Goal: Complete application form: Complete application form

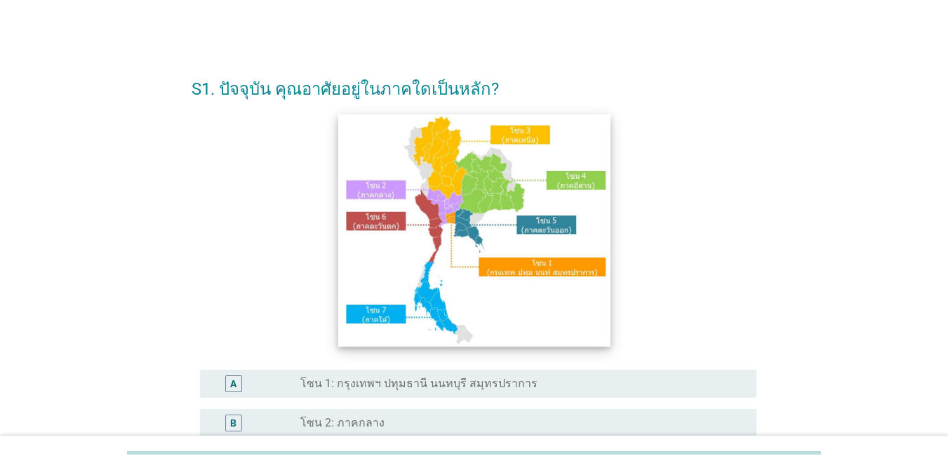
scroll to position [140, 0]
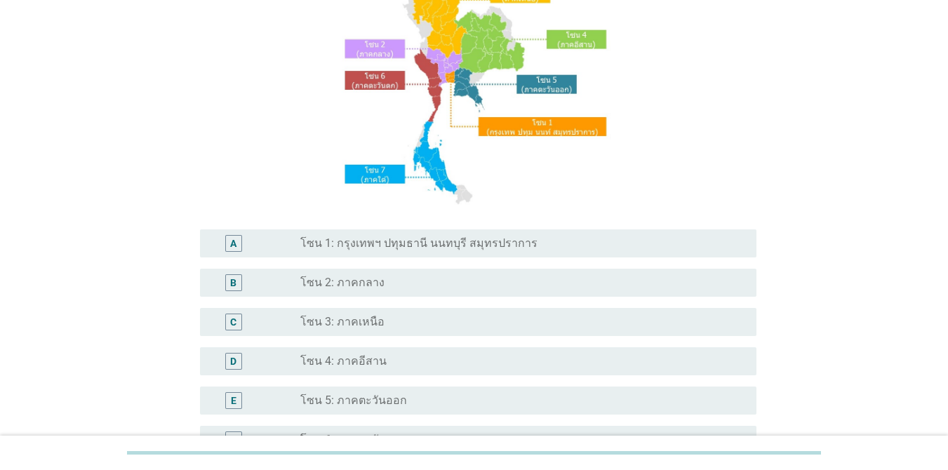
click at [521, 239] on div "radio_button_unchecked โซน 1: กรุงเทพฯ ปทุมธานี นนทบุรี สมุทรปราการ" at bounding box center [517, 243] width 434 height 14
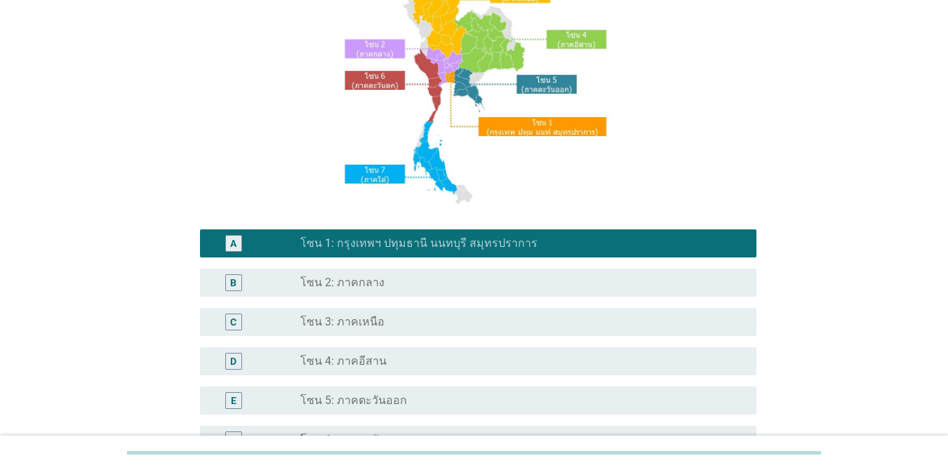
scroll to position [345, 0]
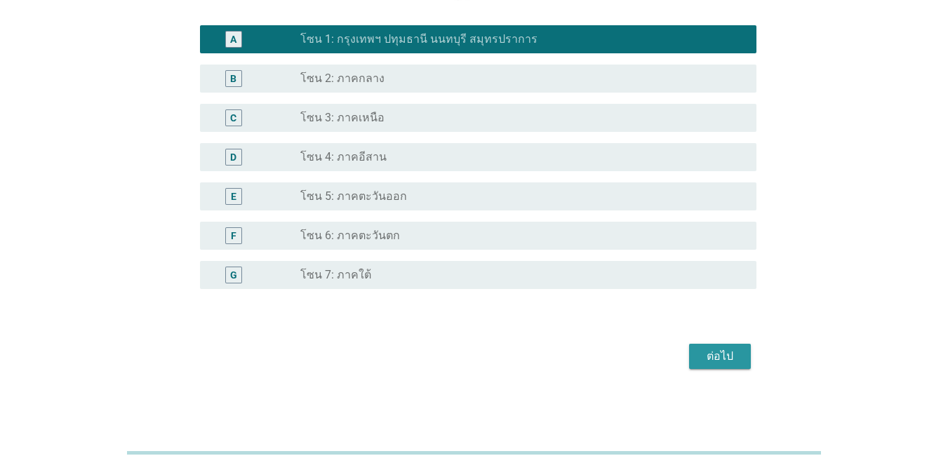
click at [691, 361] on div "ต่อไป" at bounding box center [719, 356] width 39 height 17
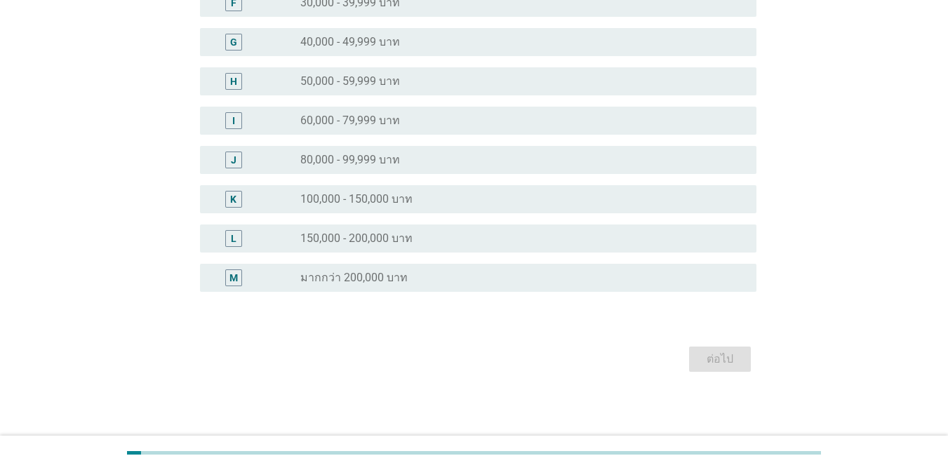
scroll to position [359, 0]
click at [428, 192] on div "radio_button_unchecked 100,000 - 150,000 บาท" at bounding box center [517, 197] width 434 height 14
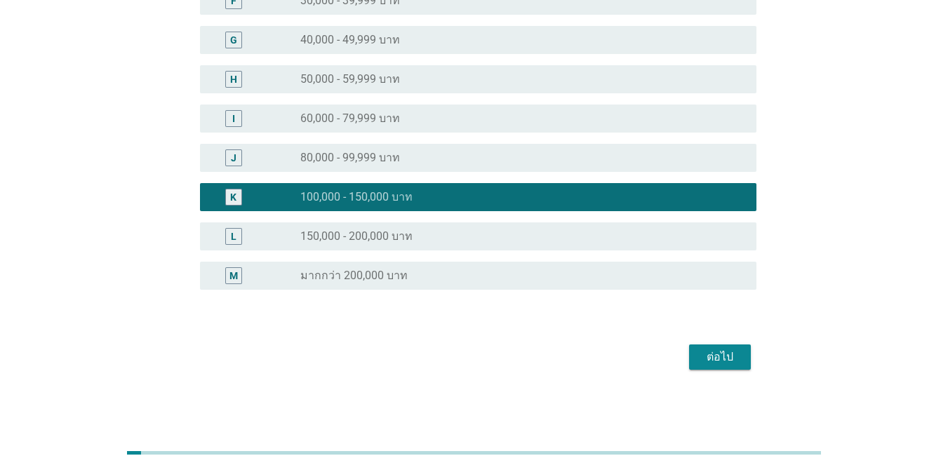
click at [691, 361] on div "ต่อไป" at bounding box center [719, 357] width 39 height 17
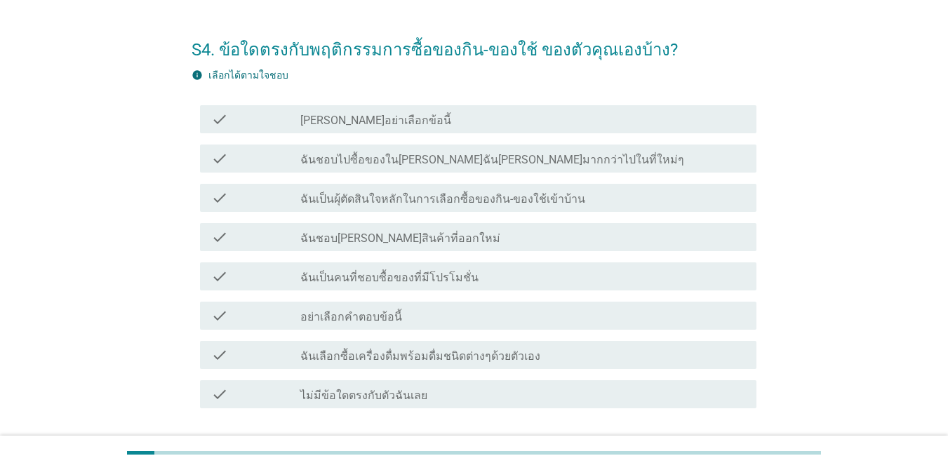
scroll to position [70, 0]
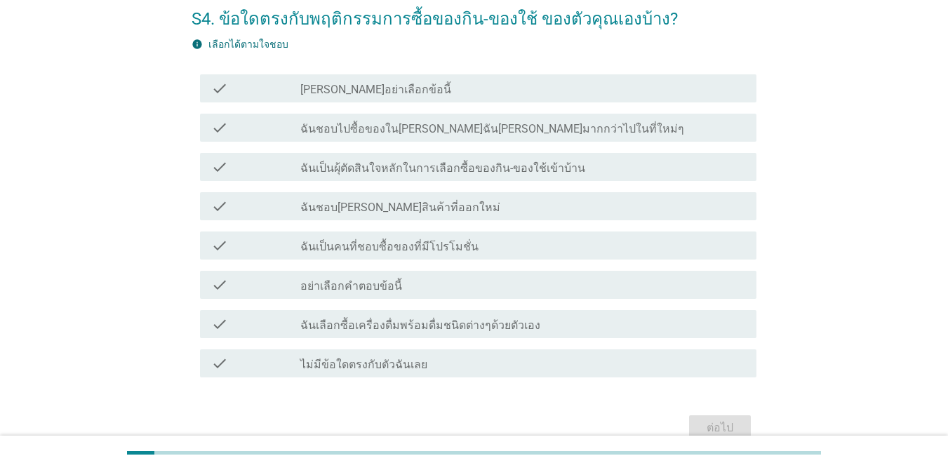
click at [531, 119] on div "check_box_outline_blank ฉันชอบไปซื้อของใน[PERSON_NAME]ฉัน[PERSON_NAME]มากกว่าไป…" at bounding box center [522, 127] width 445 height 17
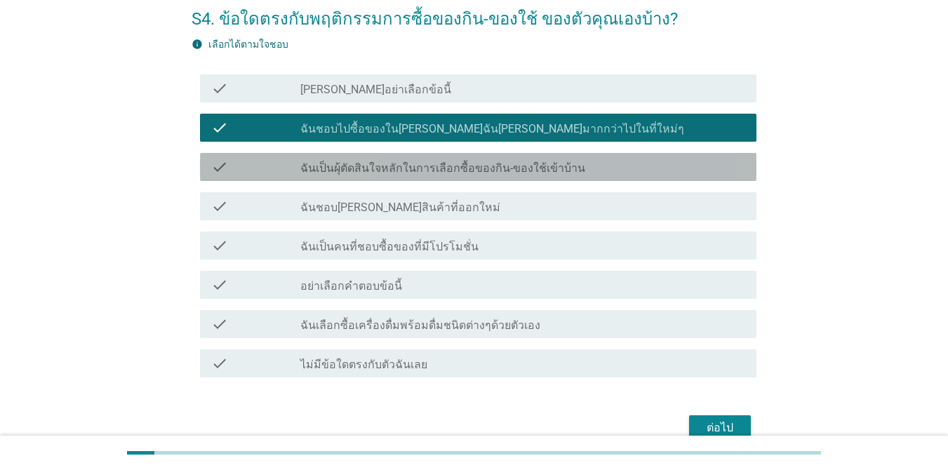
click at [527, 169] on label "ฉันเป็นผุ้ตัดสินใจหลักในการเลือกซื้อของกิน-ของใช้เข้าบ้าน" at bounding box center [442, 168] width 285 height 14
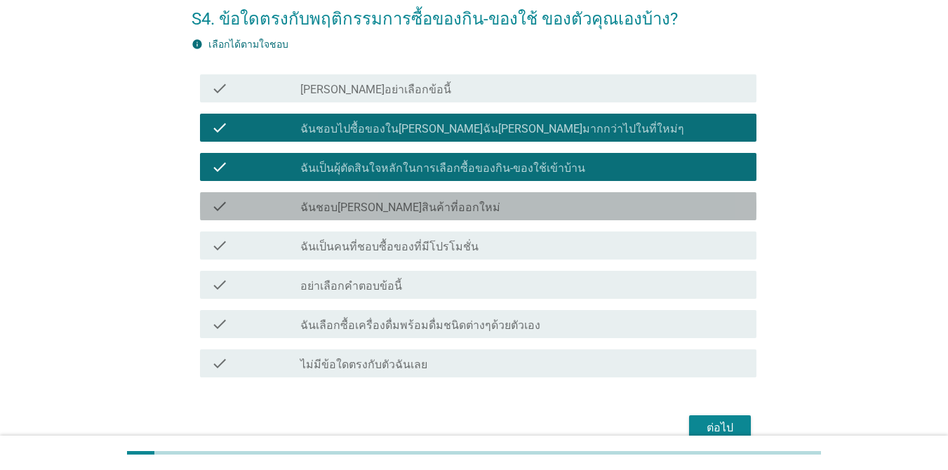
click at [527, 200] on div "check_box_outline_blank ฉันชอบ[PERSON_NAME]สินค้าที่ออกใหม่" at bounding box center [522, 206] width 445 height 17
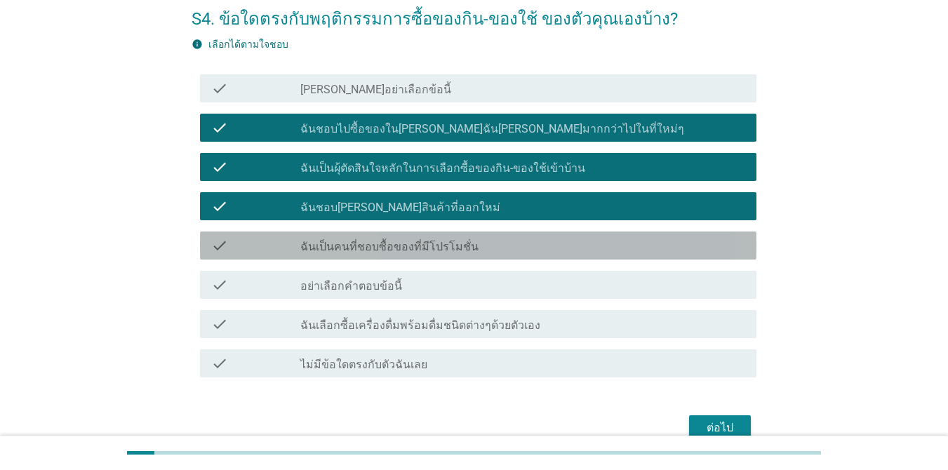
click at [526, 242] on div "check_box_outline_blank ฉันเป็นคนที่ชอบซื้อของที่มีโปรโมชั่น" at bounding box center [522, 245] width 445 height 17
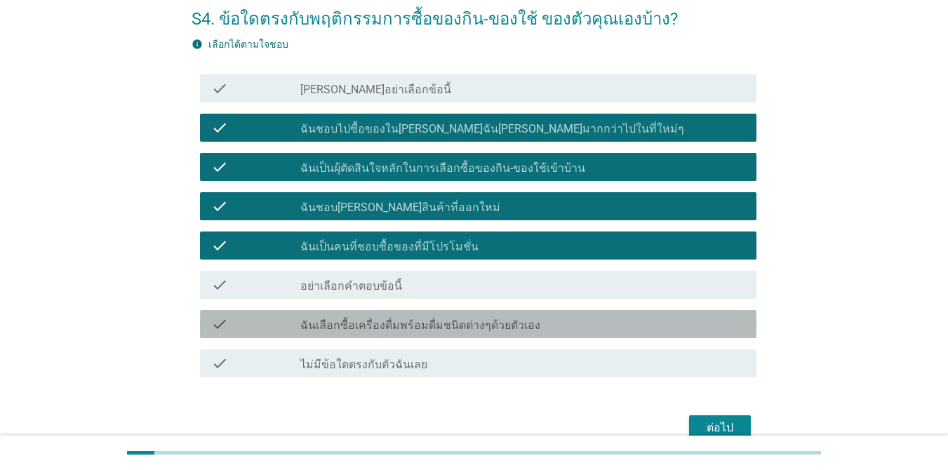
click at [594, 328] on div "check_box_outline_blank ฉันเลือกซื้อเครื่องดื่มพร้อมดื่มชนิดต่างๆด้วยตัวเอง" at bounding box center [522, 324] width 445 height 17
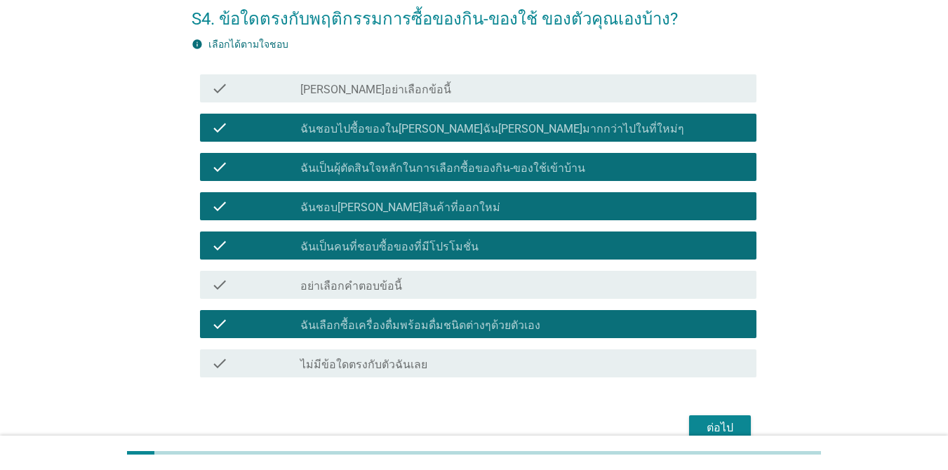
click at [691, 418] on button "ต่อไป" at bounding box center [720, 427] width 62 height 25
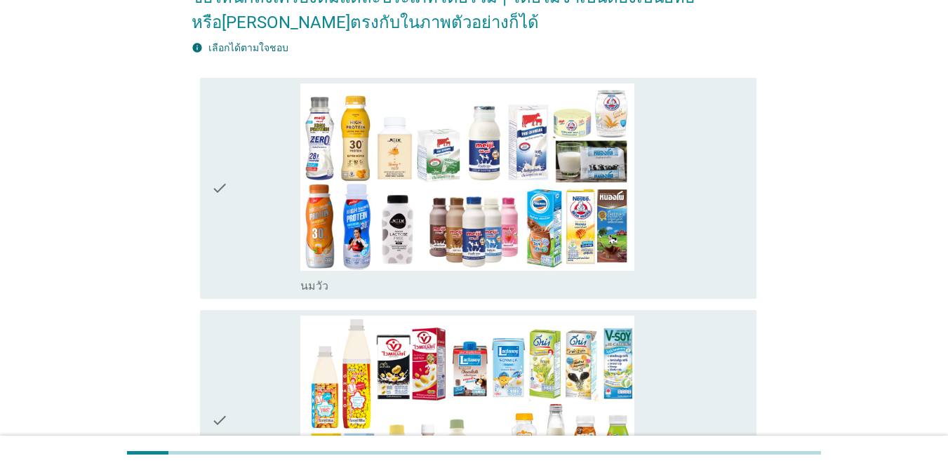
scroll to position [211, 0]
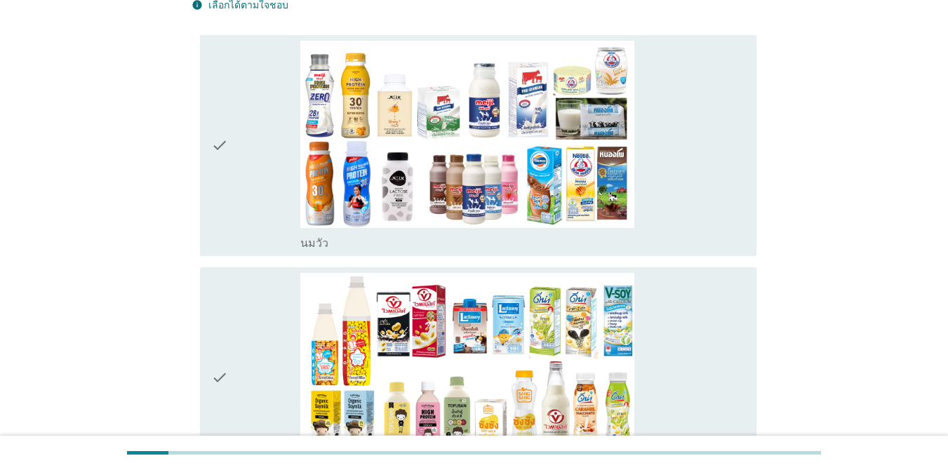
click at [691, 194] on div "check_box_outline_blank [PERSON_NAME]" at bounding box center [522, 146] width 445 height 210
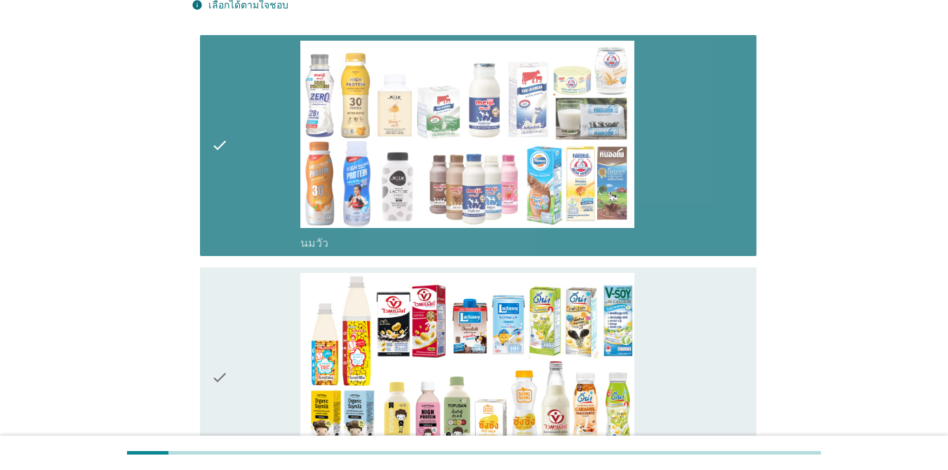
click at [691, 288] on div "check_box_outline_blank นมถั่วเหลือง-น้ำเต้าหู้พร้อมดื่ม" at bounding box center [522, 378] width 445 height 210
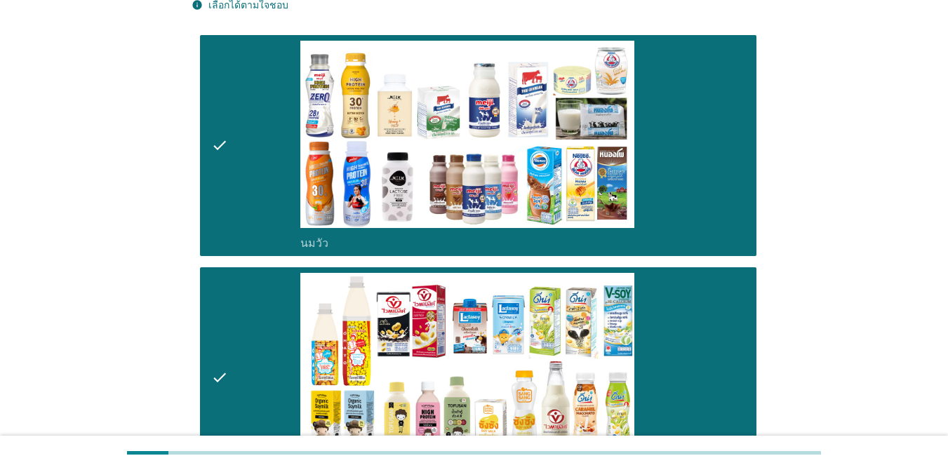
scroll to position [622, 0]
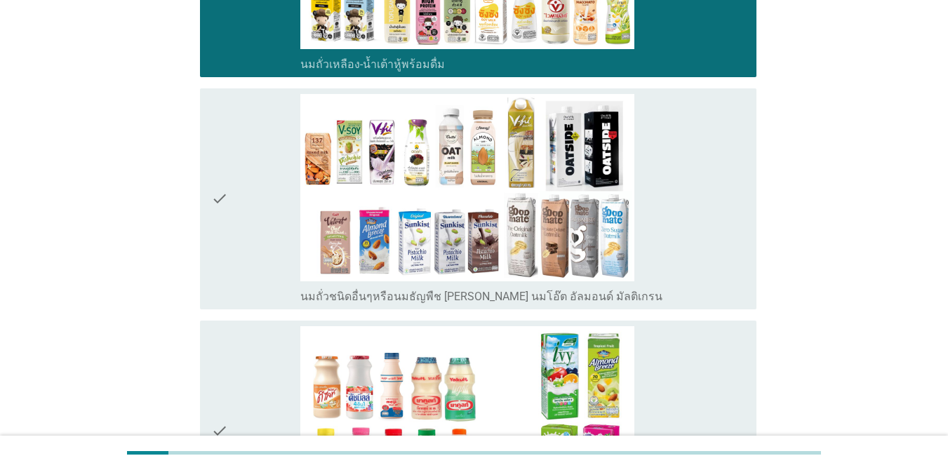
click at [691, 220] on div "check_box_outline_blank นมถั่วชนิดอื่นๆหรือนมธัญพืช [PERSON_NAME] นมโอ๊ต อัลมอน…" at bounding box center [522, 199] width 445 height 210
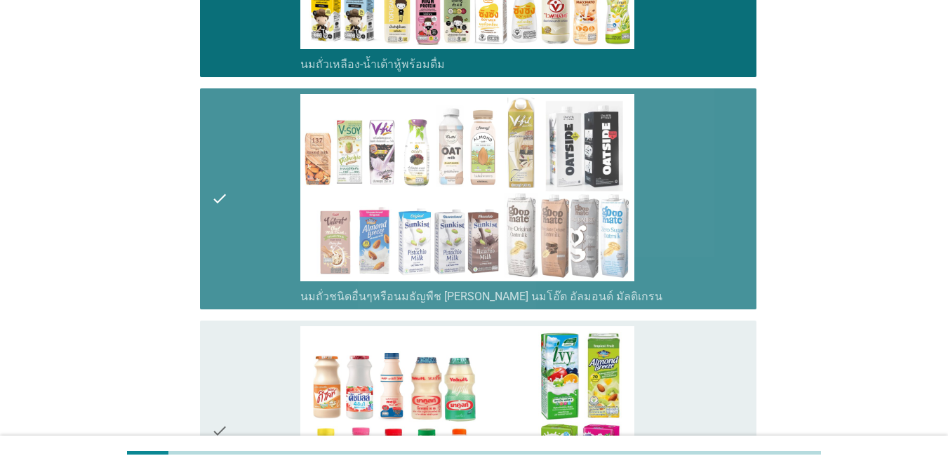
click at [691, 340] on div "check_box_outline_blank นมเปรี้ยว" at bounding box center [522, 431] width 445 height 210
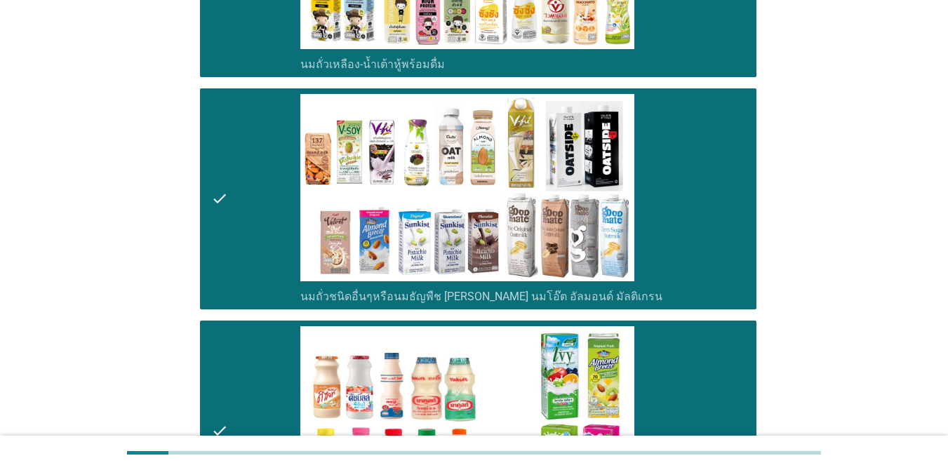
scroll to position [1033, 0]
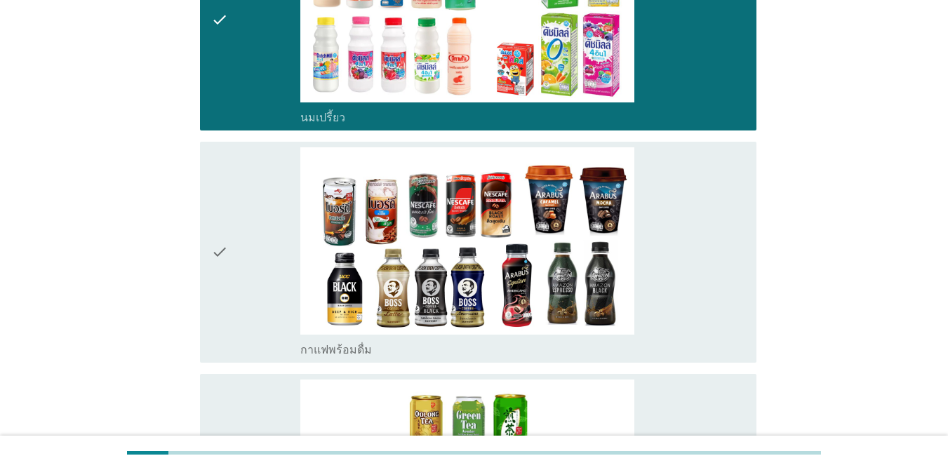
click at [679, 286] on div "check_box_outline_blank กาแฟพร้อมดื่ม" at bounding box center [522, 252] width 445 height 210
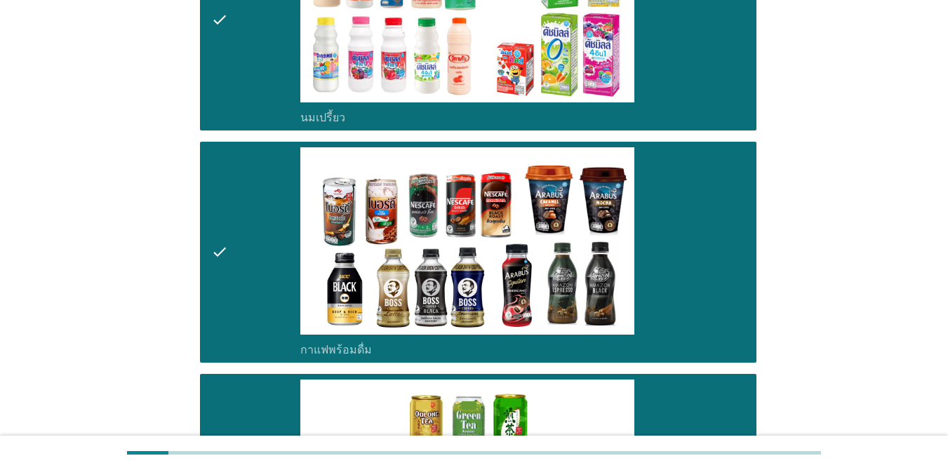
scroll to position [1444, 0]
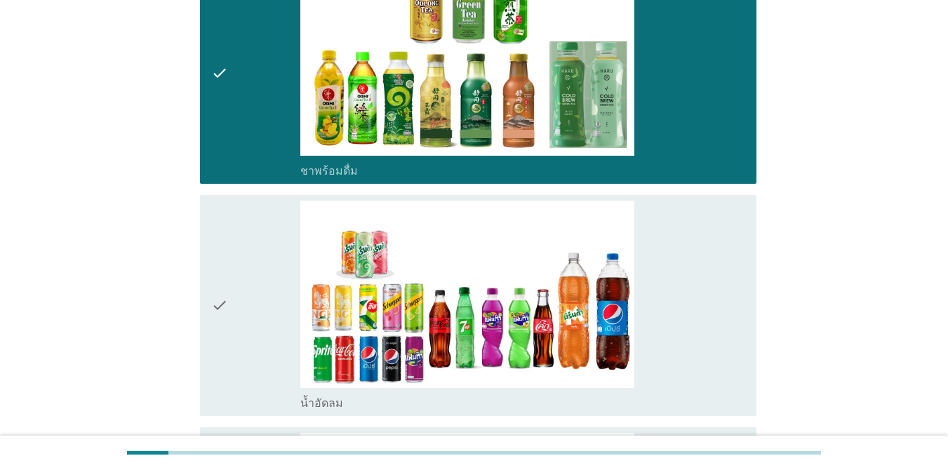
click at [681, 280] on div "check_box_outline_blank น้ำอัดลม" at bounding box center [522, 306] width 445 height 210
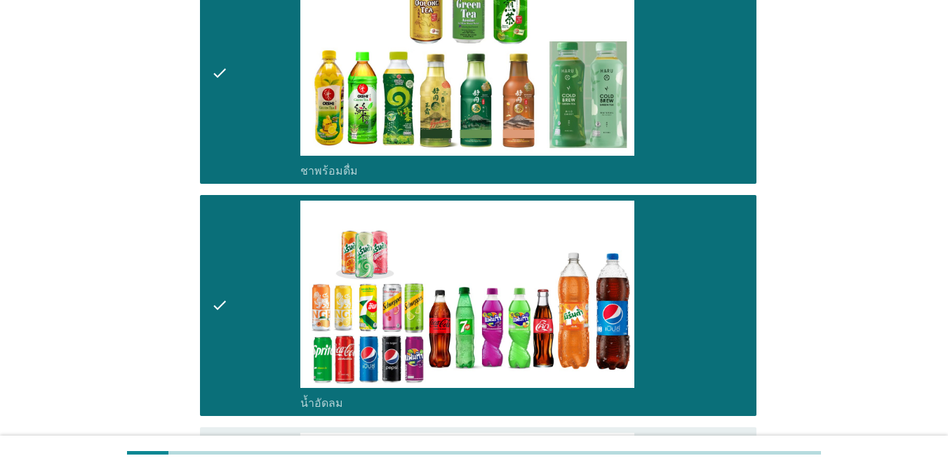
scroll to position [1855, 0]
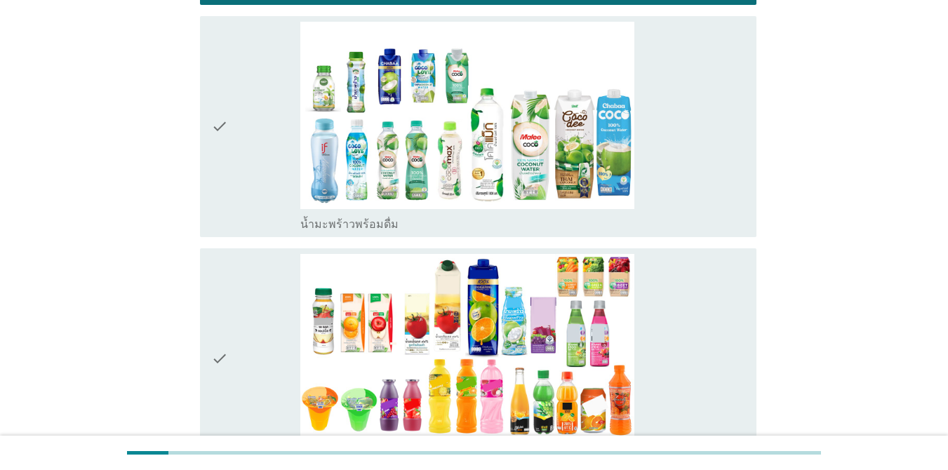
click at [691, 130] on div "check_box_outline_blank น้ำมะพร้าวพร้อมดื่ม" at bounding box center [522, 127] width 445 height 210
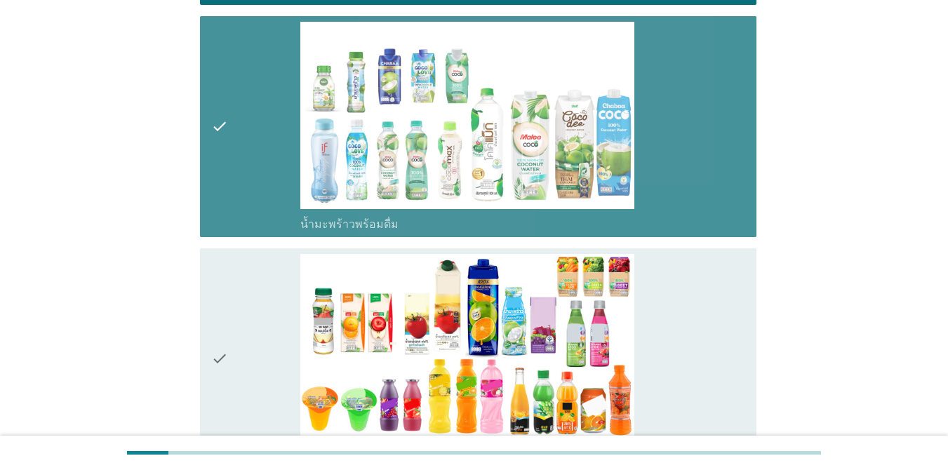
click at [691, 262] on div "check_box_outline_blank น้ำผลไม้-น้ำผักผลไม้พร้อมดื่ม" at bounding box center [522, 359] width 445 height 210
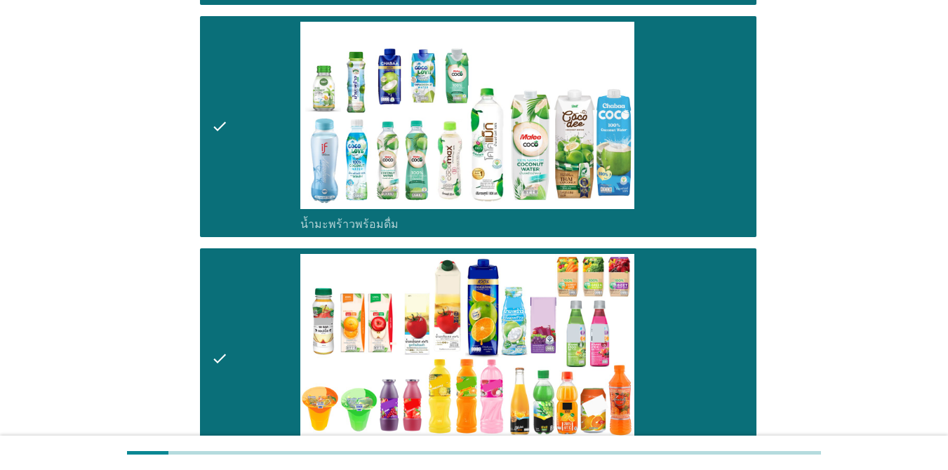
scroll to position [2267, 0]
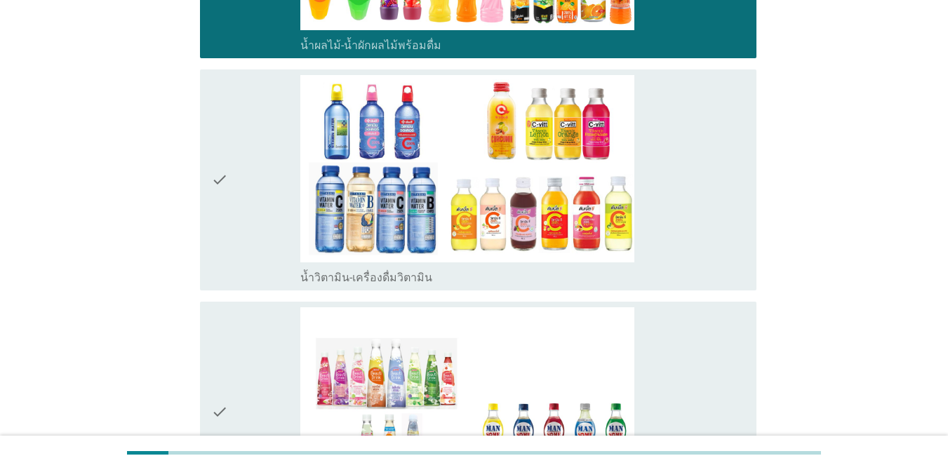
click at [677, 206] on div "check_box_outline_blank น้ำวิตามิน-เครื่องดื่มวิตามิน" at bounding box center [522, 180] width 445 height 210
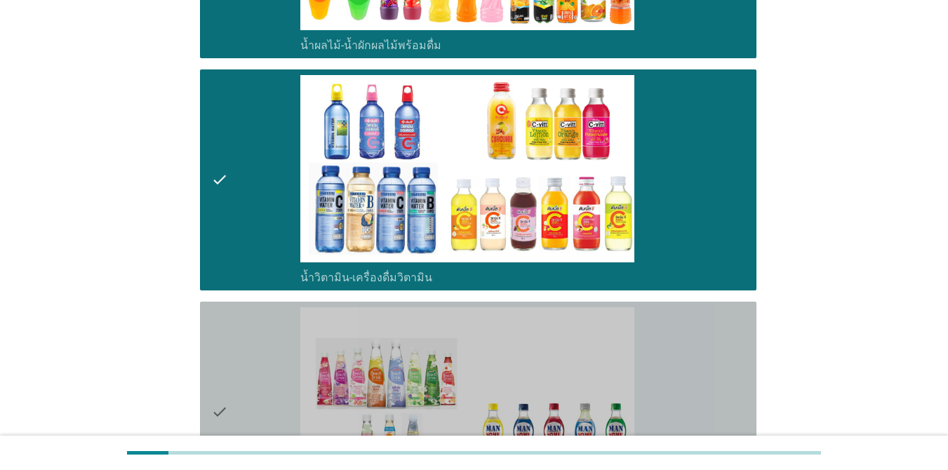
click at [691, 316] on div "check_box_outline_blank เครื่องดื่มเพื่อสุขภาพและความงาม [PERSON_NAME] เซ็ปเป้ …" at bounding box center [522, 412] width 445 height 210
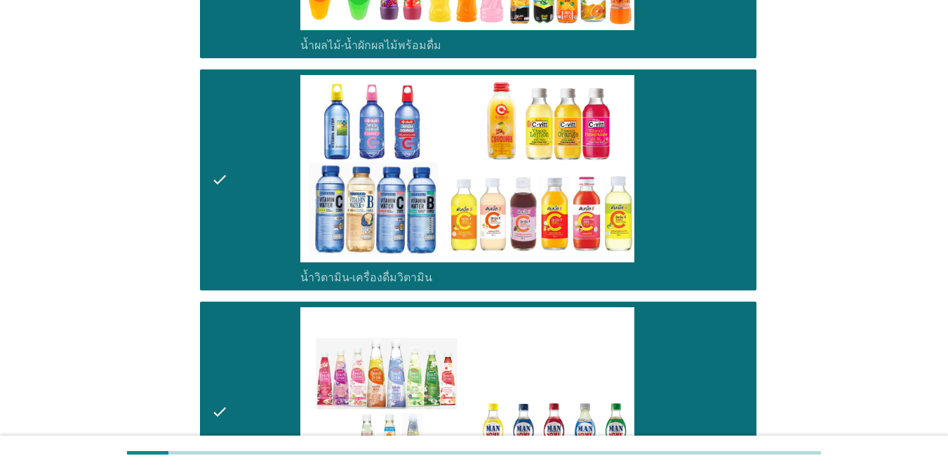
scroll to position [2678, 0]
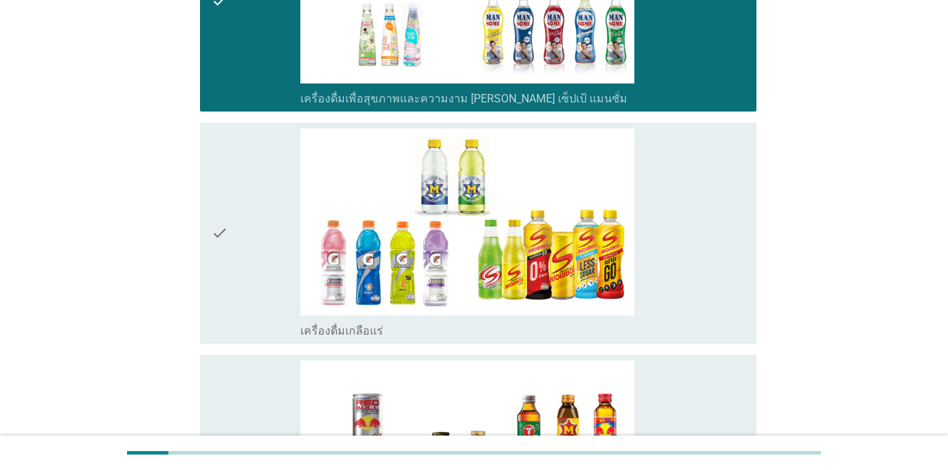
drag, startPoint x: 692, startPoint y: 228, endPoint x: 692, endPoint y: 238, distance: 9.8
click at [691, 227] on div "check_box_outline_blank เครื่องดื่มเกลือแร่" at bounding box center [522, 233] width 445 height 210
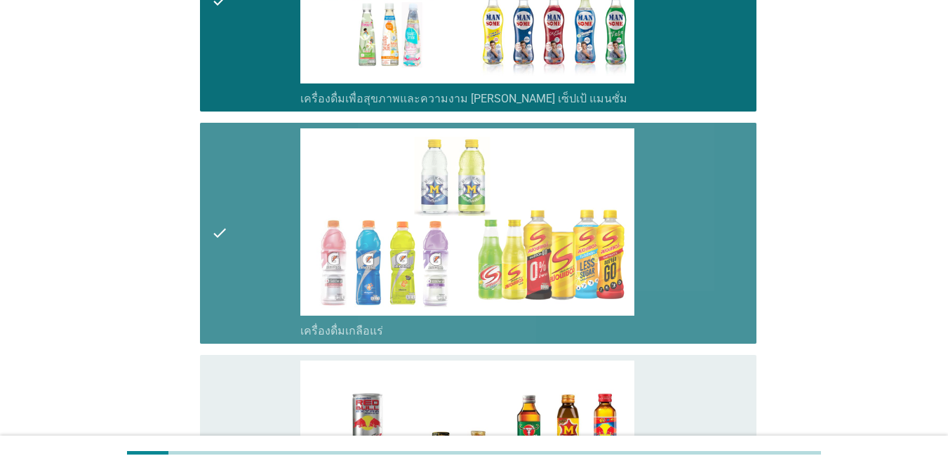
click at [691, 361] on div "check_box_outline_blank เครื่องดื่ม[PERSON_NAME]กำลัง" at bounding box center [522, 466] width 445 height 210
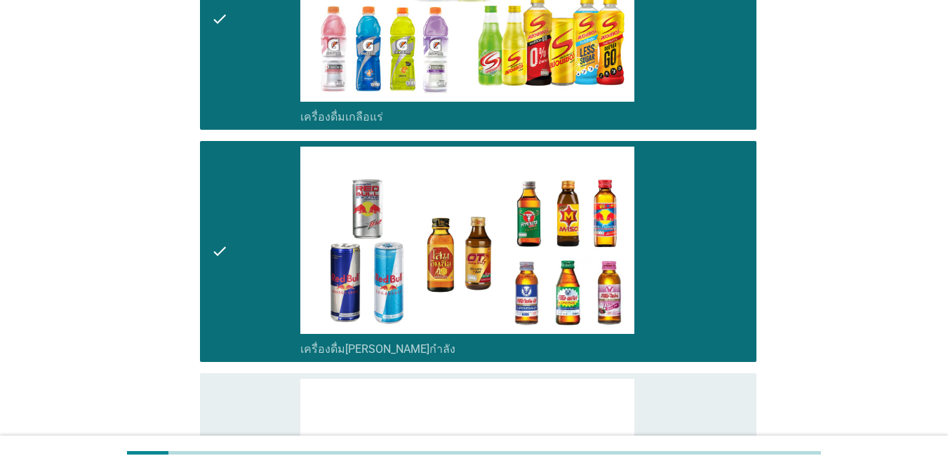
scroll to position [3029, 0]
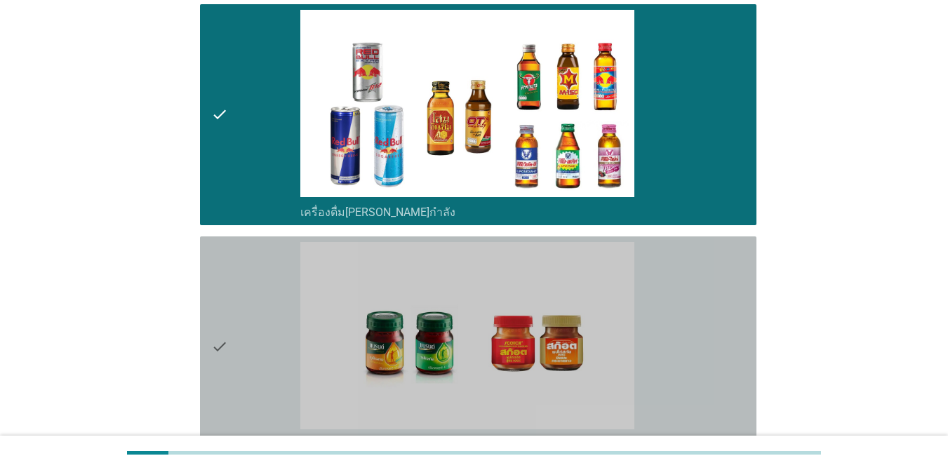
click at [691, 299] on div "check_box_outline_blank ซุปไก่สกัด-[PERSON_NAME]สำเร็จรูป" at bounding box center [522, 347] width 445 height 210
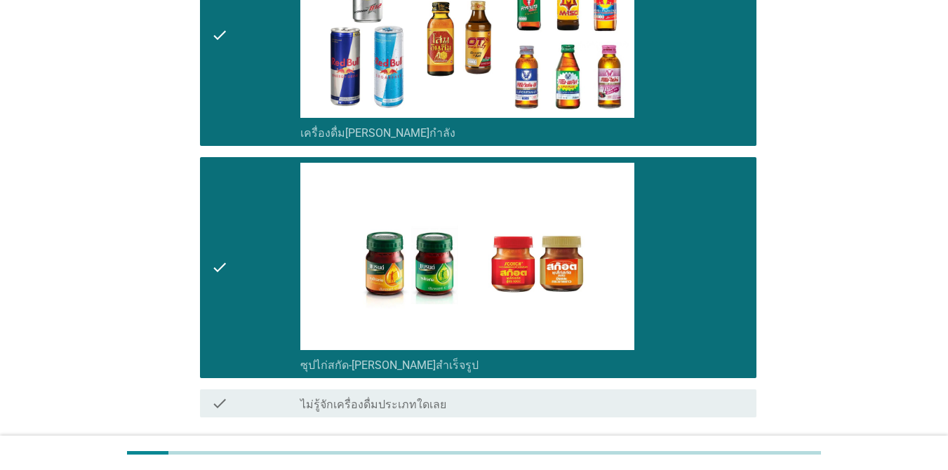
scroll to position [3194, 0]
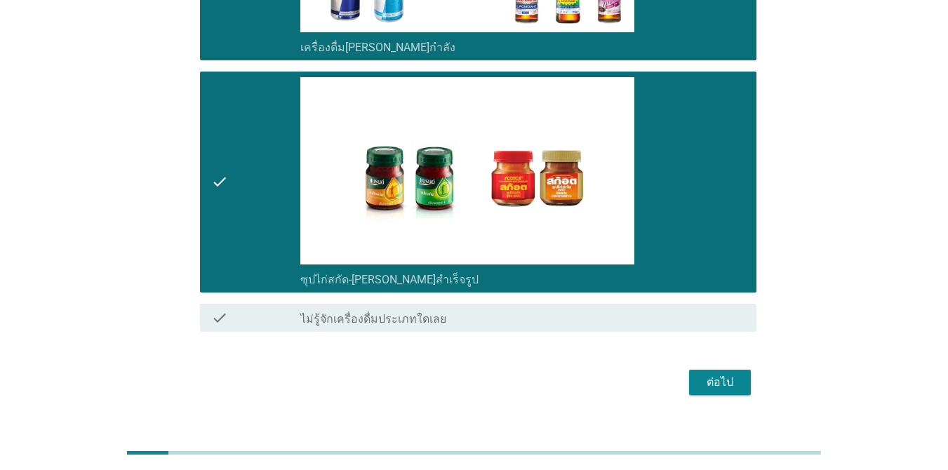
click at [691, 374] on div "ต่อไป" at bounding box center [719, 382] width 39 height 17
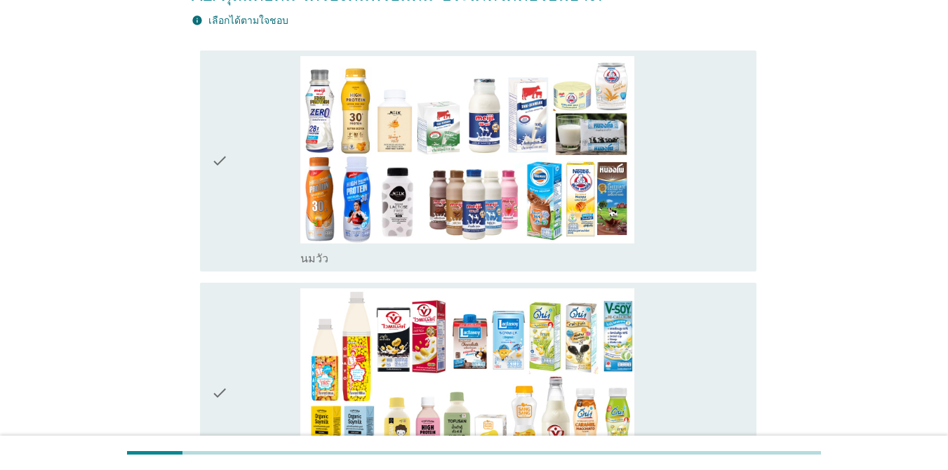
scroll to position [211, 0]
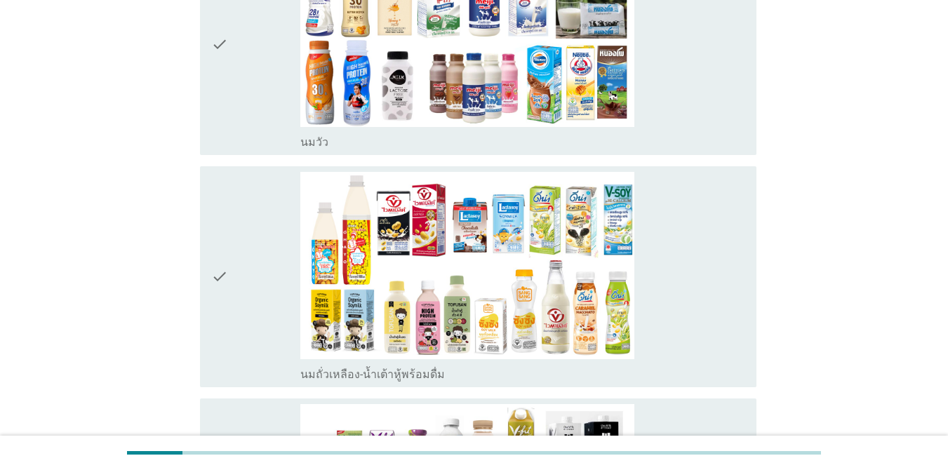
click at [691, 93] on div "check_box_outline_blank [PERSON_NAME]" at bounding box center [522, 45] width 445 height 210
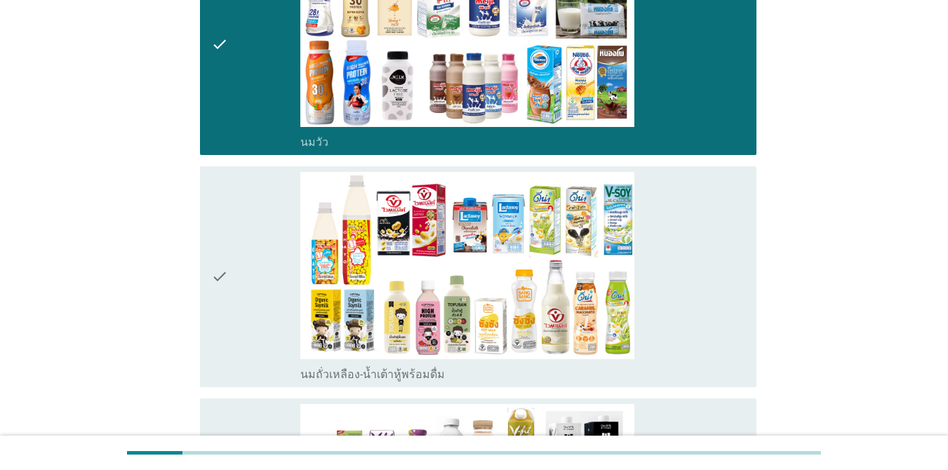
click at [691, 283] on div "check_box_outline_blank นมถั่วเหลือง-น้ำเต้าหู้พร้อมดื่ม" at bounding box center [522, 277] width 445 height 210
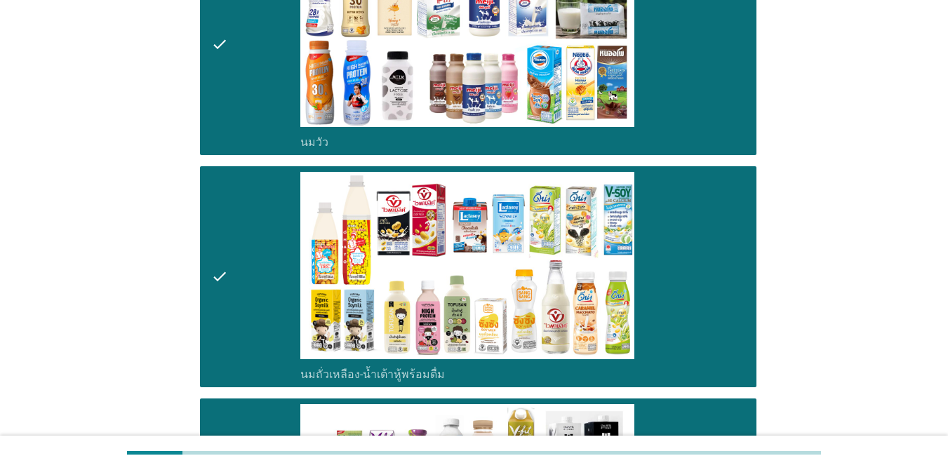
scroll to position [622, 0]
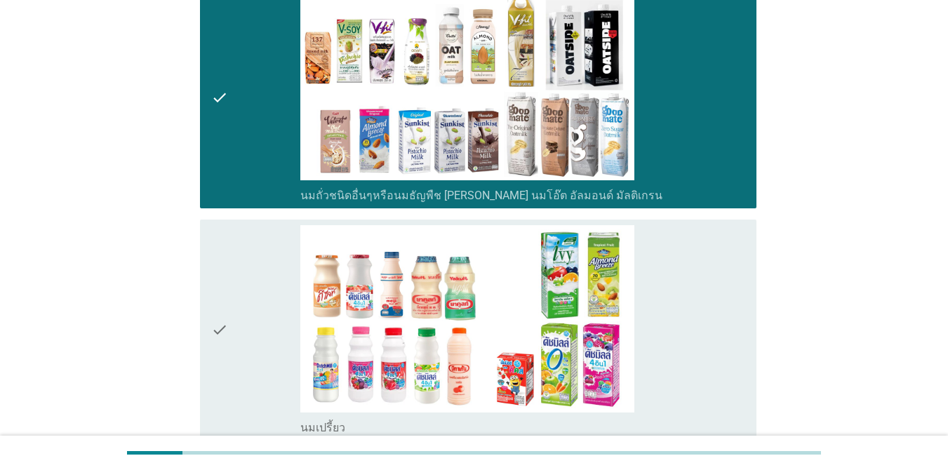
click at [668, 351] on div "check_box_outline_blank นมเปรี้ยว" at bounding box center [522, 330] width 445 height 210
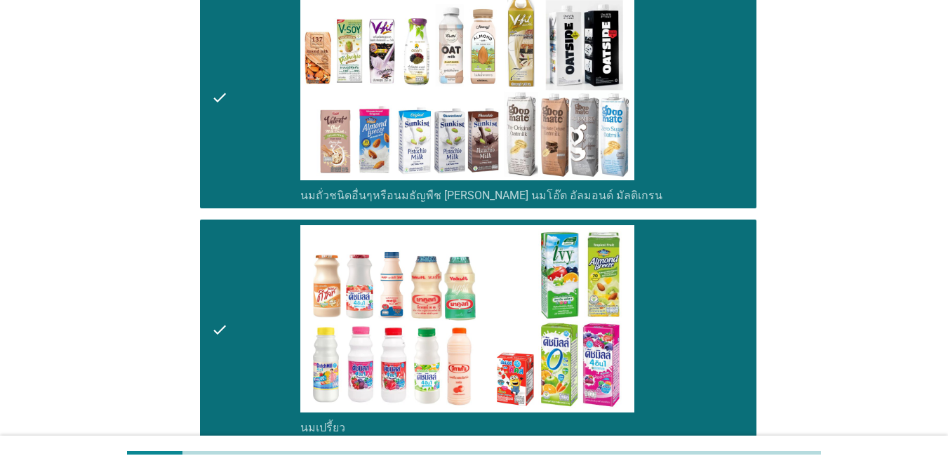
scroll to position [1033, 0]
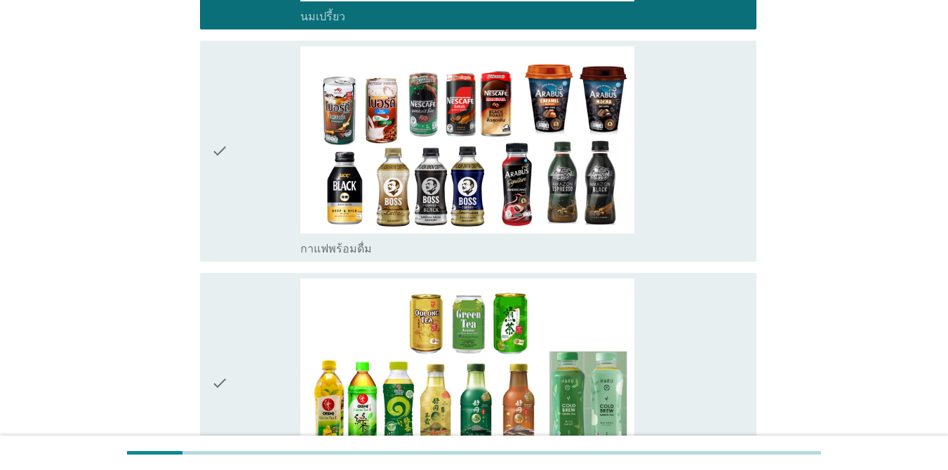
click at [674, 220] on div "check_box_outline_blank กาแฟพร้อมดื่ม" at bounding box center [522, 151] width 445 height 210
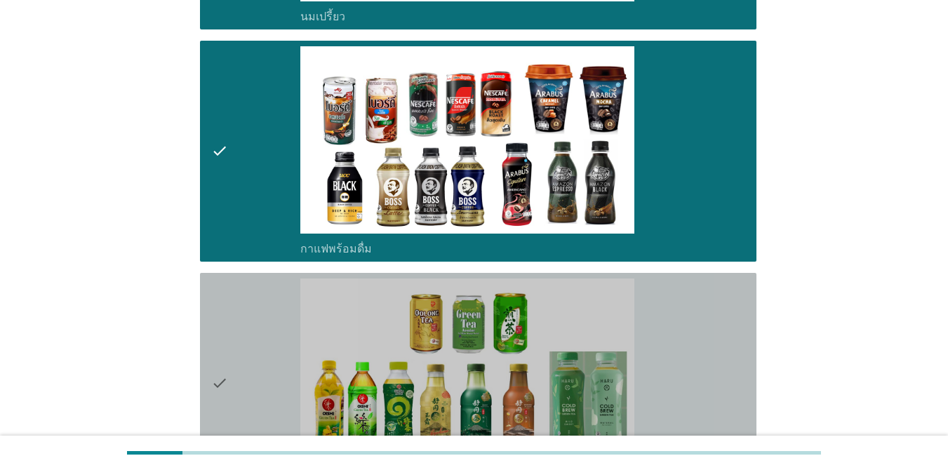
click at [691, 312] on div "check_box_outline_blank ชาพร้อมดื่ม" at bounding box center [522, 384] width 445 height 210
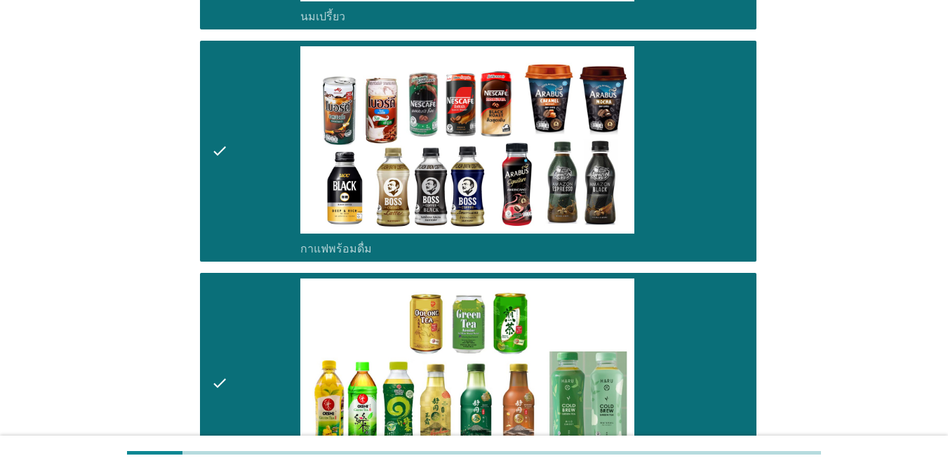
scroll to position [1444, 0]
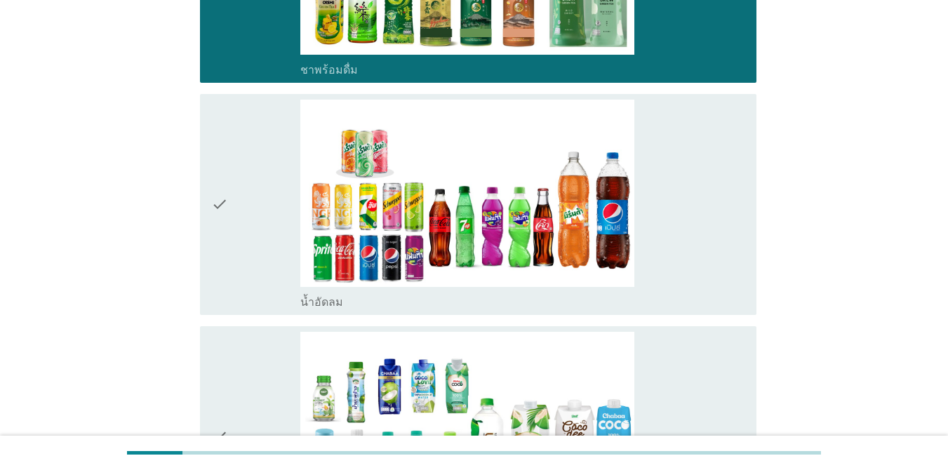
click at [644, 267] on div "check_box_outline_blank น้ำอัดลม" at bounding box center [522, 205] width 445 height 210
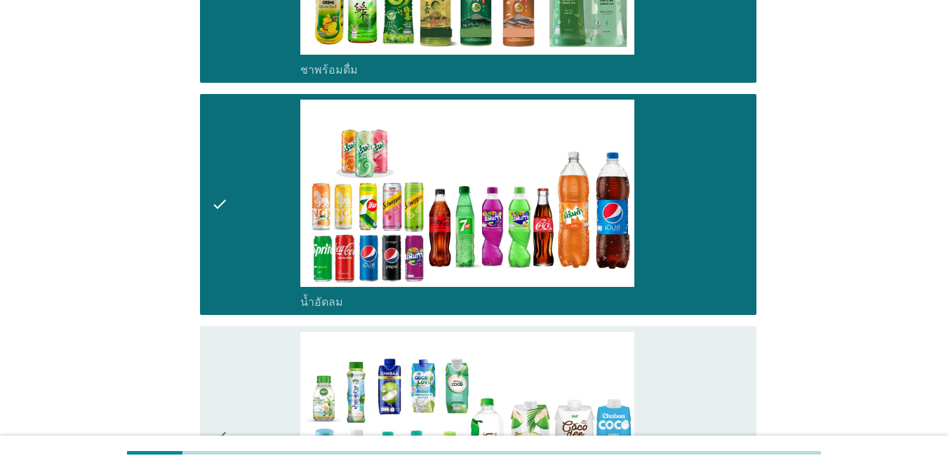
click at [691, 345] on div "check_box_outline_blank น้ำมะพร้าวพร้อมดื่ม" at bounding box center [522, 437] width 445 height 210
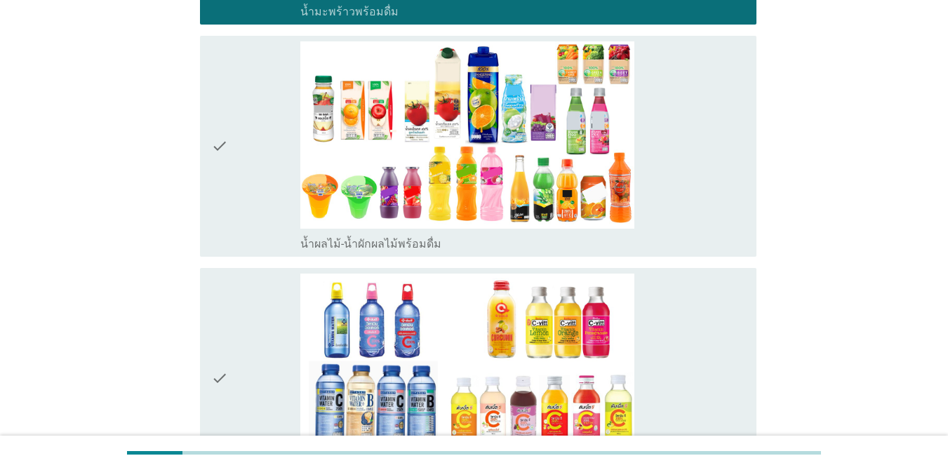
scroll to position [2066, 0]
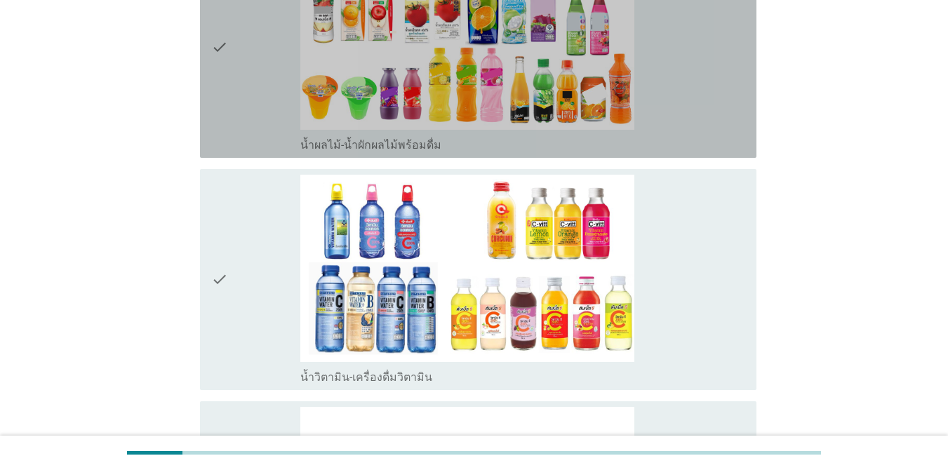
drag, startPoint x: 685, startPoint y: 68, endPoint x: 684, endPoint y: 162, distance: 94.0
click at [684, 69] on div "check_box_outline_blank น้ำผลไม้-น้ำผักผลไม้พร้อมดื่ม" at bounding box center [522, 47] width 445 height 210
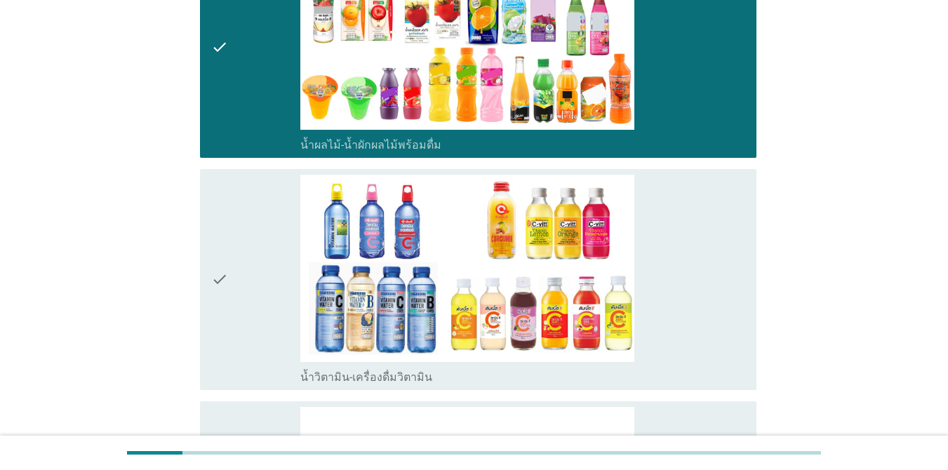
click at [681, 196] on div "check_box_outline_blank น้ำวิตามิน-เครื่องดื่มวิตามิน" at bounding box center [522, 280] width 445 height 210
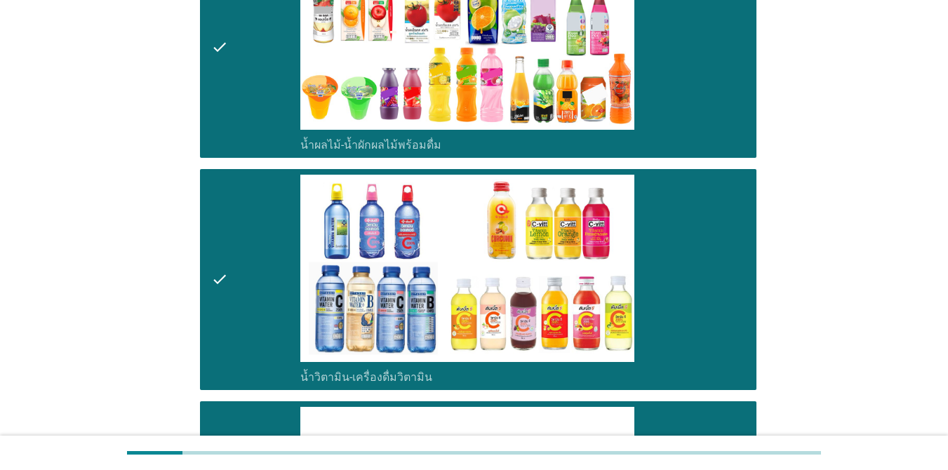
scroll to position [2477, 0]
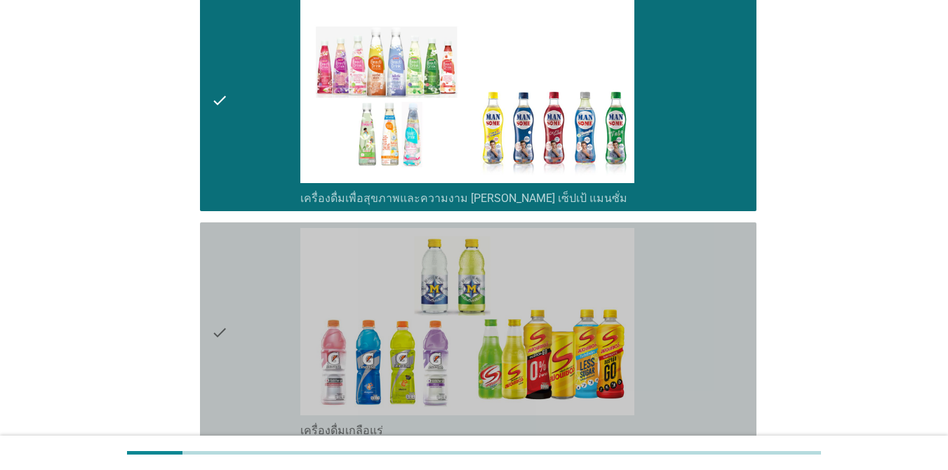
click at [691, 308] on div "check_box_outline_blank เครื่องดื่มเกลือแร่" at bounding box center [522, 333] width 445 height 210
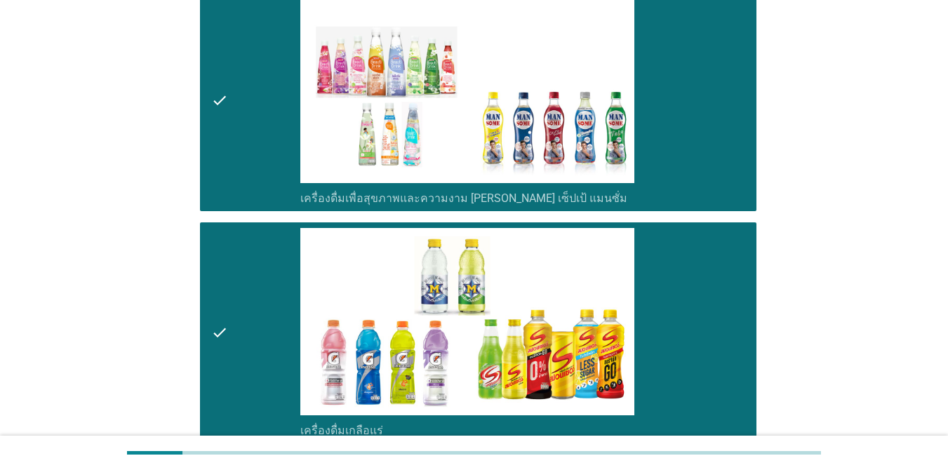
scroll to position [2888, 0]
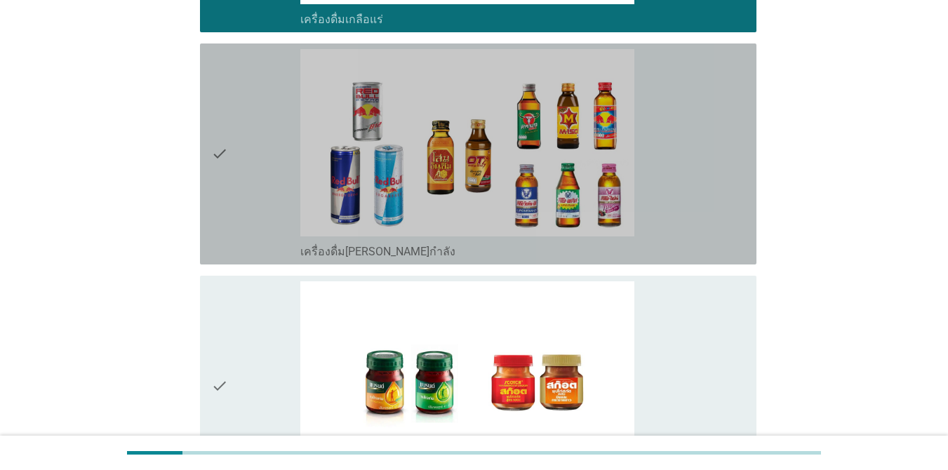
click at [691, 171] on div "check_box_outline_blank เครื่องดื่ม[PERSON_NAME]กำลัง" at bounding box center [522, 154] width 445 height 210
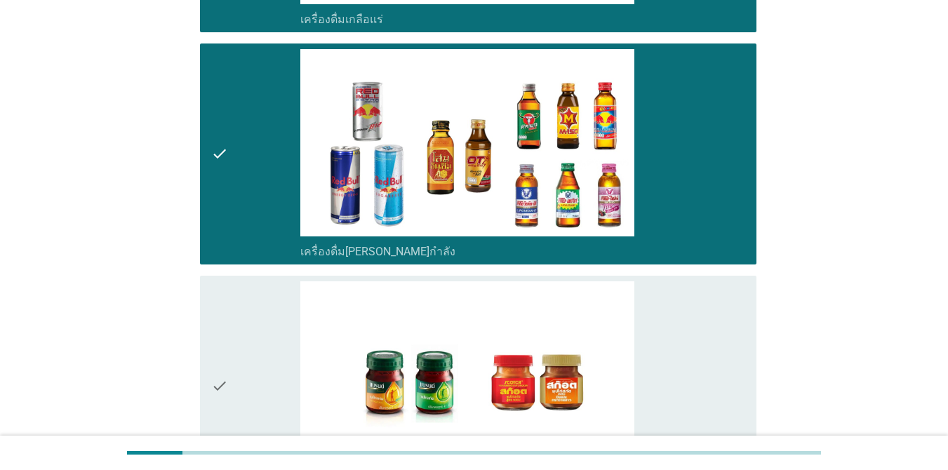
click at [691, 331] on div "check_box_outline_blank ซุปไก่สกัด-[PERSON_NAME]สำเร็จรูป" at bounding box center [522, 386] width 445 height 210
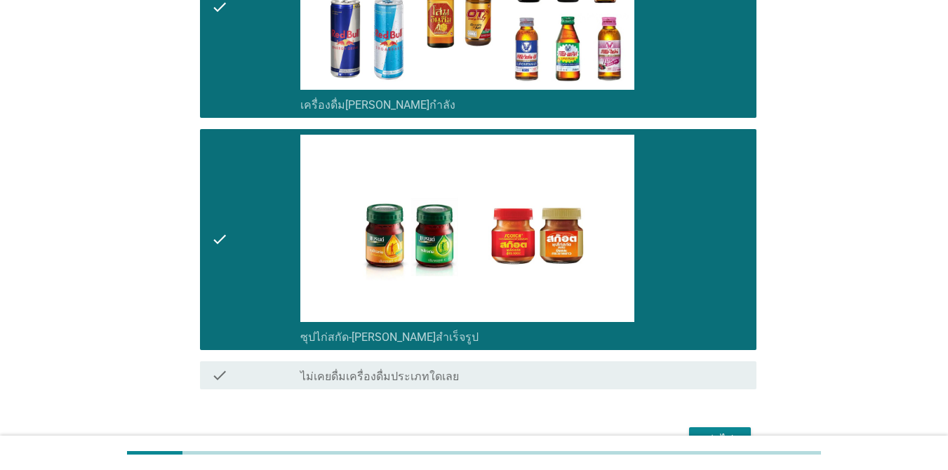
scroll to position [3118, 0]
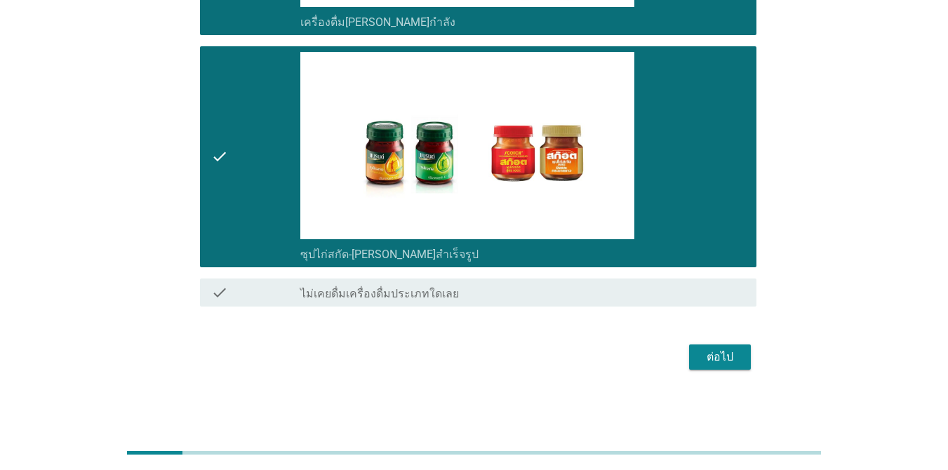
click at [691, 356] on div "ต่อไป" at bounding box center [719, 357] width 39 height 17
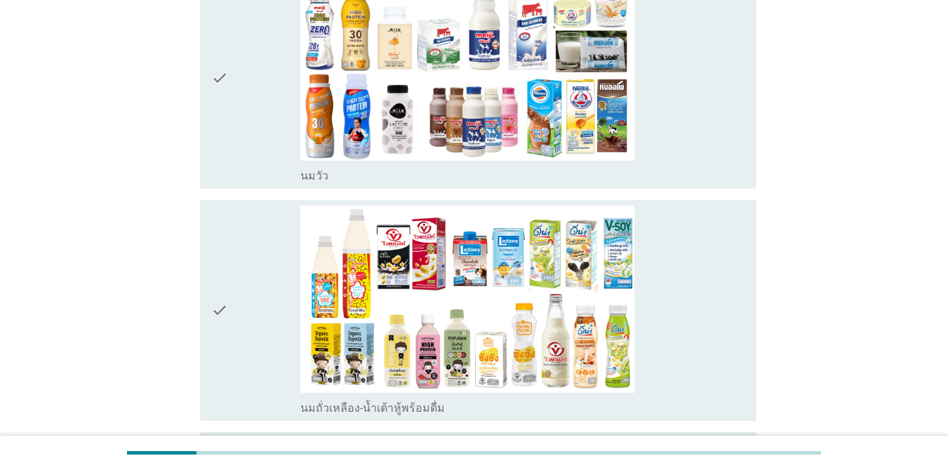
scroll to position [211, 0]
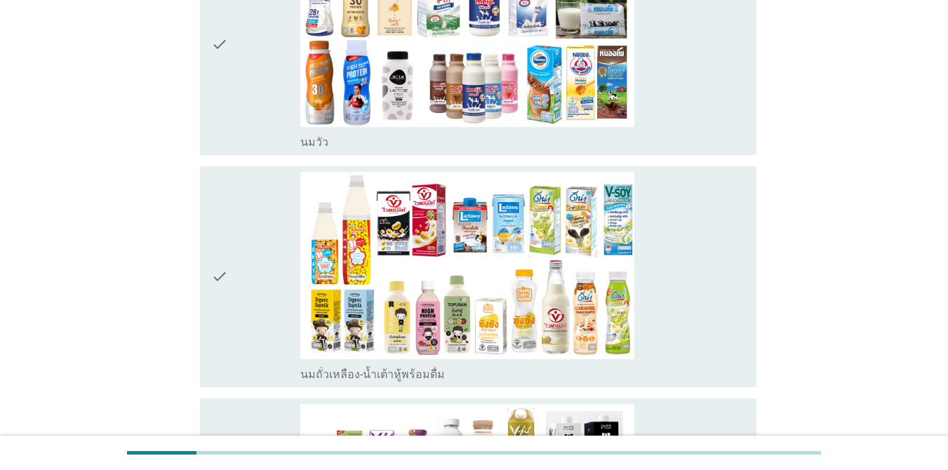
click at [691, 131] on div "check_box_outline_blank [PERSON_NAME]" at bounding box center [522, 45] width 445 height 210
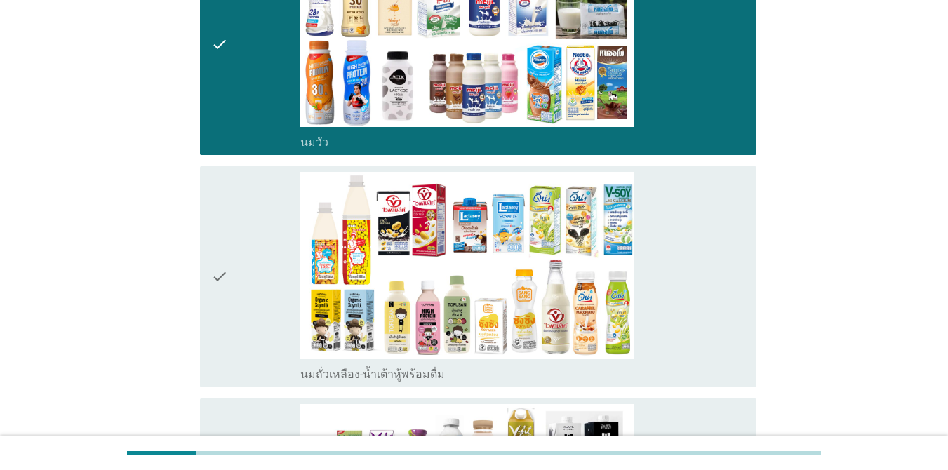
click at [691, 245] on div "check_box_outline_blank นมถั่วเหลือง-น้ำเต้าหู้พร้อมดื่ม" at bounding box center [522, 277] width 445 height 210
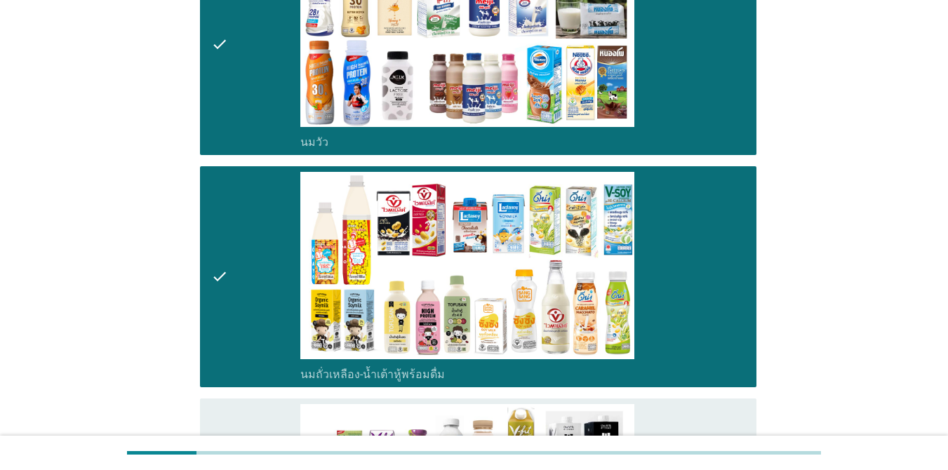
scroll to position [622, 0]
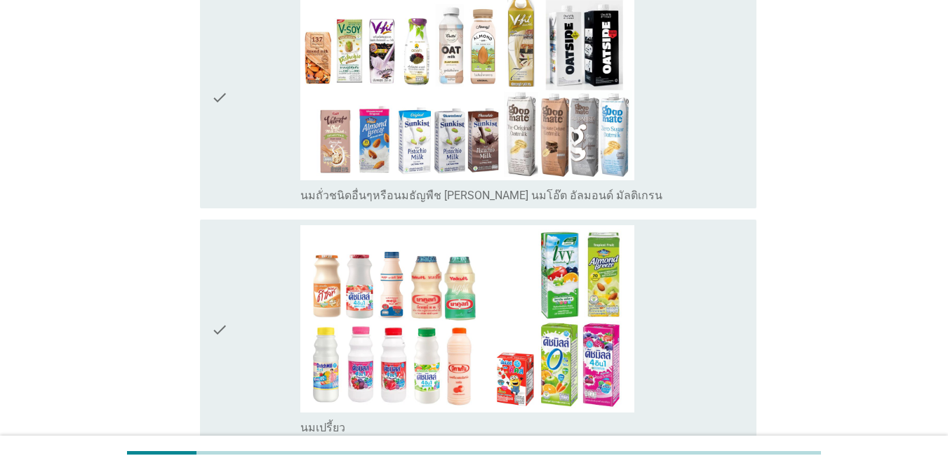
click at [691, 168] on div "check_box_outline_blank นมถั่วชนิดอื่นๆหรือนมธัญพืช [PERSON_NAME] นมโอ๊ต อัลมอน…" at bounding box center [522, 98] width 445 height 210
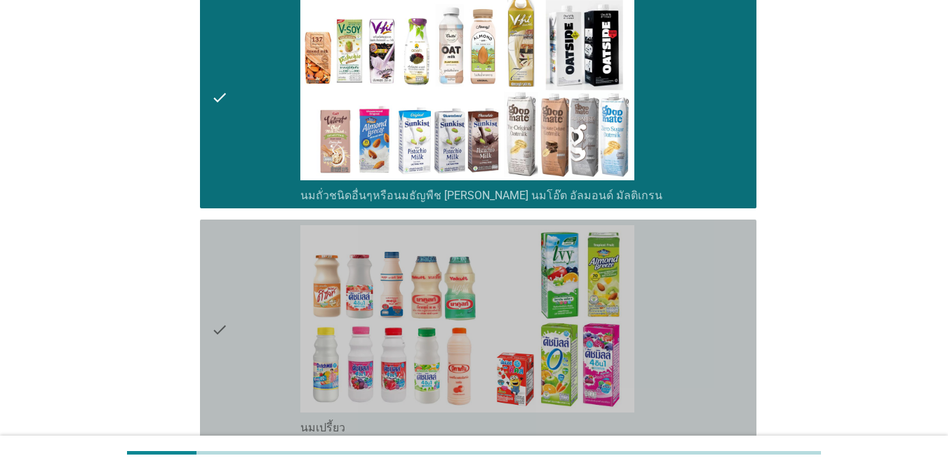
click at [691, 273] on div "check_box_outline_blank นมเปรี้ยว" at bounding box center [522, 330] width 445 height 210
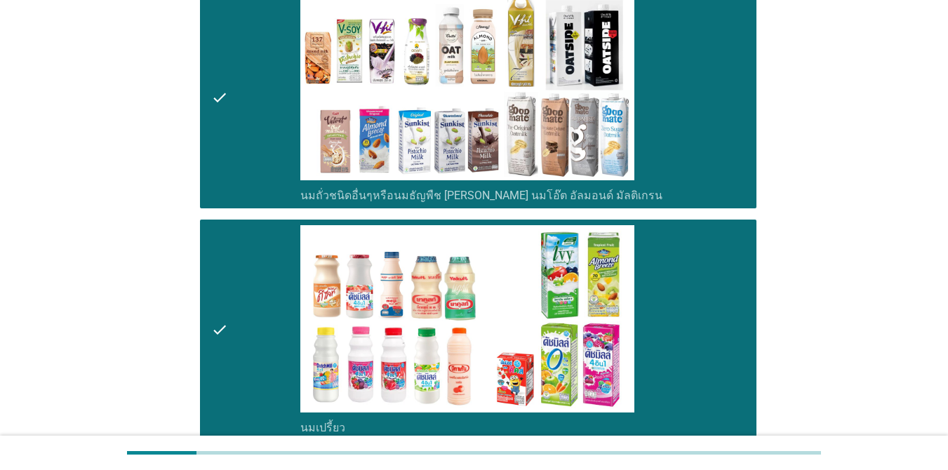
scroll to position [1033, 0]
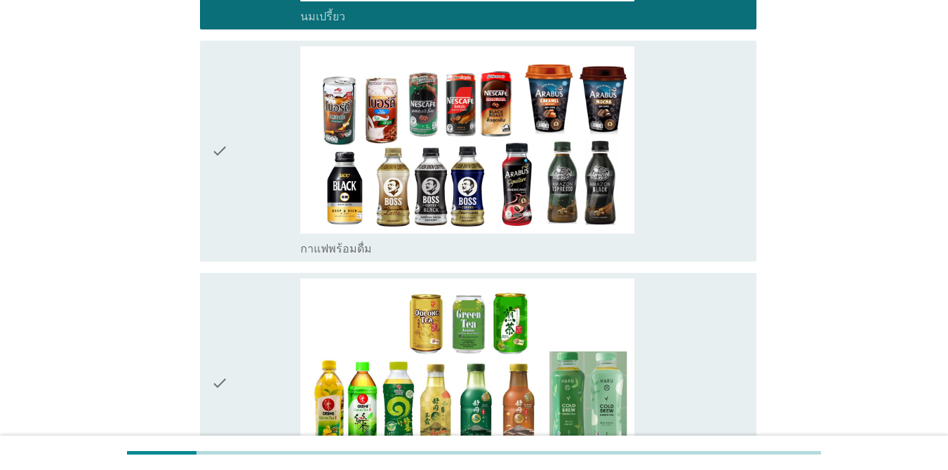
click at [691, 229] on div "check_box_outline_blank กาแฟพร้อมดื่ม" at bounding box center [522, 151] width 445 height 210
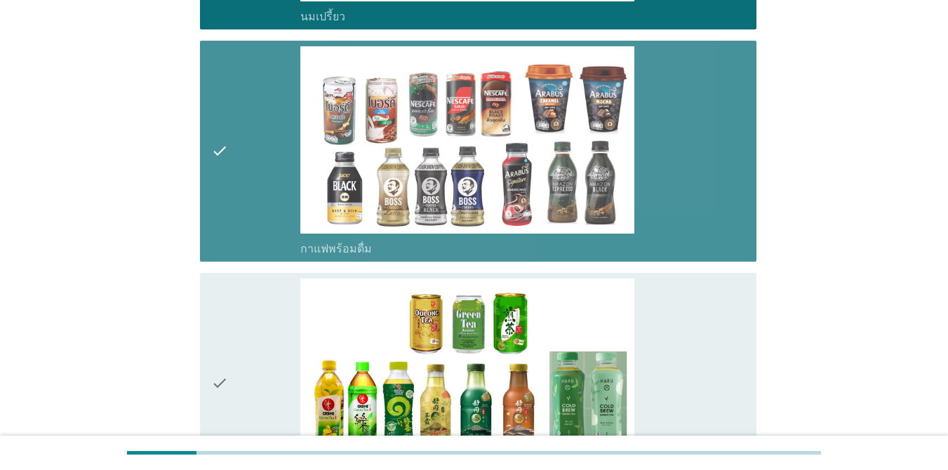
click at [691, 308] on div "check_box_outline_blank ชาพร้อมดื่ม" at bounding box center [522, 384] width 445 height 210
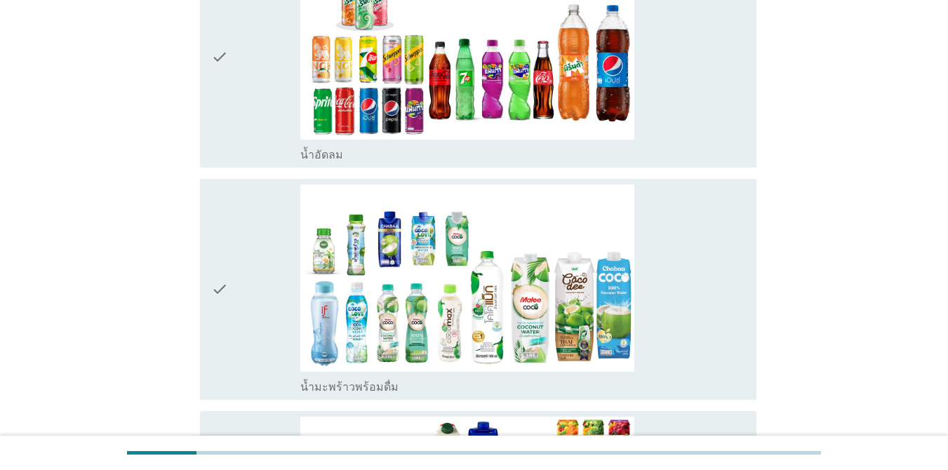
scroll to position [1655, 0]
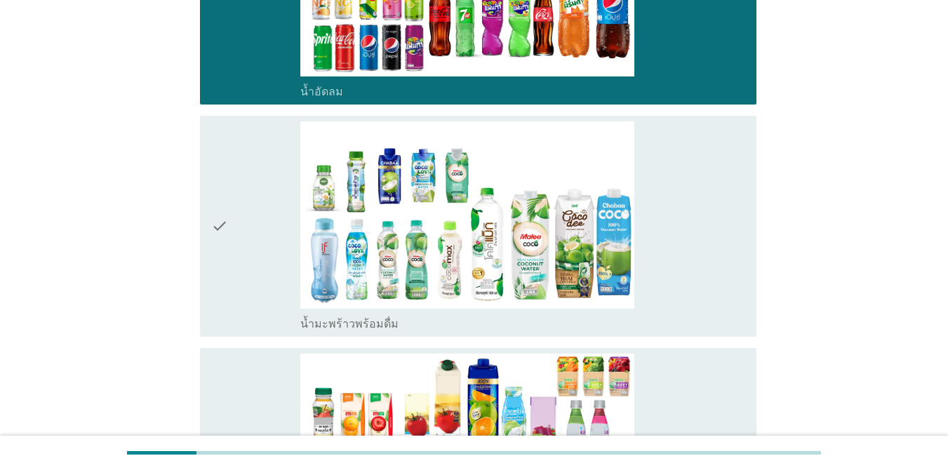
click at [668, 220] on div "check_box_outline_blank น้ำมะพร้าวพร้อมดื่ม" at bounding box center [522, 226] width 445 height 210
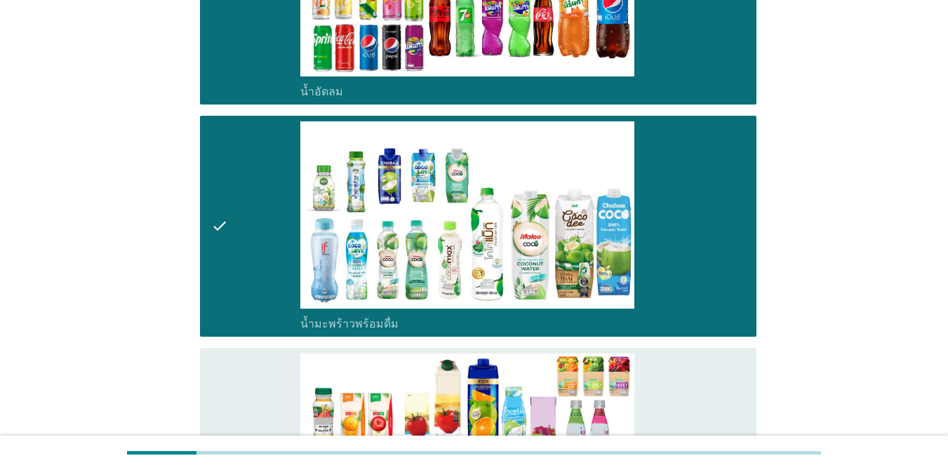
click at [672, 361] on div "check_box_outline_blank น้ำผลไม้-น้ำผักผลไม้พร้อมดื่ม" at bounding box center [522, 459] width 445 height 210
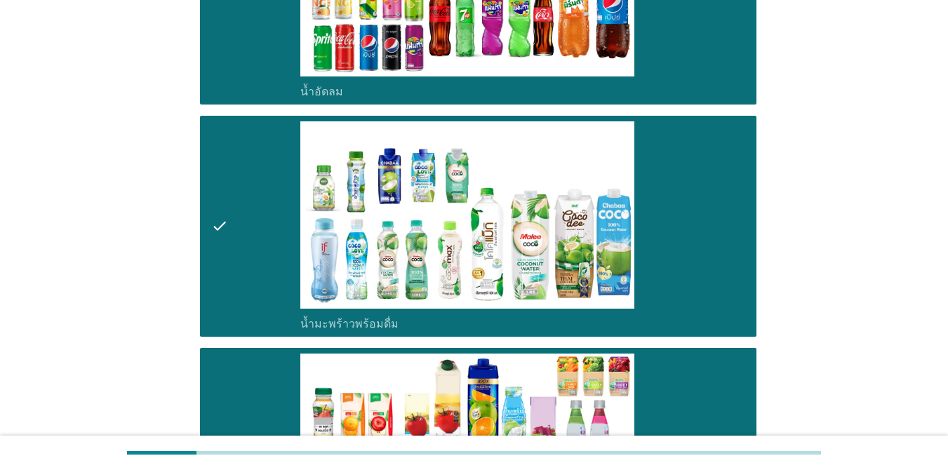
scroll to position [2066, 0]
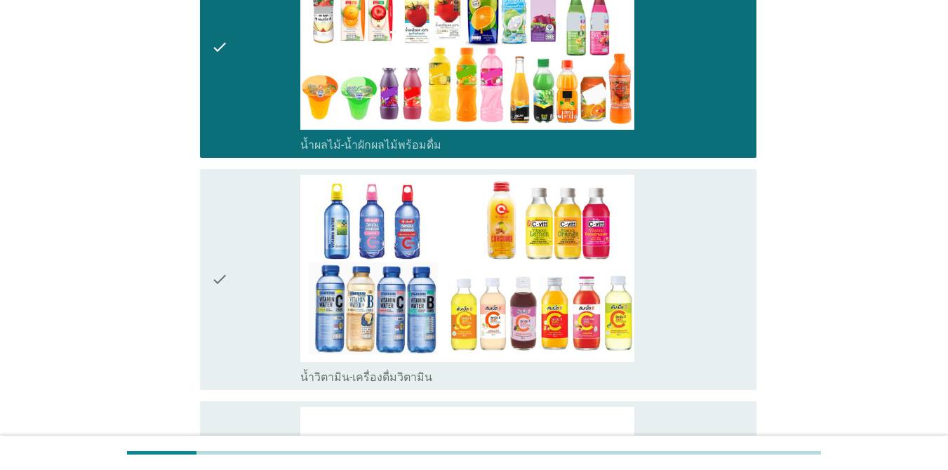
click at [691, 295] on div "check_box_outline_blank น้ำวิตามิน-เครื่องดื่มวิตามิน" at bounding box center [522, 280] width 445 height 210
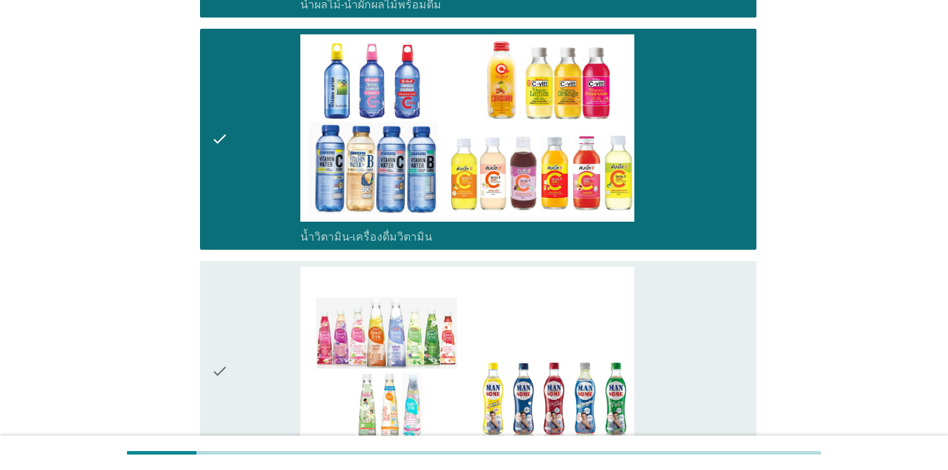
scroll to position [2347, 0]
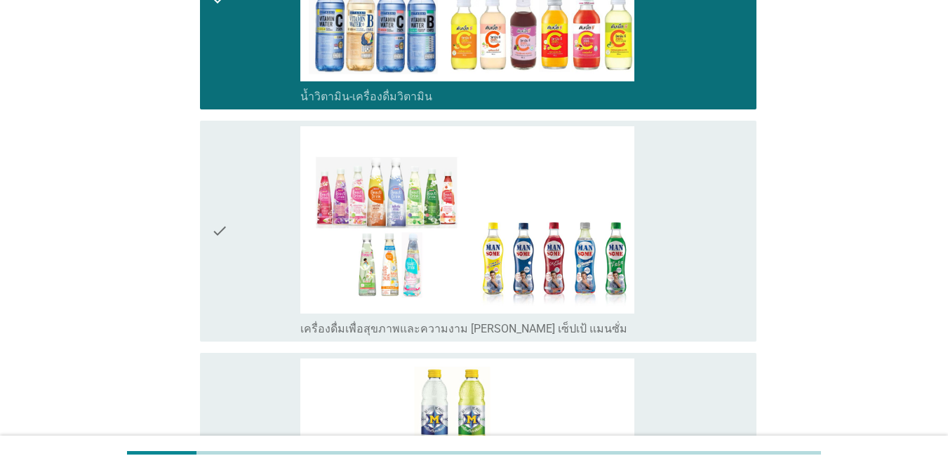
click at [691, 251] on div "check_box_outline_blank เครื่องดื่มเพื่อสุขภาพและความงาม [PERSON_NAME] เซ็ปเป้ …" at bounding box center [522, 231] width 445 height 210
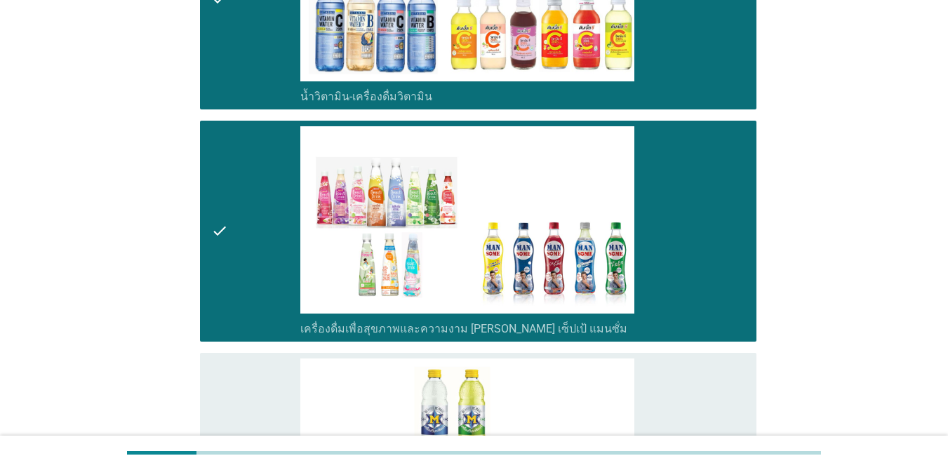
click at [684, 373] on div "check_box_outline_blank เครื่องดื่มเกลือแร่" at bounding box center [522, 464] width 445 height 210
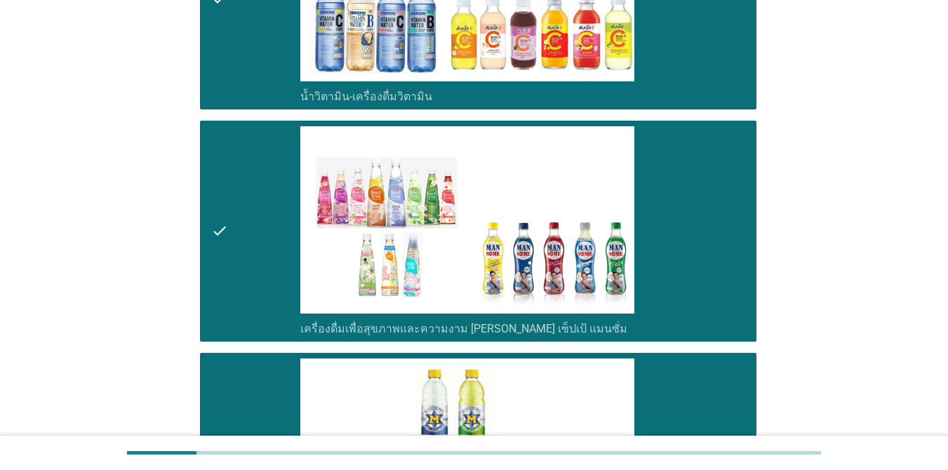
scroll to position [2758, 0]
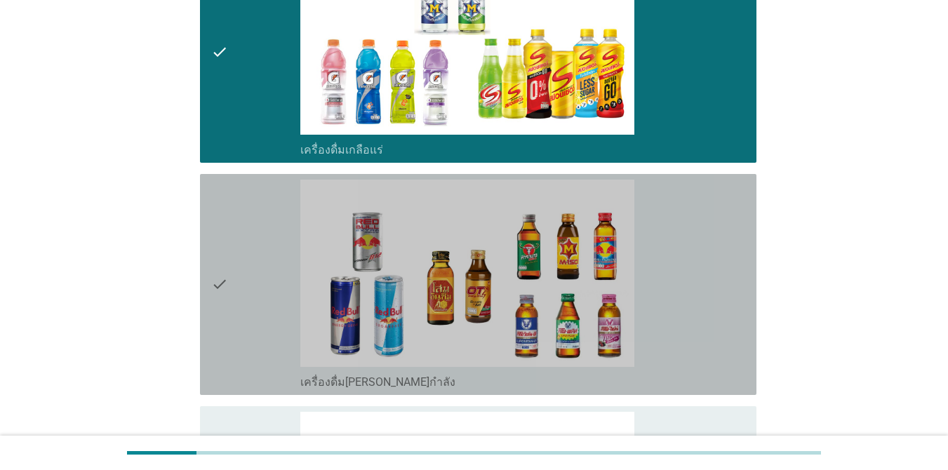
click at [691, 304] on div "check_box_outline_blank เครื่องดื่ม[PERSON_NAME]กำลัง" at bounding box center [522, 285] width 445 height 210
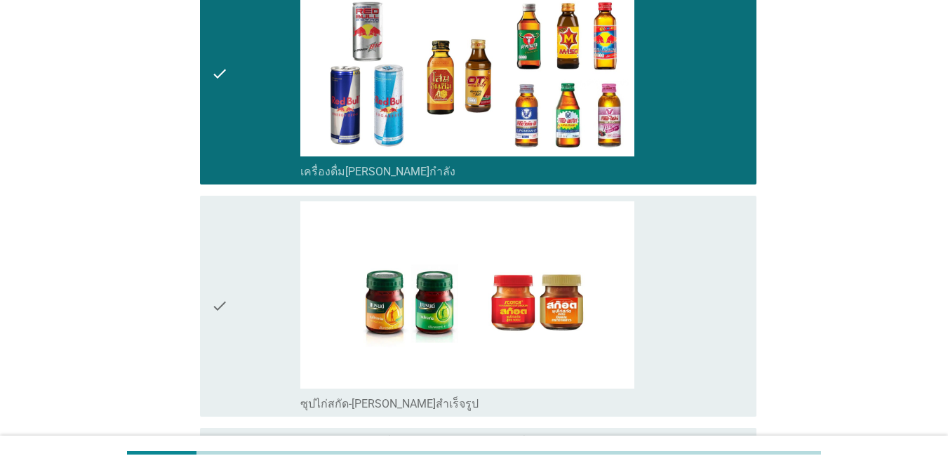
click at [691, 295] on div "check_box_outline_blank ซุปไก่สกัด-[PERSON_NAME]สำเร็จรูป" at bounding box center [522, 306] width 445 height 210
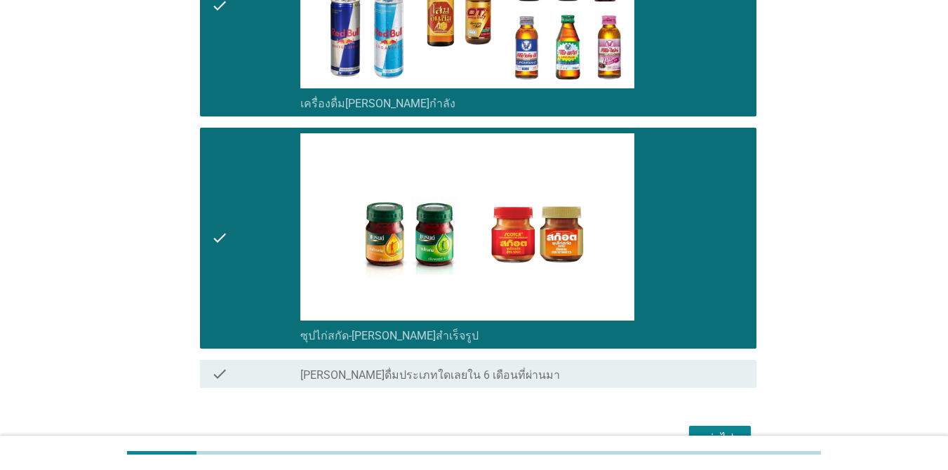
scroll to position [3118, 0]
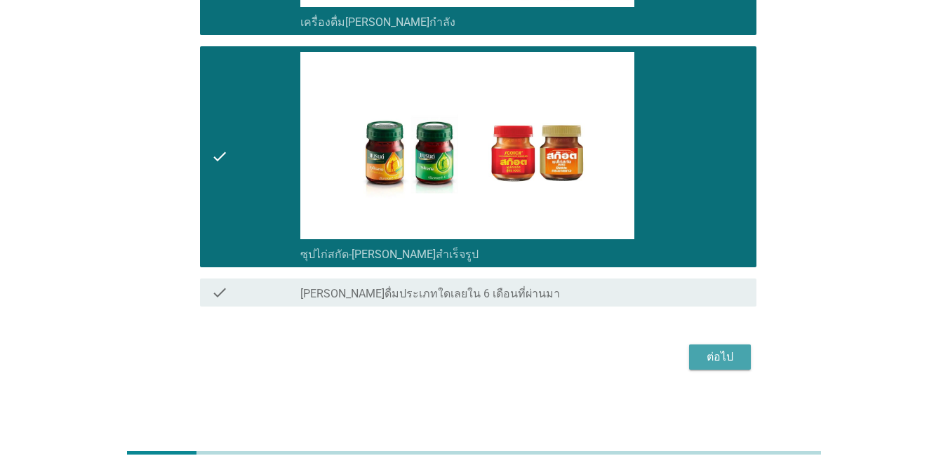
click at [691, 368] on button "ต่อไป" at bounding box center [720, 357] width 62 height 25
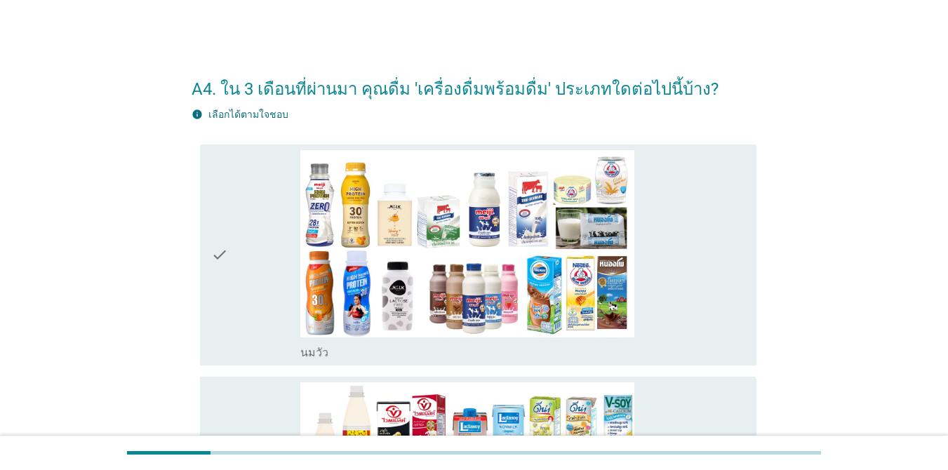
click at [691, 281] on div "check_box_outline_blank [PERSON_NAME]" at bounding box center [522, 255] width 445 height 210
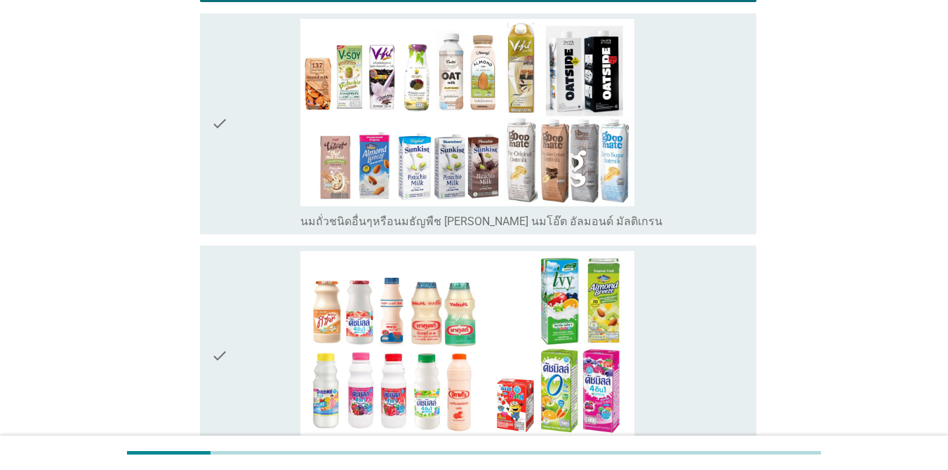
scroll to position [622, 0]
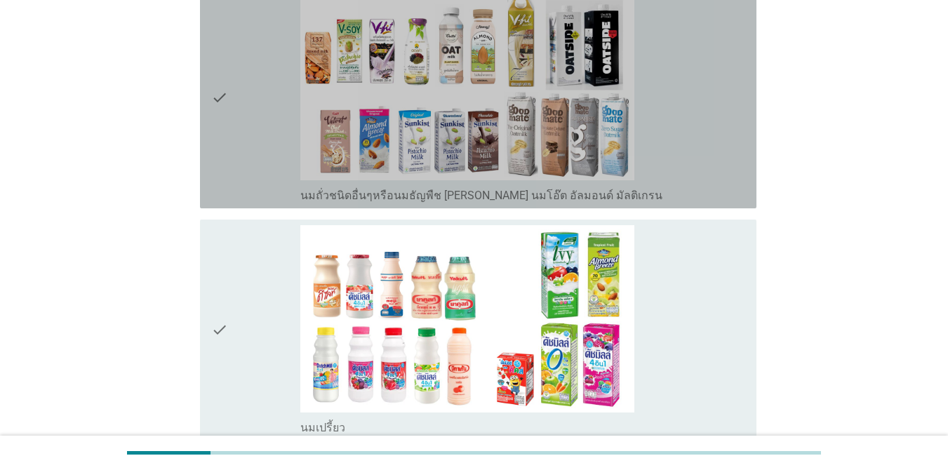
click at [644, 139] on div "check_box_outline_blank นมถั่วชนิดอื่นๆหรือนมธัญพืช [PERSON_NAME] นมโอ๊ต อัลมอน…" at bounding box center [522, 98] width 445 height 210
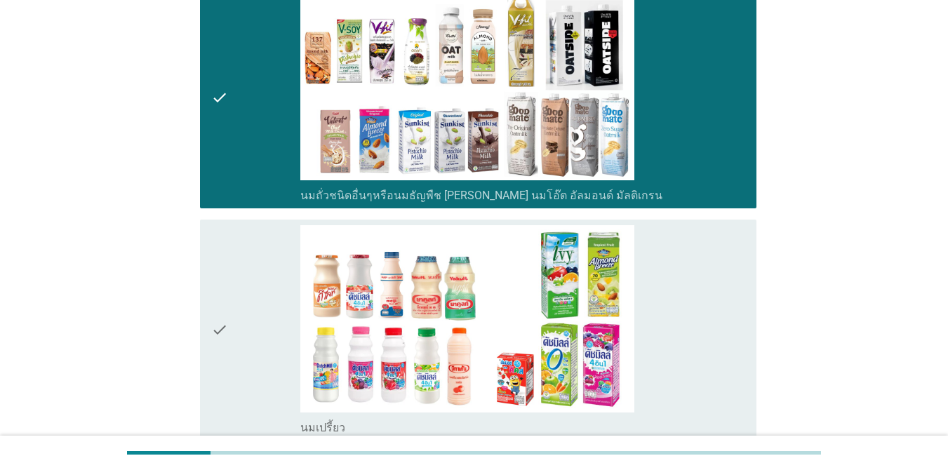
click at [679, 285] on div "check_box_outline_blank นมเปรี้ยว" at bounding box center [522, 330] width 445 height 210
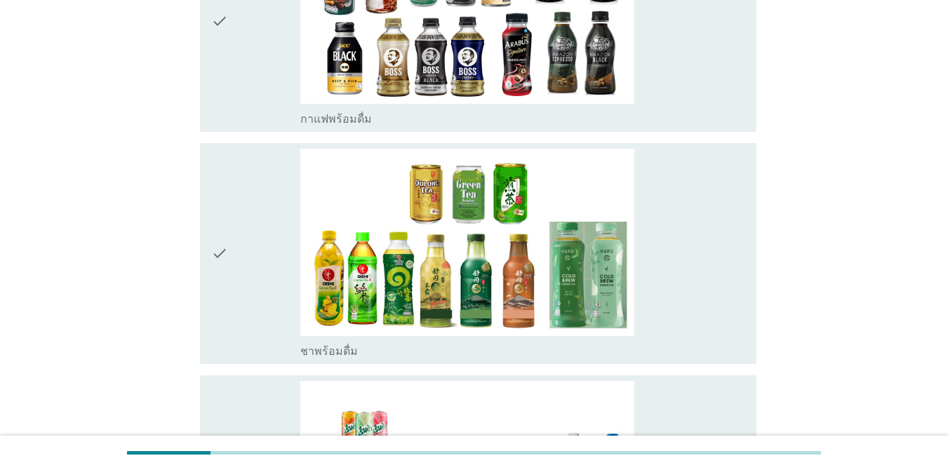
scroll to position [1173, 0]
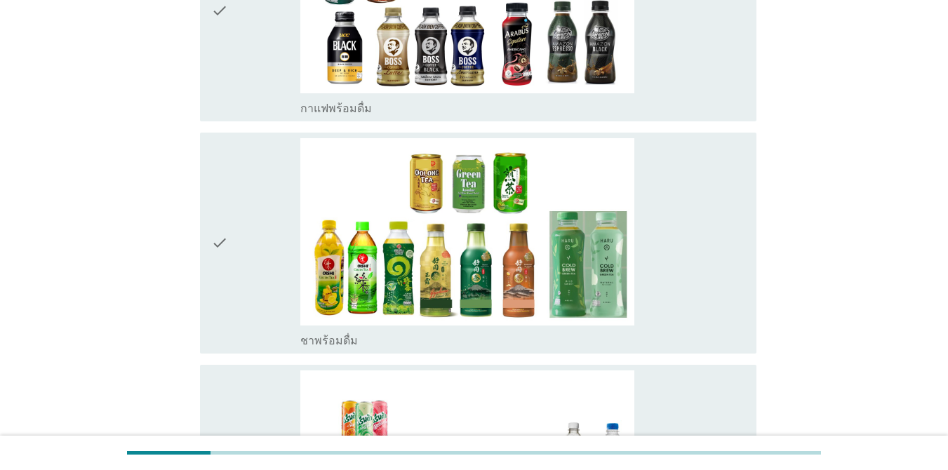
click at [691, 105] on div "check_box_outline_blank กาแฟพร้อมดื่ม" at bounding box center [522, 107] width 445 height 17
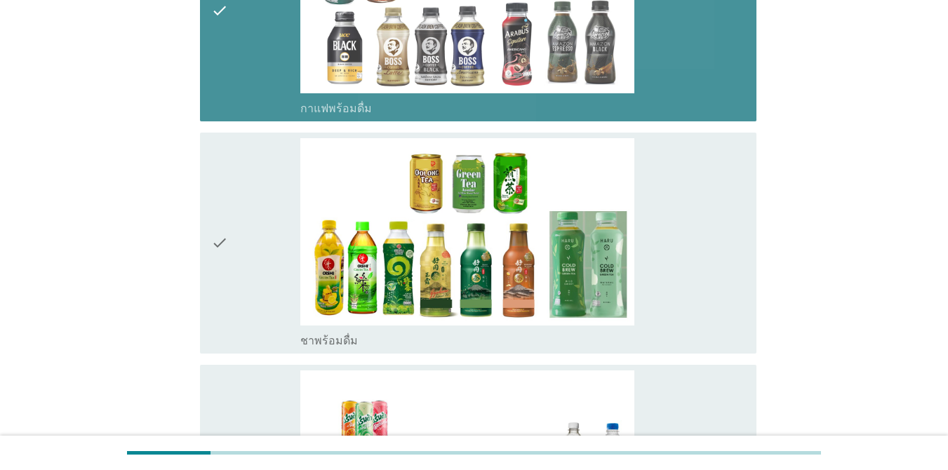
click at [691, 204] on div "check_box_outline_blank ชาพร้อมดื่ม" at bounding box center [522, 243] width 445 height 210
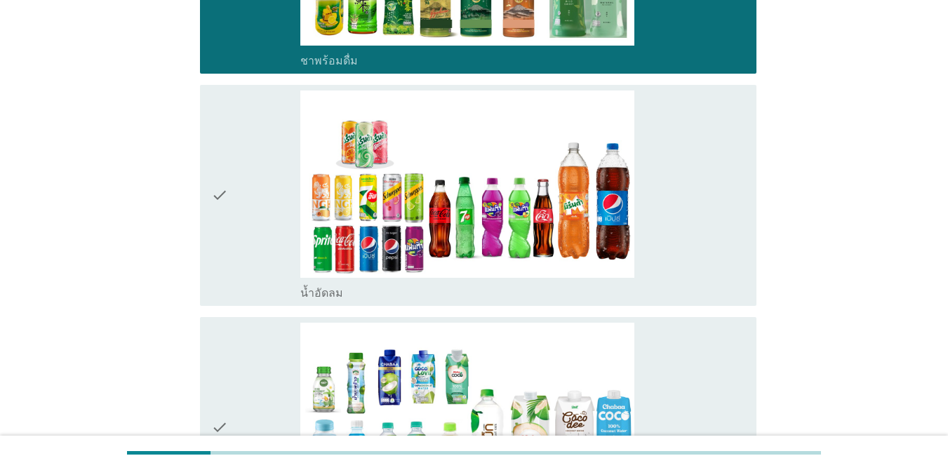
scroll to position [1524, 0]
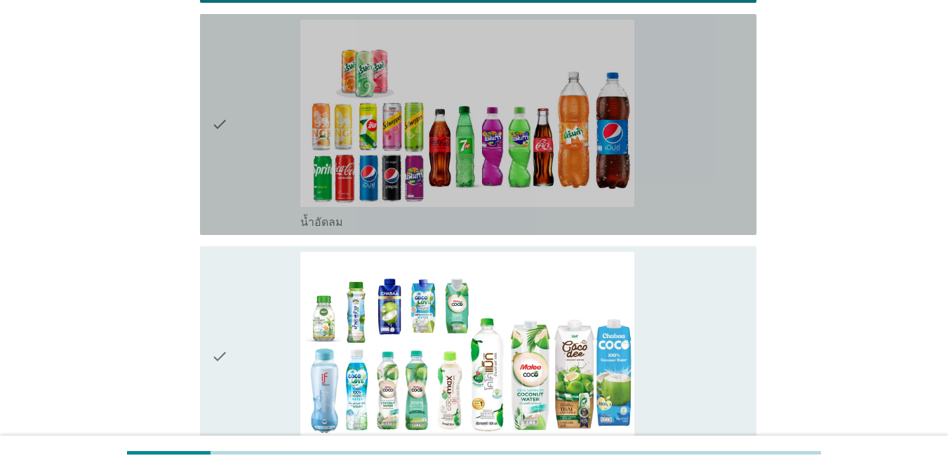
click at [691, 180] on div "check_box_outline_blank น้ำอัดลม" at bounding box center [522, 125] width 445 height 210
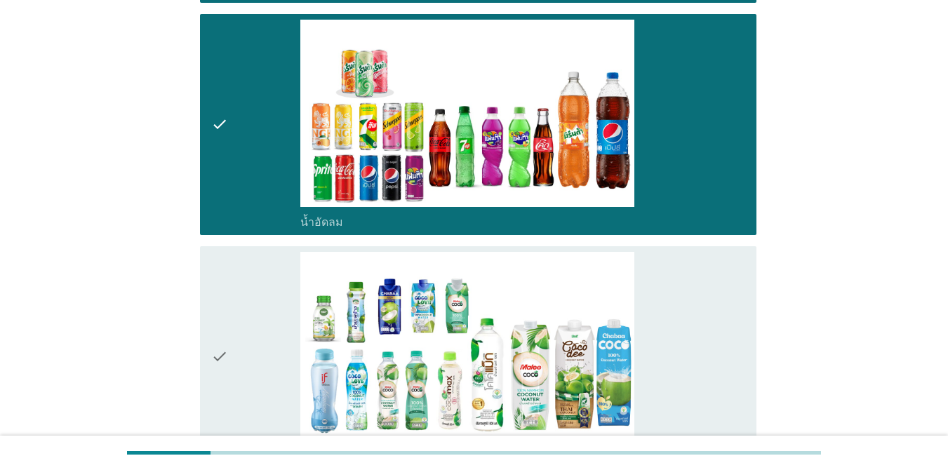
click at [691, 296] on div "check_box_outline_blank น้ำมะพร้าวพร้อมดื่ม" at bounding box center [522, 357] width 445 height 210
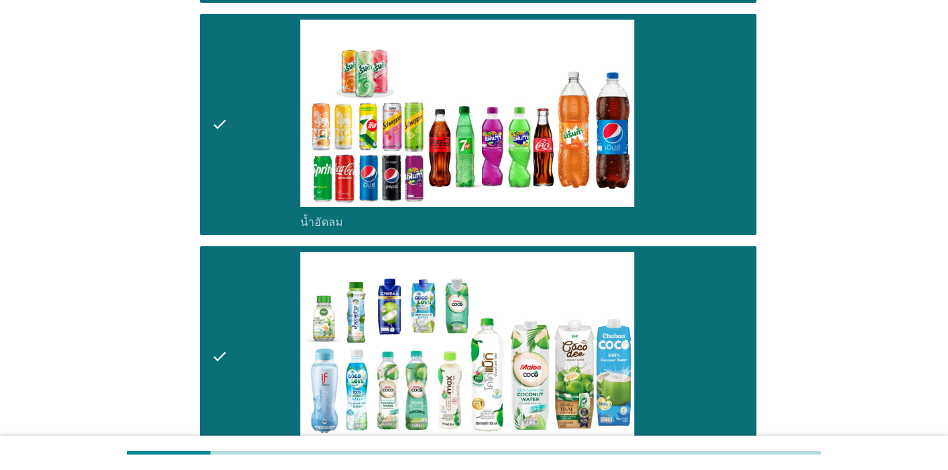
scroll to position [1935, 0]
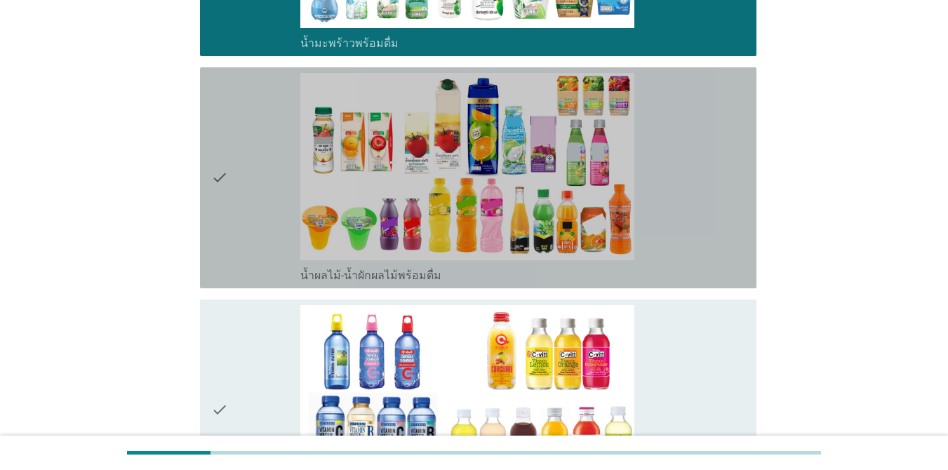
click at [672, 216] on div "check_box_outline_blank น้ำผลไม้-น้ำผักผลไม้พร้อมดื่ม" at bounding box center [522, 178] width 445 height 210
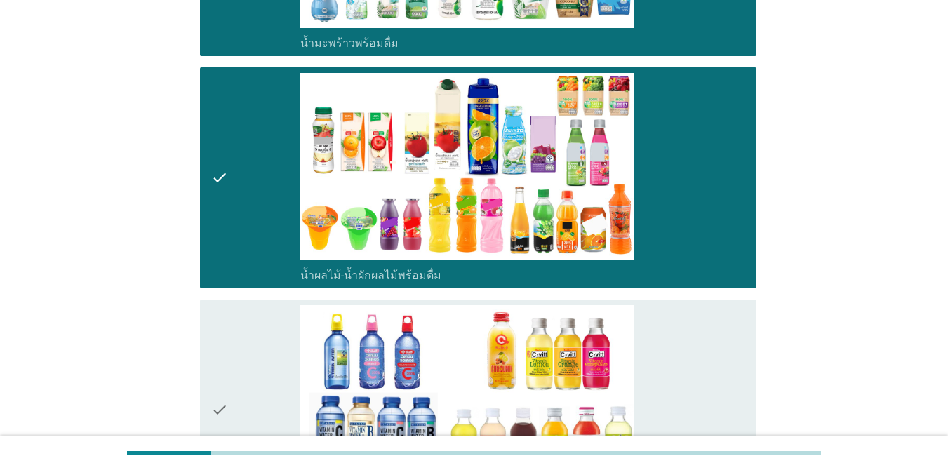
click at [691, 354] on div "check_box_outline_blank น้ำวิตามิน-เครื่องดื่มวิตามิน" at bounding box center [522, 410] width 445 height 210
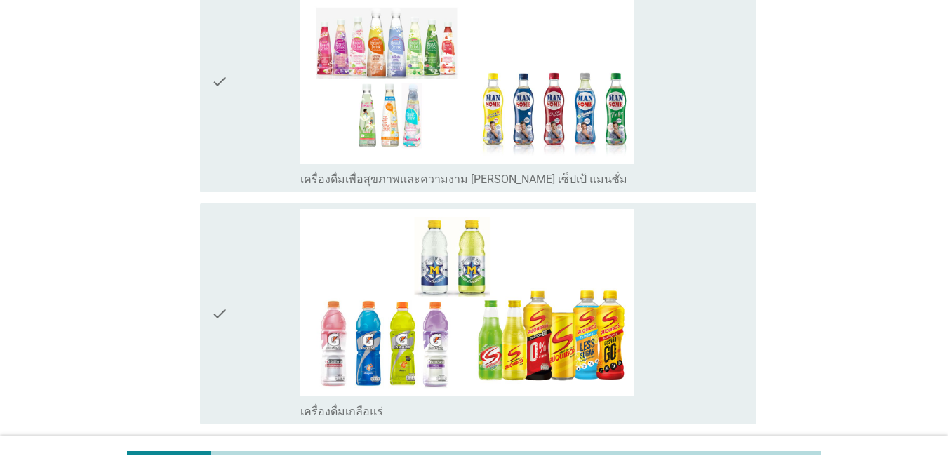
scroll to position [2497, 0]
click at [677, 145] on div "check_box_outline_blank เครื่องดื่มเพื่อสุขภาพและความงาม [PERSON_NAME] เซ็ปเป้ …" at bounding box center [522, 81] width 445 height 210
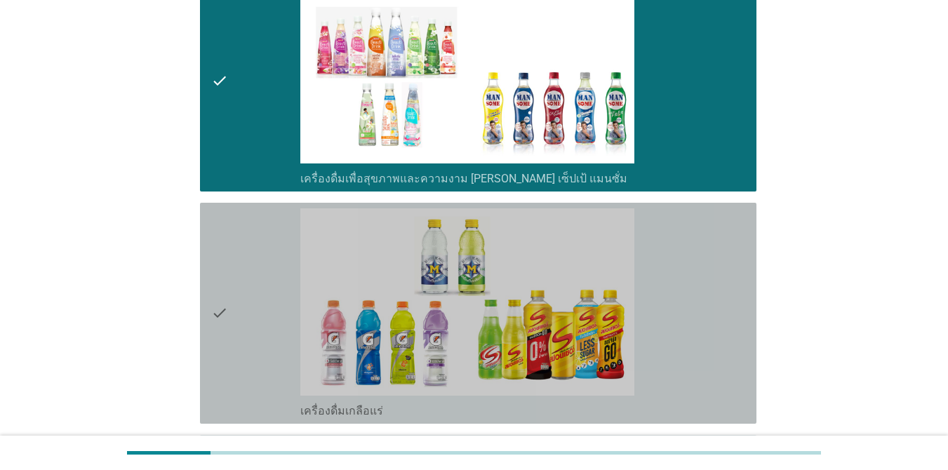
click at [690, 276] on div "check_box_outline_blank เครื่องดื่มเกลือแร่" at bounding box center [522, 313] width 445 height 210
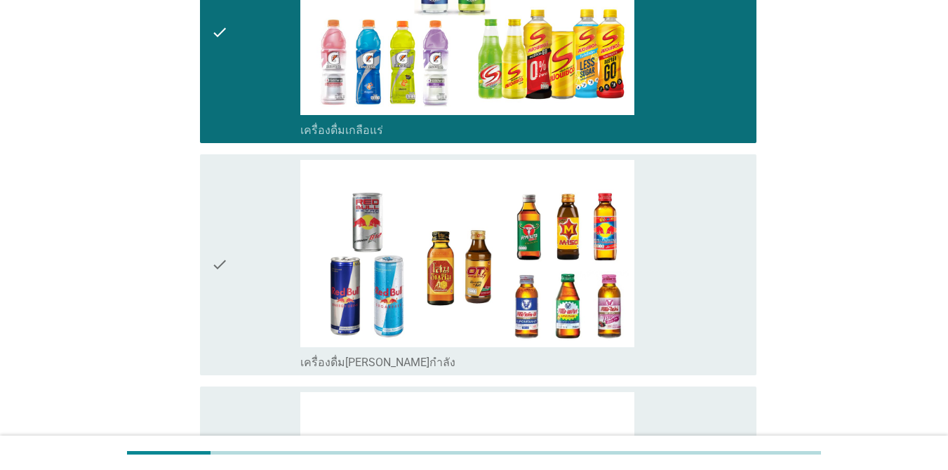
click at [686, 243] on div "check_box_outline_blank เครื่องดื่ม[PERSON_NAME]กำลัง" at bounding box center [522, 265] width 445 height 210
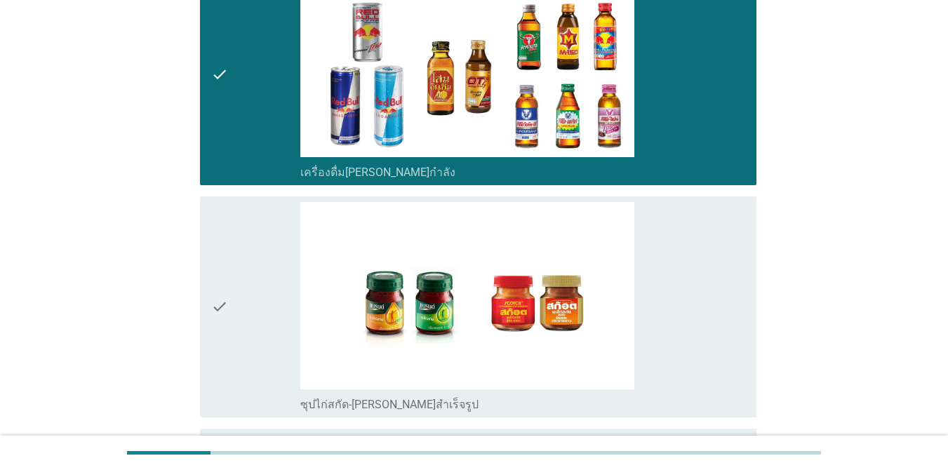
scroll to position [3118, 0]
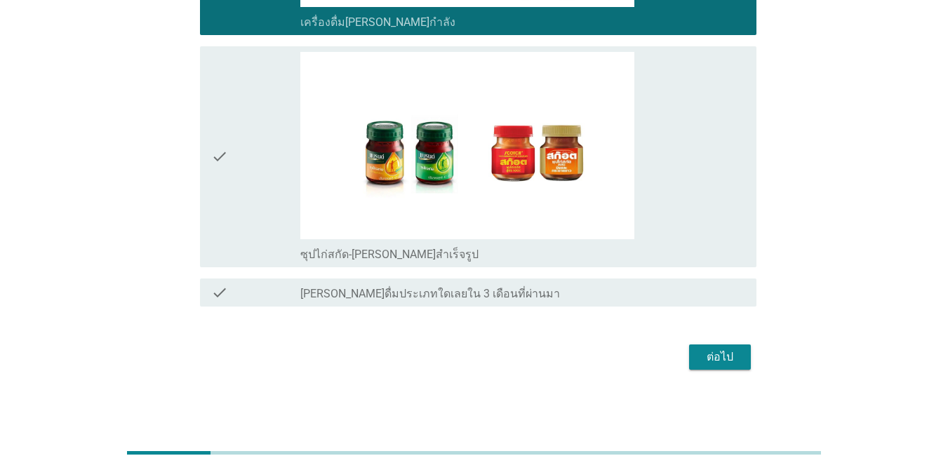
click at [686, 218] on div "check_box_outline_blank ซุปไก่สกัด-[PERSON_NAME]สำเร็จรูป" at bounding box center [522, 157] width 445 height 210
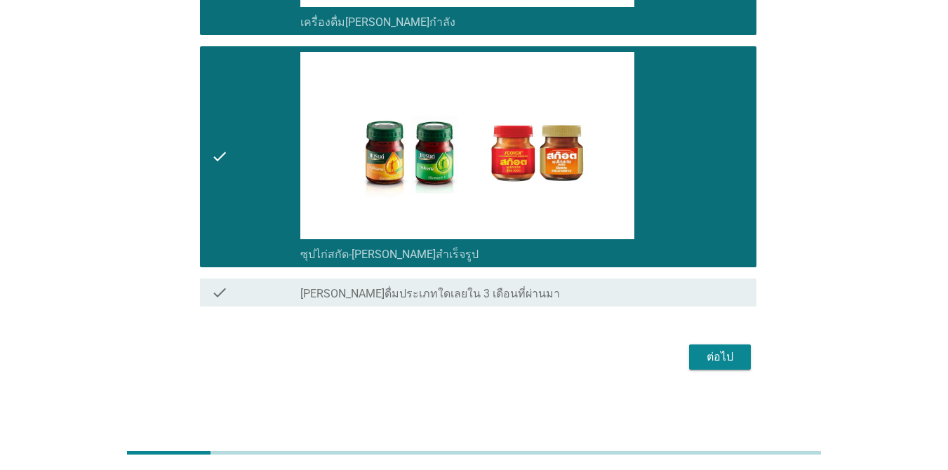
click at [691, 349] on div "ต่อไป" at bounding box center [719, 357] width 39 height 17
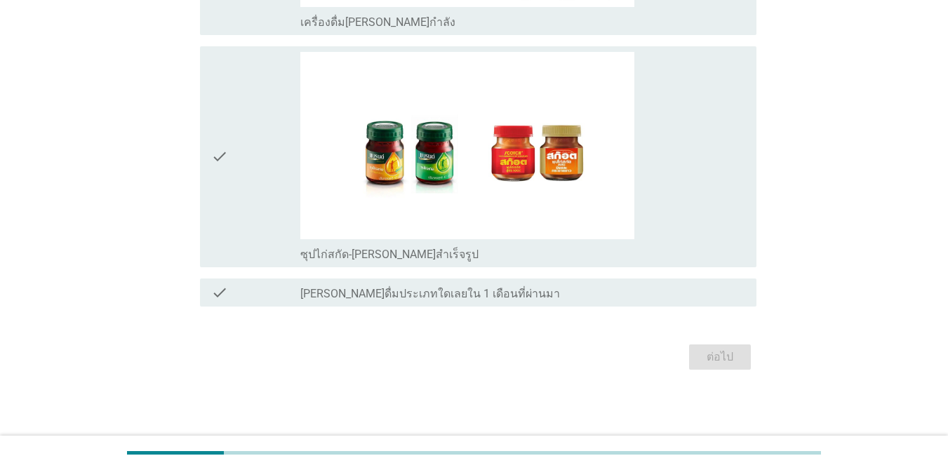
scroll to position [0, 0]
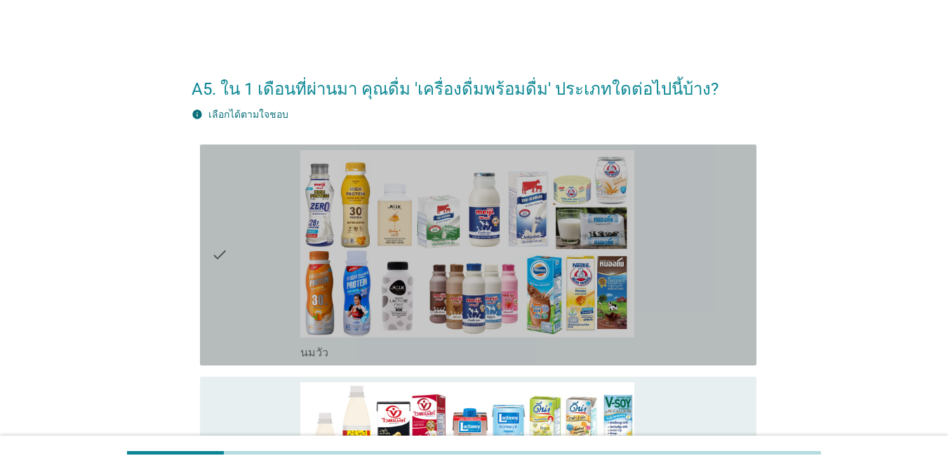
click at [691, 255] on div "check_box_outline_blank [PERSON_NAME]" at bounding box center [522, 255] width 445 height 210
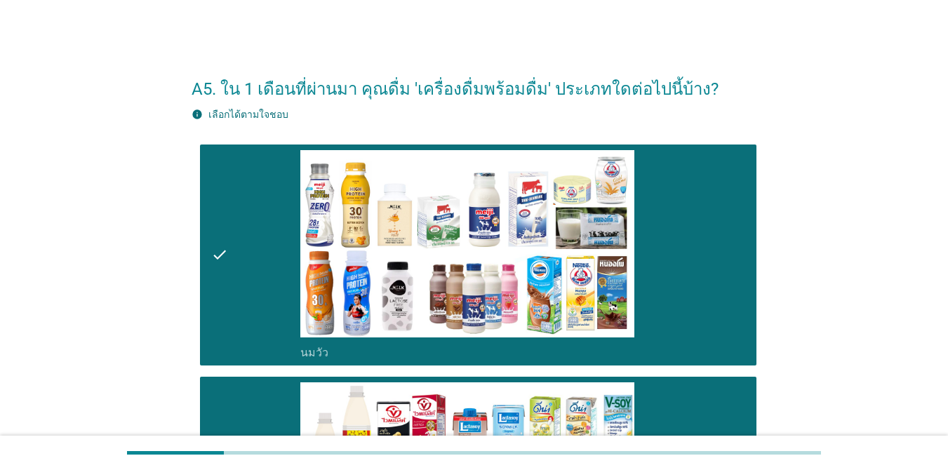
scroll to position [411, 0]
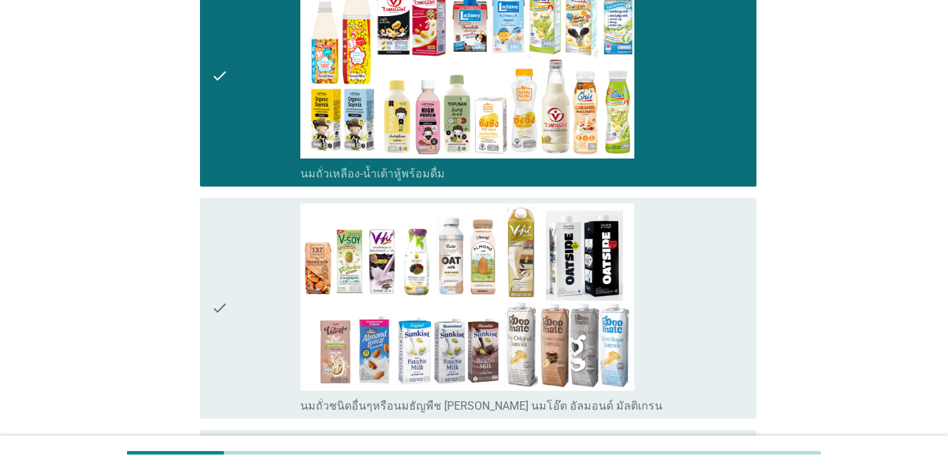
click at [691, 321] on div "check_box_outline_blank นมถั่วชนิดอื่นๆหรือนมธัญพืช [PERSON_NAME] นมโอ๊ต อัลมอน…" at bounding box center [522, 309] width 445 height 210
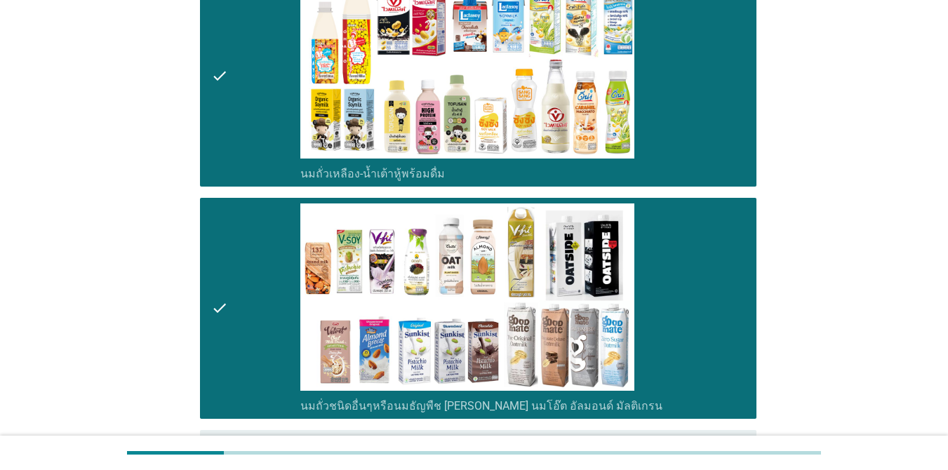
scroll to position [822, 0]
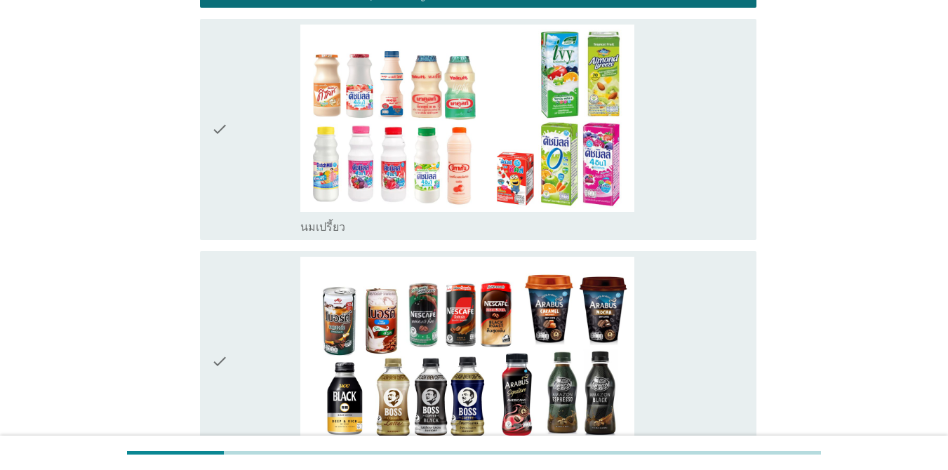
click at [650, 202] on div "check_box_outline_blank นมเปรี้ยว" at bounding box center [522, 130] width 445 height 210
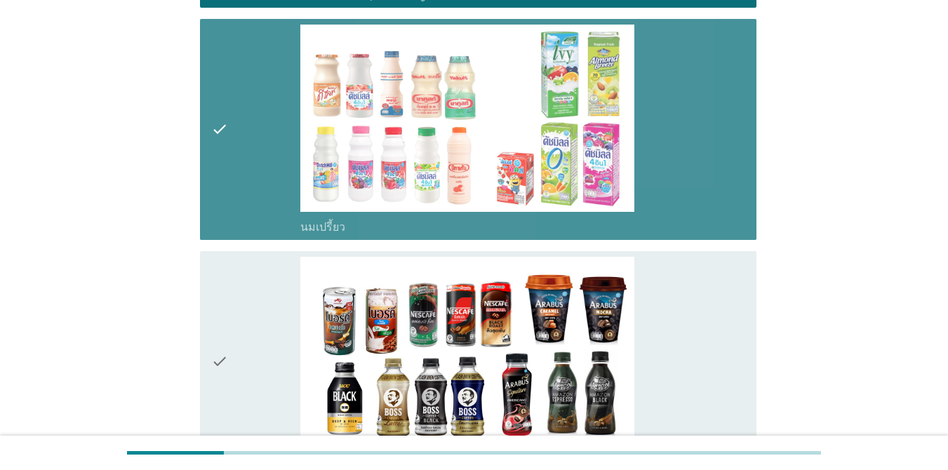
click at [672, 305] on div "check_box_outline_blank กาแฟพร้อมดื่ม" at bounding box center [522, 362] width 445 height 210
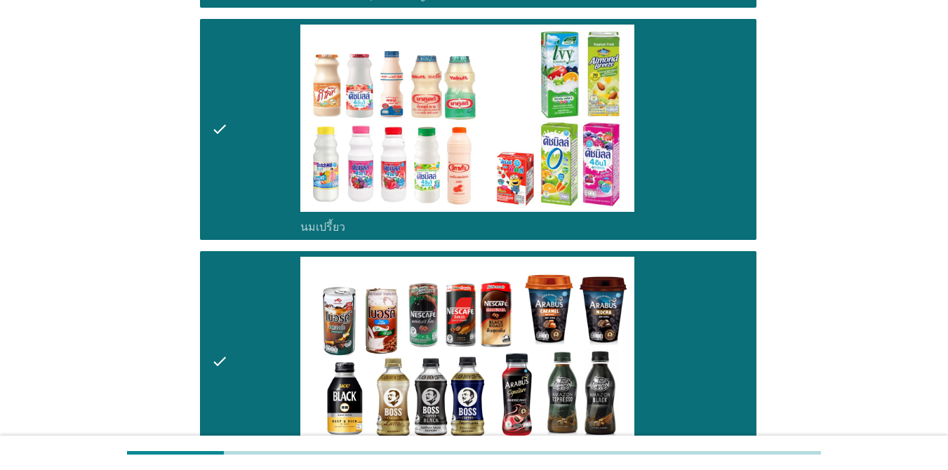
scroll to position [1234, 0]
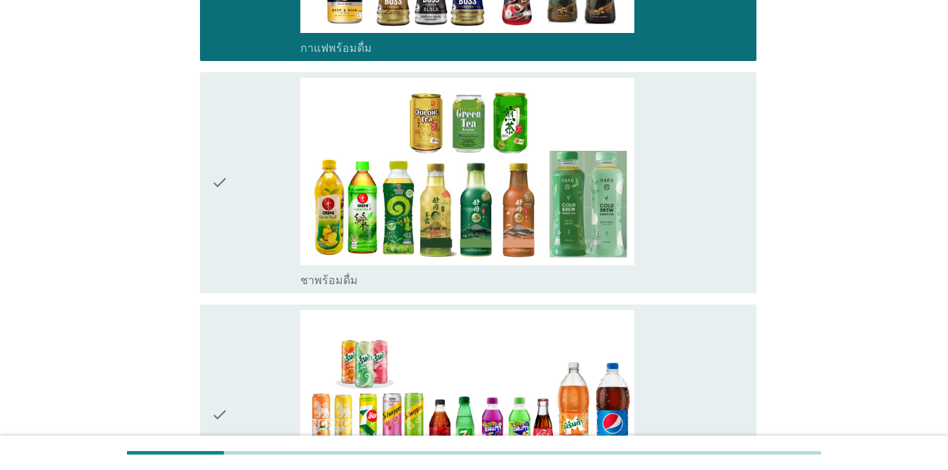
click at [691, 255] on div "check_box_outline_blank ชาพร้อมดื่ม" at bounding box center [522, 183] width 445 height 210
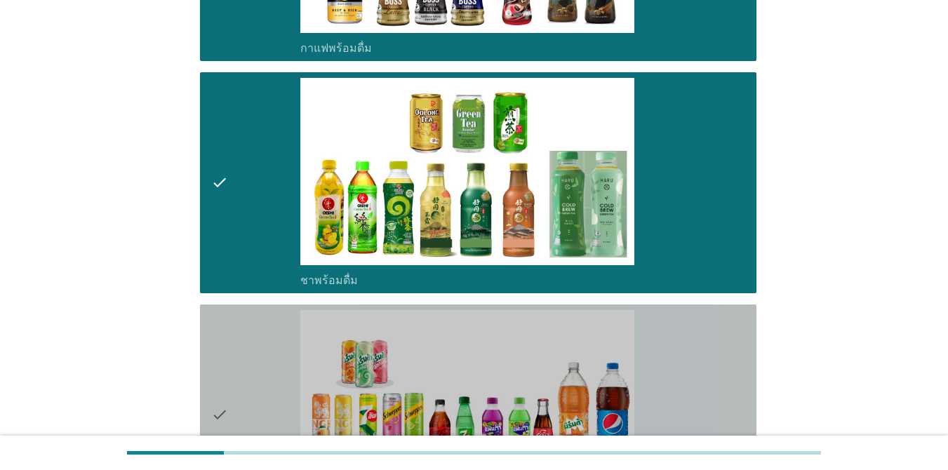
click at [691, 344] on div "check_box_outline_blank น้ำอัดลม" at bounding box center [522, 415] width 445 height 210
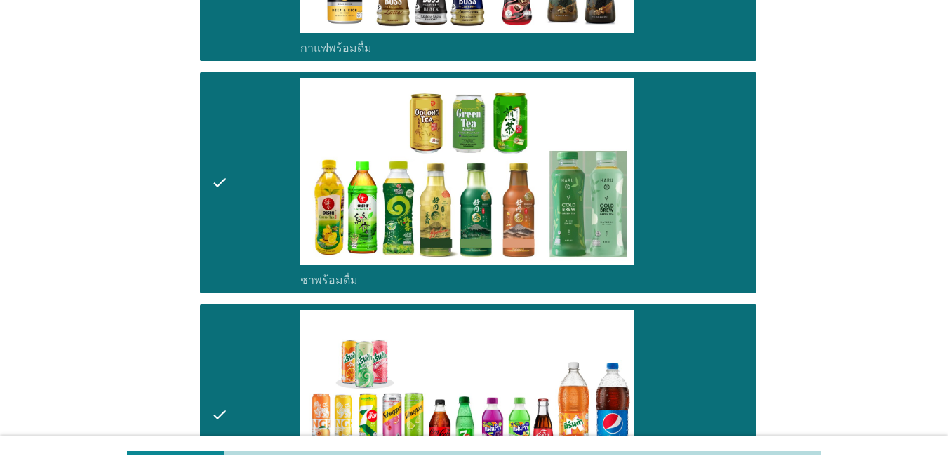
scroll to position [1645, 0]
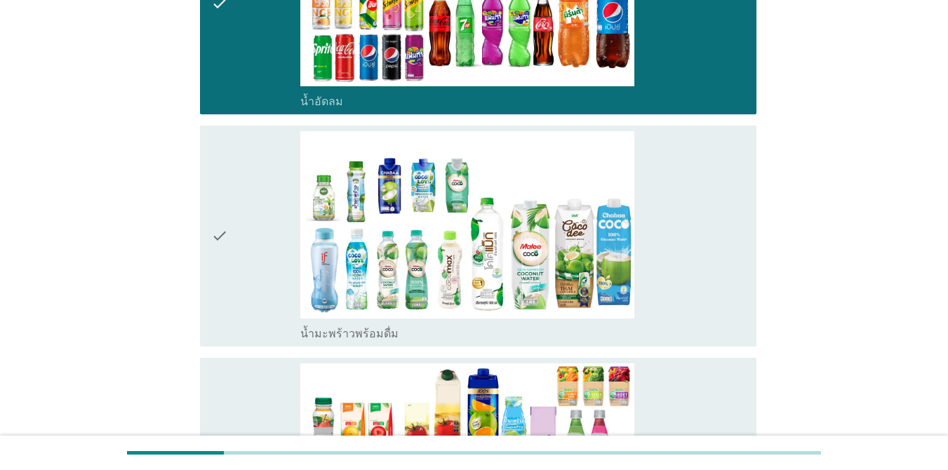
click at [665, 275] on div "check_box_outline_blank น้ำมะพร้าวพร้อมดื่ม" at bounding box center [522, 236] width 445 height 210
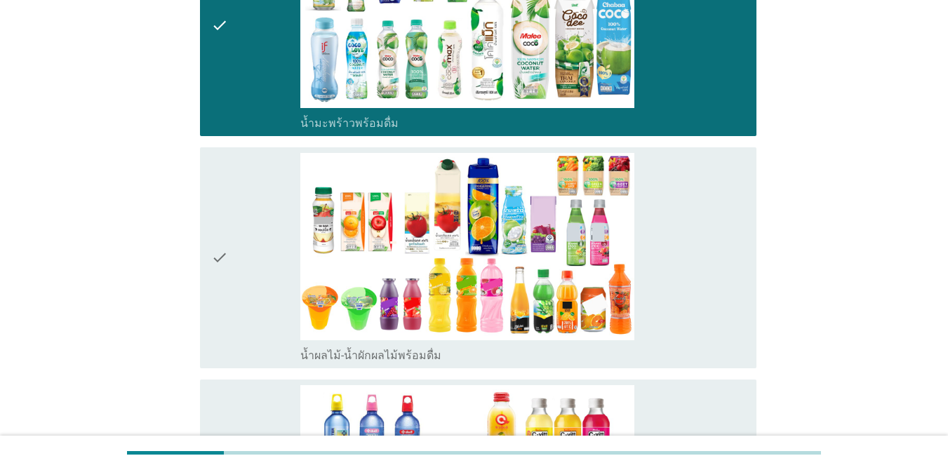
click at [664, 265] on div "check_box_outline_blank น้ำผลไม้-น้ำผักผลไม้พร้อมดื่ม" at bounding box center [522, 258] width 445 height 210
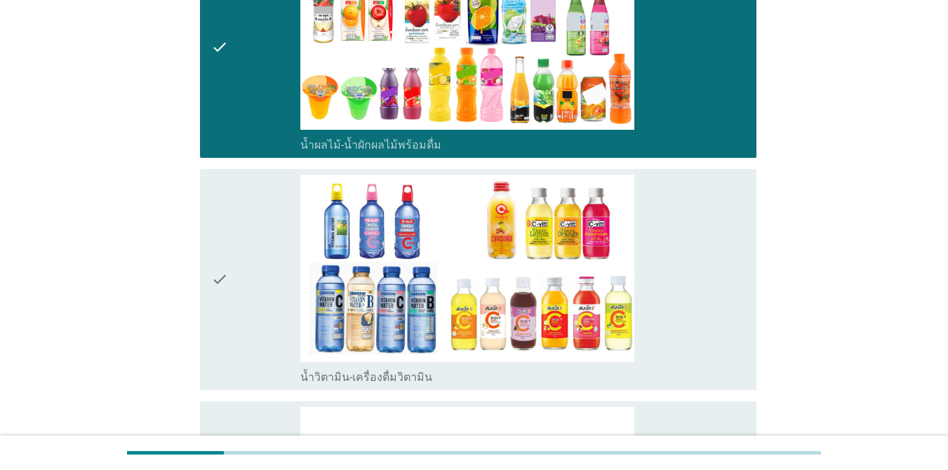
click at [678, 223] on div "check_box_outline_blank น้ำวิตามิน-เครื่องดื่มวิตามิน" at bounding box center [522, 280] width 445 height 210
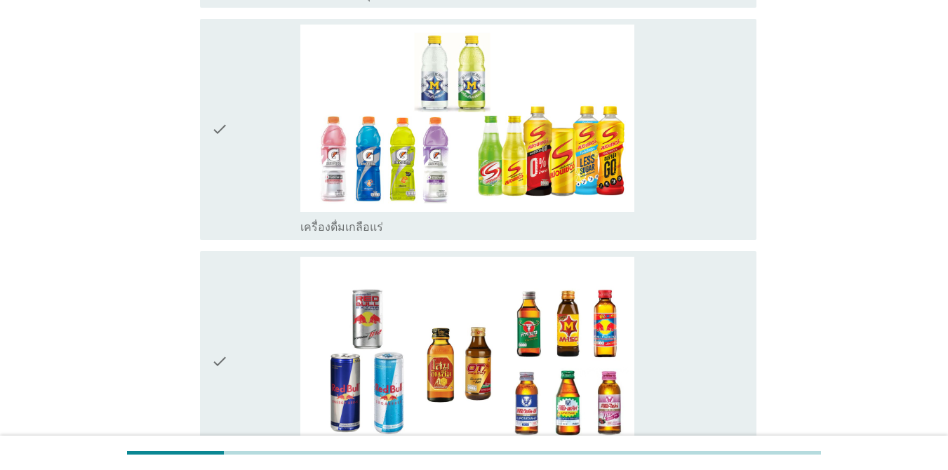
scroll to position [2698, 0]
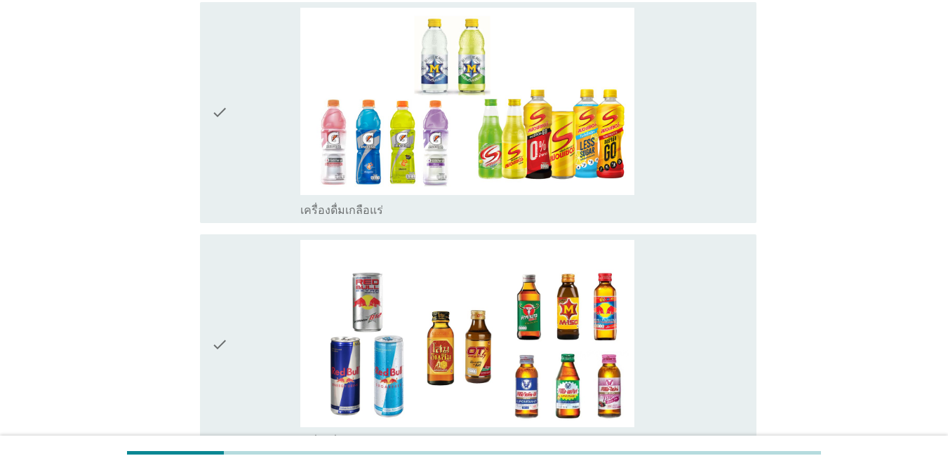
click at [679, 182] on div "check_box_outline_blank เครื่องดื่มเกลือแร่" at bounding box center [522, 113] width 445 height 210
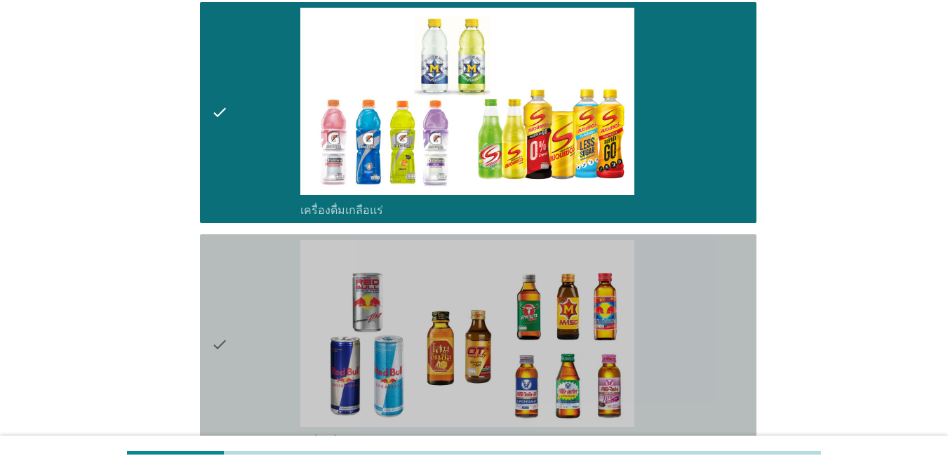
click at [676, 274] on div "check_box_outline_blank เครื่องดื่ม[PERSON_NAME]กำลัง" at bounding box center [522, 345] width 445 height 210
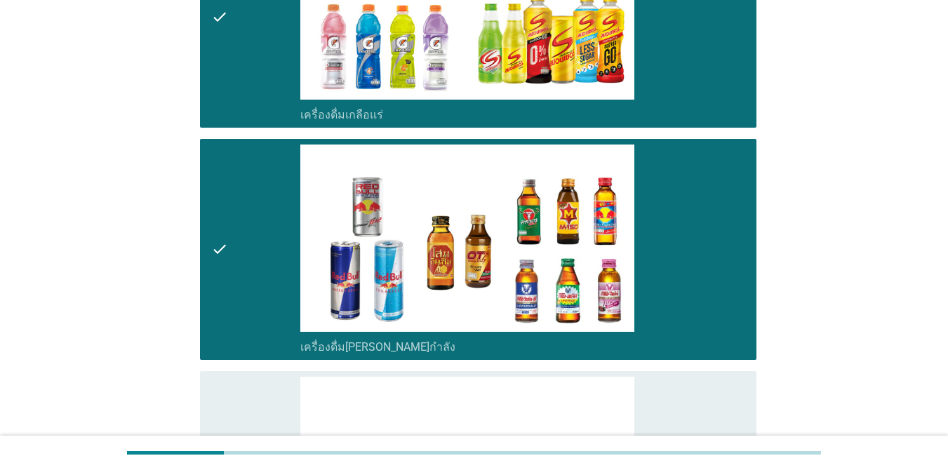
scroll to position [2838, 0]
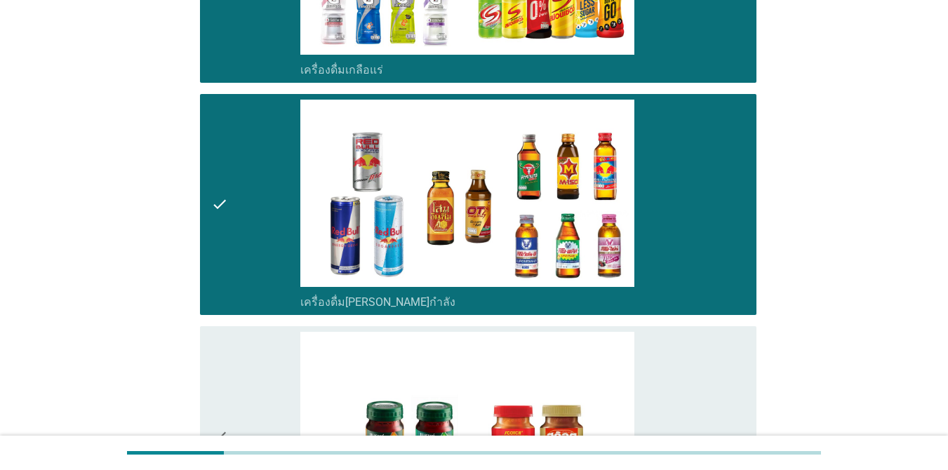
click at [684, 359] on div "check_box_outline_blank ซุปไก่สกัด-[PERSON_NAME]สำเร็จรูป" at bounding box center [522, 437] width 445 height 210
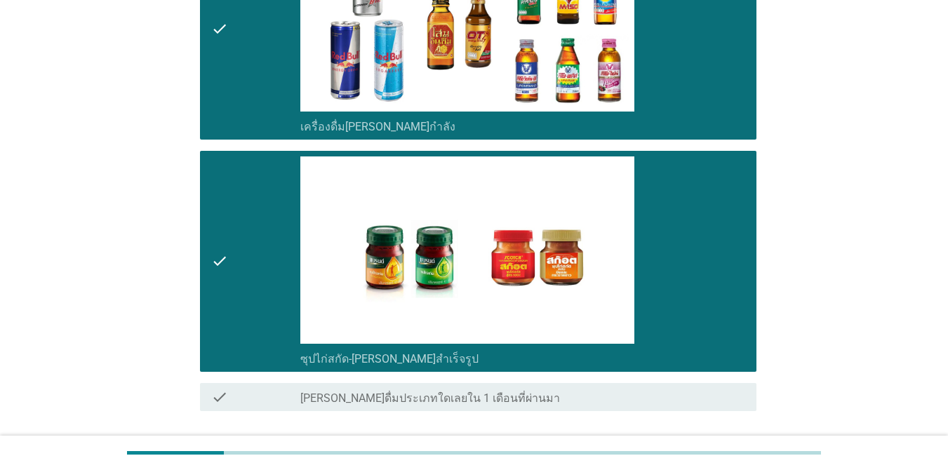
scroll to position [3118, 0]
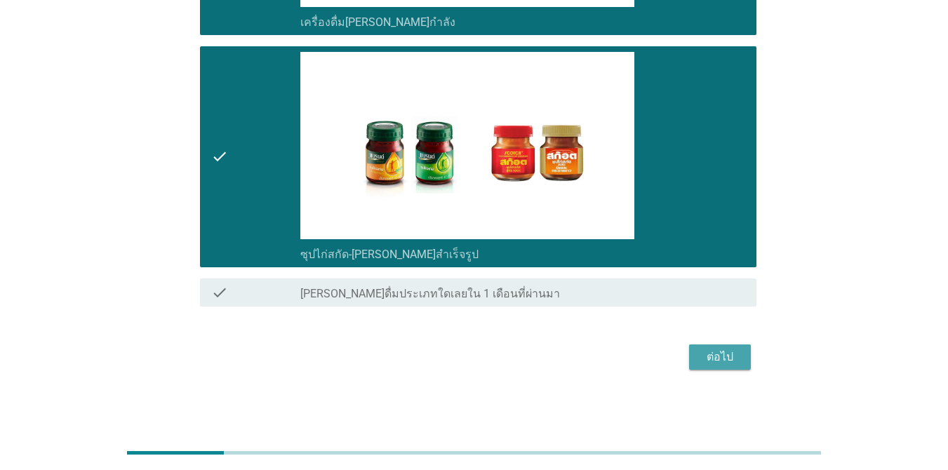
click at [691, 356] on div "ต่อไป" at bounding box center [719, 357] width 39 height 17
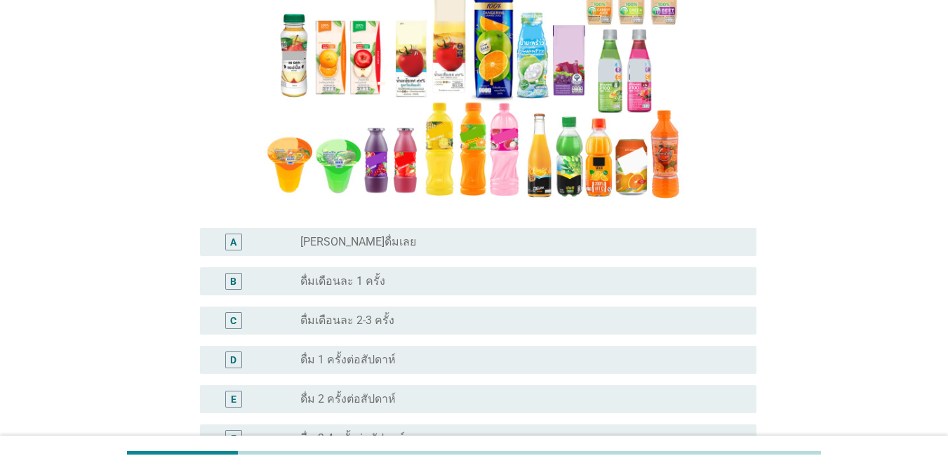
scroll to position [351, 0]
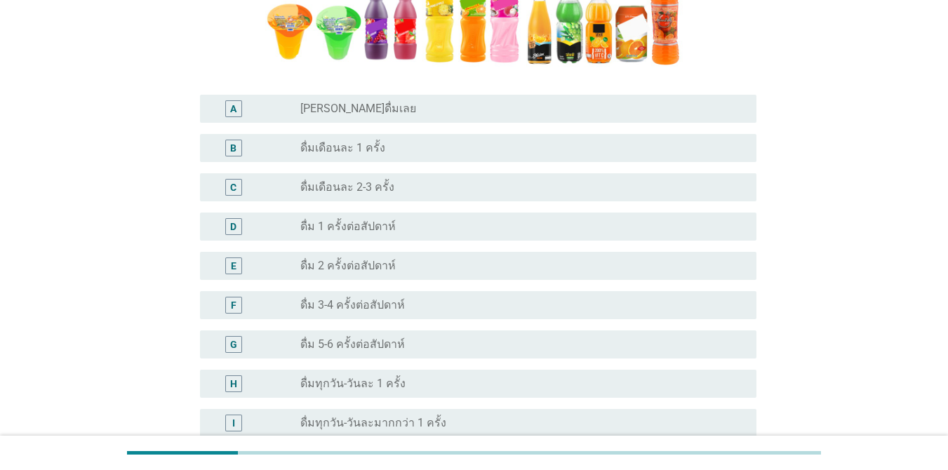
click at [383, 265] on label "ดื่ม 2 ครั้งต่อสัปดาห์" at bounding box center [347, 266] width 95 height 14
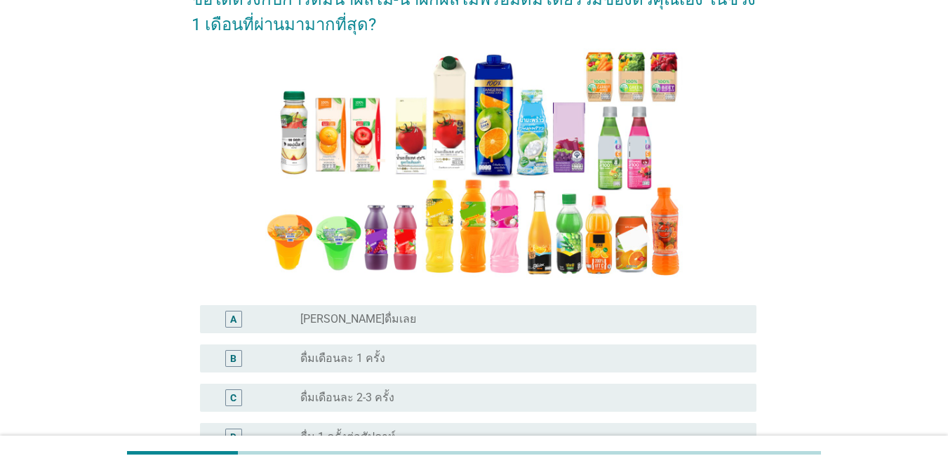
scroll to position [491, 0]
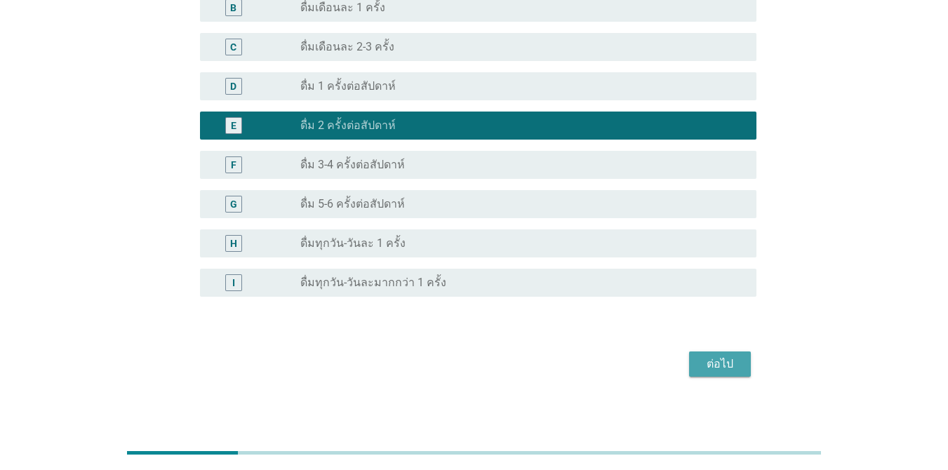
click at [691, 365] on div "ต่อไป" at bounding box center [719, 364] width 39 height 17
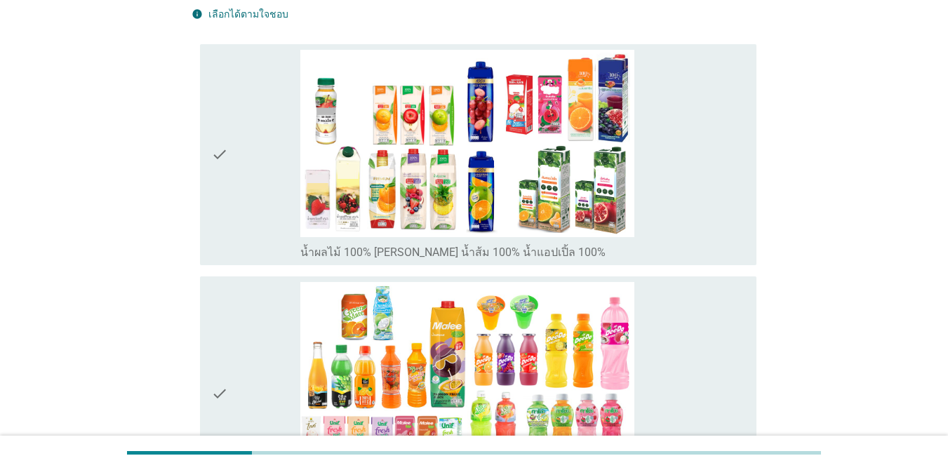
scroll to position [281, 0]
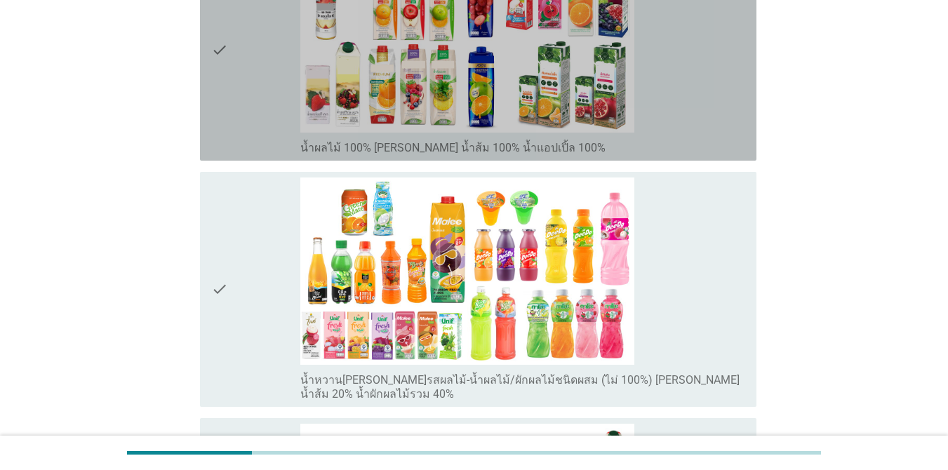
click at [655, 139] on div "check_box_outline_blank น้ำผลไม้ 100% [PERSON_NAME] น้ำส้ม 100% น้ำแอปเปิ้ล 100%" at bounding box center [522, 146] width 445 height 17
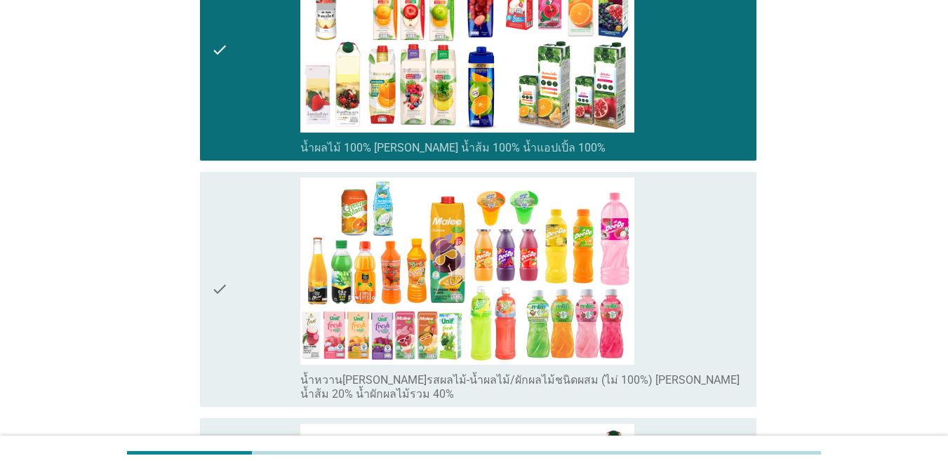
click at [664, 234] on div "check_box_outline_blank น้ำหวาน[PERSON_NAME]รสผลไม้-น้ำผลไม้/ผักผลไม้ชนิดผสม (ไ…" at bounding box center [522, 290] width 445 height 224
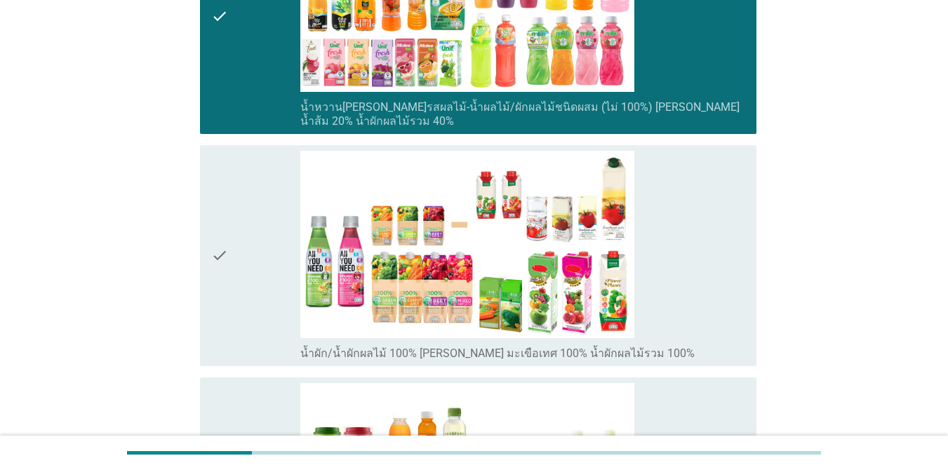
scroll to position [561, 0]
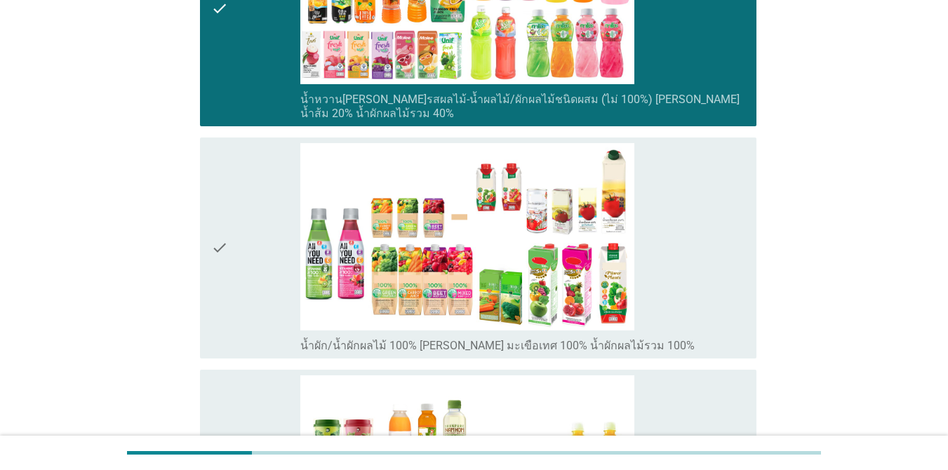
click at [691, 291] on div "check_box_outline_blank น้ำผัก/น้ำผักผลไม้ 100% [PERSON_NAME] มะเขือเทศ 100% น้…" at bounding box center [522, 248] width 445 height 210
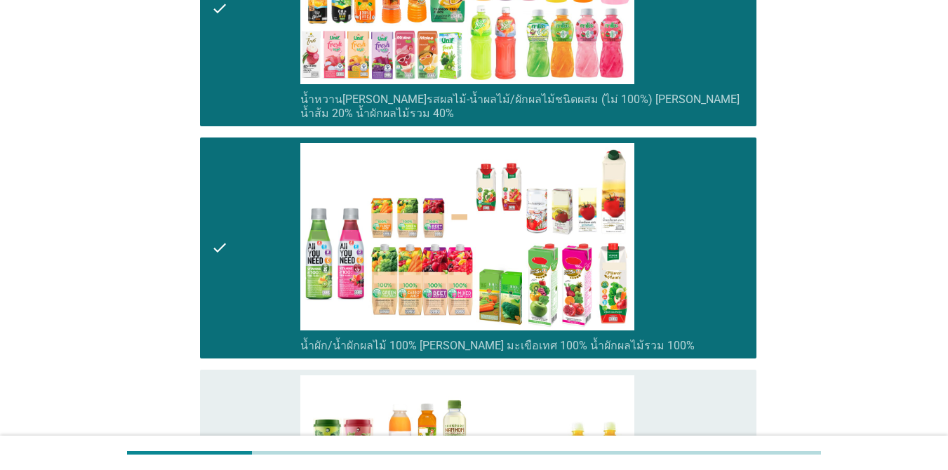
scroll to position [772, 0]
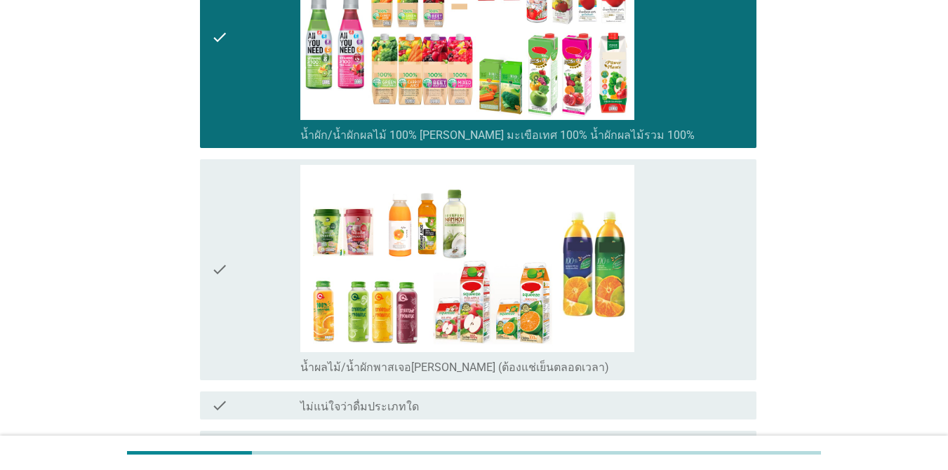
click at [691, 291] on div "check_box_outline_blank น้ำผลไม้/น้ำผักพาสเจอ[PERSON_NAME] (ต้องแช่เย็นตลอดเวลา)" at bounding box center [522, 270] width 445 height 210
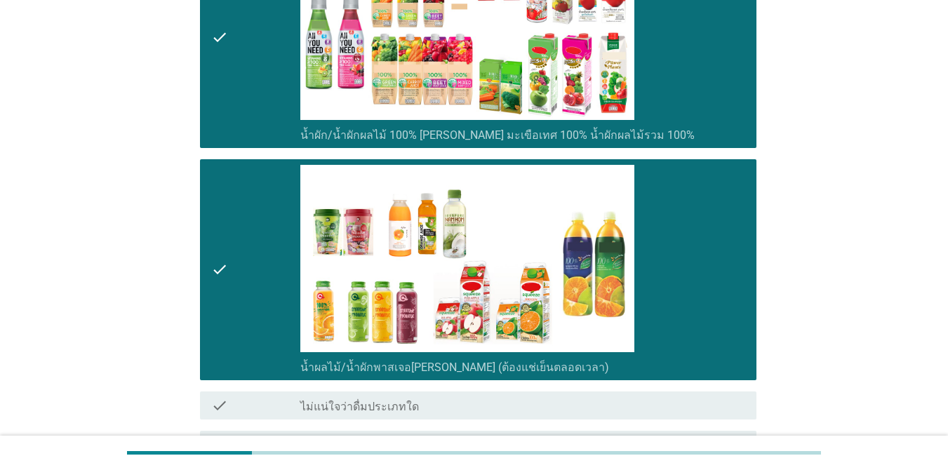
scroll to position [924, 0]
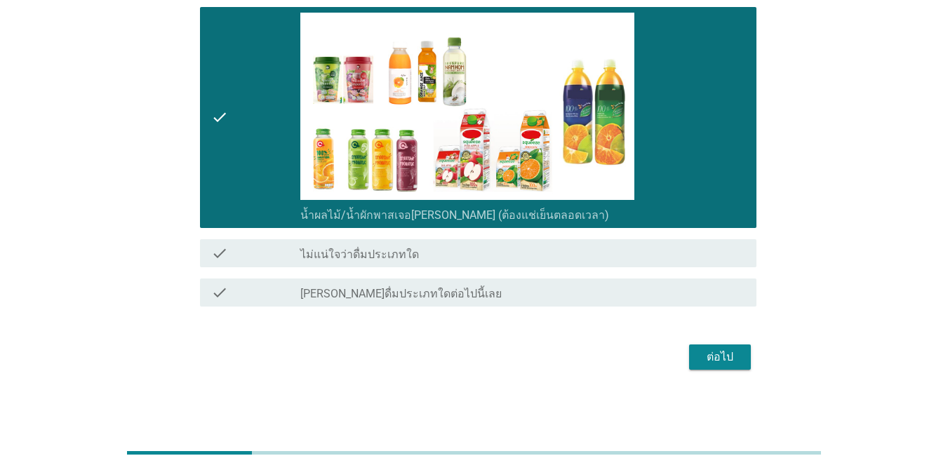
click at [691, 357] on button "ต่อไป" at bounding box center [720, 357] width 62 height 25
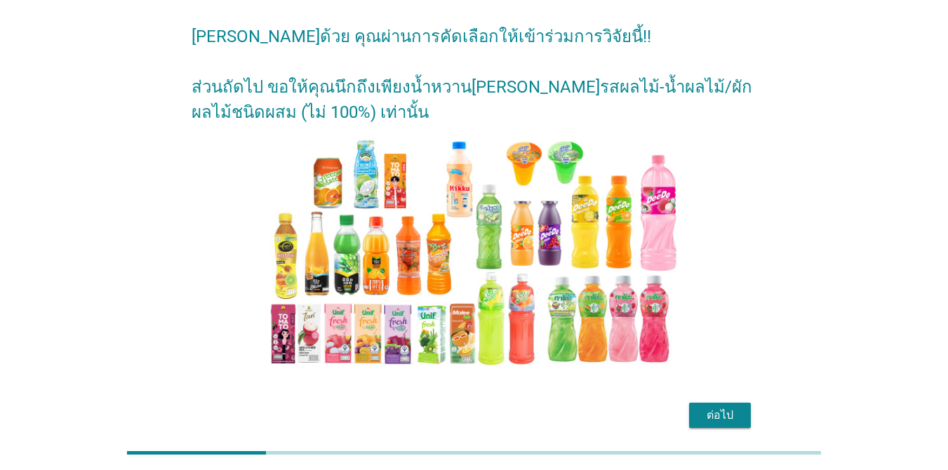
scroll to position [112, 0]
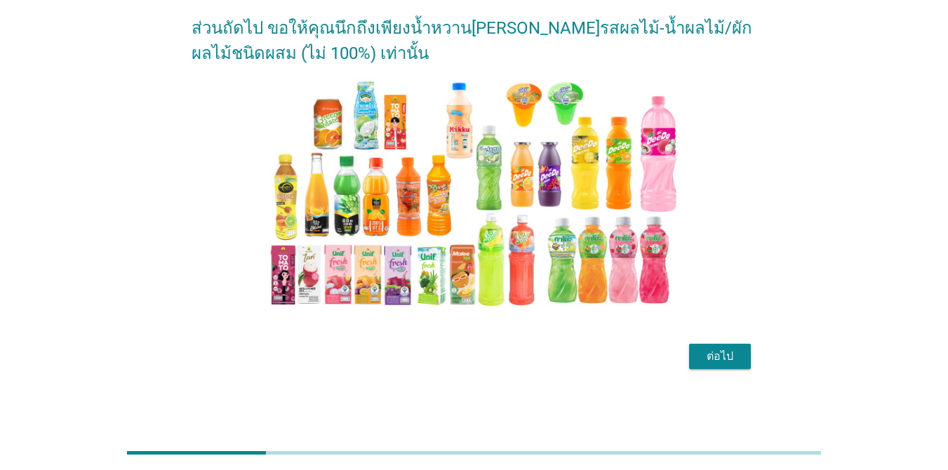
click at [691, 352] on div "ต่อไป" at bounding box center [719, 356] width 39 height 17
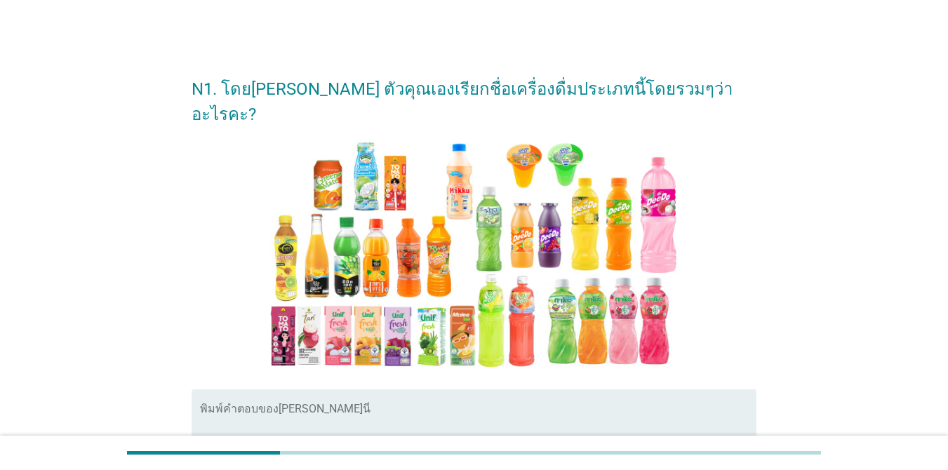
scroll to position [70, 0]
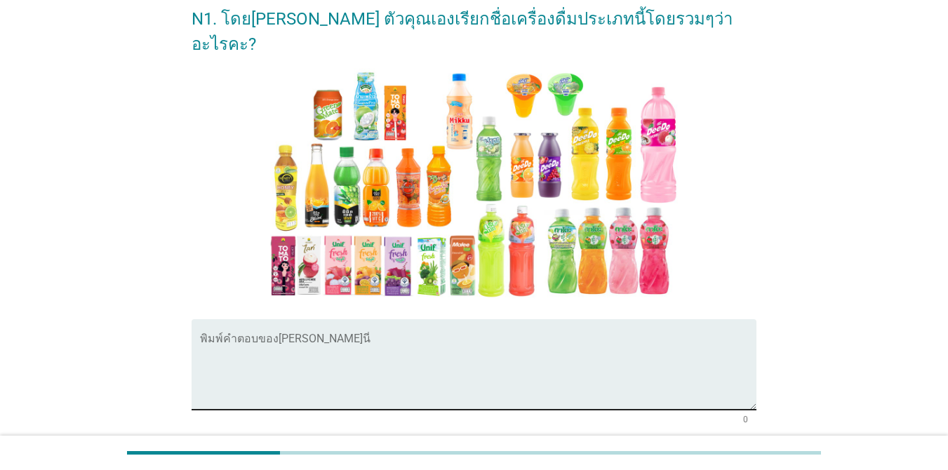
click at [341, 319] on div "พิมพ์คำตอบของ[PERSON_NAME]นี่" at bounding box center [478, 364] width 557 height 91
click at [345, 336] on textarea "พิมพ์คำตอบของคุณ ที่นี่" at bounding box center [478, 373] width 557 height 74
click at [310, 336] on textarea "น้ำผลไม้" at bounding box center [478, 373] width 557 height 74
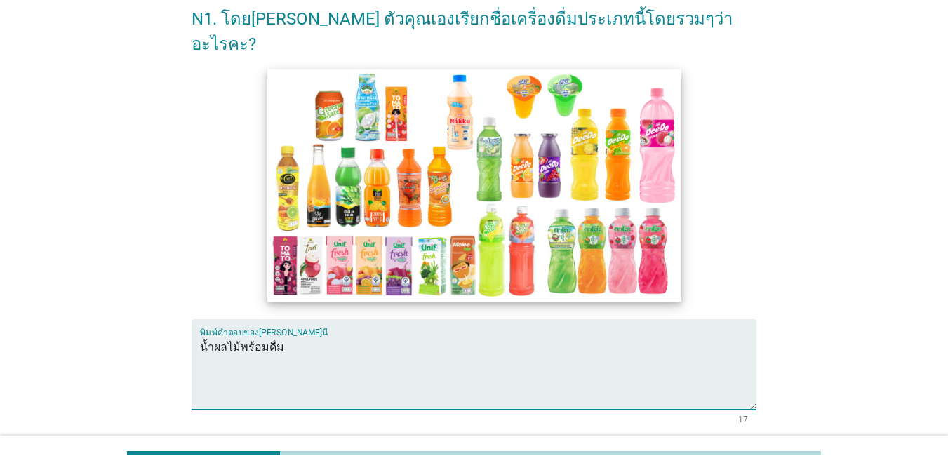
type textarea "น้ำผลไม้พร้อมดื่ม"
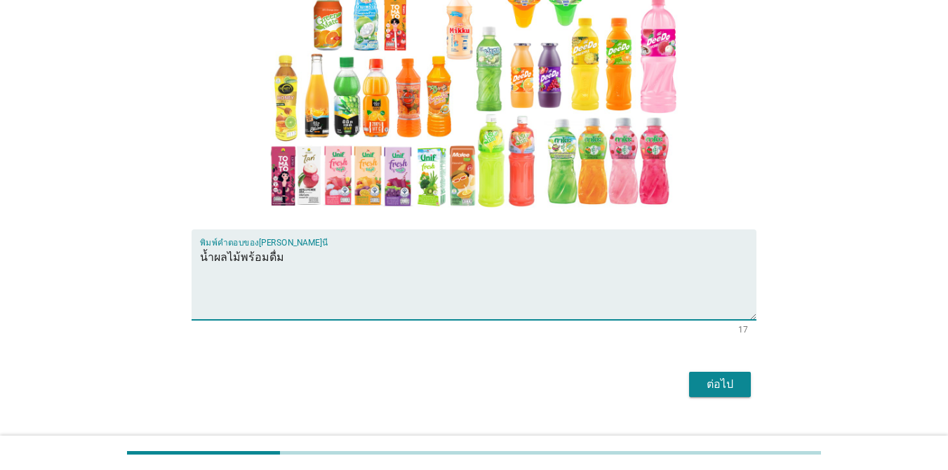
scroll to position [163, 0]
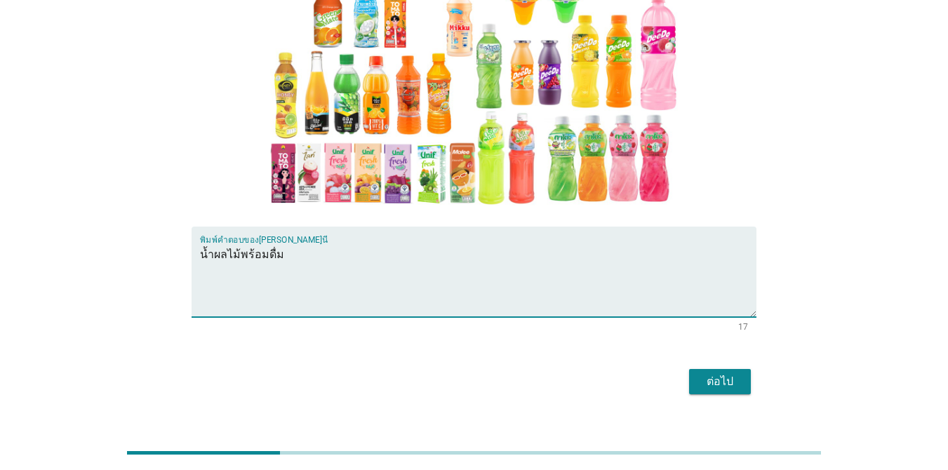
click at [691, 369] on button "ต่อไป" at bounding box center [720, 381] width 62 height 25
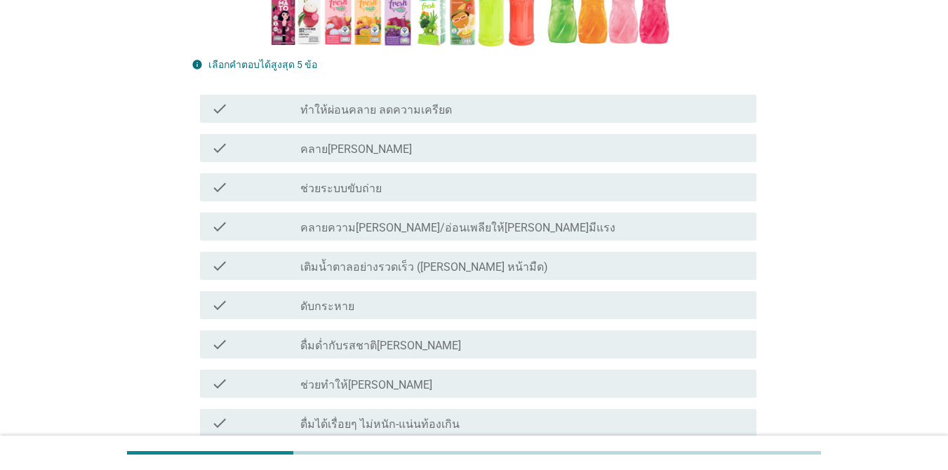
scroll to position [281, 0]
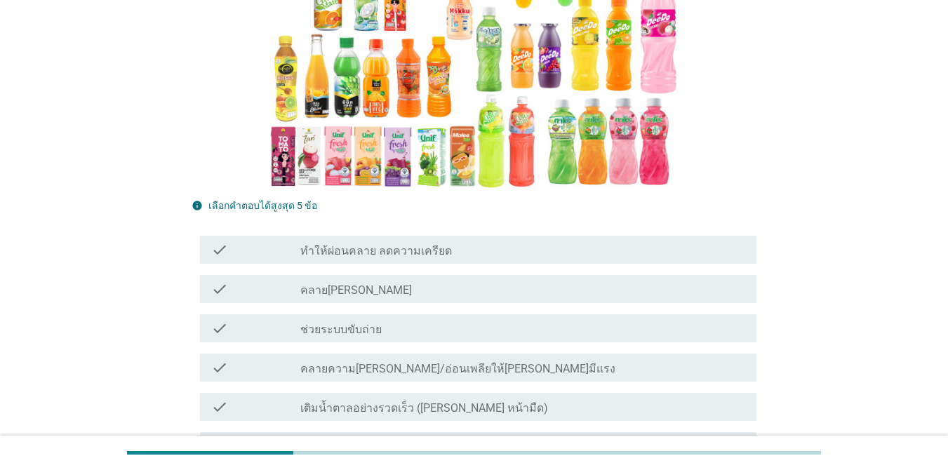
click at [415, 320] on div "check_box_outline_blank ช่วยระบบขับถ่าย" at bounding box center [522, 328] width 445 height 17
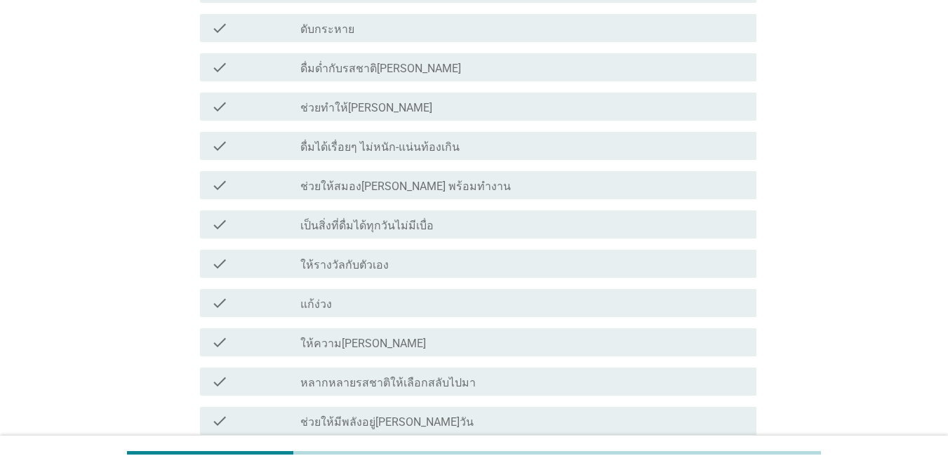
scroll to position [702, 0]
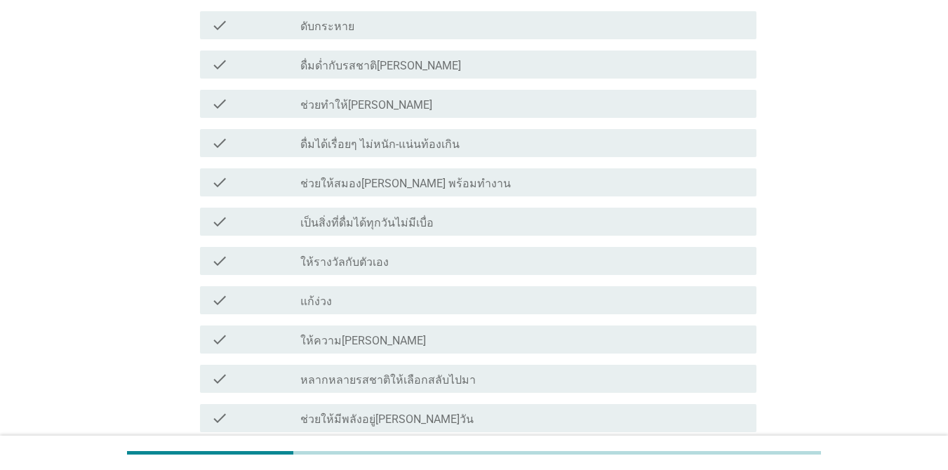
click at [681, 331] on div "check_box_outline_blank ให้ความ[PERSON_NAME]" at bounding box center [522, 339] width 445 height 17
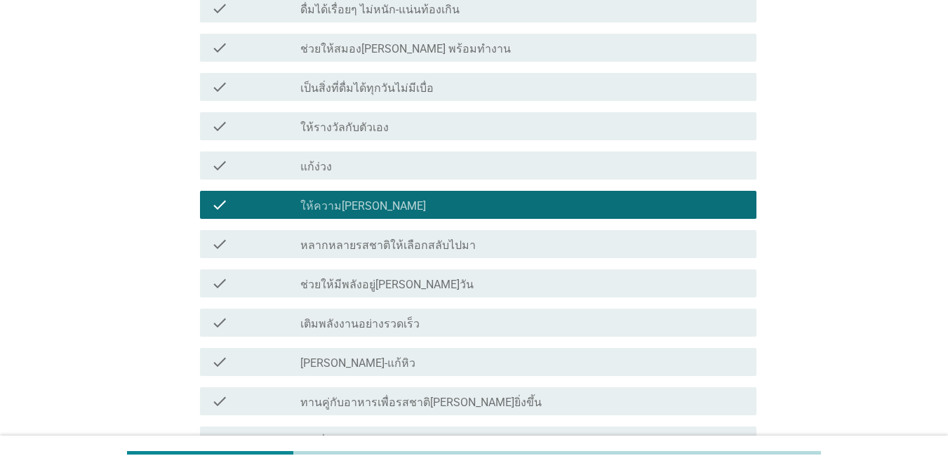
scroll to position [842, 0]
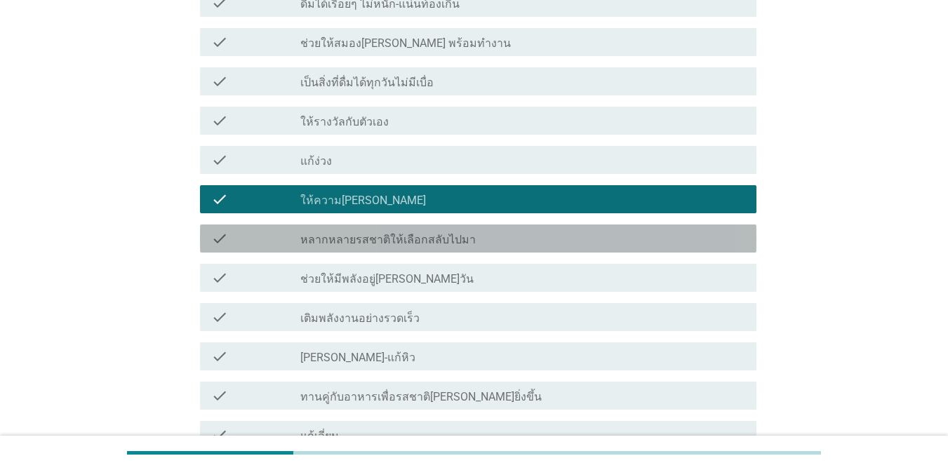
click at [581, 230] on div "check_box_outline_blank หลากหลายรสชาติให้เลือกสลับไปมา" at bounding box center [522, 238] width 445 height 17
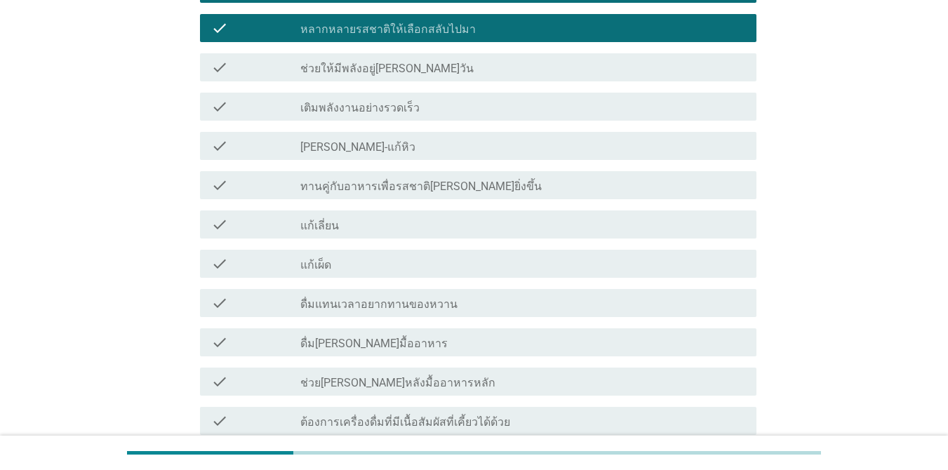
scroll to position [1123, 0]
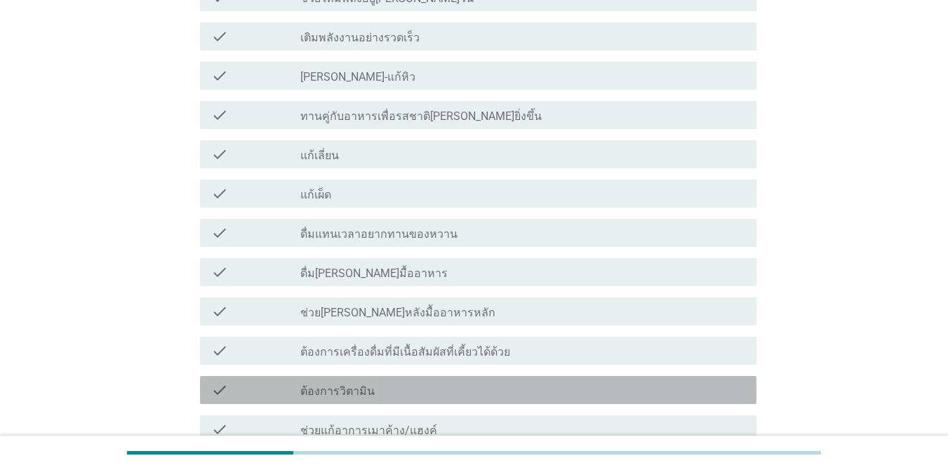
click at [582, 382] on div "check_box_outline_blank ต้องการวิตามิน" at bounding box center [522, 390] width 445 height 17
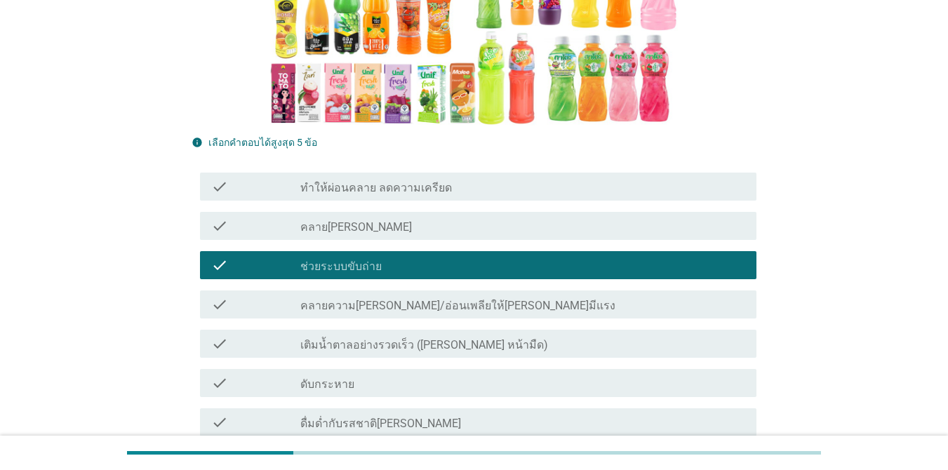
scroll to position [421, 0]
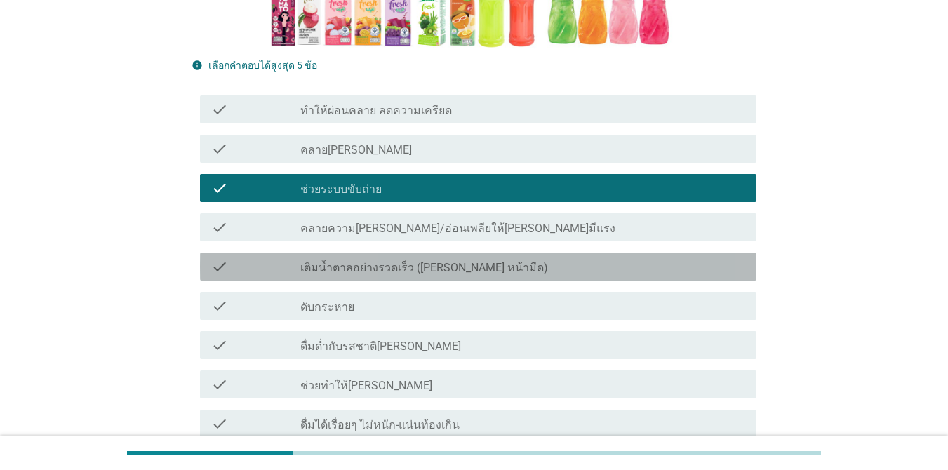
click at [511, 258] on div "check_box_outline_blank เติมน้ำตาลอย่างรวดเร็ว ([PERSON_NAME] หน้ามืด)" at bounding box center [522, 266] width 445 height 17
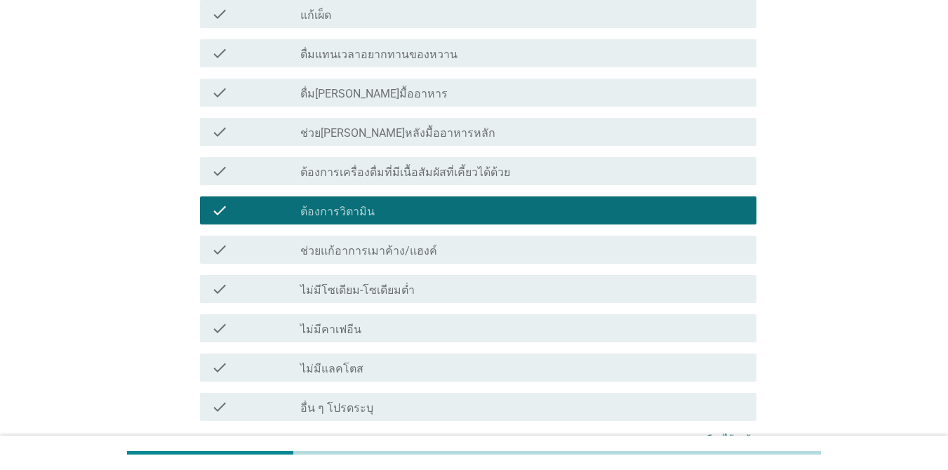
scroll to position [1413, 0]
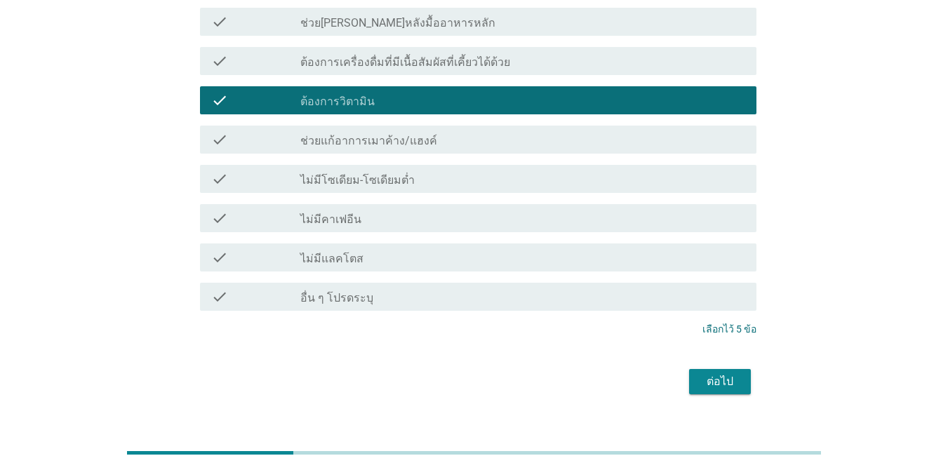
click at [691, 369] on button "ต่อไป" at bounding box center [720, 381] width 62 height 25
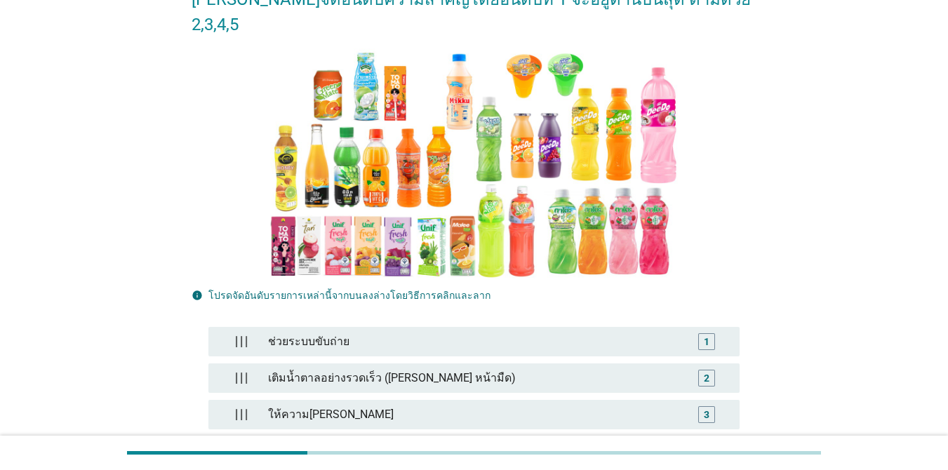
scroll to position [281, 0]
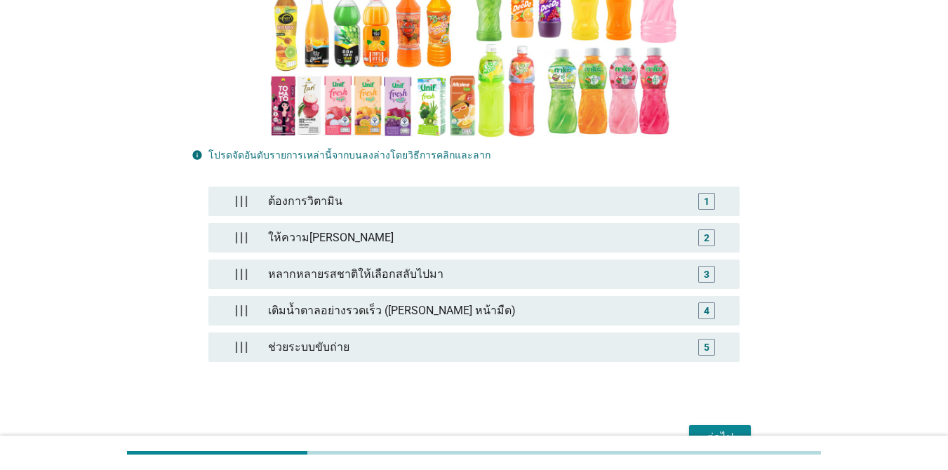
click at [691, 429] on div "ต่อไป" at bounding box center [719, 437] width 39 height 17
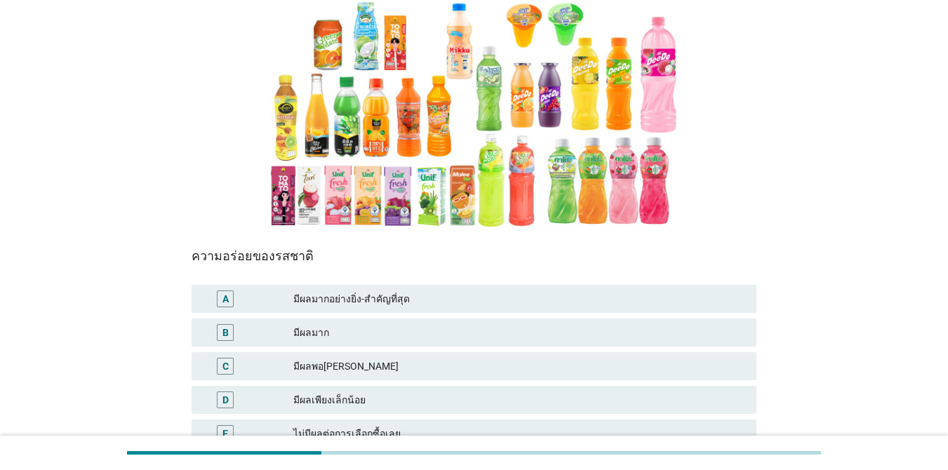
scroll to position [211, 0]
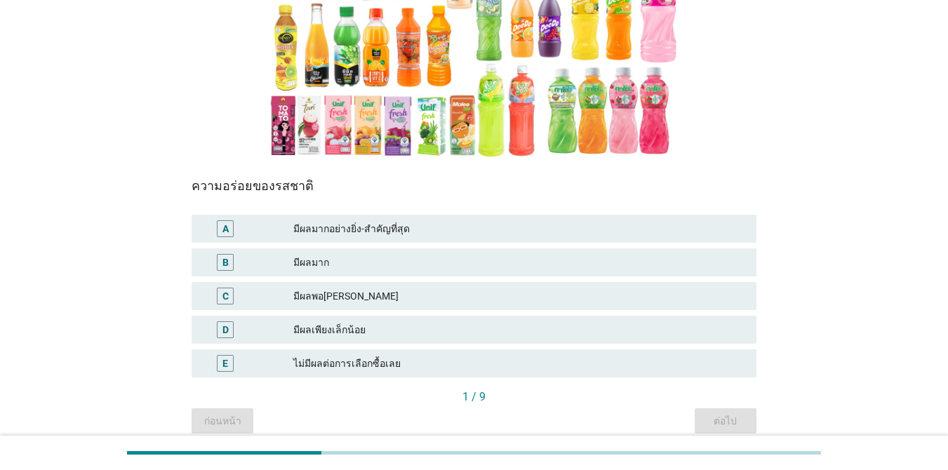
click at [382, 232] on div "มีผลมากอย่างยิ่ง-สำคัญที่สุด" at bounding box center [519, 228] width 452 height 17
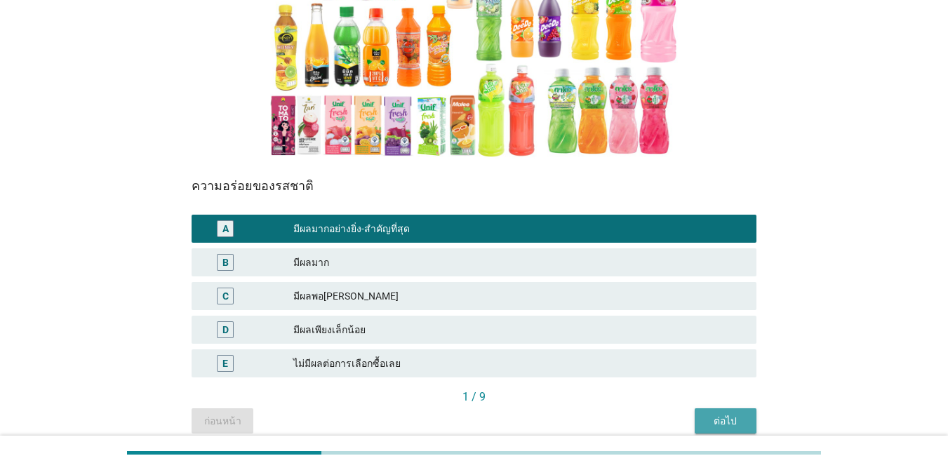
click at [691, 418] on div "ต่อไป" at bounding box center [725, 421] width 39 height 15
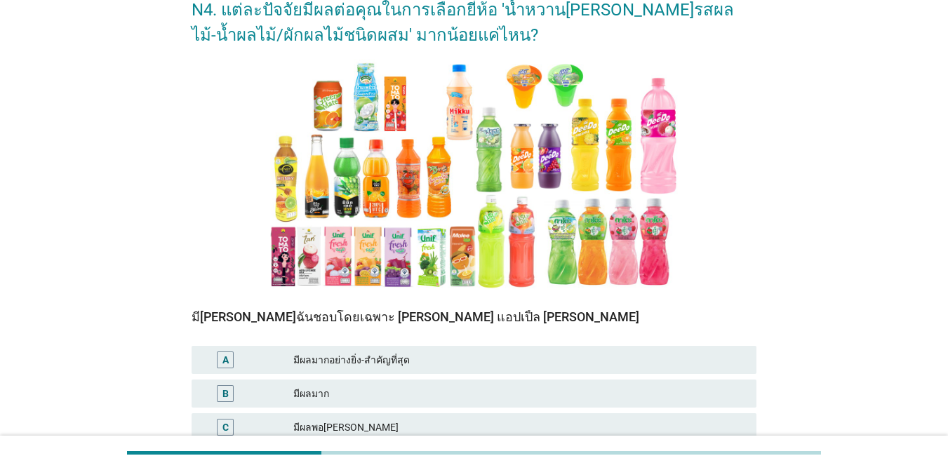
scroll to position [271, 0]
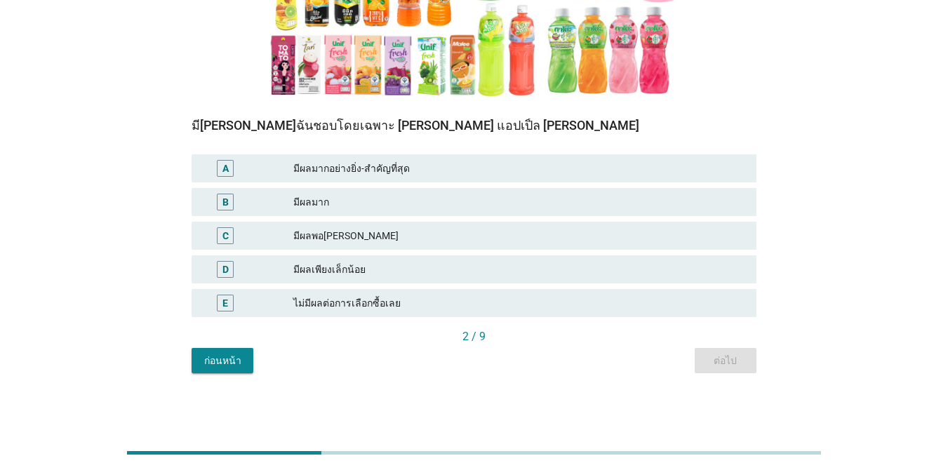
click at [461, 166] on div "มีผลมากอย่างยิ่ง-สำคัญที่สุด" at bounding box center [519, 168] width 452 height 17
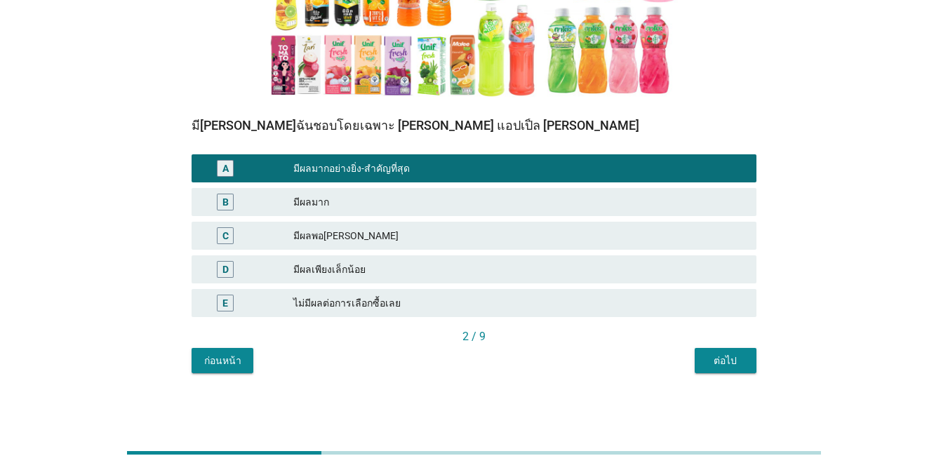
click at [691, 364] on div "ต่อไป" at bounding box center [725, 361] width 39 height 15
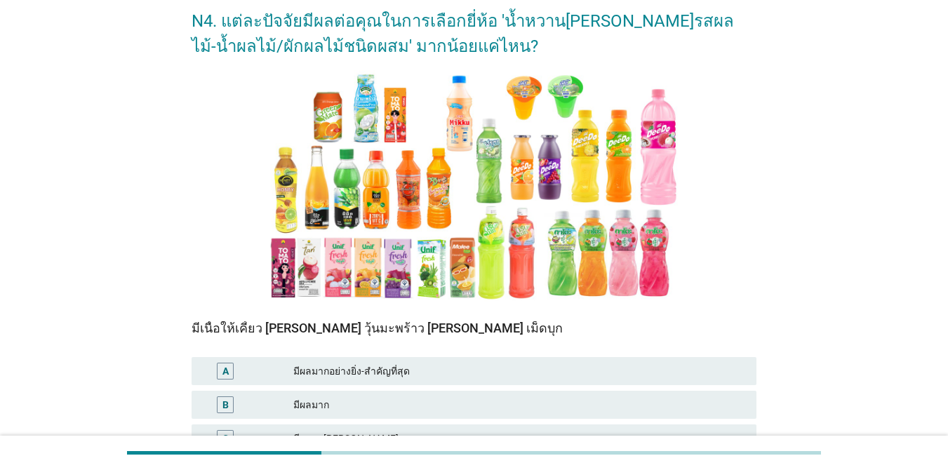
scroll to position [211, 0]
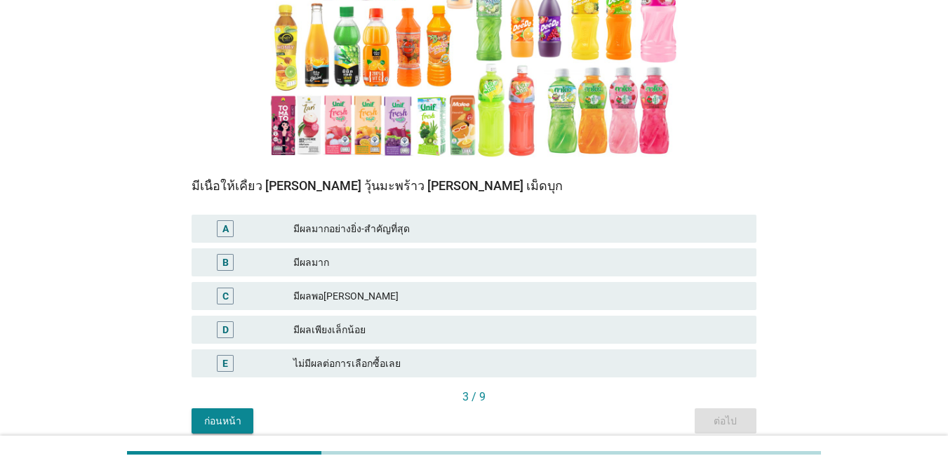
click at [375, 294] on div "มีผลพอ[PERSON_NAME]" at bounding box center [519, 296] width 452 height 17
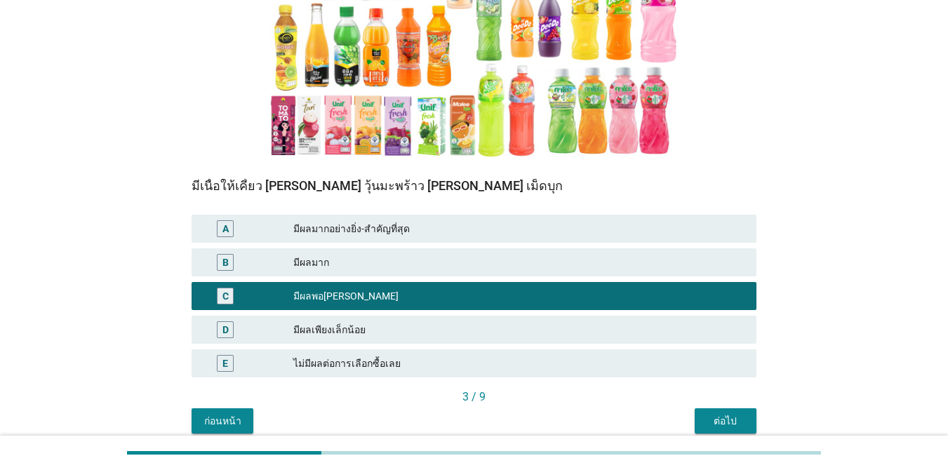
click at [691, 414] on div "ต่อไป" at bounding box center [725, 421] width 39 height 15
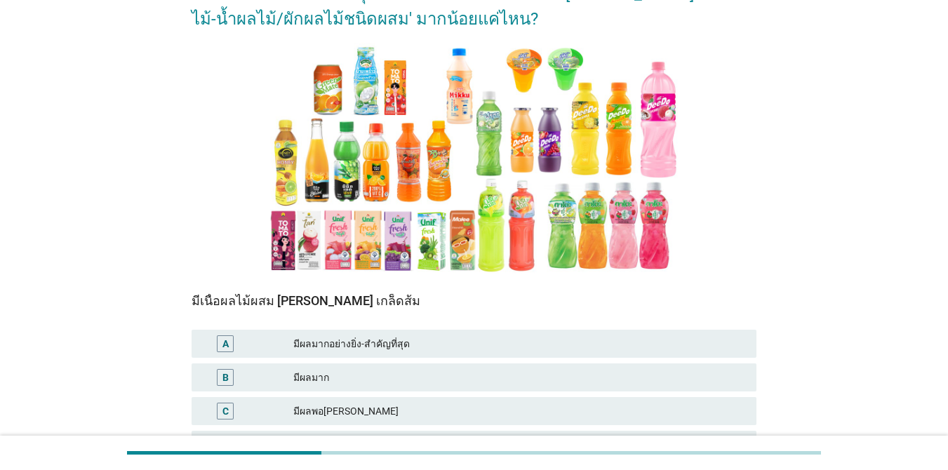
scroll to position [271, 0]
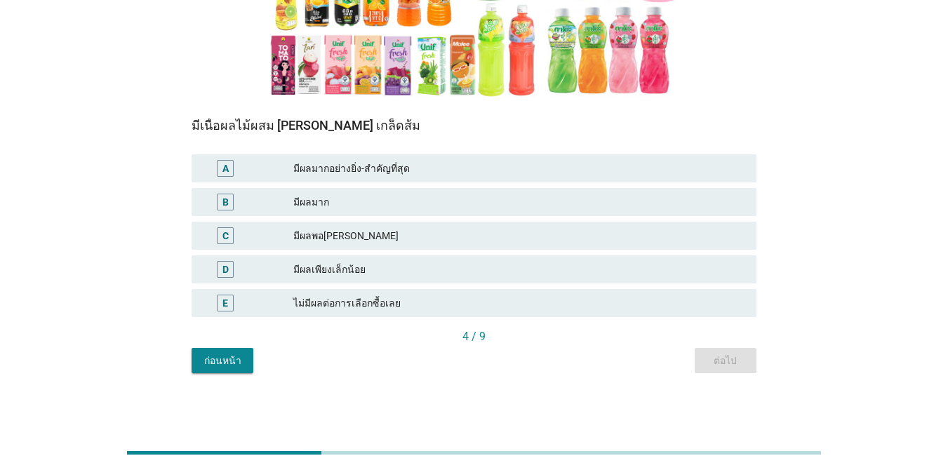
click at [447, 237] on div "มีผลพอ[PERSON_NAME]" at bounding box center [519, 235] width 452 height 17
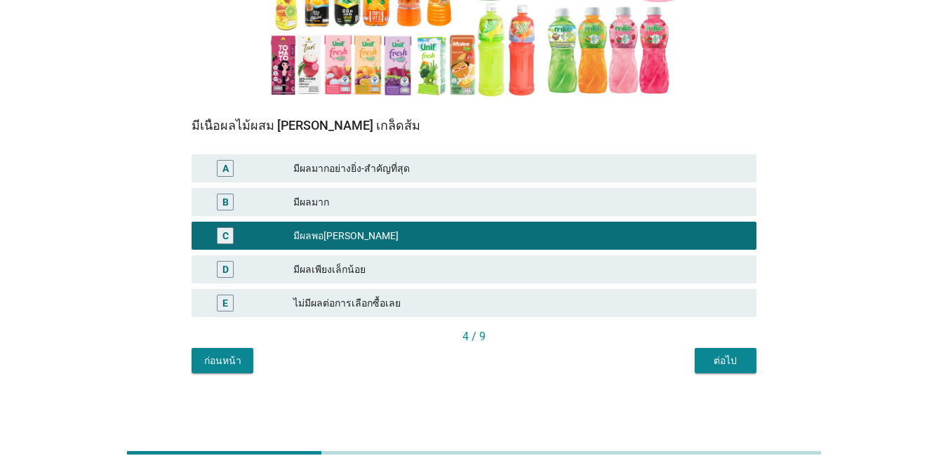
click at [691, 367] on button "ต่อไป" at bounding box center [726, 360] width 62 height 25
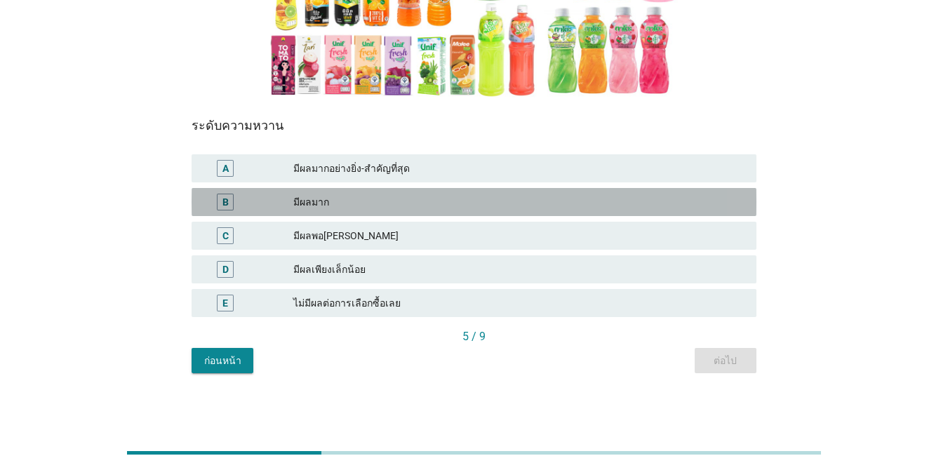
click at [364, 206] on div "มีผลมาก" at bounding box center [519, 202] width 452 height 17
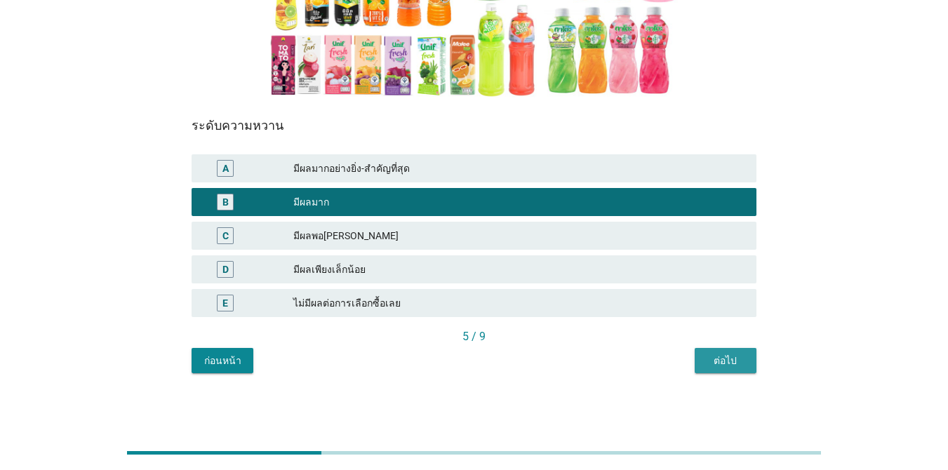
click at [691, 359] on button "ต่อไป" at bounding box center [726, 360] width 62 height 25
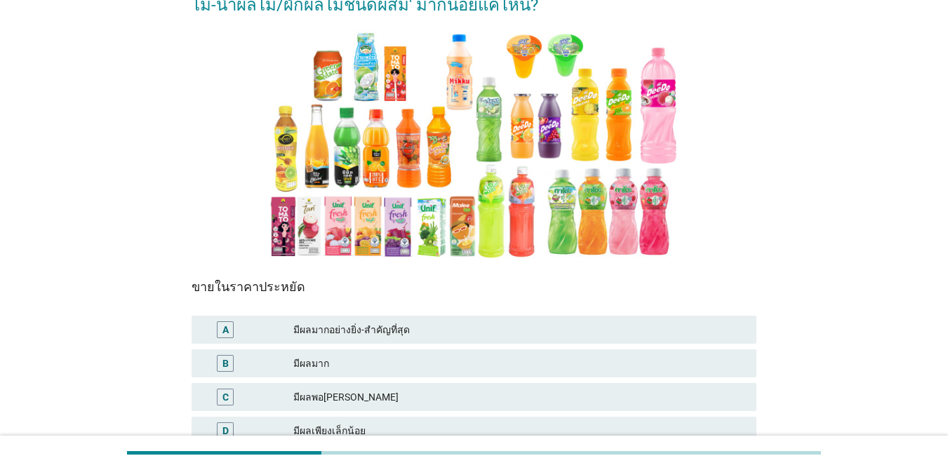
scroll to position [211, 0]
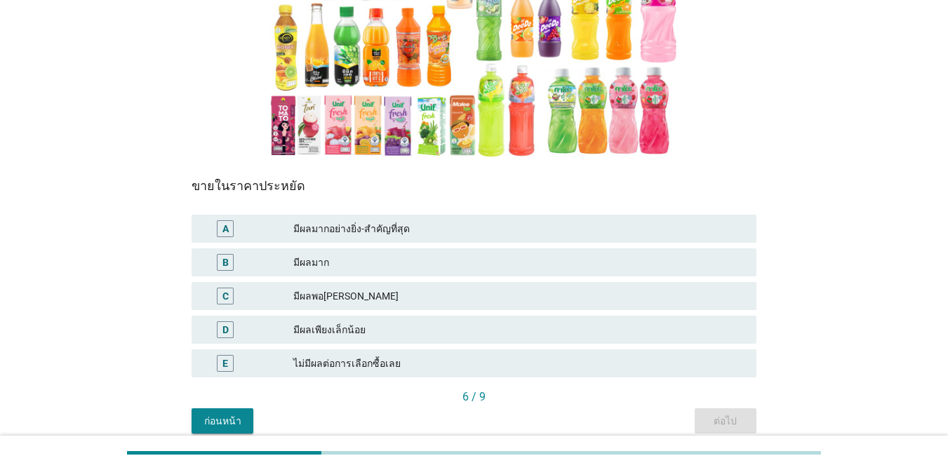
click at [342, 226] on div "มีผลมากอย่างยิ่ง-สำคัญที่สุด" at bounding box center [519, 228] width 452 height 17
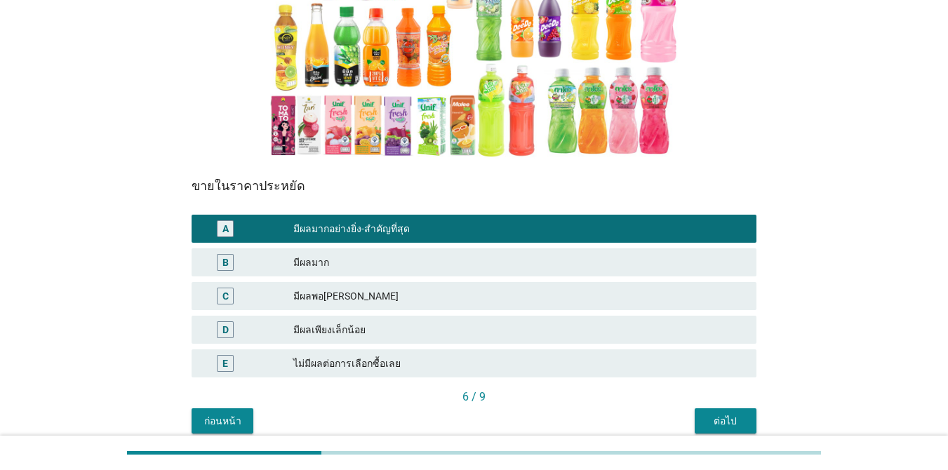
click at [691, 423] on div "ต่อไป" at bounding box center [725, 421] width 39 height 15
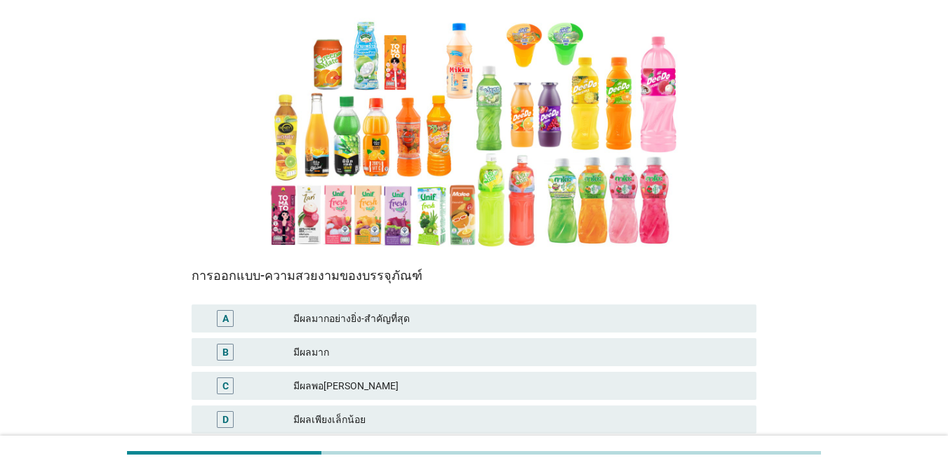
scroll to position [271, 0]
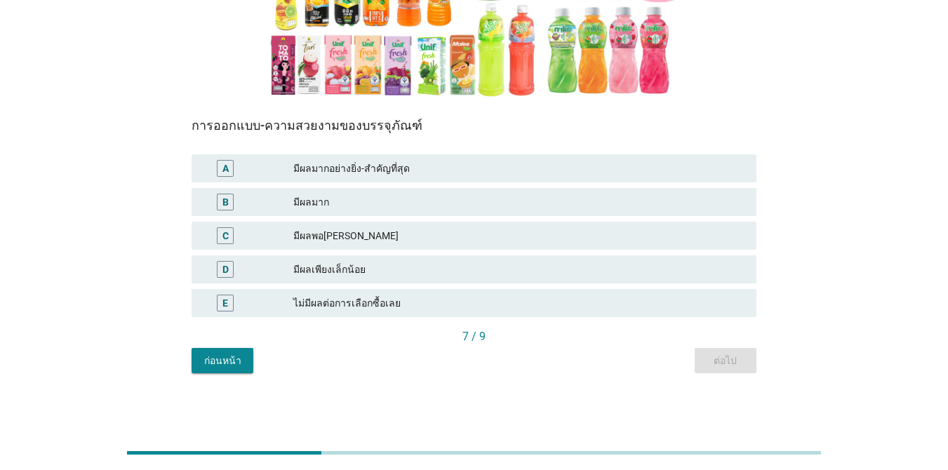
click at [371, 204] on div "มีผลมาก" at bounding box center [519, 202] width 452 height 17
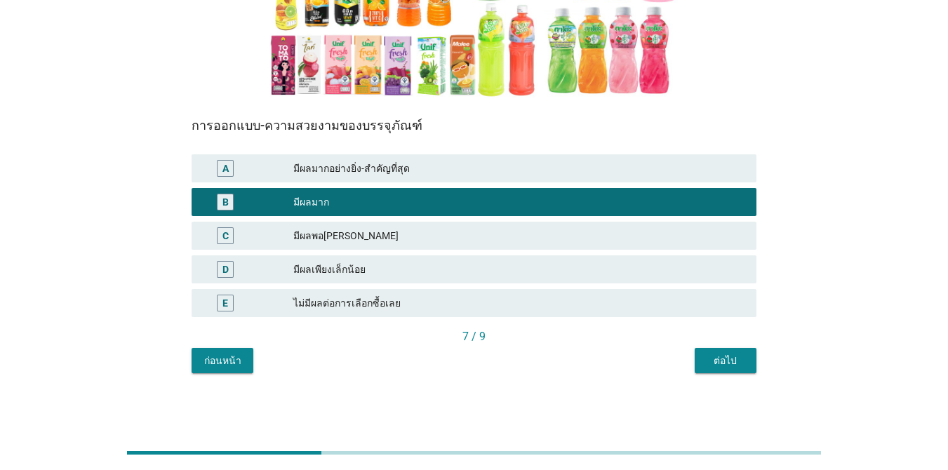
click at [691, 359] on div "ต่อไป" at bounding box center [725, 361] width 39 height 15
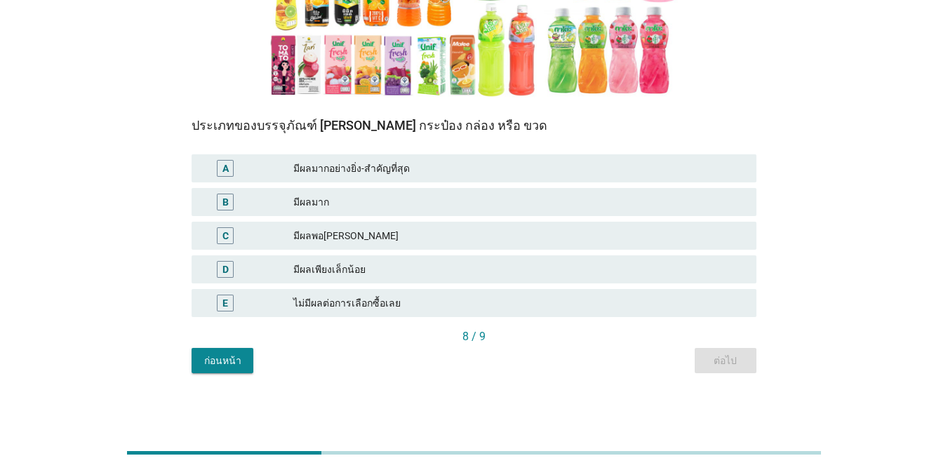
click at [342, 196] on div "มีผลมาก" at bounding box center [519, 202] width 452 height 17
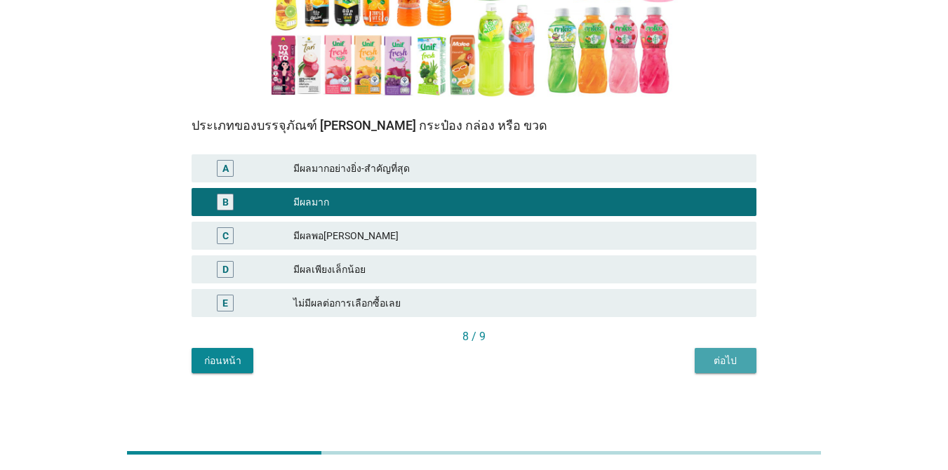
click at [691, 356] on div "ต่อไป" at bounding box center [725, 361] width 39 height 15
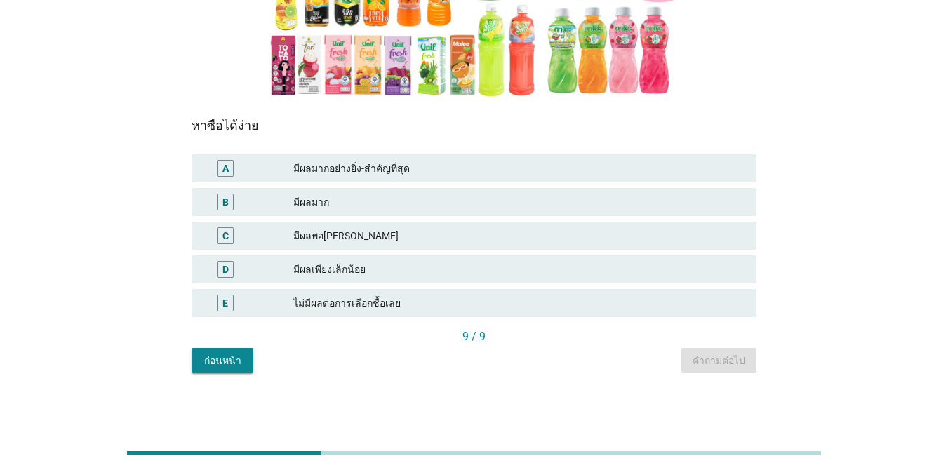
click at [438, 168] on div "มีผลมากอย่างยิ่ง-สำคัญที่สุด" at bounding box center [519, 168] width 452 height 17
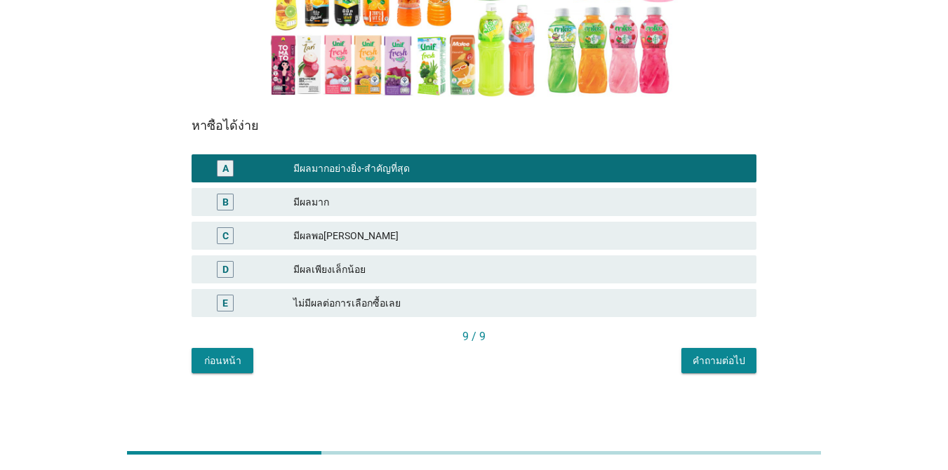
click at [691, 357] on div "คำถามต่อไป" at bounding box center [719, 361] width 53 height 15
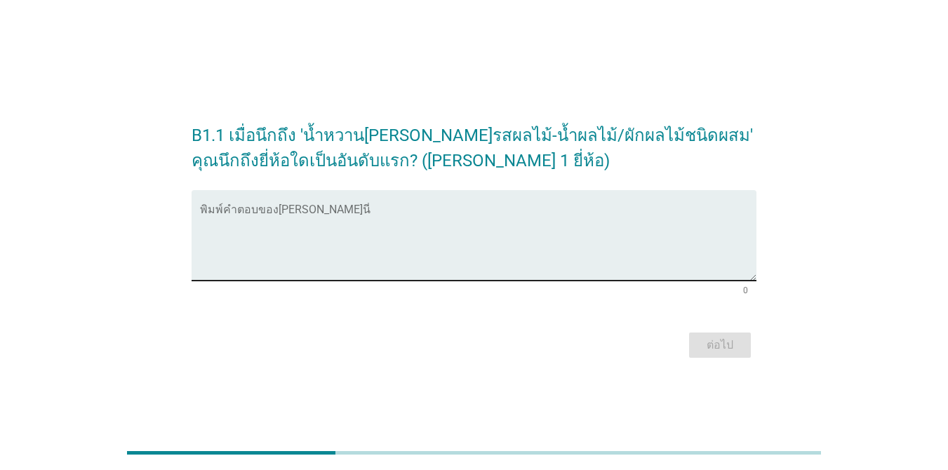
click at [333, 206] on div "พิมพ์คำตอบของ[PERSON_NAME]นี่" at bounding box center [478, 235] width 557 height 91
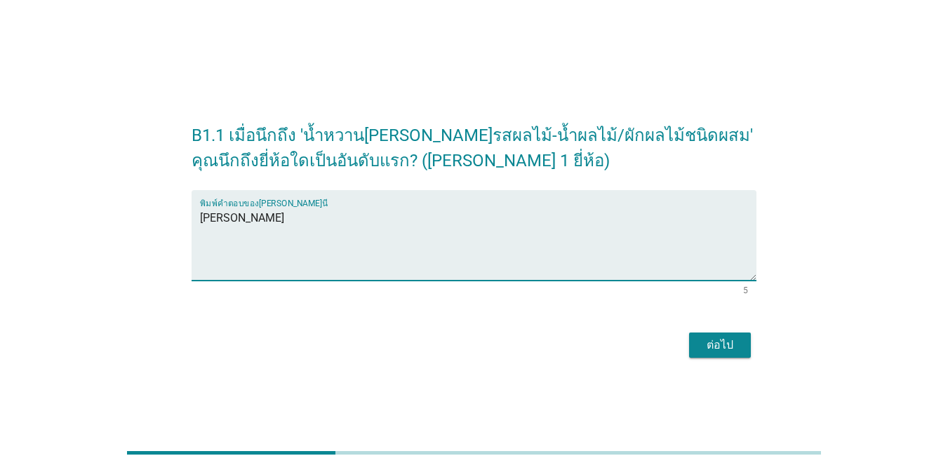
type textarea "[PERSON_NAME]"
click at [691, 340] on div "ต่อไป" at bounding box center [719, 345] width 39 height 17
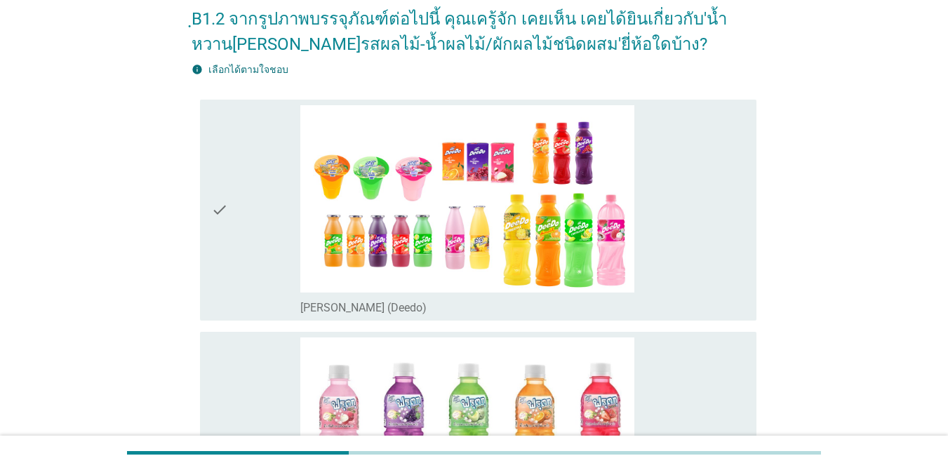
scroll to position [211, 0]
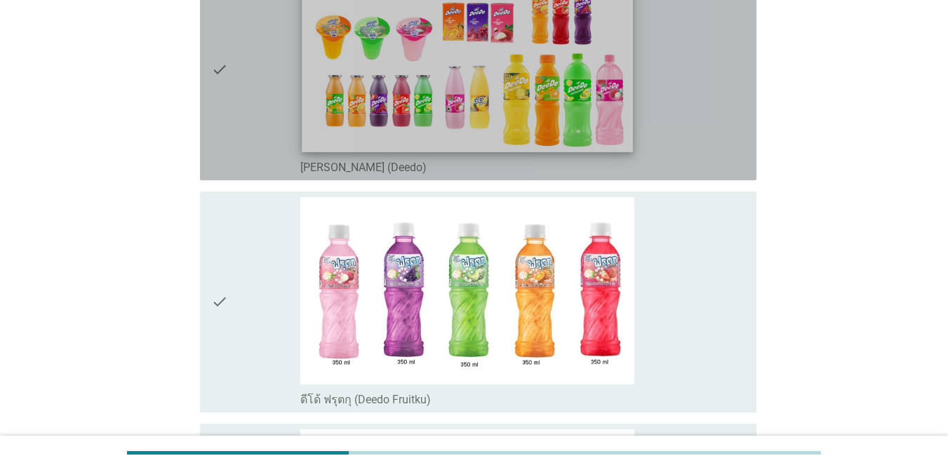
click at [460, 115] on img at bounding box center [467, 59] width 331 height 186
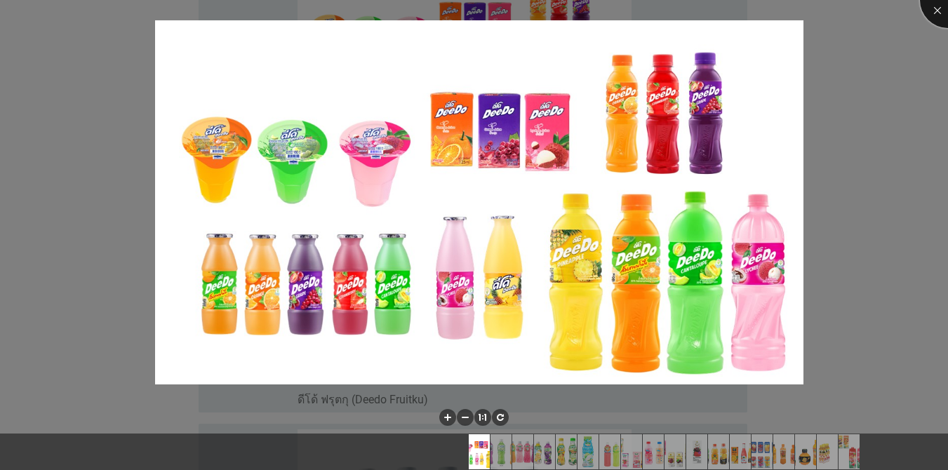
click at [691, 13] on div at bounding box center [948, 0] width 56 height 56
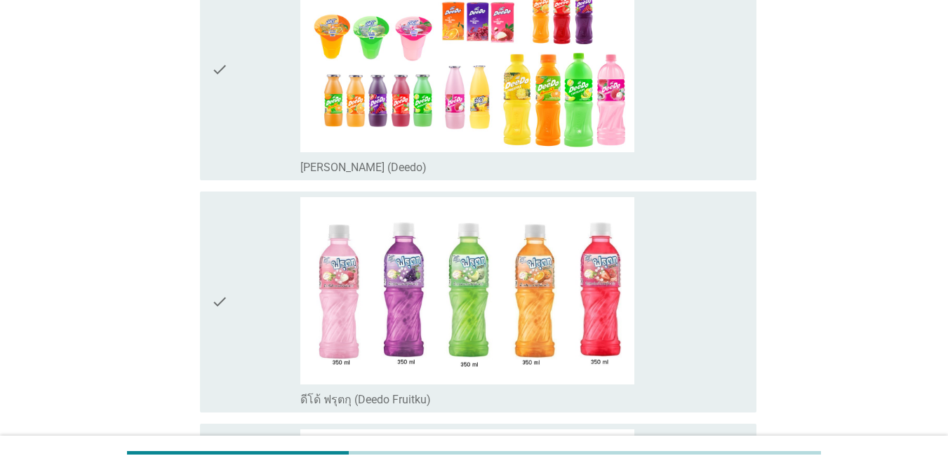
click at [691, 105] on div "check_box_outline_blank [PERSON_NAME] (Deedo)" at bounding box center [522, 70] width 445 height 210
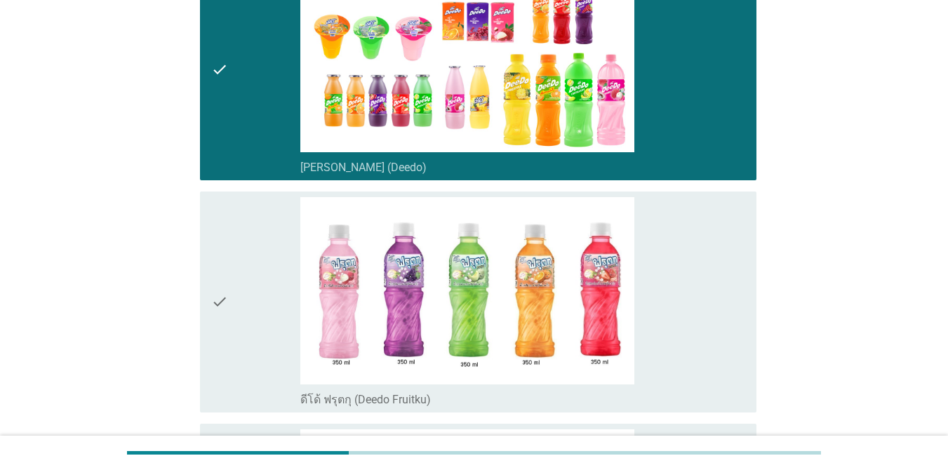
click at [677, 270] on div "check_box_outline_blank ดีโด้ ฟรุตกุ (Deedo Fruitku)" at bounding box center [522, 302] width 445 height 210
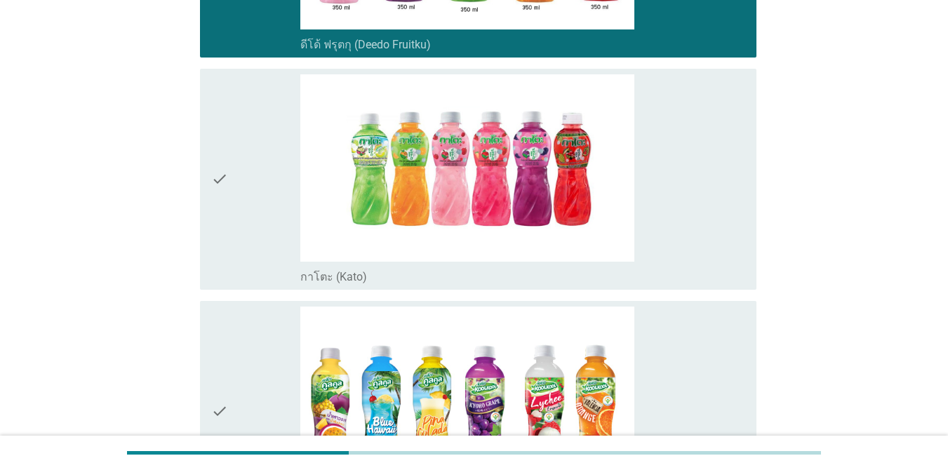
scroll to position [702, 0]
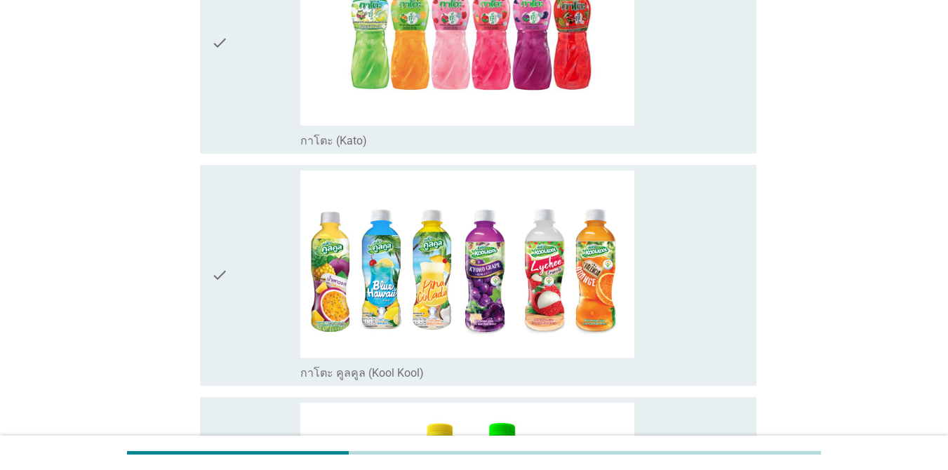
click at [691, 126] on div "check_box_outline_blank กาโตะ (Kato)" at bounding box center [522, 43] width 445 height 210
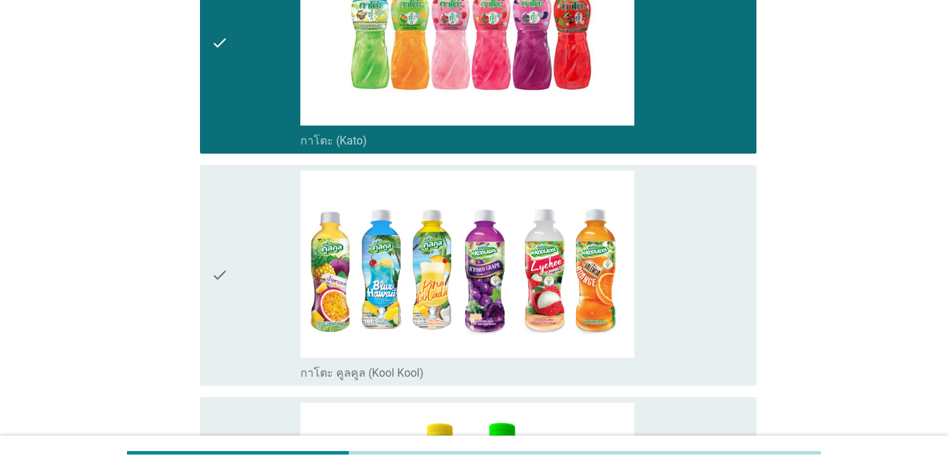
click at [691, 265] on div "check_box_outline_blank กาโตะ คูลคูล (Kool Kool)" at bounding box center [522, 276] width 445 height 210
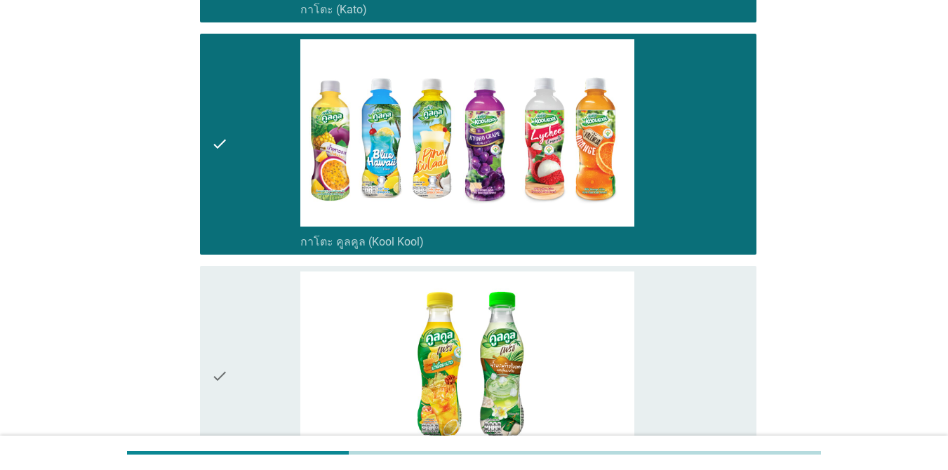
scroll to position [912, 0]
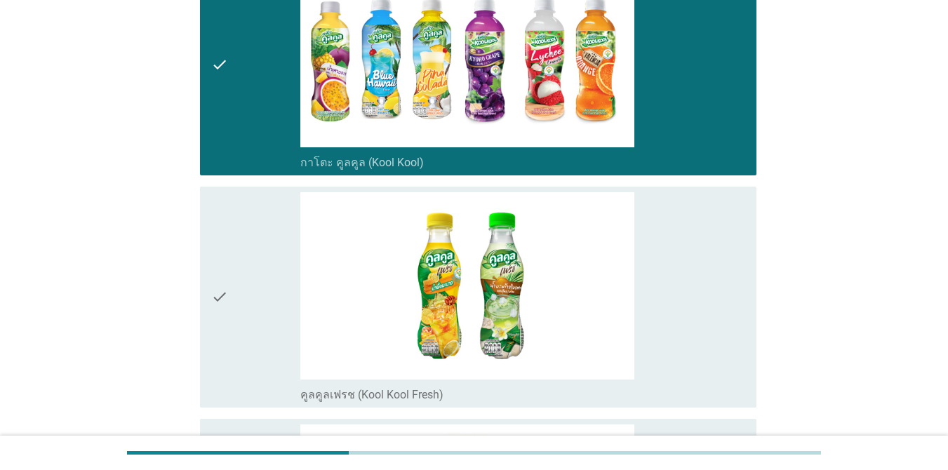
click at [691, 264] on div "check_box_outline_blank คูลคูลเฟรช (Kool Kool Fresh)" at bounding box center [522, 297] width 445 height 210
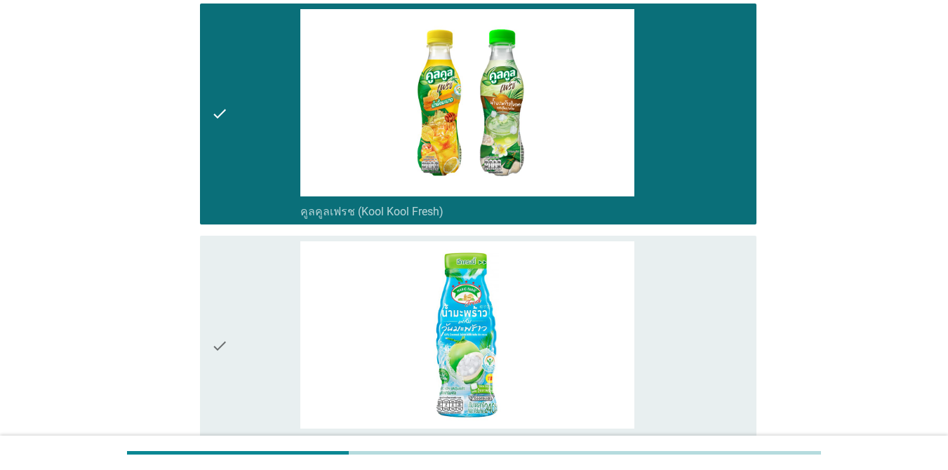
scroll to position [1193, 0]
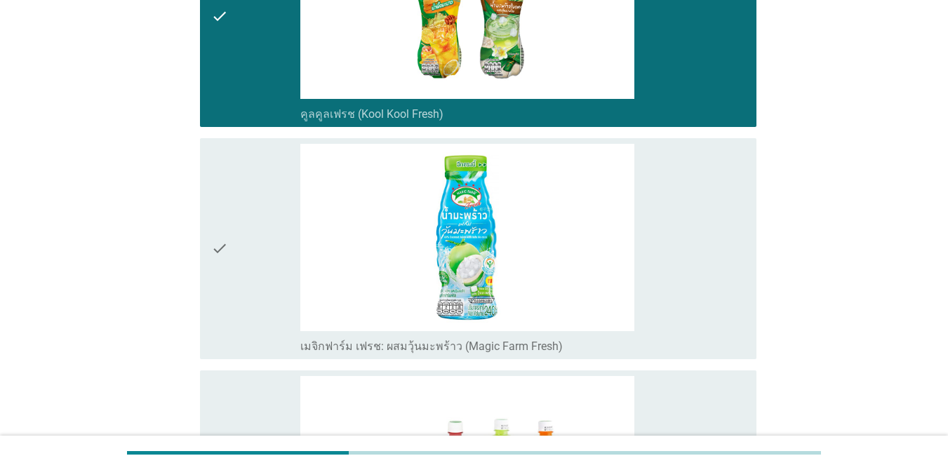
click at [691, 264] on div "check_box_outline_blank เมจิกฟาร์ม เฟรช: ผสมวุ้นมะพร้าว (Magic Farm Fresh)" at bounding box center [522, 249] width 445 height 210
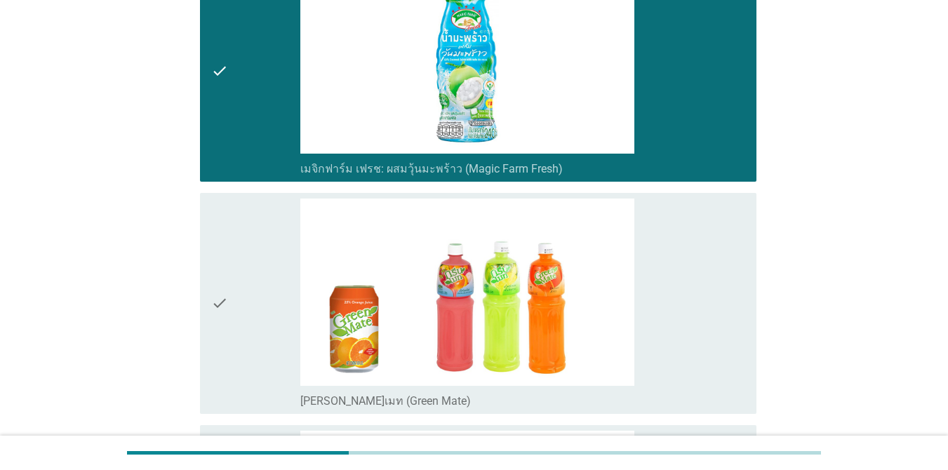
scroll to position [1474, 0]
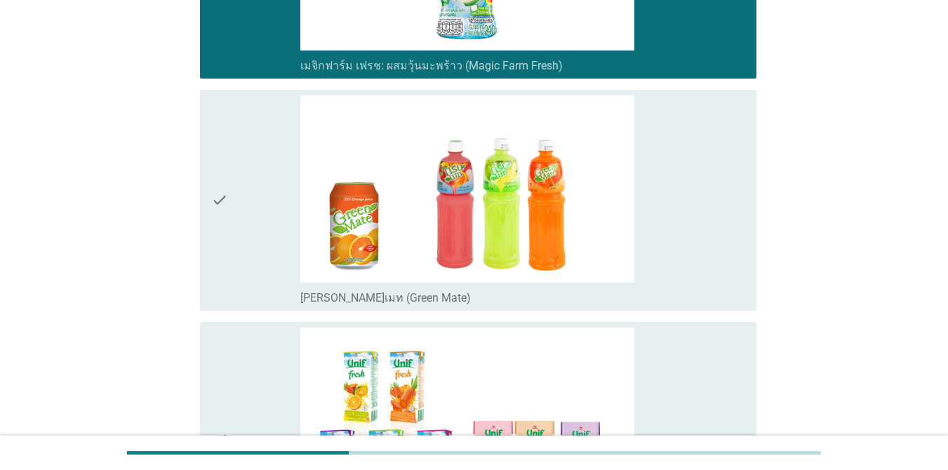
click at [691, 216] on div "check_box_outline_blank [PERSON_NAME]เมท (Green Mate)" at bounding box center [522, 200] width 445 height 210
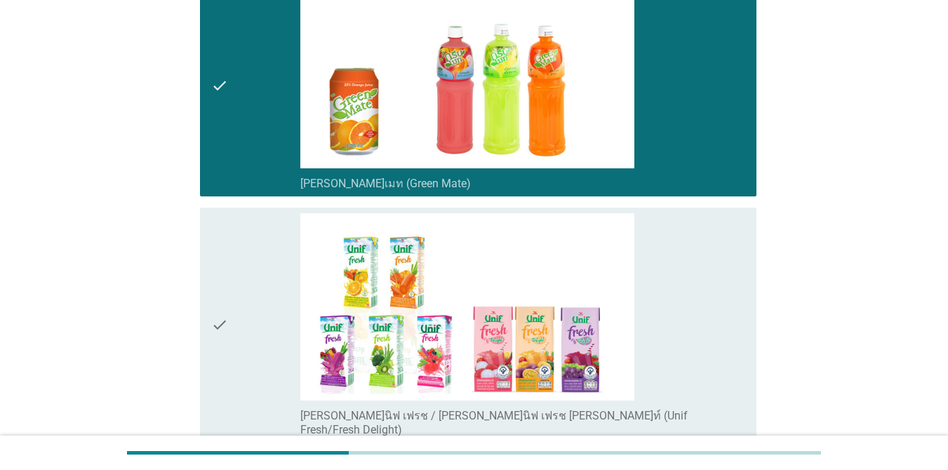
scroll to position [1754, 0]
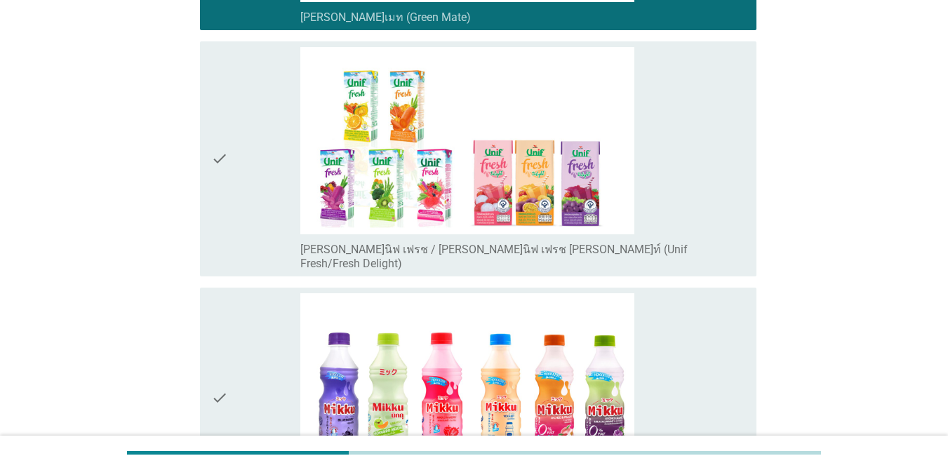
click at [691, 199] on div "check_box_outline_blank [PERSON_NAME]นิฟ เฟรช / [PERSON_NAME]นิฟ เฟรช [PERSON_N…" at bounding box center [522, 159] width 445 height 224
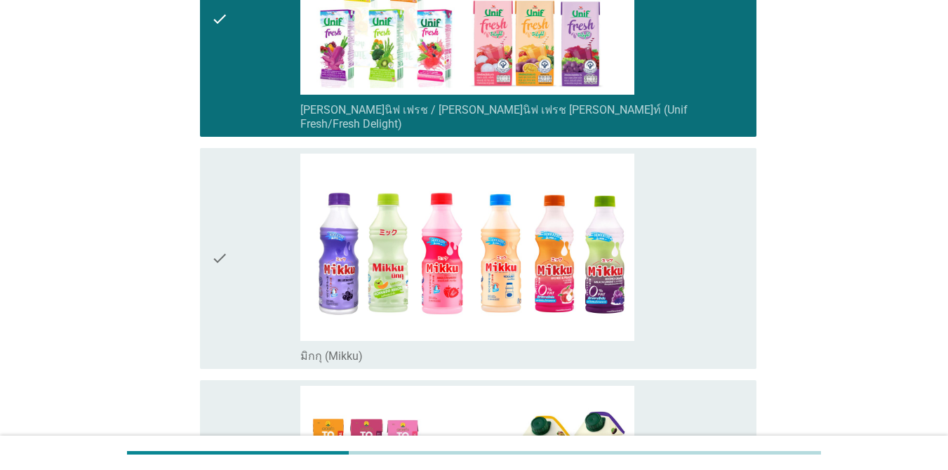
scroll to position [1895, 0]
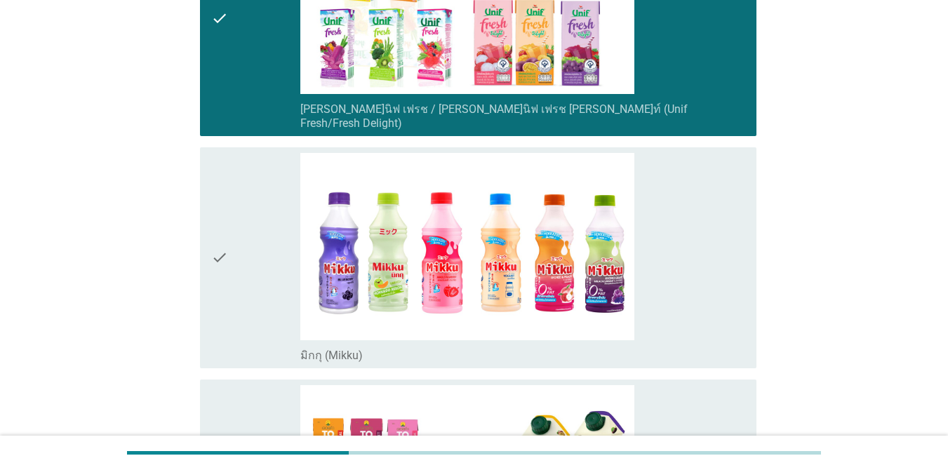
click at [691, 264] on div "check_box_outline_blank มิกกุ (Mikku)" at bounding box center [522, 258] width 445 height 210
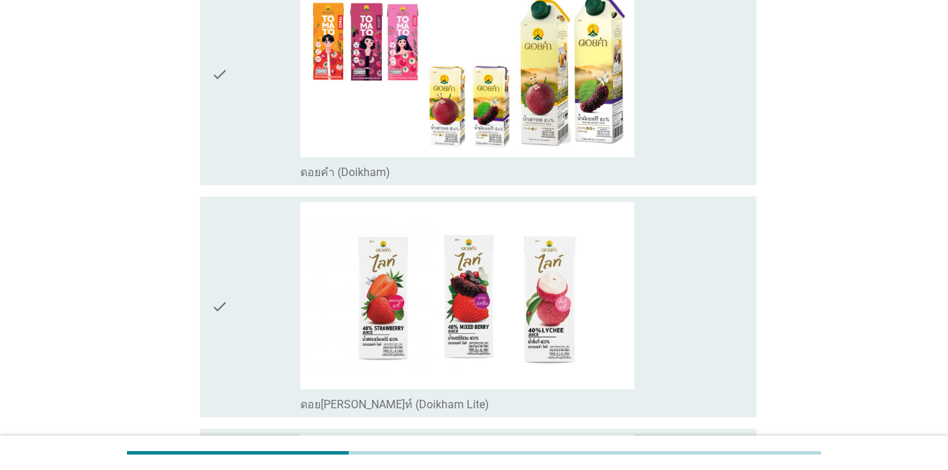
scroll to position [2316, 0]
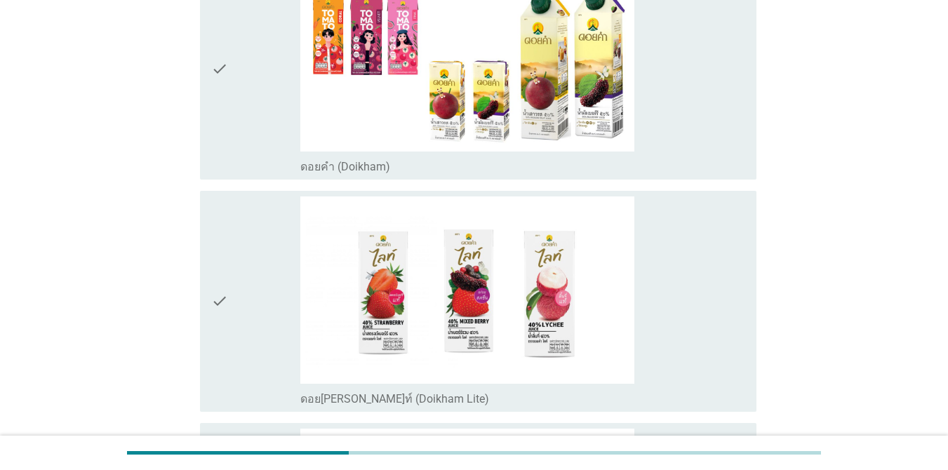
click at [690, 101] on div "check_box_outline_blank ดอยคำ (Doikham)" at bounding box center [522, 69] width 445 height 210
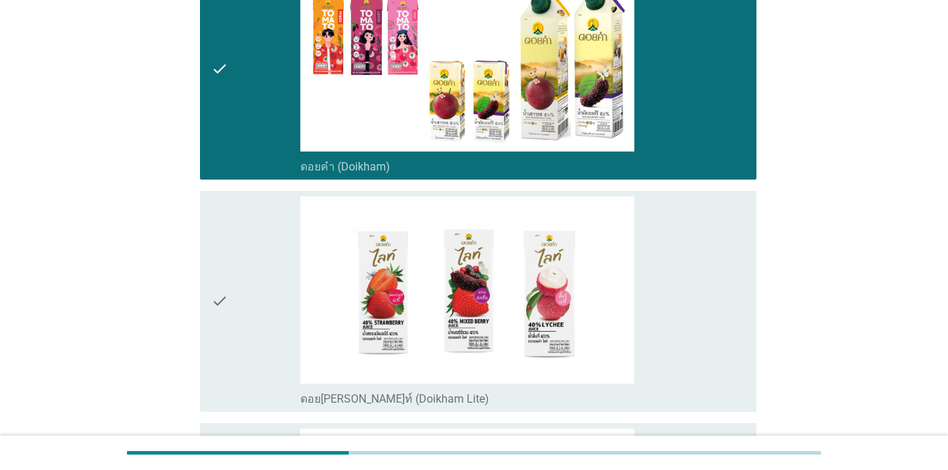
click at [674, 249] on div "check_box_outline_blank ดอย[PERSON_NAME]ท์ (Doikham Lite)" at bounding box center [522, 301] width 445 height 210
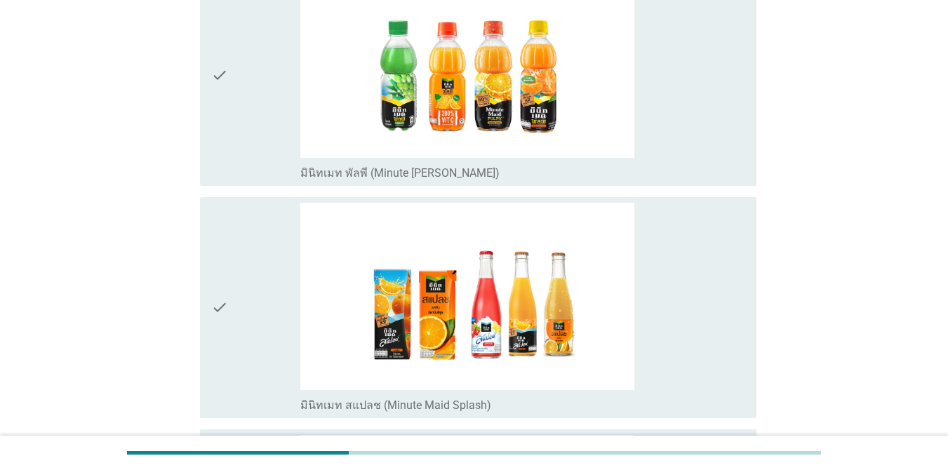
scroll to position [2807, 0]
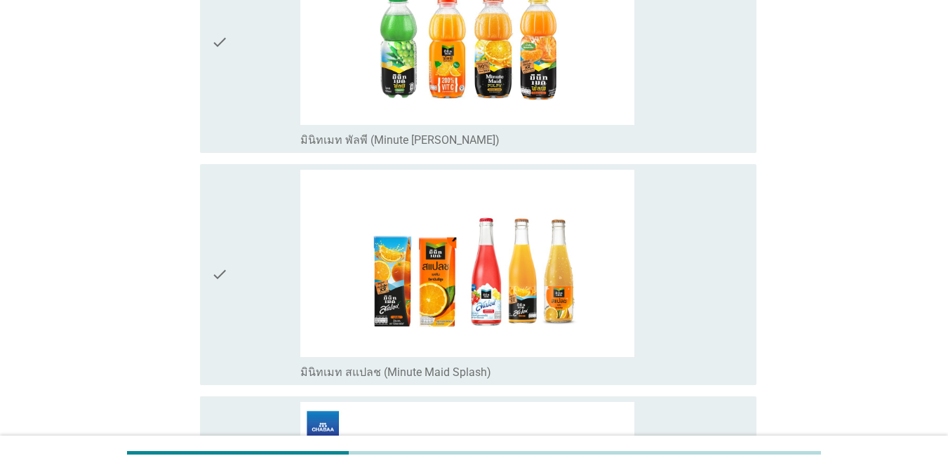
click at [691, 76] on div "check_box_outline_blank มินิทเมท พัลพี (Minute [PERSON_NAME])" at bounding box center [522, 43] width 445 height 210
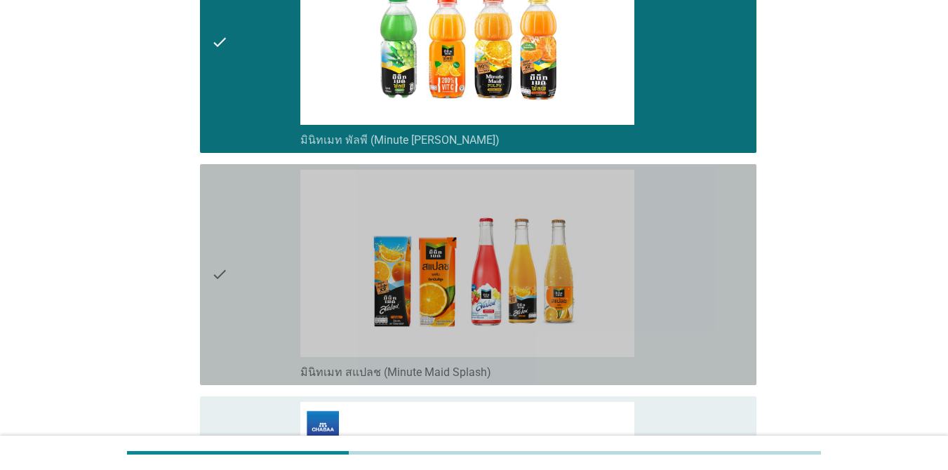
click at [691, 223] on div "check_box_outline_blank มินิทเมท สแปลช (Minute Maid Splash)" at bounding box center [522, 275] width 445 height 210
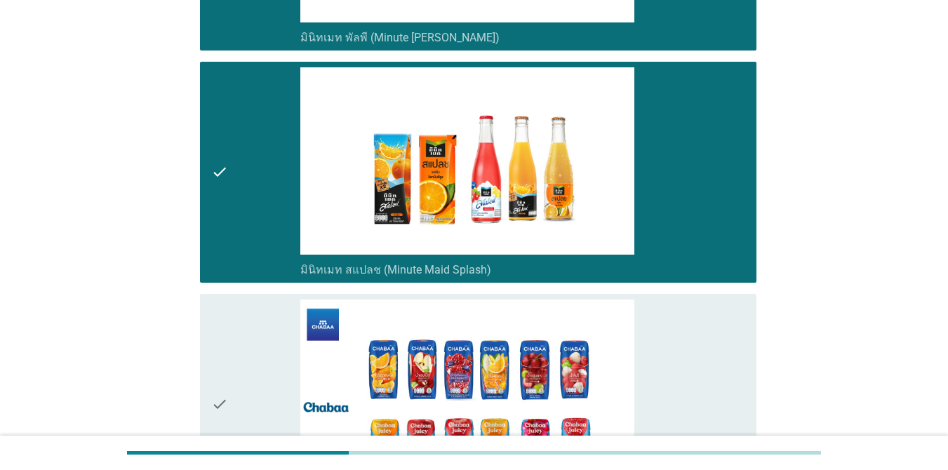
scroll to position [3018, 0]
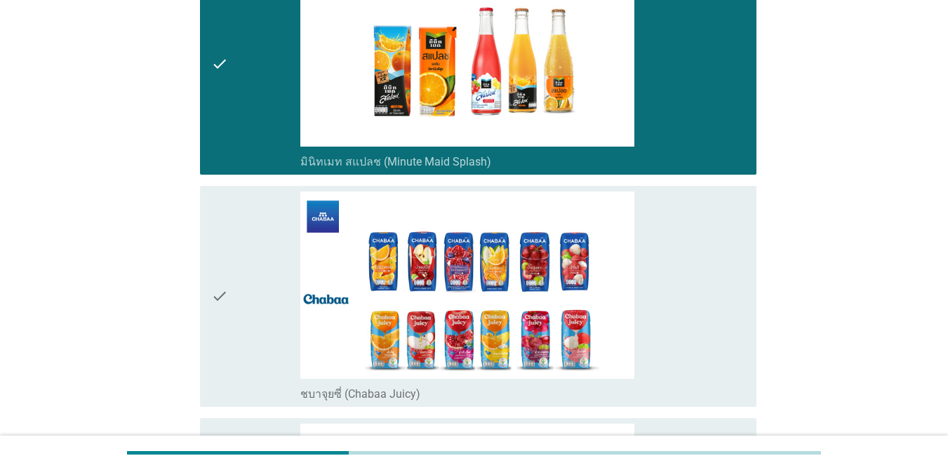
click at [691, 246] on div "check_box_outline_blank ชบาจุยซี่ (Chabaa Juicy)" at bounding box center [522, 297] width 445 height 210
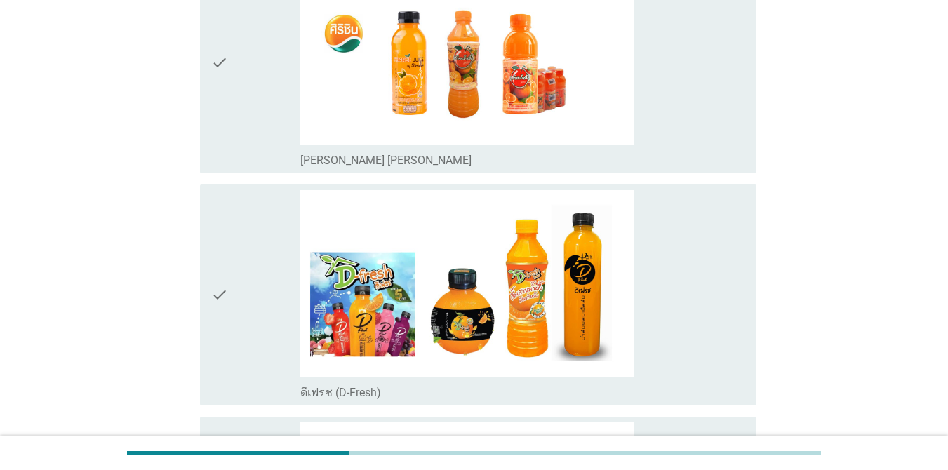
scroll to position [3510, 0]
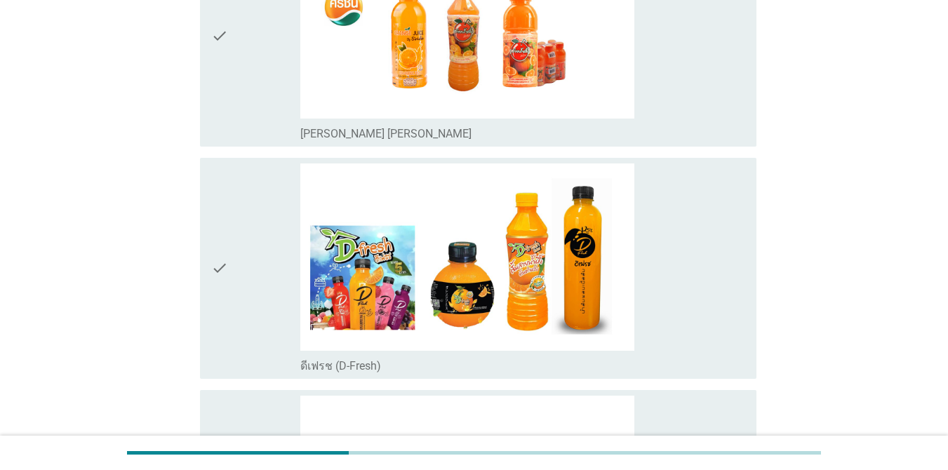
click at [691, 86] on div "check_box_outline_blank [PERSON_NAME] [PERSON_NAME]" at bounding box center [522, 36] width 445 height 210
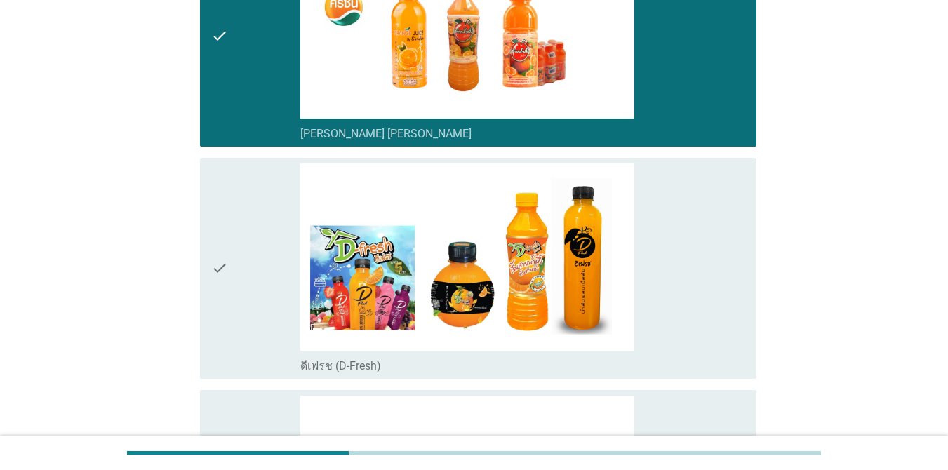
click at [691, 265] on div "check_box_outline_blank ดีเฟรช (D-Fresh)" at bounding box center [522, 269] width 445 height 210
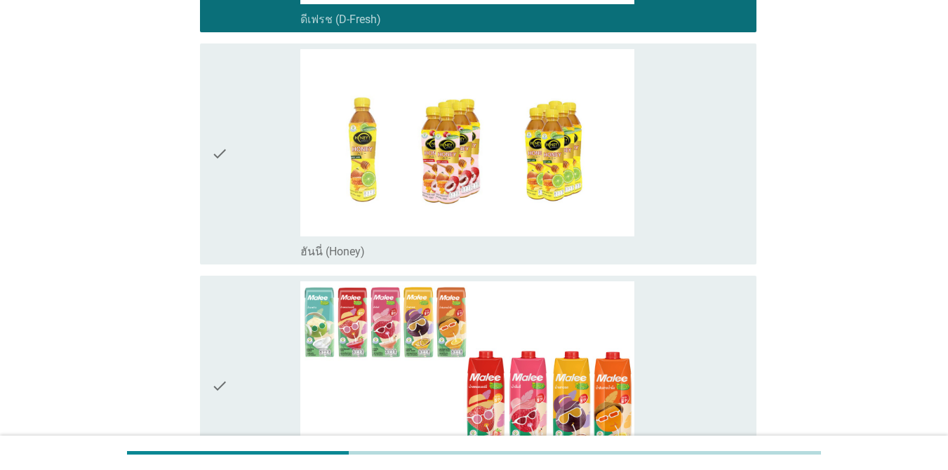
scroll to position [3861, 0]
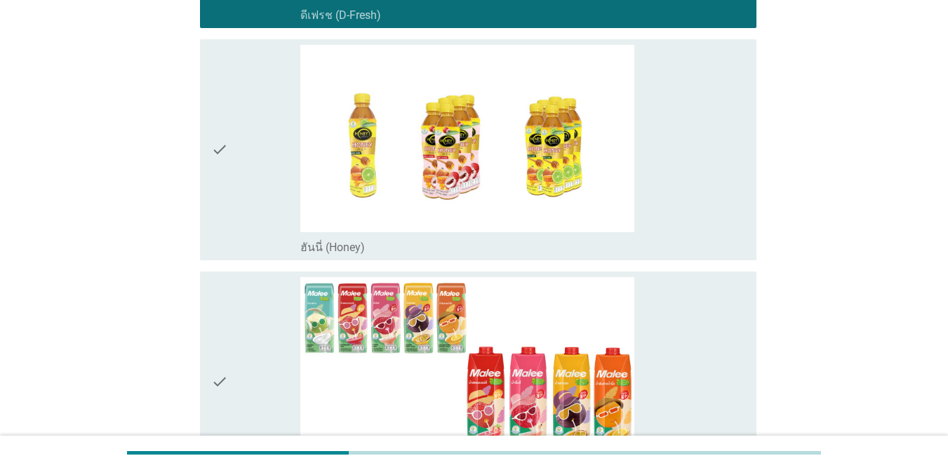
click at [691, 143] on div "check_box_outline_blank ฮันนี่ (Honey)" at bounding box center [522, 150] width 445 height 210
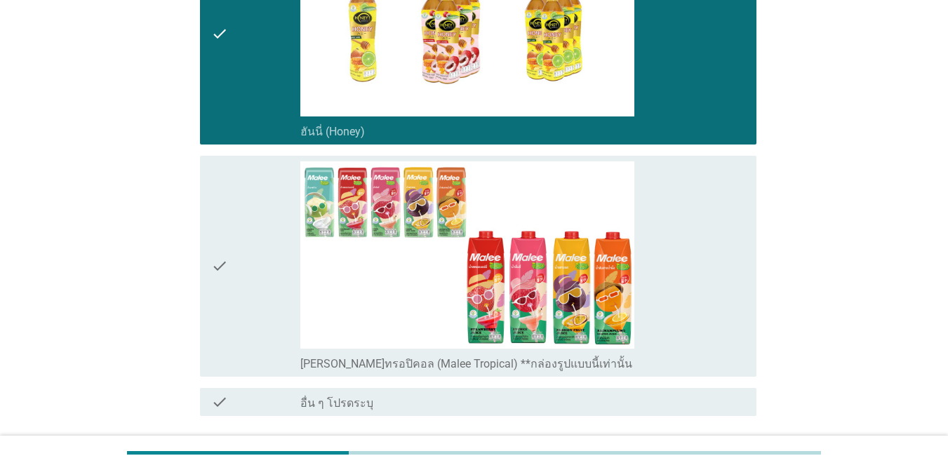
scroll to position [4072, 0]
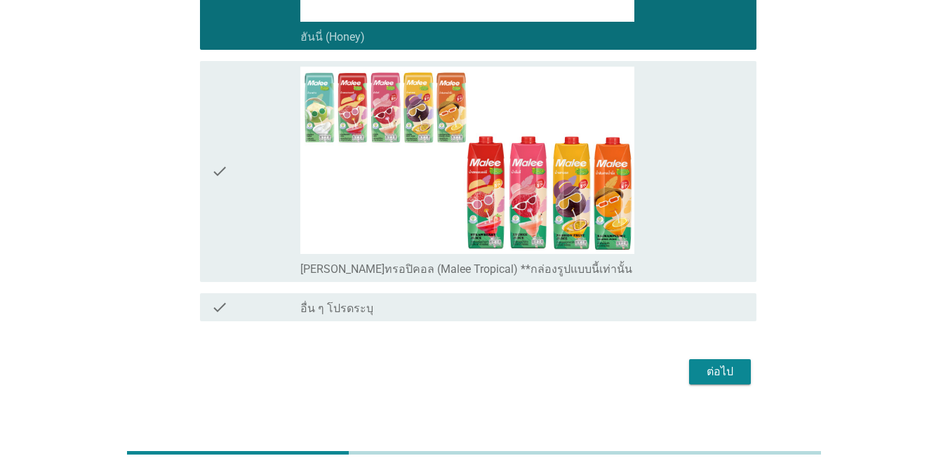
click at [691, 141] on div "check_box_outline_blank [PERSON_NAME]ทรอปิคอล (Malee Tropical) **กล่องรูปแบบนี้…" at bounding box center [522, 172] width 445 height 210
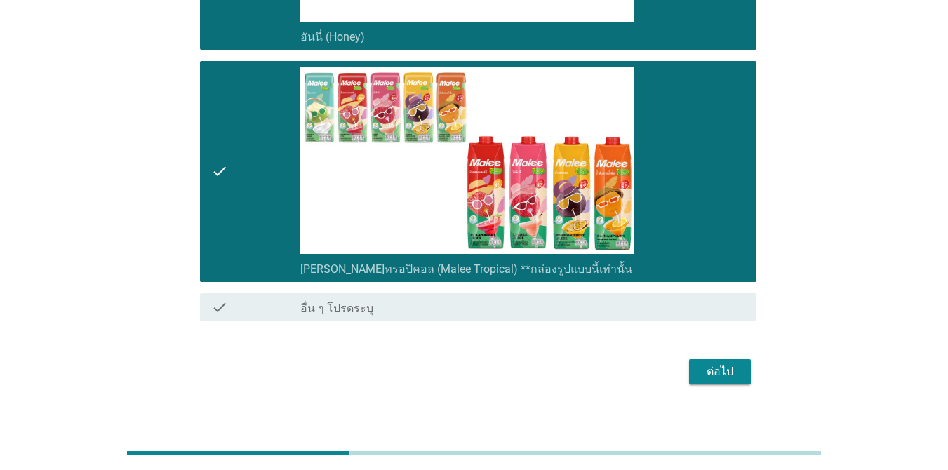
click at [691, 364] on div "ต่อไป" at bounding box center [719, 372] width 39 height 17
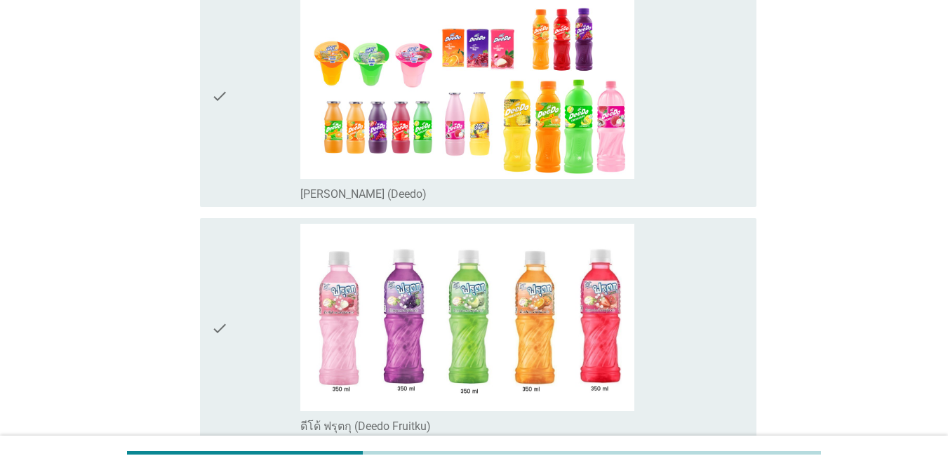
scroll to position [211, 0]
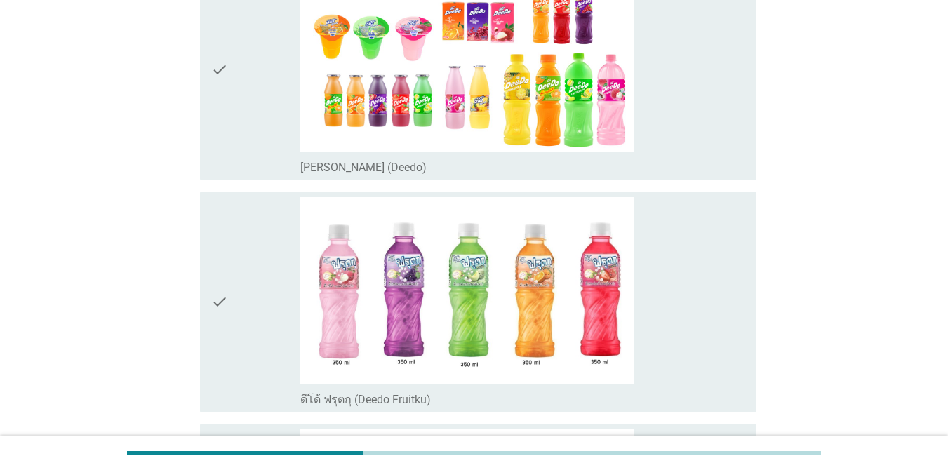
click at [691, 69] on div "check_box_outline_blank [PERSON_NAME] (Deedo)" at bounding box center [522, 70] width 445 height 210
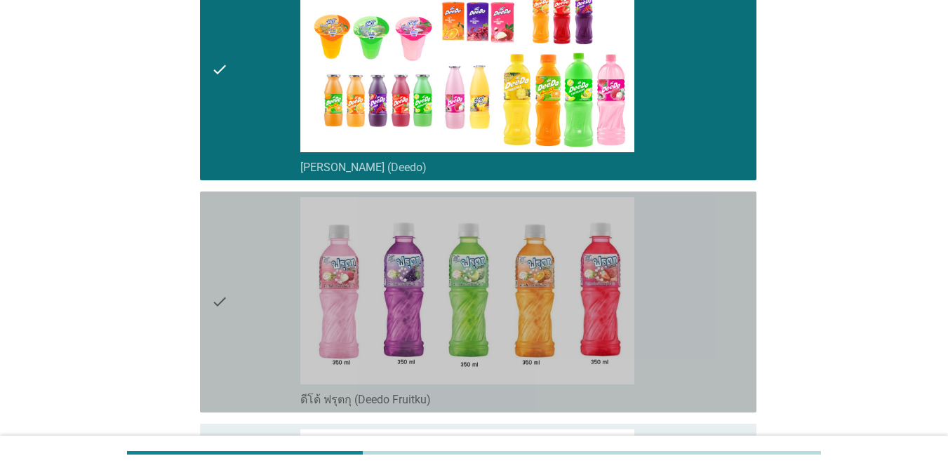
click at [691, 253] on div "check_box_outline_blank ดีโด้ ฟรุตกุ (Deedo Fruitku)" at bounding box center [522, 302] width 445 height 210
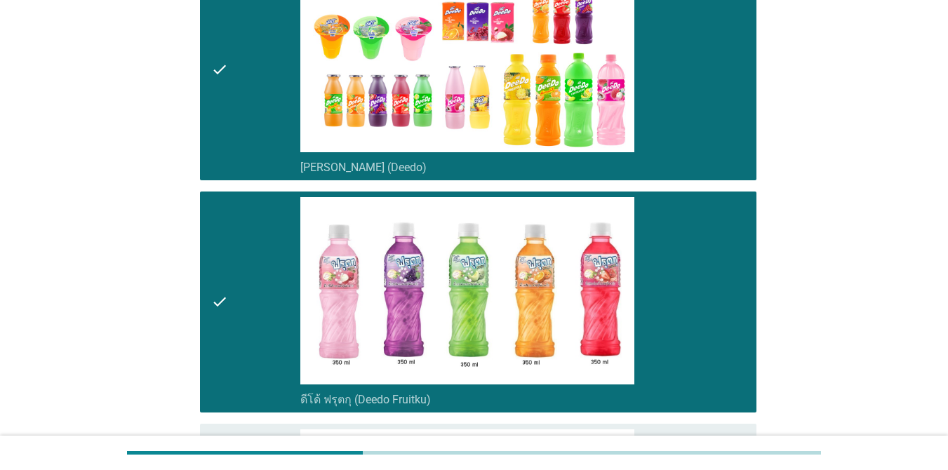
scroll to position [622, 0]
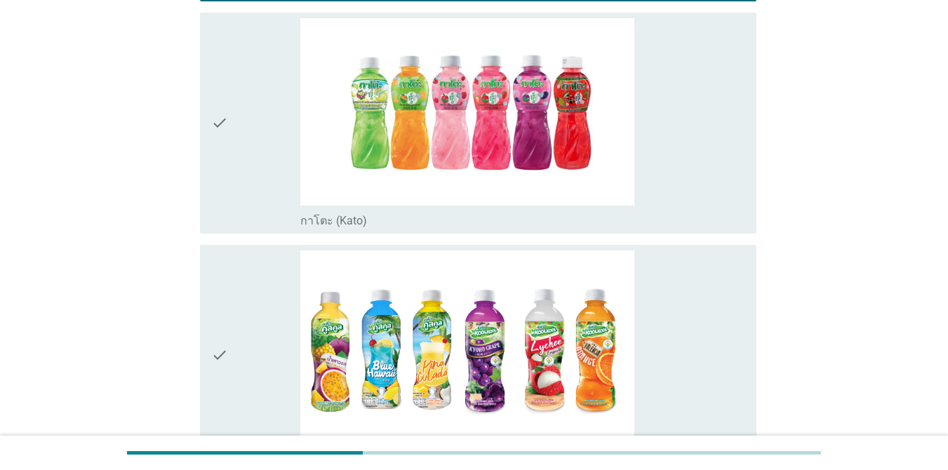
click at [691, 158] on div "check_box_outline_blank กาโตะ (Kato)" at bounding box center [522, 123] width 445 height 210
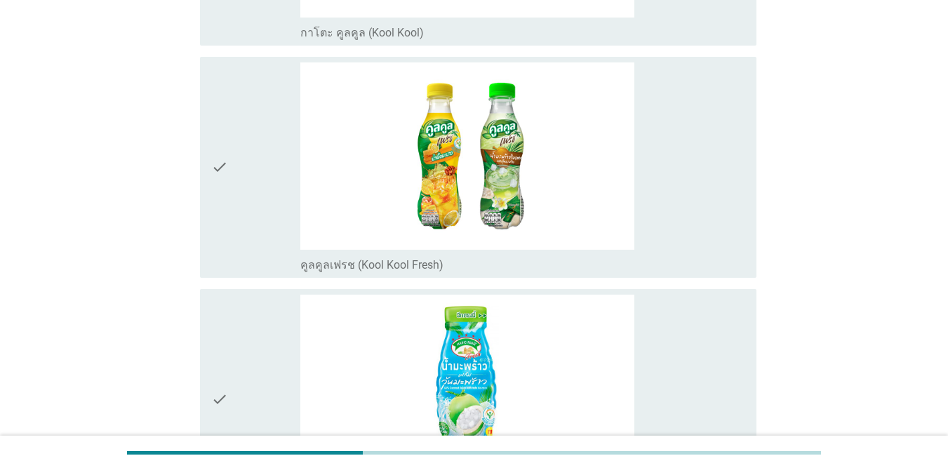
scroll to position [1043, 0]
click at [691, 193] on div "check_box_outline_blank คูลคูลเฟรช (Kool Kool Fresh)" at bounding box center [522, 167] width 445 height 210
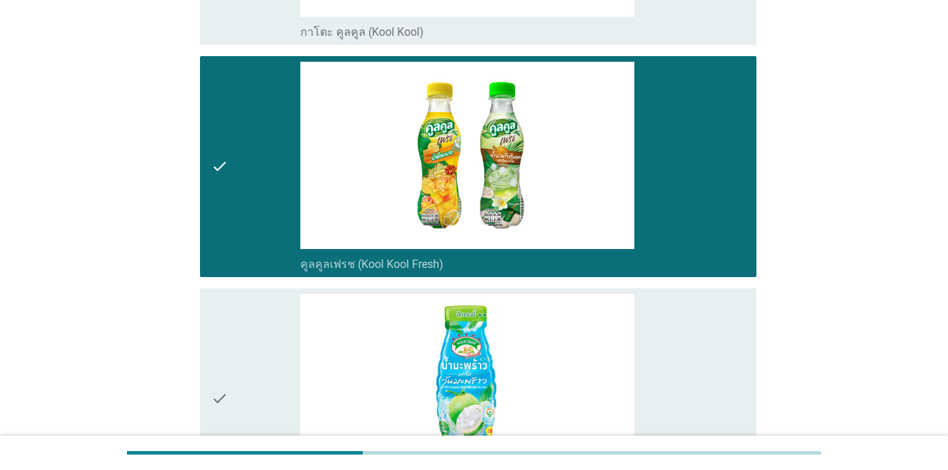
click at [691, 338] on div "check_box_outline_blank เมจิกฟาร์ม เฟรช: ผสมวุ้นมะพร้าว (Magic Farm Fresh)" at bounding box center [522, 399] width 445 height 210
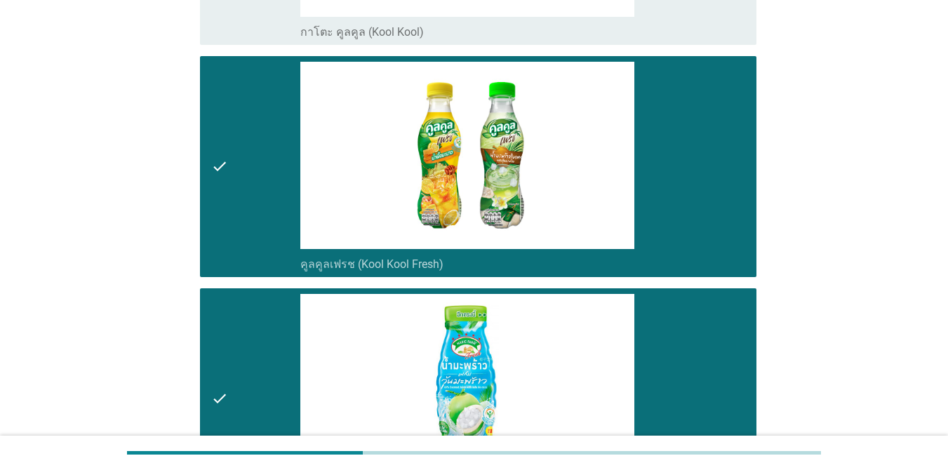
scroll to position [1454, 0]
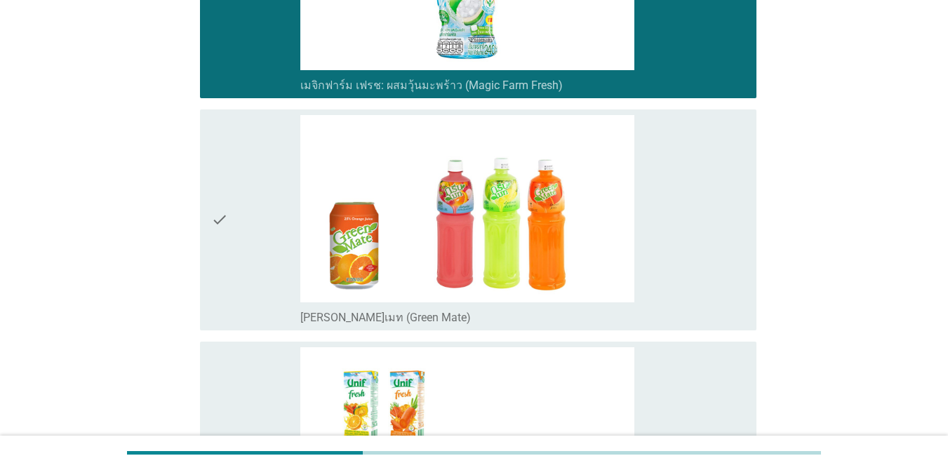
click at [691, 243] on div "check_box_outline_blank [PERSON_NAME]เมท (Green Mate)" at bounding box center [522, 220] width 445 height 210
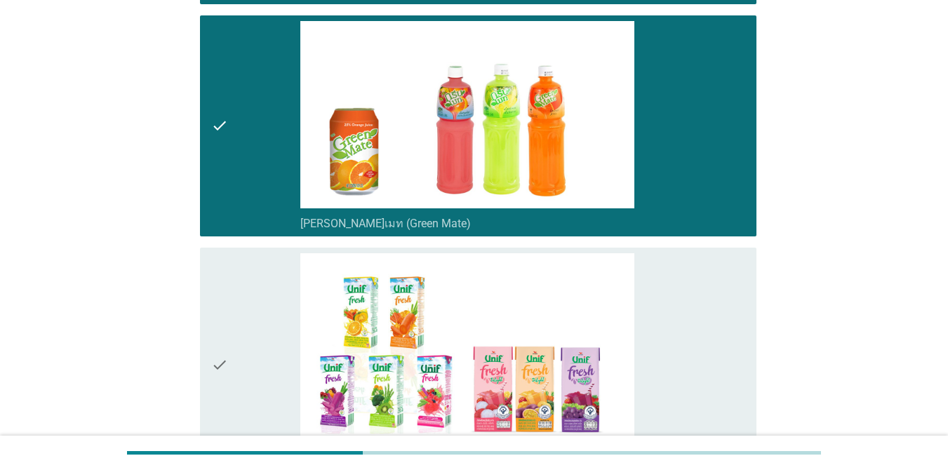
scroll to position [1665, 0]
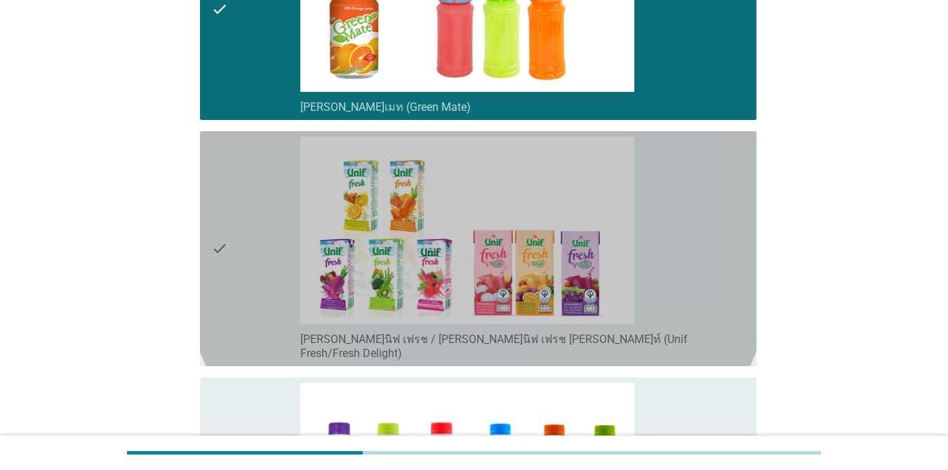
click at [691, 243] on div "check_box_outline_blank [PERSON_NAME]นิฟ เฟรช / [PERSON_NAME]นิฟ เฟรช [PERSON_N…" at bounding box center [522, 249] width 445 height 224
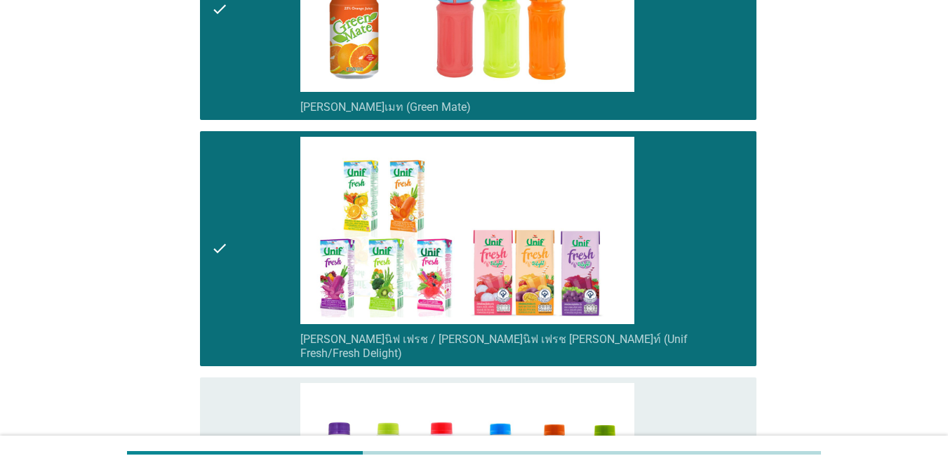
scroll to position [1875, 0]
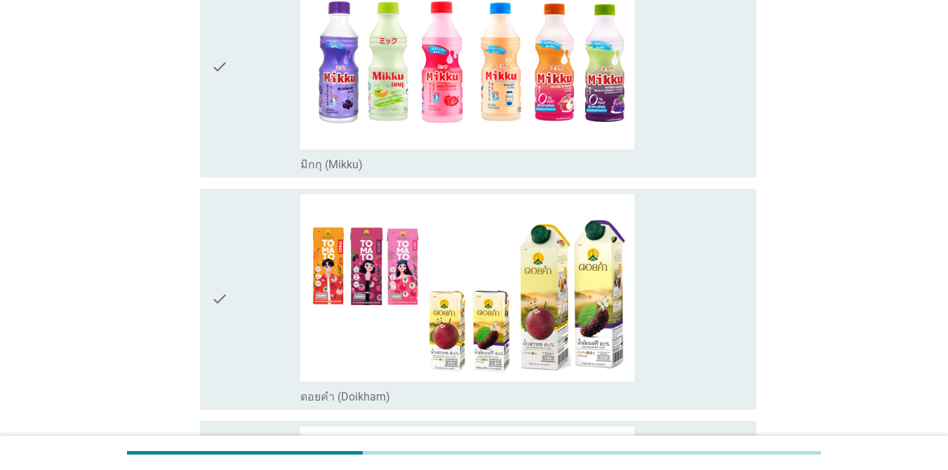
click at [691, 260] on div "check_box_outline_blank ดอยคำ (Doikham)" at bounding box center [522, 299] width 445 height 210
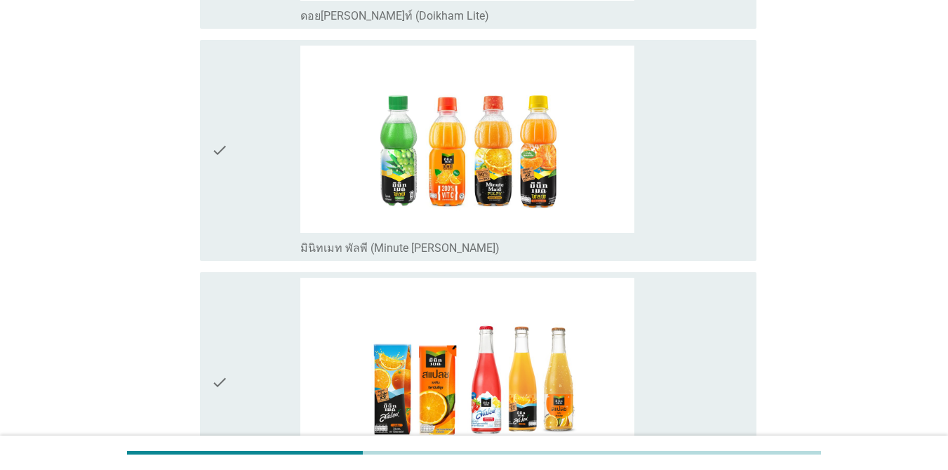
scroll to position [2787, 0]
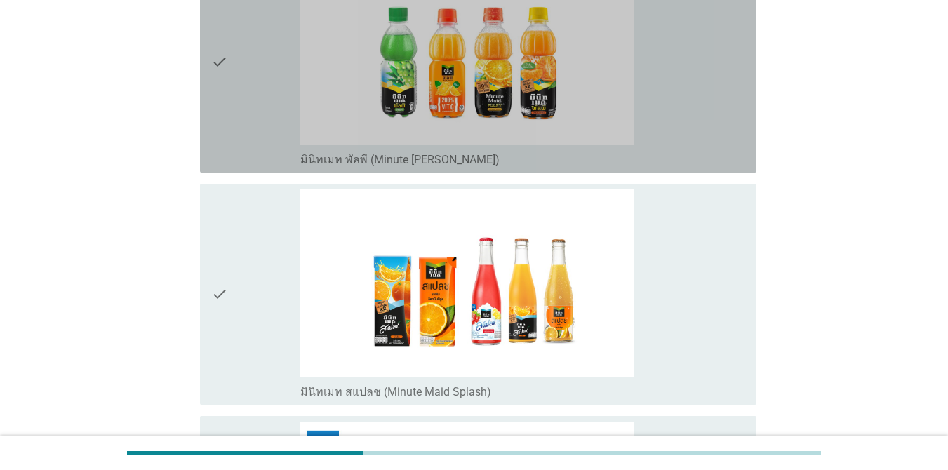
click at [682, 100] on div "check_box_outline_blank มินิทเมท พัลพี (Minute [PERSON_NAME])" at bounding box center [522, 62] width 445 height 210
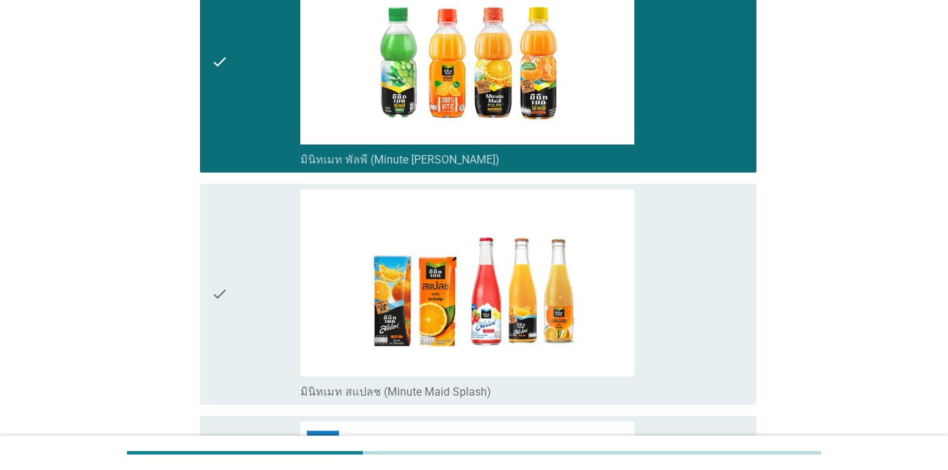
click at [691, 226] on div "check_box_outline_blank มินิทเมท สแปลช (Minute Maid Splash)" at bounding box center [522, 294] width 445 height 210
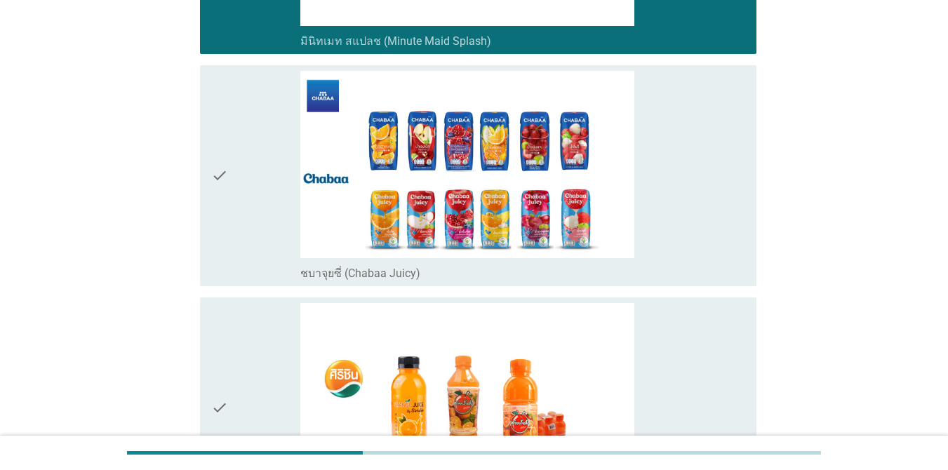
scroll to position [3208, 0]
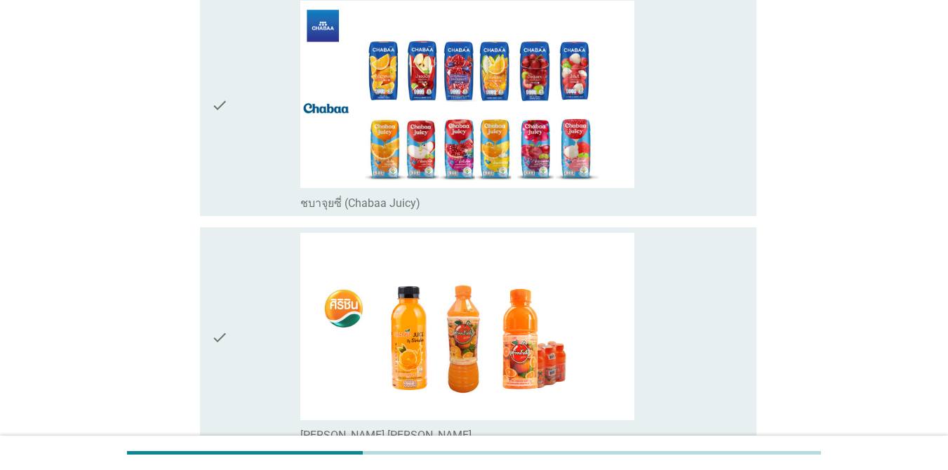
click at [691, 109] on div "check_box_outline_blank ชบาจุยซี่ (Chabaa Juicy)" at bounding box center [522, 106] width 445 height 210
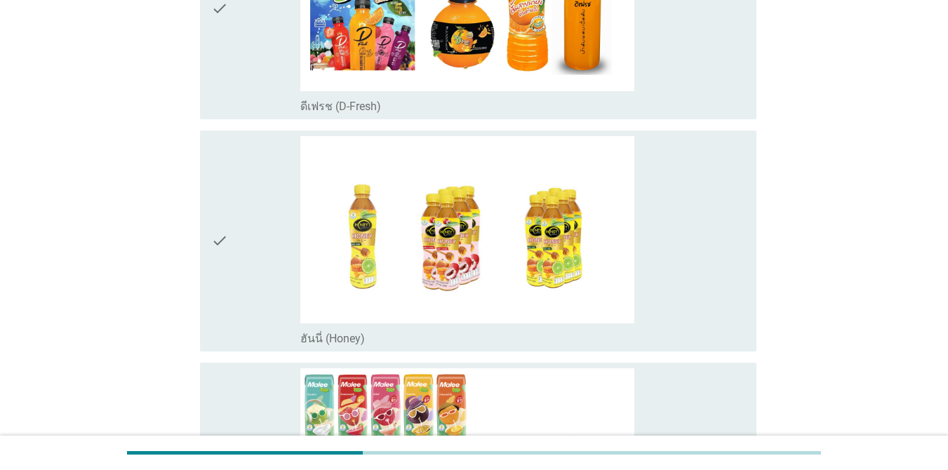
scroll to position [4047, 0]
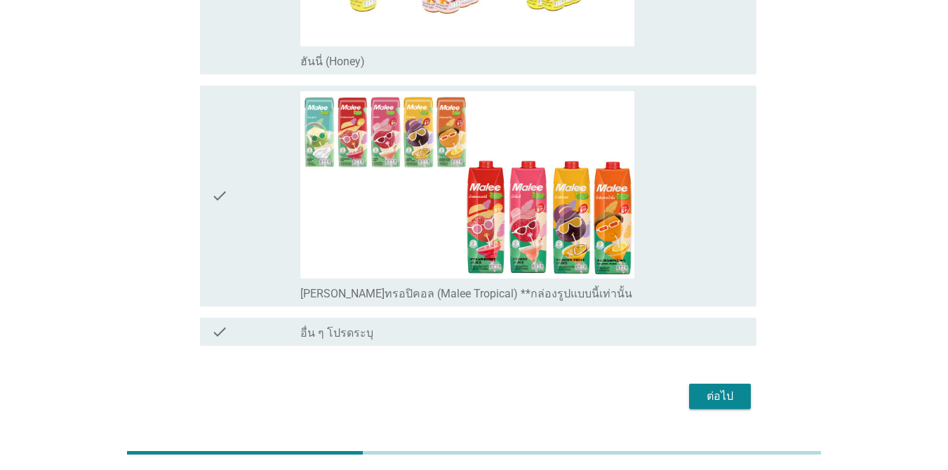
click at [691, 196] on div "check_box_outline_blank [PERSON_NAME]ทรอปิคอล (Malee Tropical) **กล่องรูปแบบนี้…" at bounding box center [522, 196] width 445 height 210
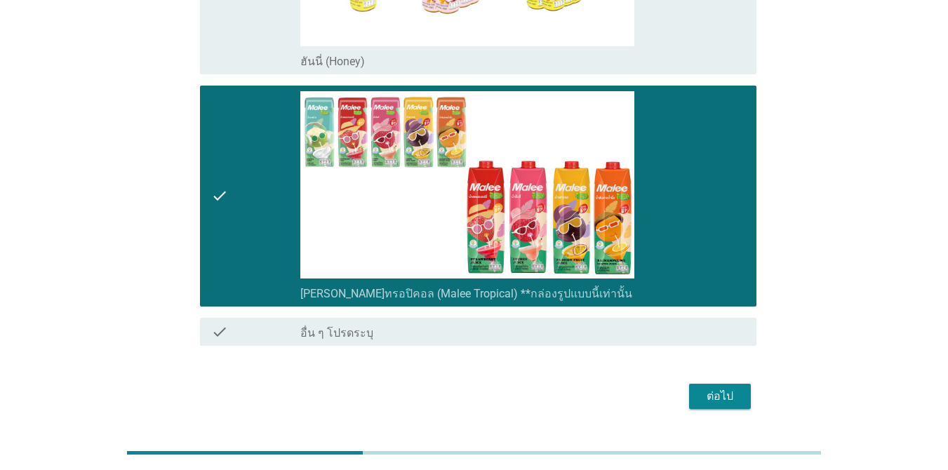
click at [691, 384] on button "ต่อไป" at bounding box center [720, 396] width 62 height 25
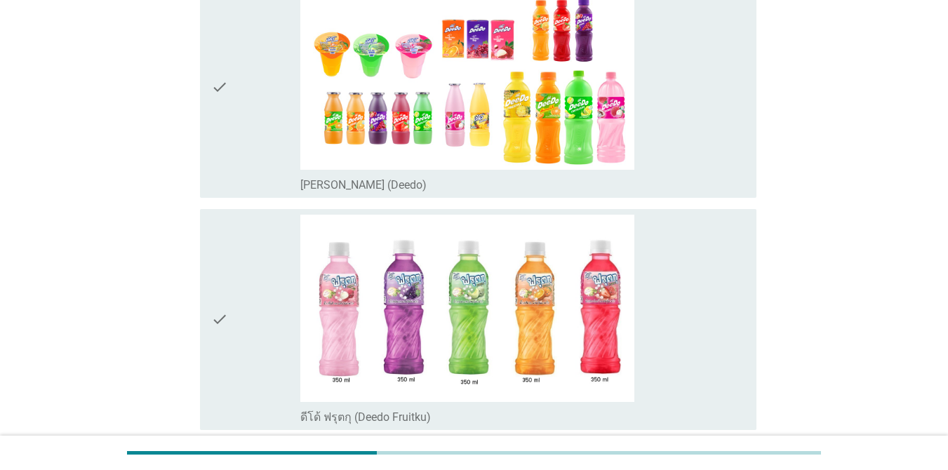
scroll to position [281, 0]
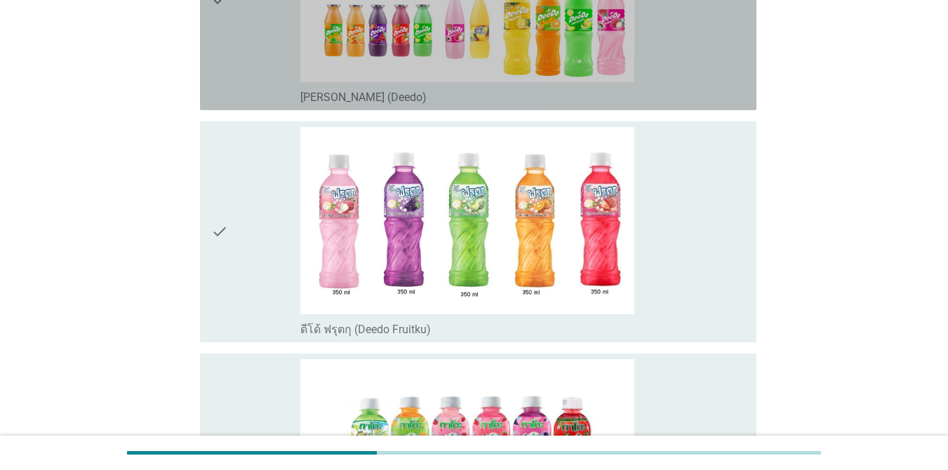
click at [691, 96] on div "check_box_outline_blank [PERSON_NAME] (Deedo)" at bounding box center [522, 96] width 445 height 17
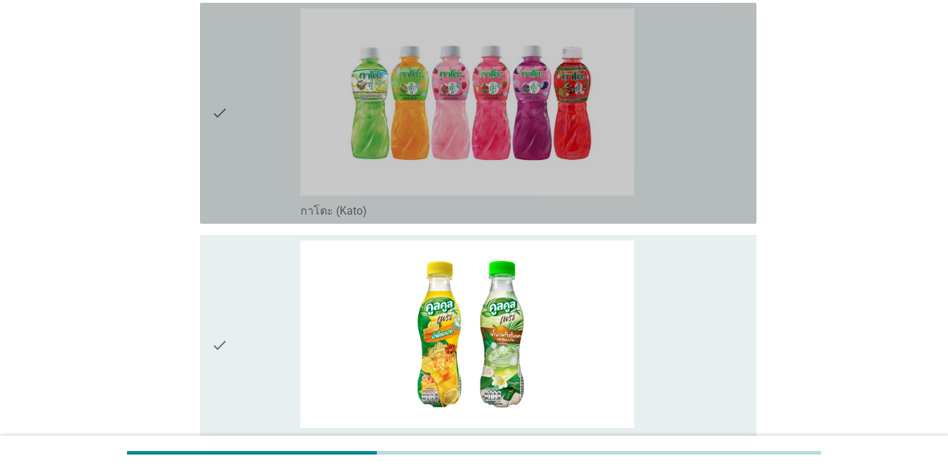
click at [691, 188] on div "check_box_outline_blank กาโตะ (Kato)" at bounding box center [522, 113] width 445 height 210
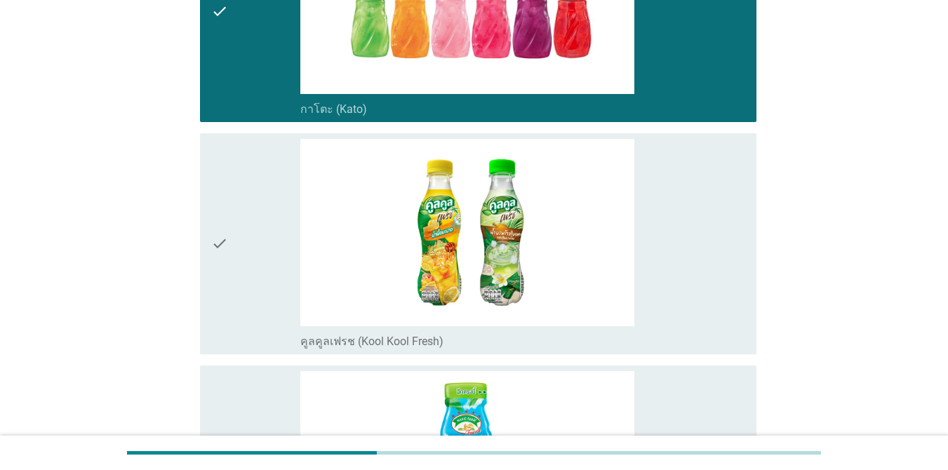
scroll to position [842, 0]
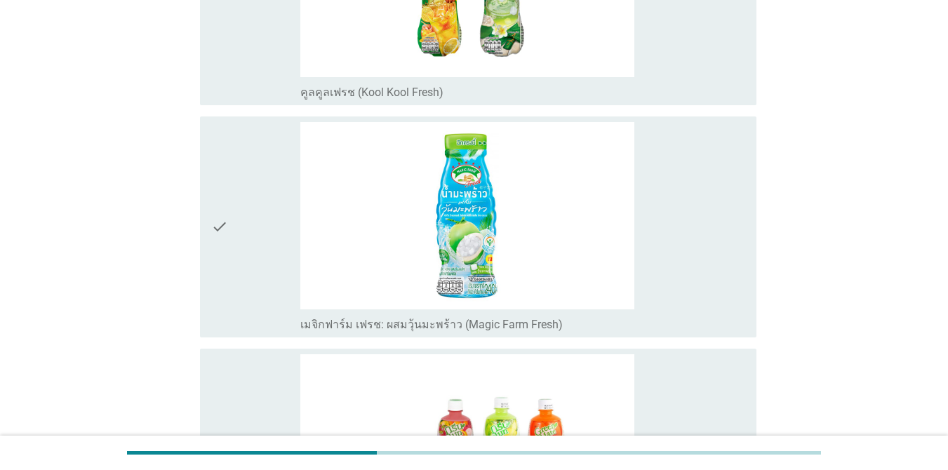
click at [691, 215] on div "check_box เมจิกฟาร์ม เฟรช: ผสมวุ้นมะพร้าว (Magic Farm Fresh)" at bounding box center [522, 227] width 445 height 210
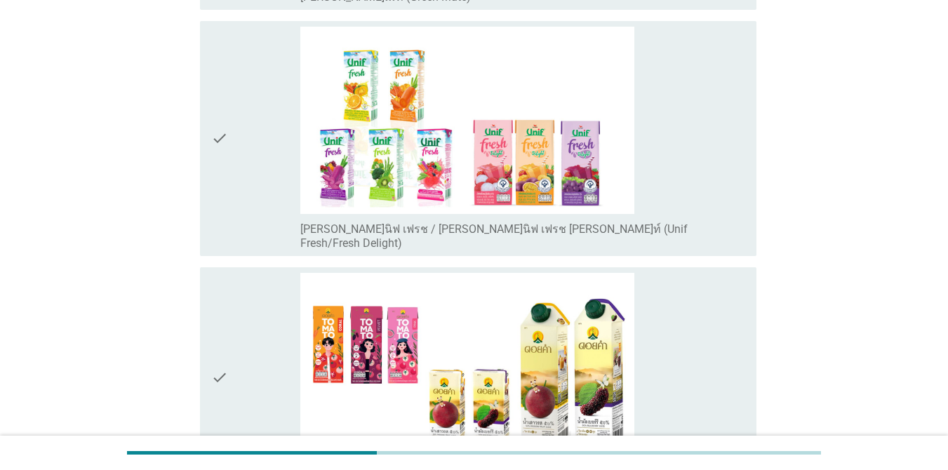
scroll to position [1544, 0]
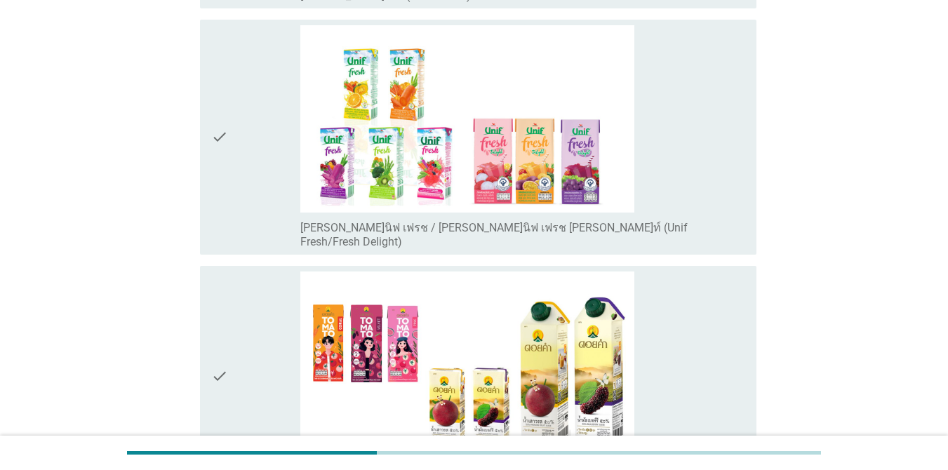
click at [691, 194] on div "check_box [PERSON_NAME]นิฟ เฟรช / [PERSON_NAME]นิฟ เฟรช [PERSON_NAME]ท์ (Unif F…" at bounding box center [522, 137] width 445 height 224
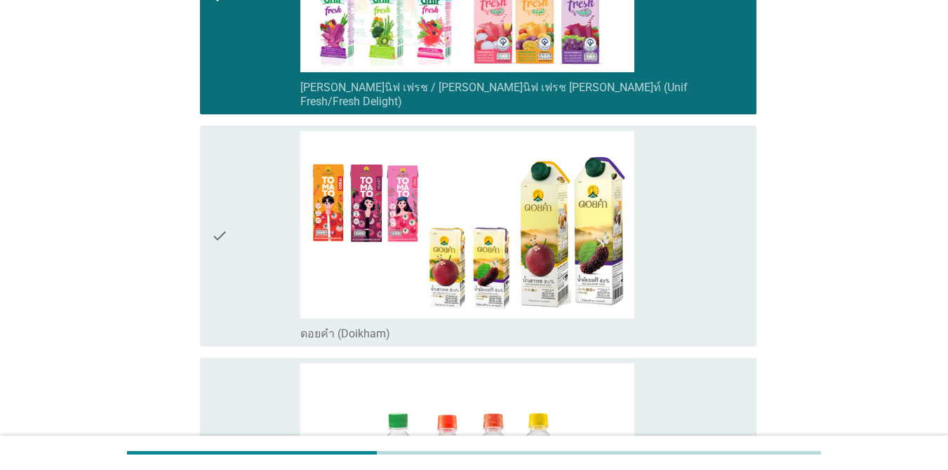
click at [691, 196] on div "check_box ดอยคำ ([GEOGRAPHIC_DATA])" at bounding box center [522, 236] width 445 height 210
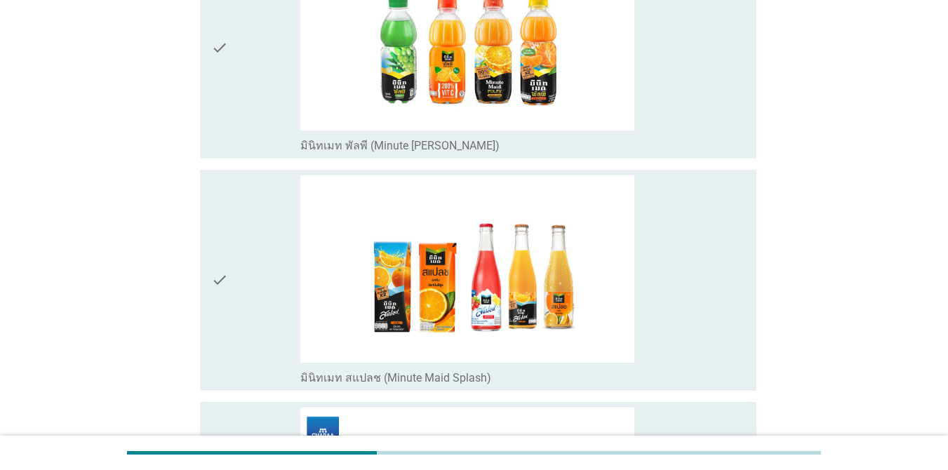
scroll to position [2105, 0]
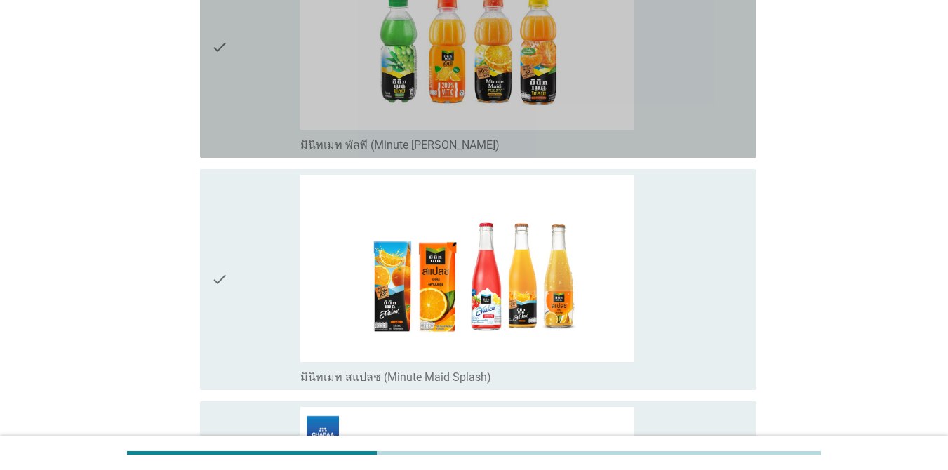
click at [688, 135] on div "check_box มินิทเมท พัลพี (Minute [PERSON_NAME])" at bounding box center [522, 143] width 445 height 17
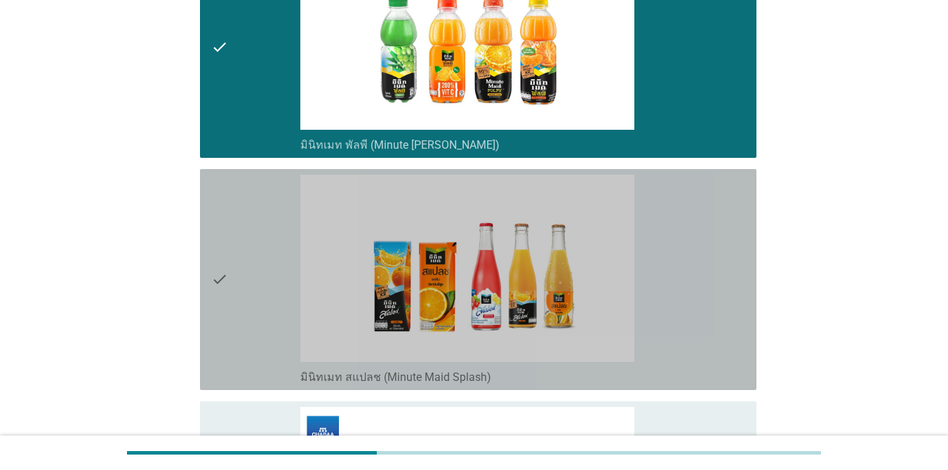
click at [681, 241] on div "check_box มินิทเมท สแปลช (Minute Maid Splash)" at bounding box center [522, 280] width 445 height 210
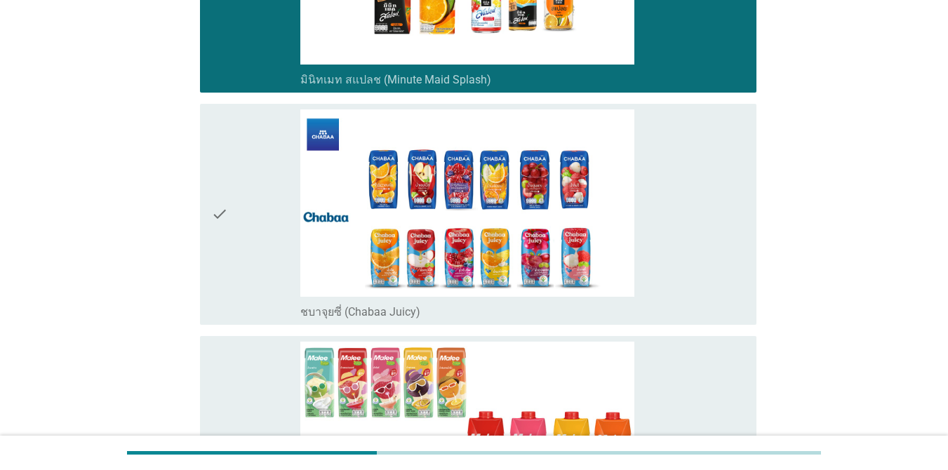
scroll to position [2526, 0]
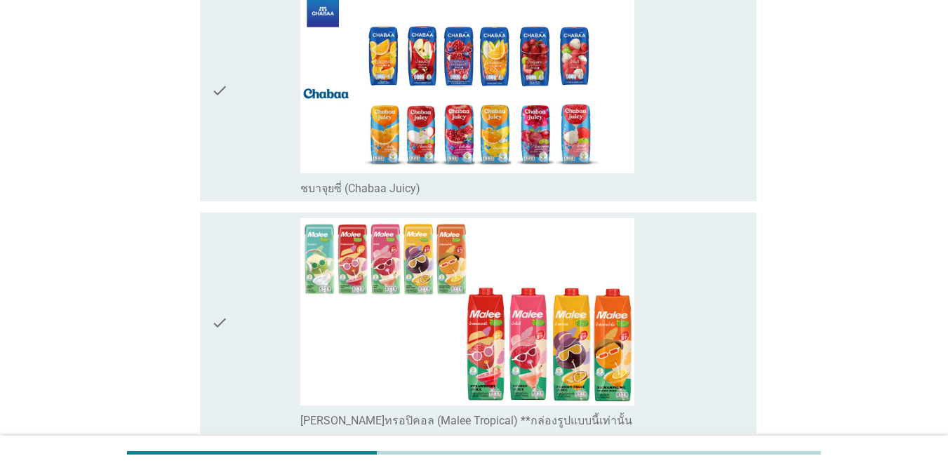
click at [691, 284] on div "check_box [PERSON_NAME]ทรอปิคอล (Malee Tropical) **กล่องรูปแบบนี้เท่านั้น" at bounding box center [522, 323] width 445 height 210
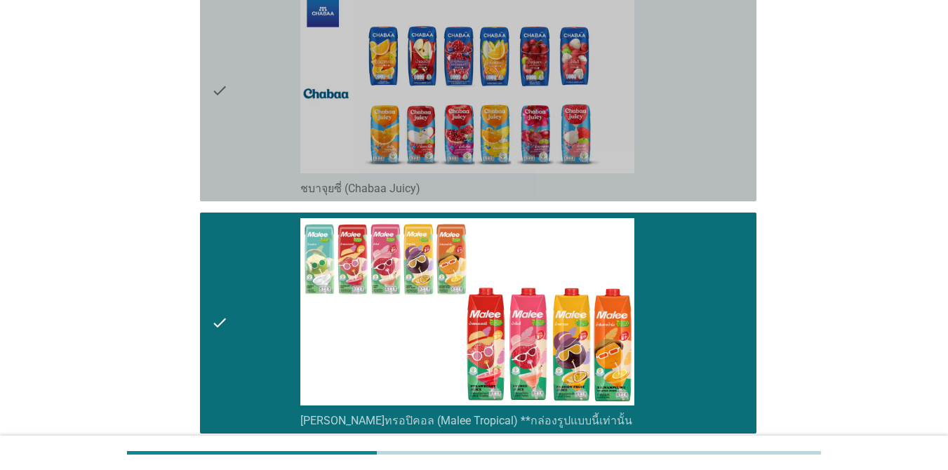
click at [691, 179] on div "check_box ชบาจุยซี่ (Chabaa Juicy)" at bounding box center [522, 187] width 445 height 17
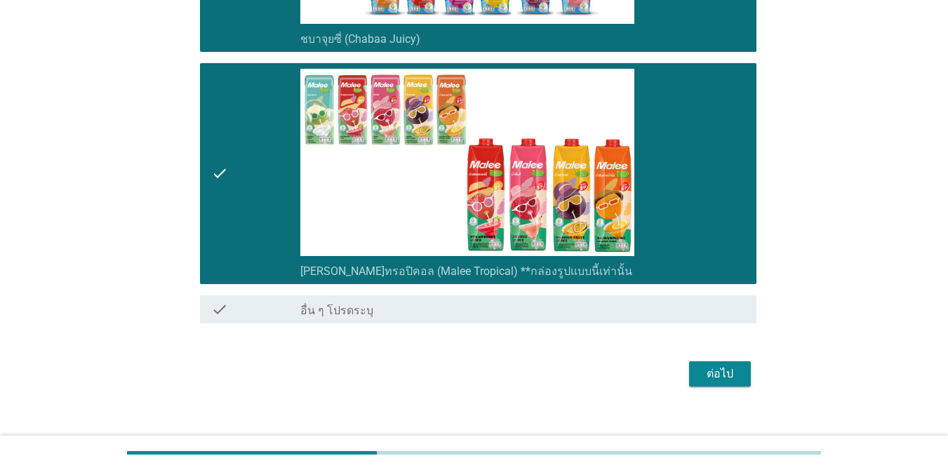
scroll to position [2679, 0]
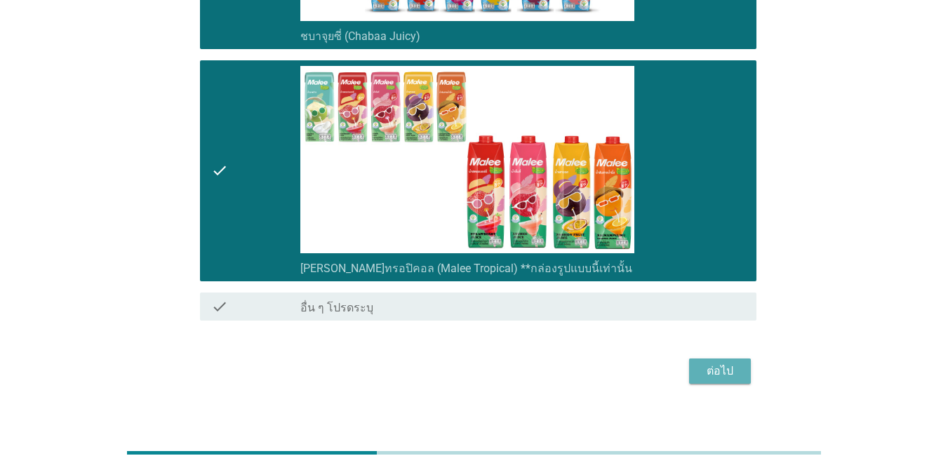
drag, startPoint x: 731, startPoint y: 360, endPoint x: 760, endPoint y: 361, distance: 28.8
click at [691, 363] on div "ต่อไป" at bounding box center [719, 371] width 39 height 17
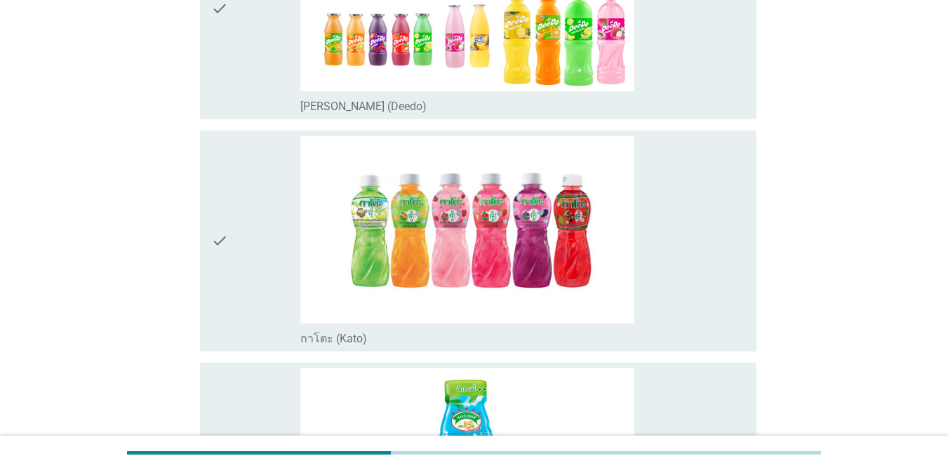
scroll to position [281, 0]
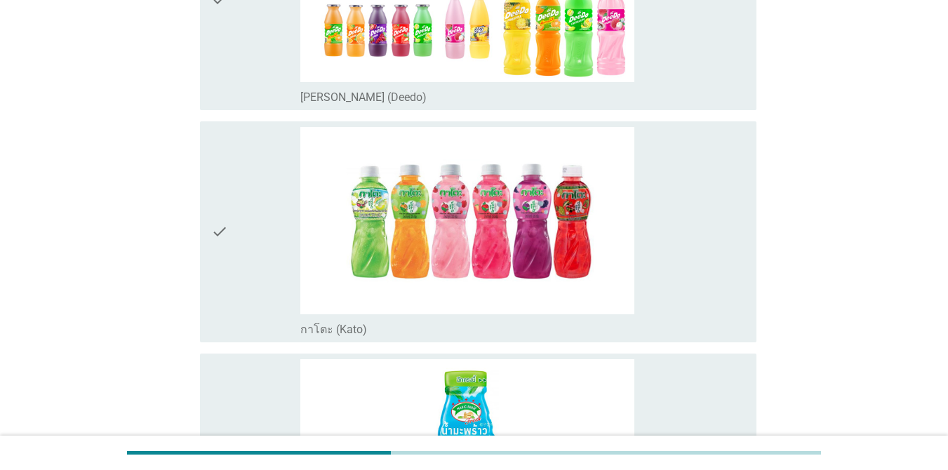
click at [691, 97] on div "check_box_outline_blank [PERSON_NAME] (Deedo)" at bounding box center [522, 96] width 445 height 17
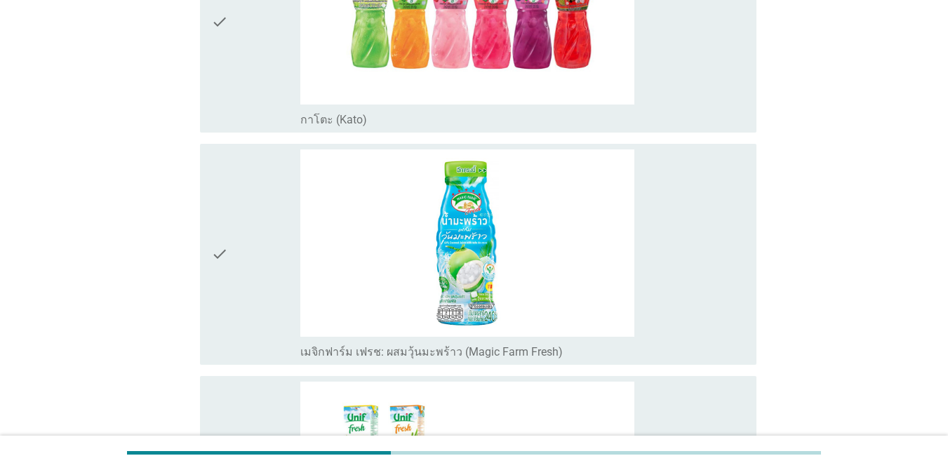
scroll to position [491, 0]
click at [691, 269] on div "check_box เมจิกฟาร์ม เฟรช: ผสมวุ้นมะพร้าว (Magic Farm Fresh)" at bounding box center [522, 254] width 445 height 210
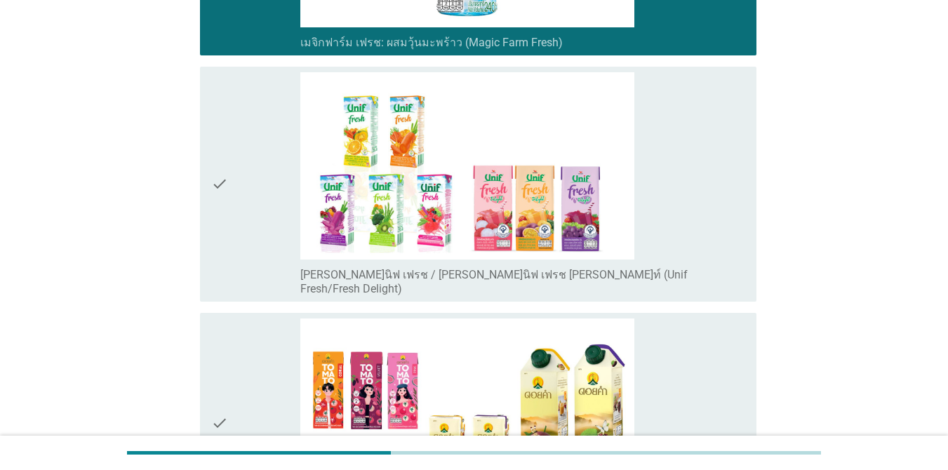
scroll to position [1053, 0]
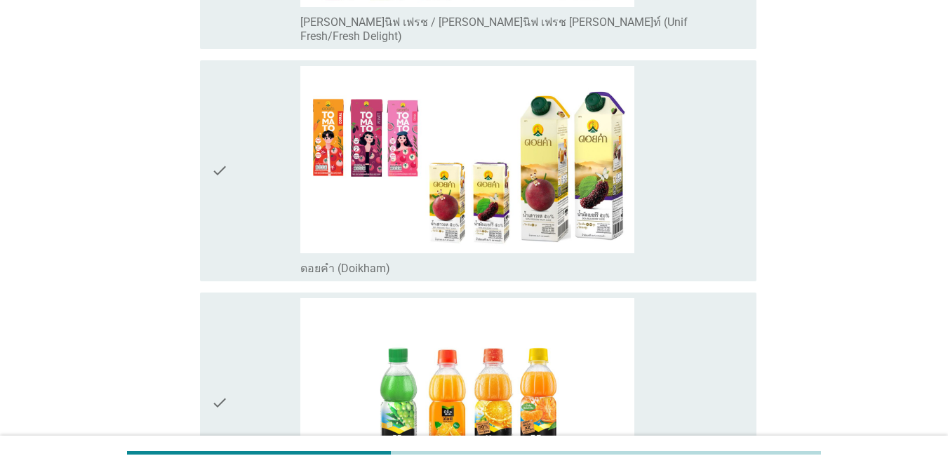
click at [691, 224] on div "check_box ดอยคำ ([GEOGRAPHIC_DATA])" at bounding box center [522, 171] width 445 height 210
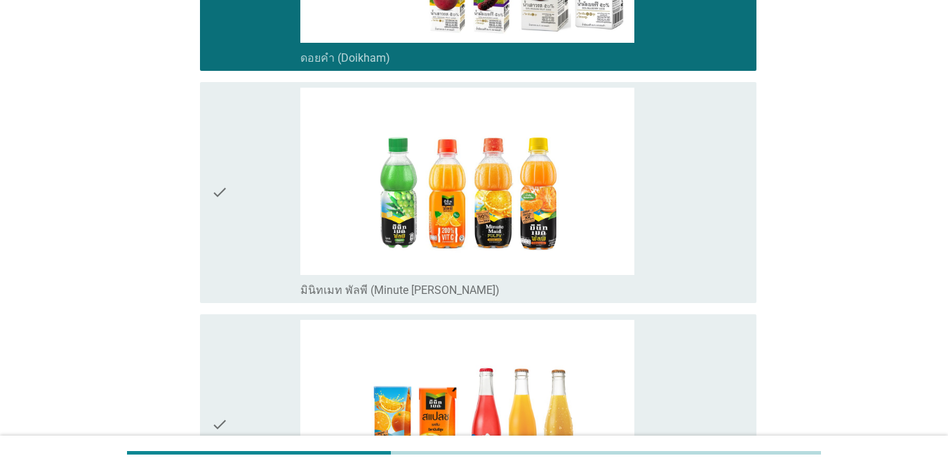
click at [691, 214] on div "check_box มินิทเมท พัลพี (Minute [PERSON_NAME])" at bounding box center [522, 193] width 445 height 210
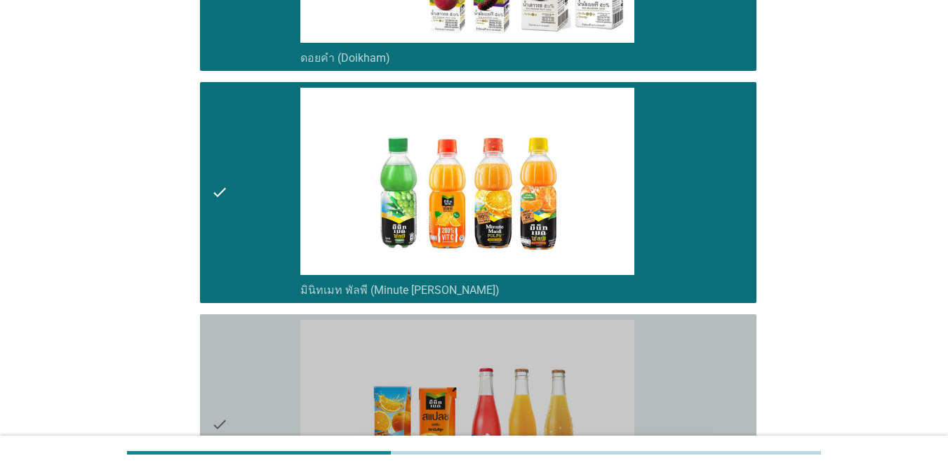
click at [691, 335] on div "check_box มินิทเมท สแปลช (Minute Maid Splash)" at bounding box center [522, 425] width 445 height 210
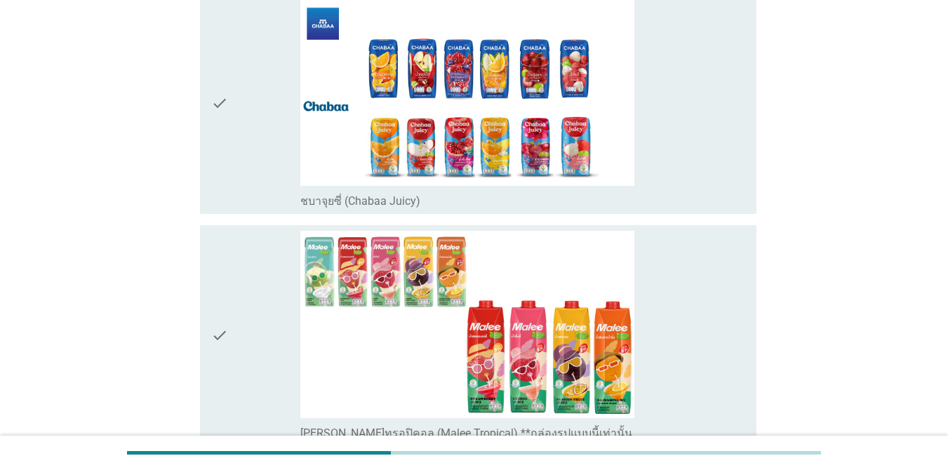
scroll to position [1825, 0]
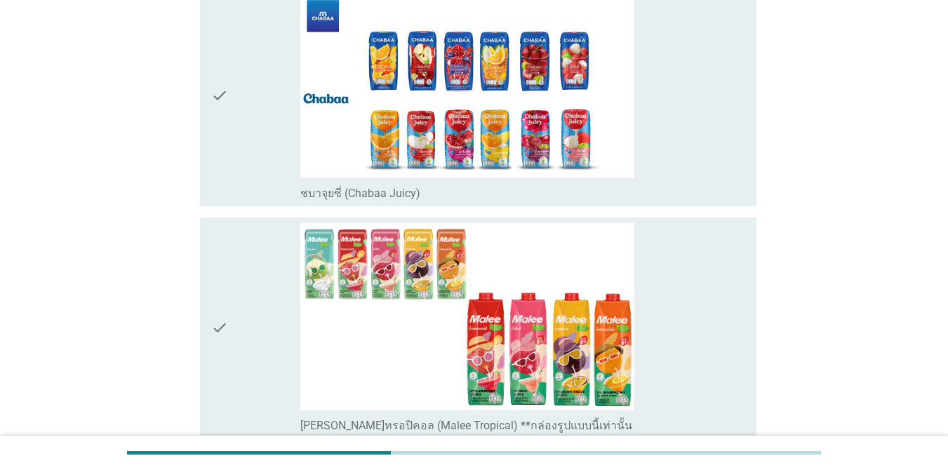
click at [688, 113] on div "check_box ชบาจุยซี่ (Chabaa Juicy)" at bounding box center [522, 96] width 445 height 210
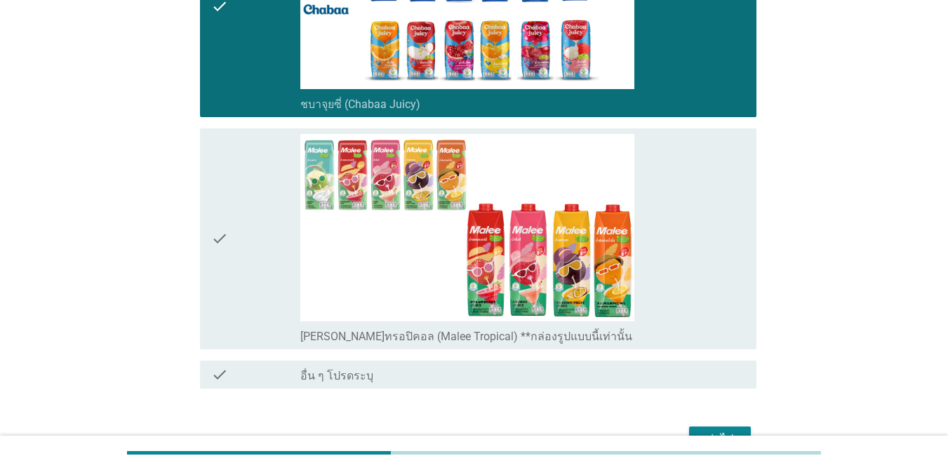
scroll to position [1982, 0]
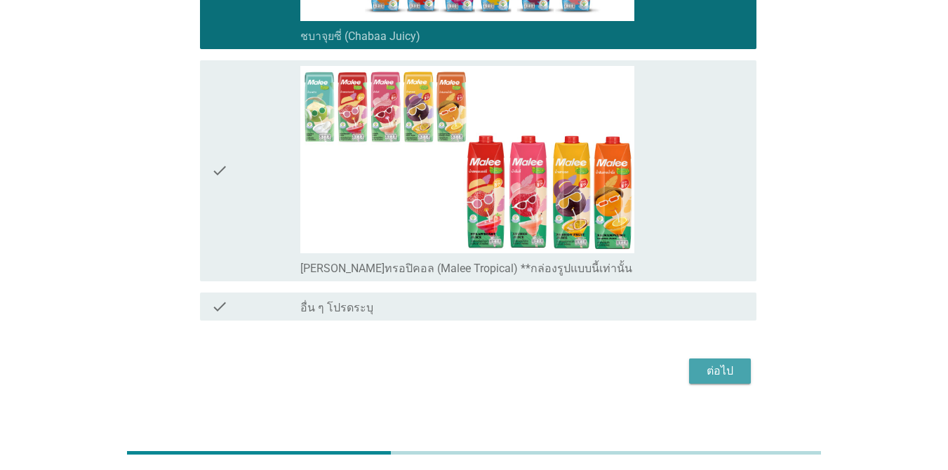
click at [691, 363] on button "ต่อไป" at bounding box center [720, 371] width 62 height 25
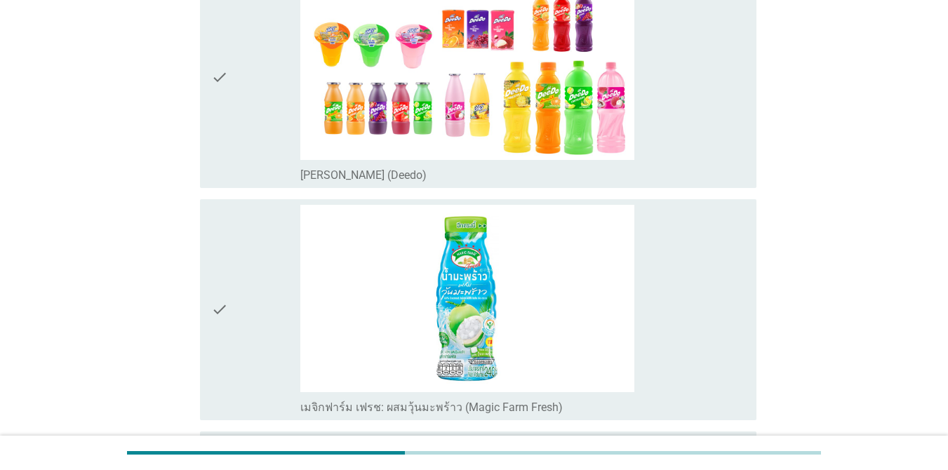
scroll to position [211, 0]
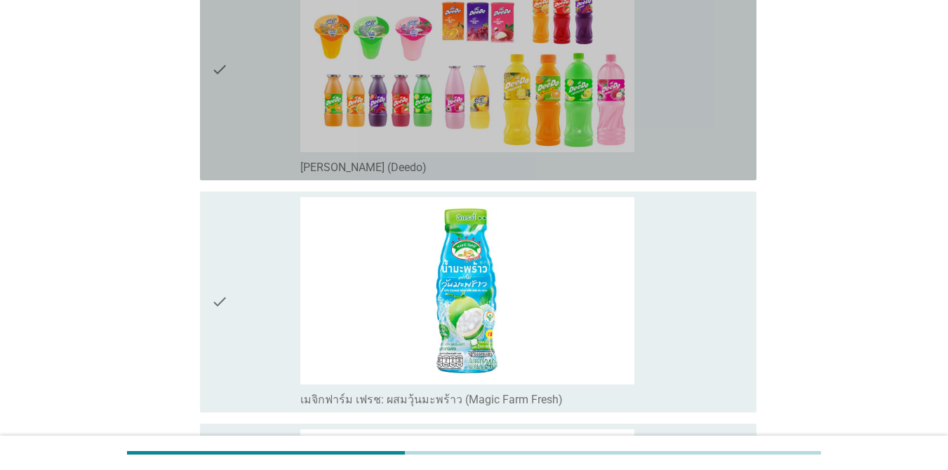
click at [691, 150] on div "check_box_outline_blank [PERSON_NAME] (Deedo)" at bounding box center [522, 70] width 445 height 210
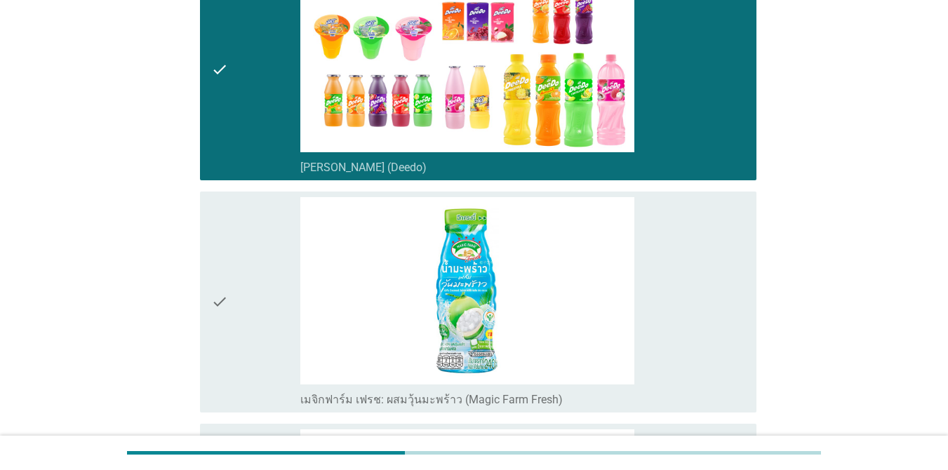
click at [691, 276] on div "check_box เมจิกฟาร์ม เฟรช: ผสมวุ้นมะพร้าว (Magic Farm Fresh)" at bounding box center [522, 302] width 445 height 210
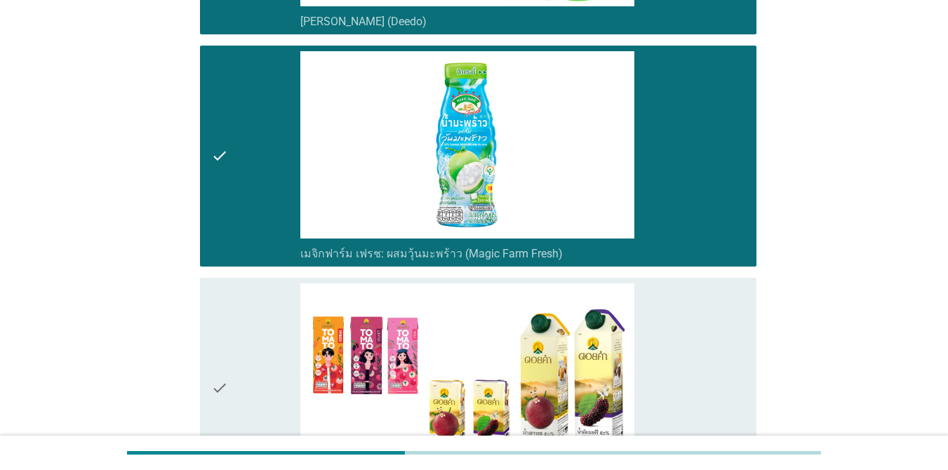
scroll to position [491, 0]
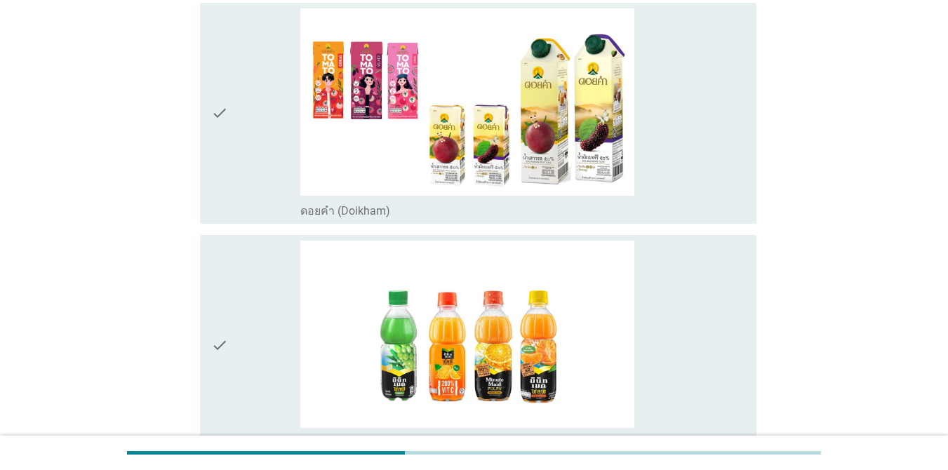
click at [691, 158] on div "check_box ดอยคำ ([GEOGRAPHIC_DATA])" at bounding box center [522, 113] width 445 height 210
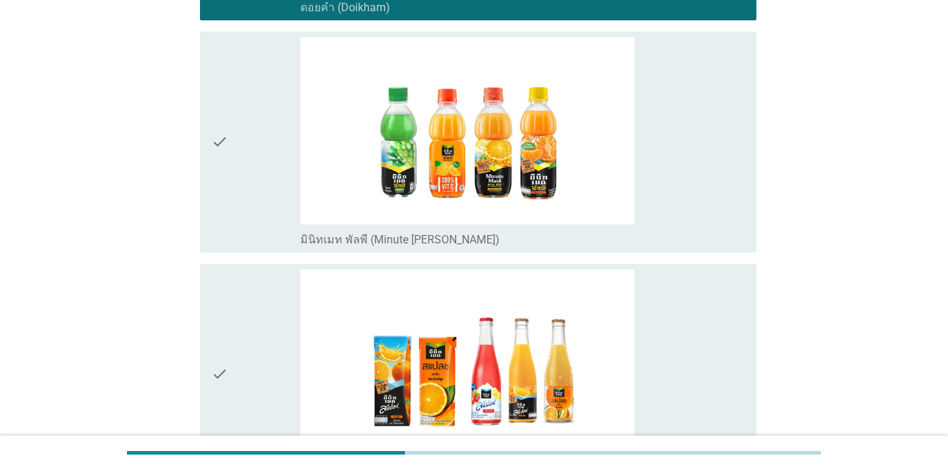
scroll to position [912, 0]
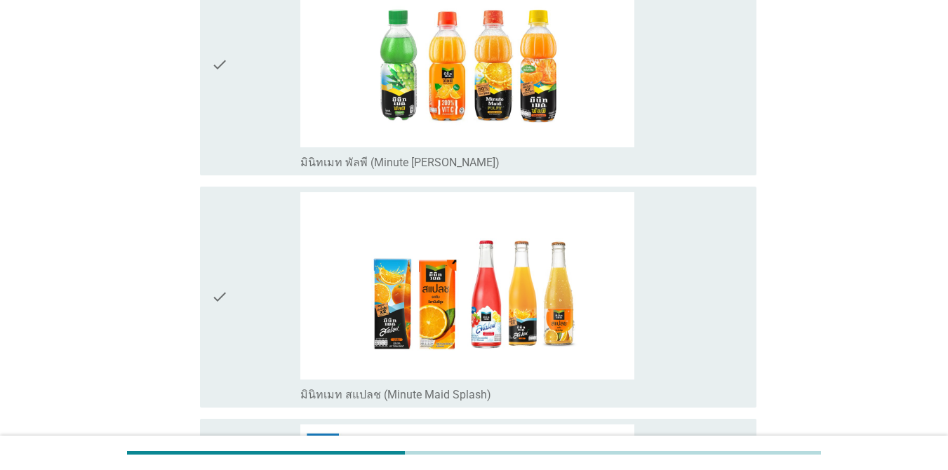
click at [691, 281] on div "check_box มินิทเมท สแปลช (Minute Maid Splash)" at bounding box center [522, 297] width 445 height 210
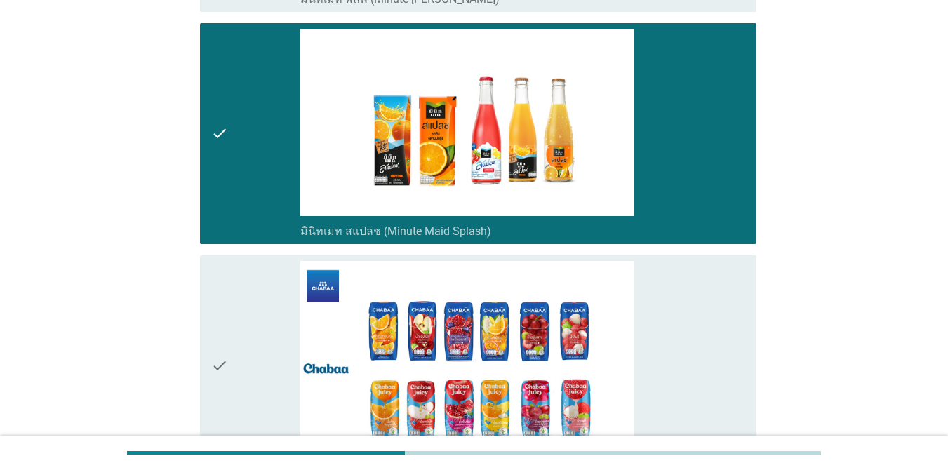
scroll to position [1193, 0]
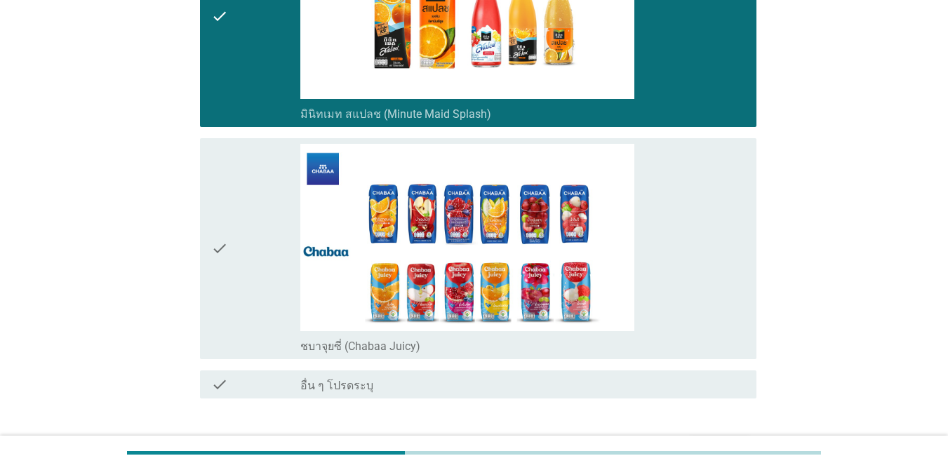
click at [691, 272] on div "check check_box ชบาจุยซี่ (Chabaa Juicy)" at bounding box center [478, 248] width 557 height 221
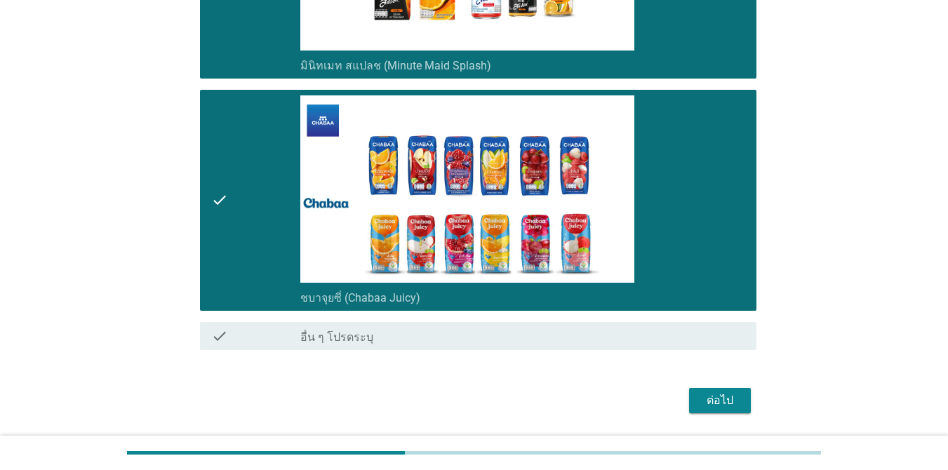
scroll to position [1285, 0]
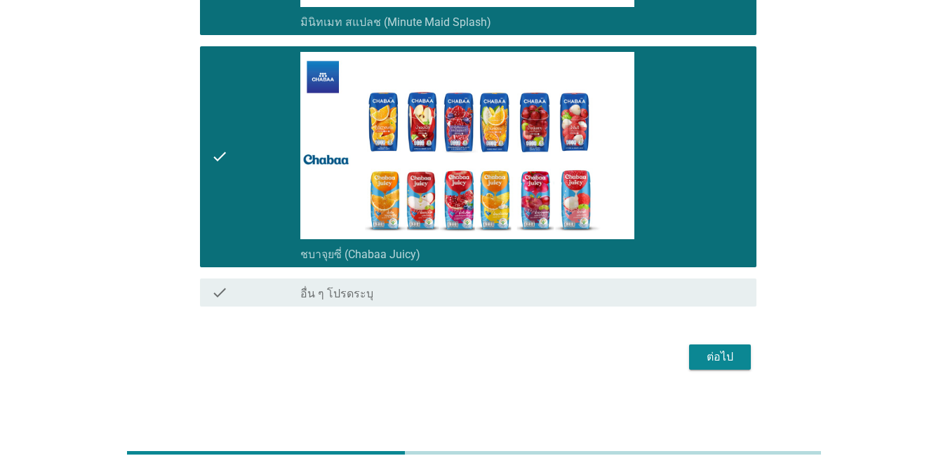
click at [691, 346] on button "ต่อไป" at bounding box center [720, 357] width 62 height 25
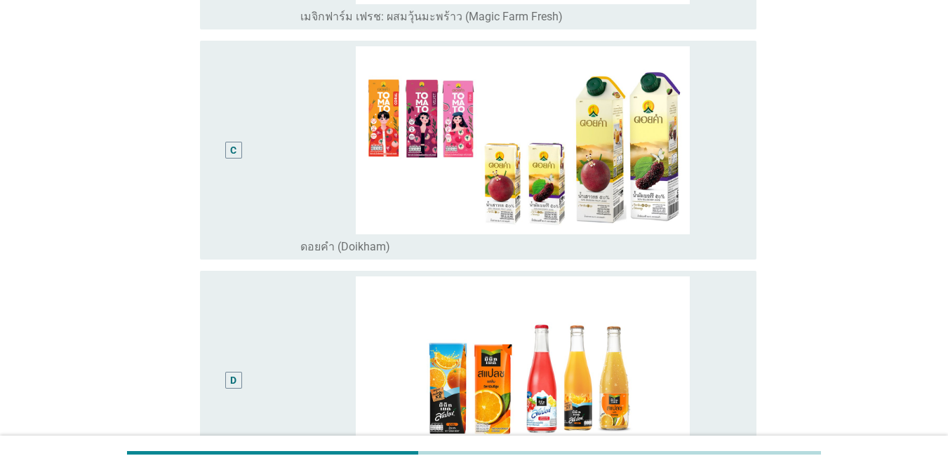
scroll to position [772, 0]
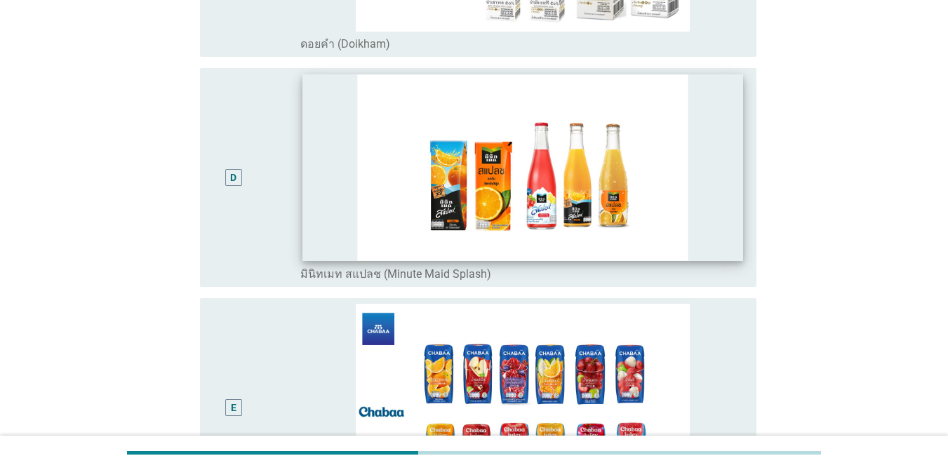
click at [691, 190] on img at bounding box center [522, 167] width 441 height 186
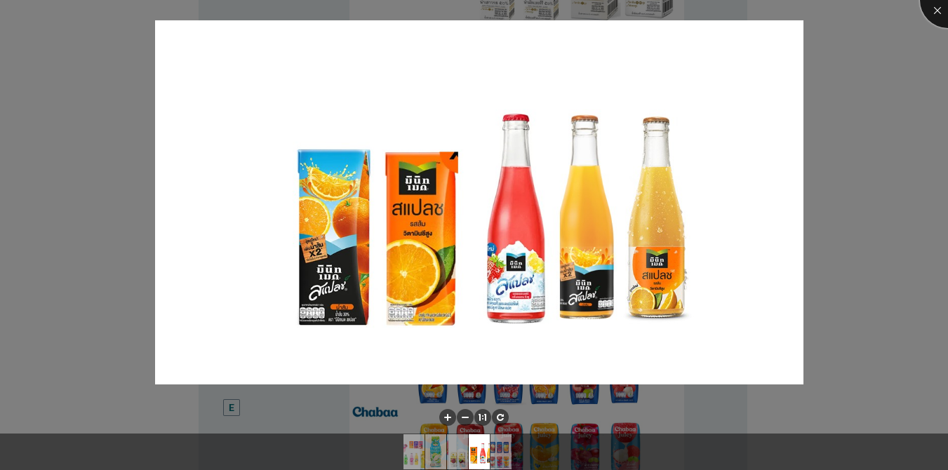
click at [691, 6] on div at bounding box center [948, 0] width 56 height 56
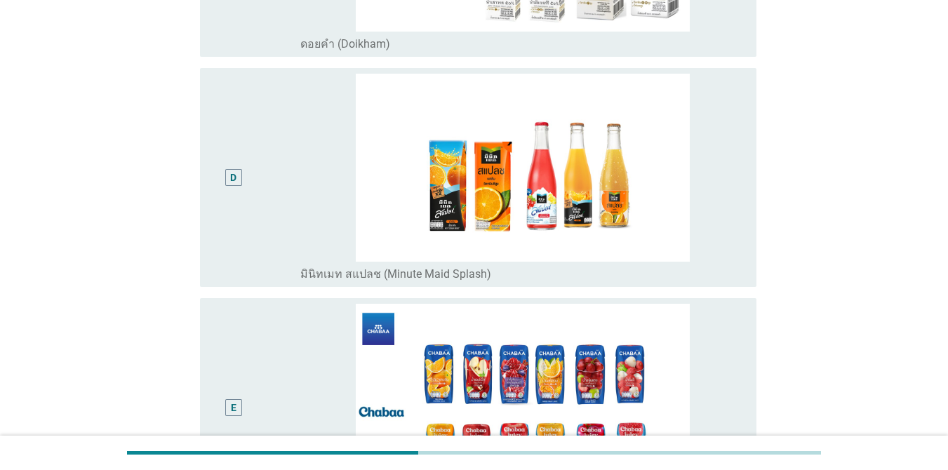
click at [242, 118] on div "D" at bounding box center [233, 178] width 44 height 208
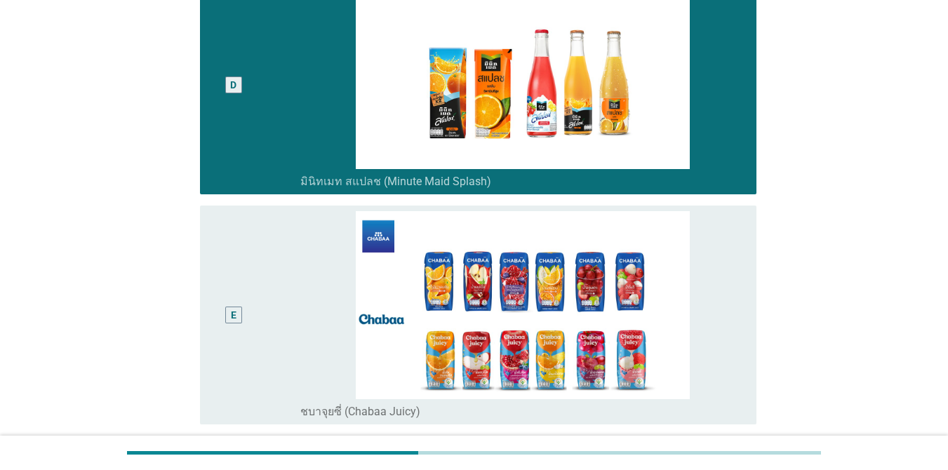
scroll to position [1039, 0]
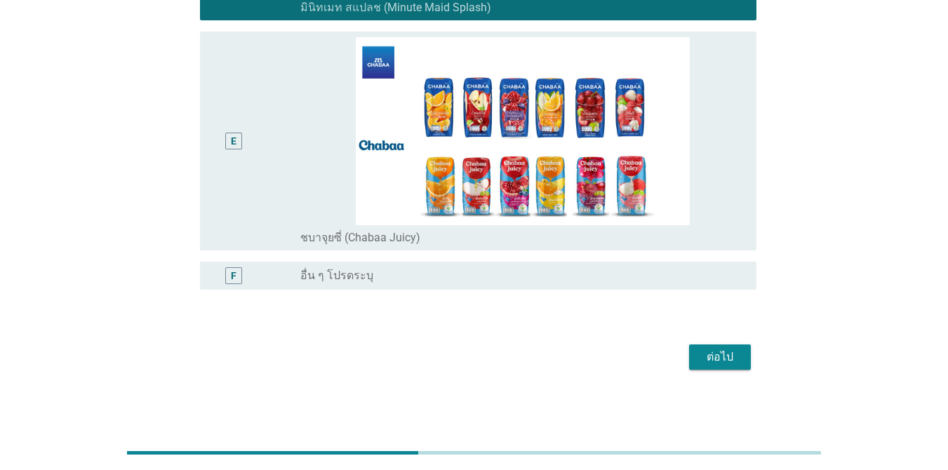
click at [691, 354] on div "ต่อไป" at bounding box center [719, 357] width 39 height 17
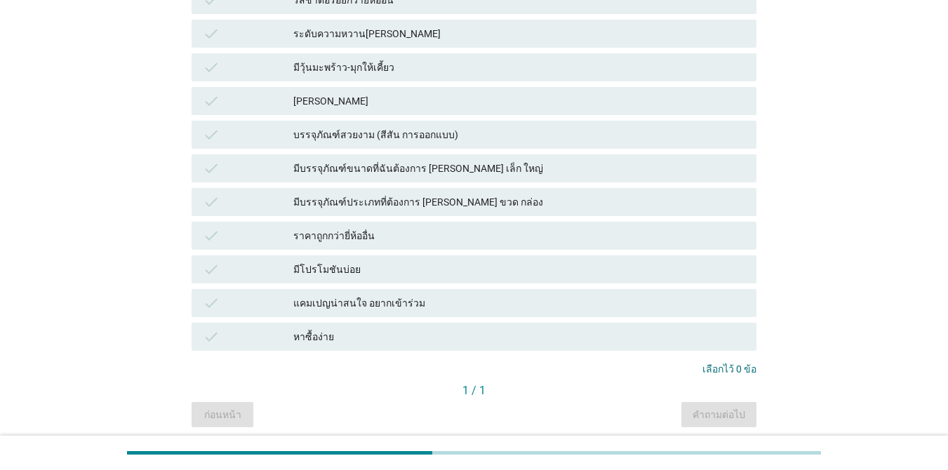
scroll to position [842, 0]
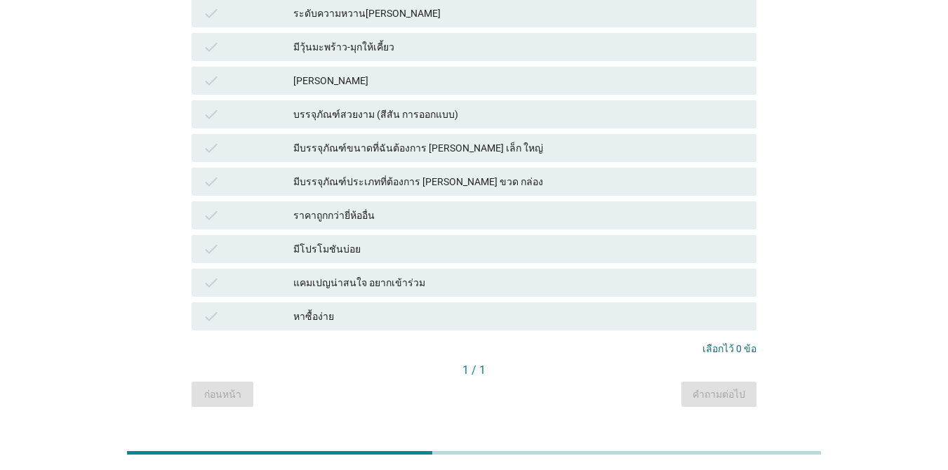
click at [389, 308] on div "หาซื้อง่าย" at bounding box center [519, 316] width 452 height 17
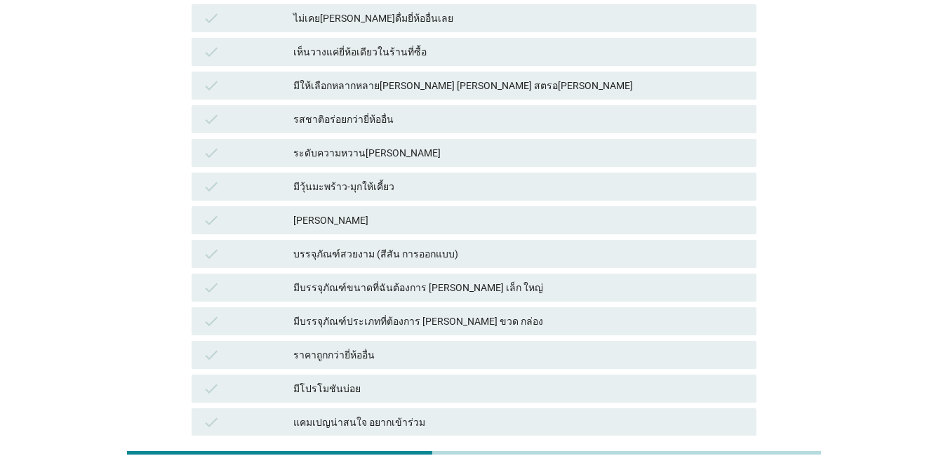
scroll to position [702, 0]
click at [389, 314] on div "มีบรรจุภัณฑ์ประเภทที่ต้องการ [PERSON_NAME] ขวด กล่อง" at bounding box center [519, 322] width 452 height 17
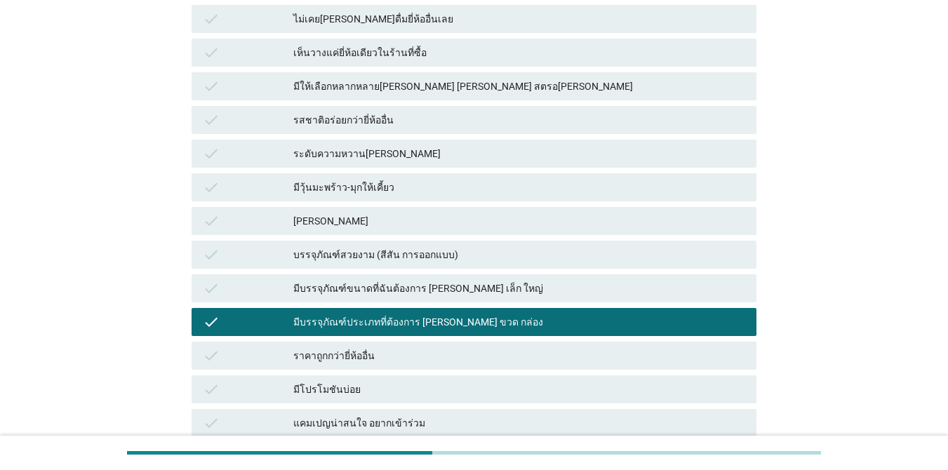
click at [455, 145] on div "ระดับความหวาน[PERSON_NAME]" at bounding box center [519, 153] width 452 height 17
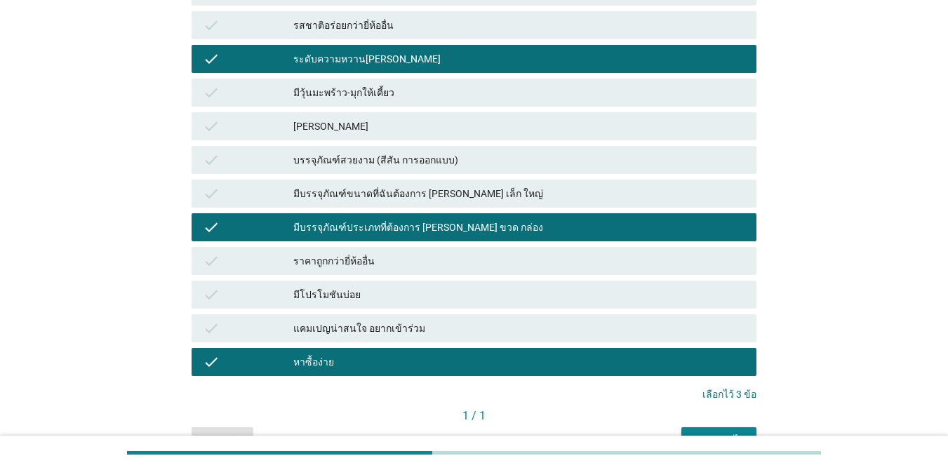
scroll to position [851, 0]
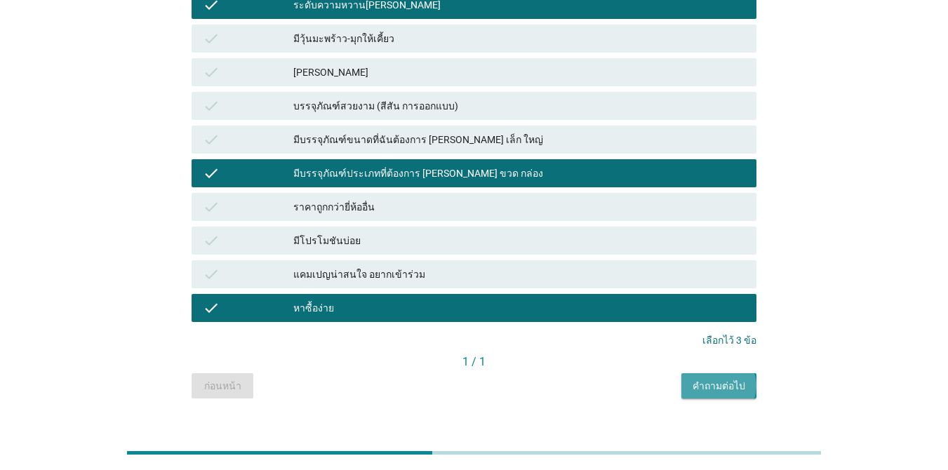
click at [691, 379] on div "คำถามต่อไป" at bounding box center [719, 386] width 53 height 15
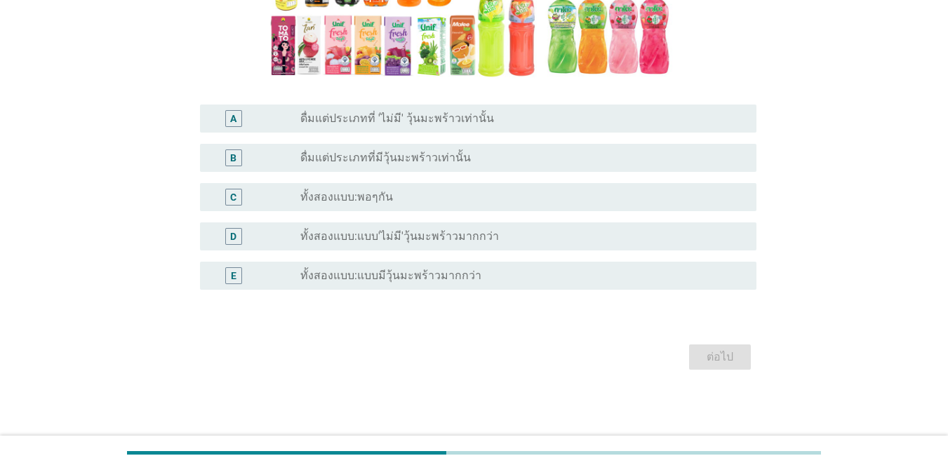
scroll to position [291, 0]
click at [433, 239] on label "ทั้งสองแบบ:แบบ'ไม่มี'วุ้นมะพร้าวมากกว่า" at bounding box center [399, 236] width 199 height 14
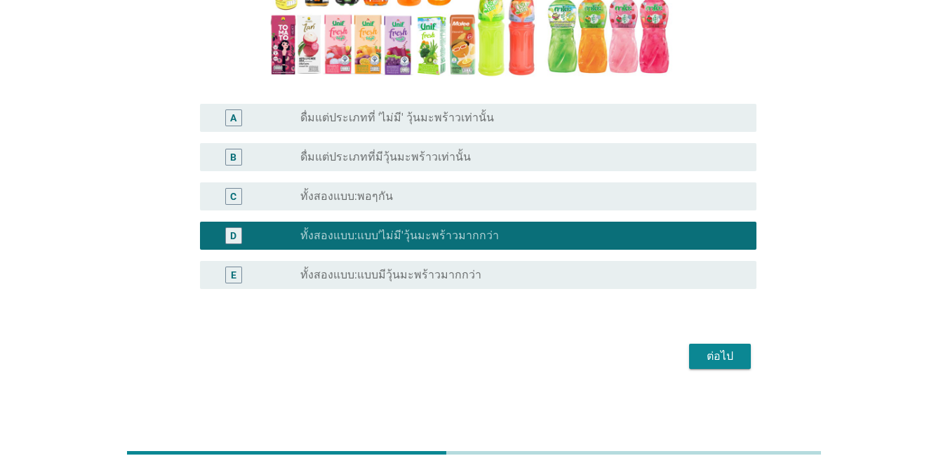
click at [691, 356] on div "ต่อไป" at bounding box center [719, 356] width 39 height 17
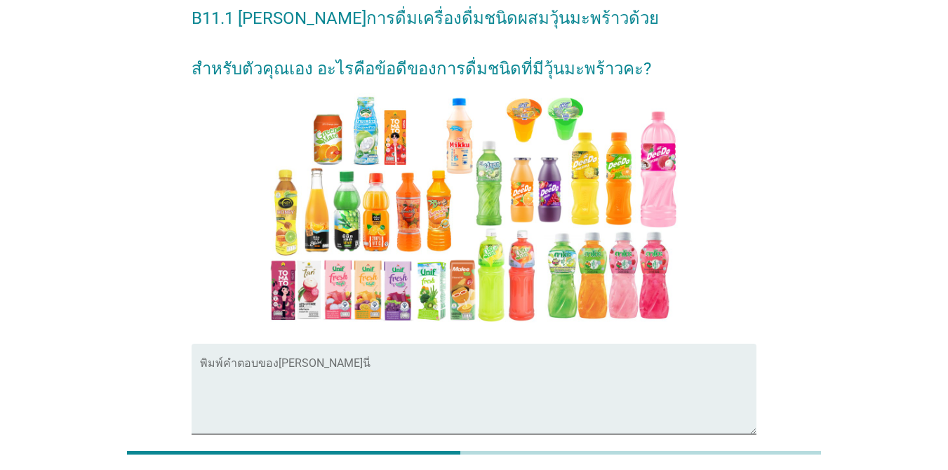
scroll to position [70, 0]
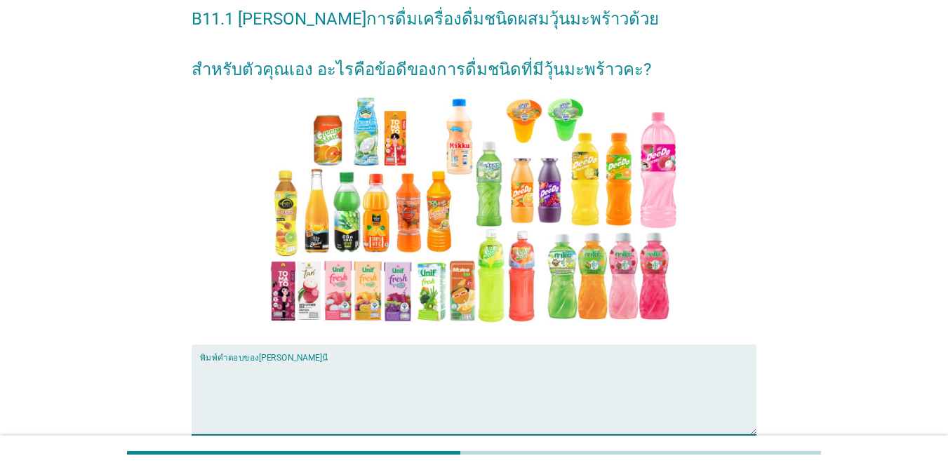
click at [238, 361] on textarea "พิมพ์คำตอบของคุณ ที่นี่" at bounding box center [478, 398] width 557 height 74
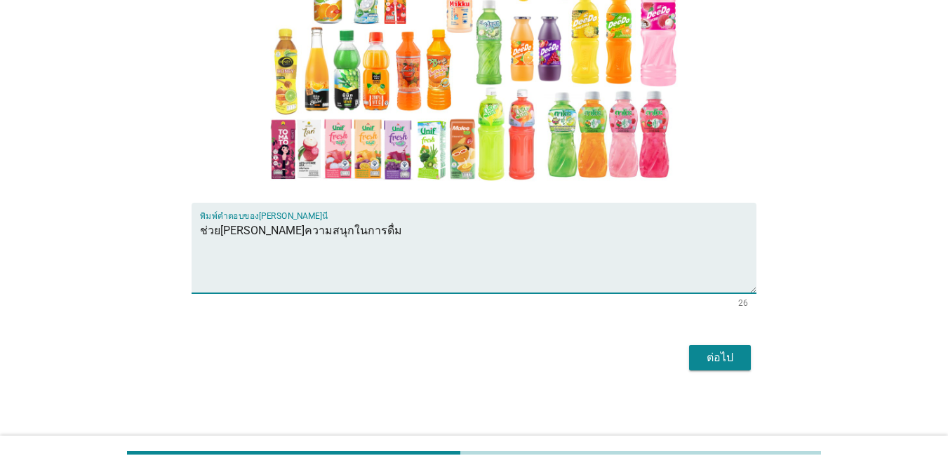
scroll to position [213, 0]
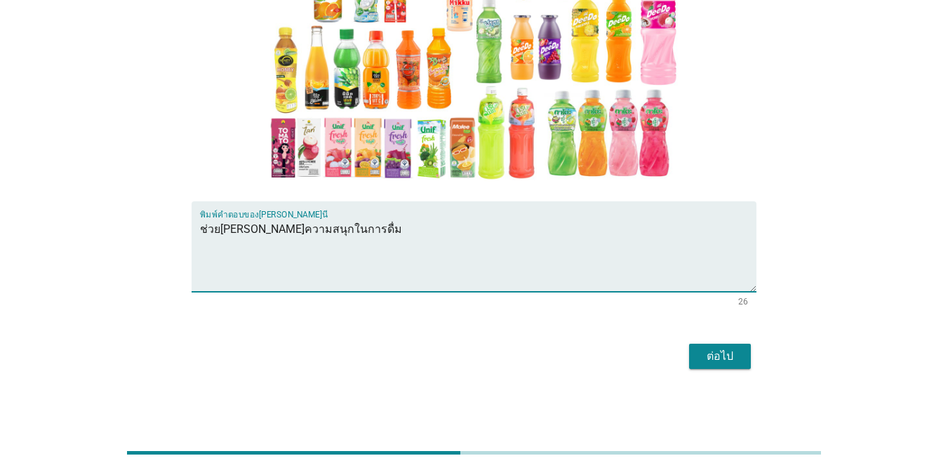
type textarea "ช่วย[PERSON_NAME]ความสนุกในการดื่ม"
click at [691, 366] on button "ต่อไป" at bounding box center [720, 356] width 62 height 25
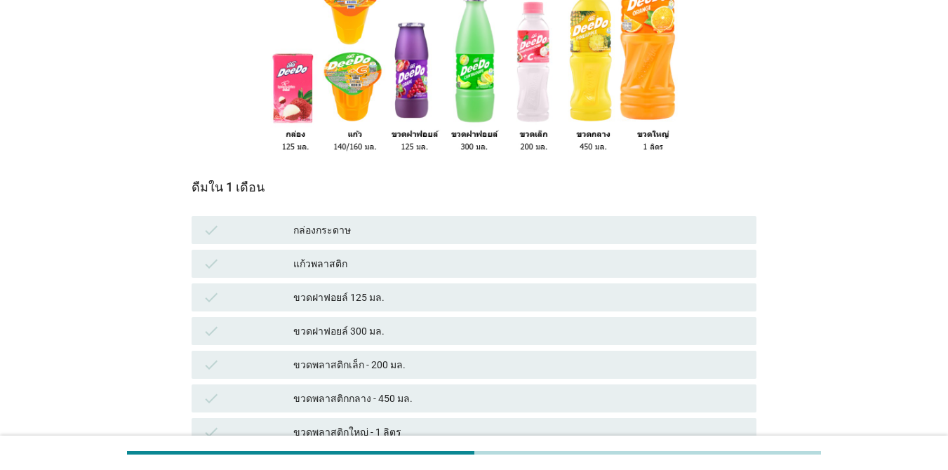
scroll to position [211, 0]
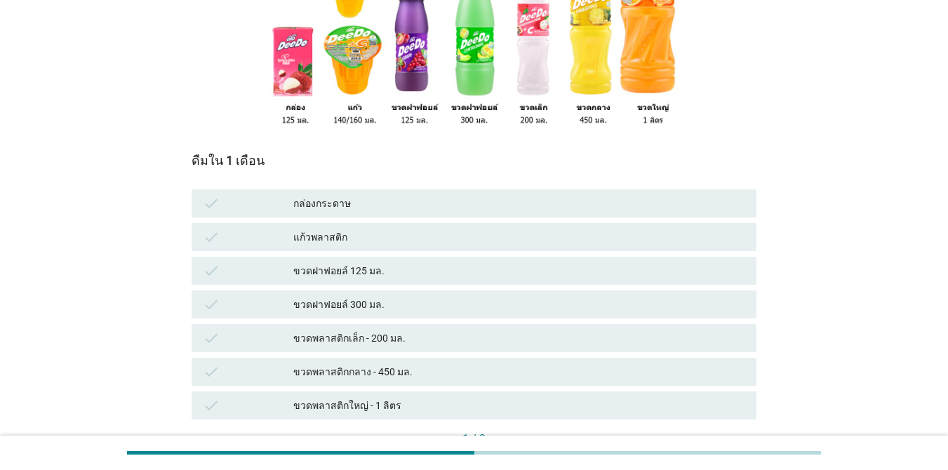
click at [401, 302] on div "ขวดฝาฟอยล์ 300 มล." at bounding box center [519, 304] width 452 height 17
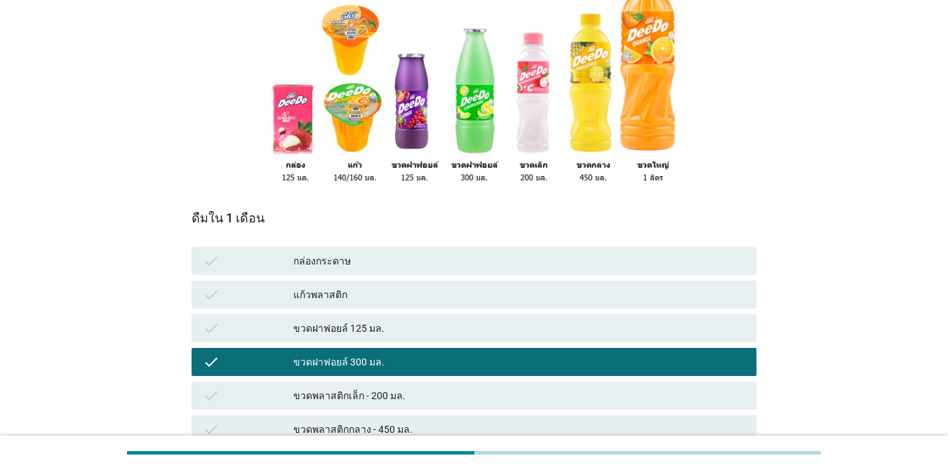
scroll to position [281, 0]
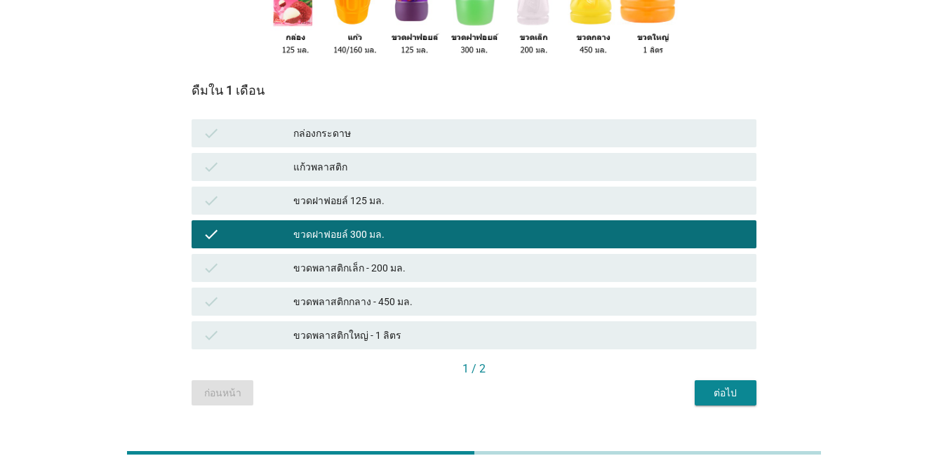
click at [478, 304] on div "ขวดพลาสติกกลาง - 450 มล." at bounding box center [519, 301] width 452 height 17
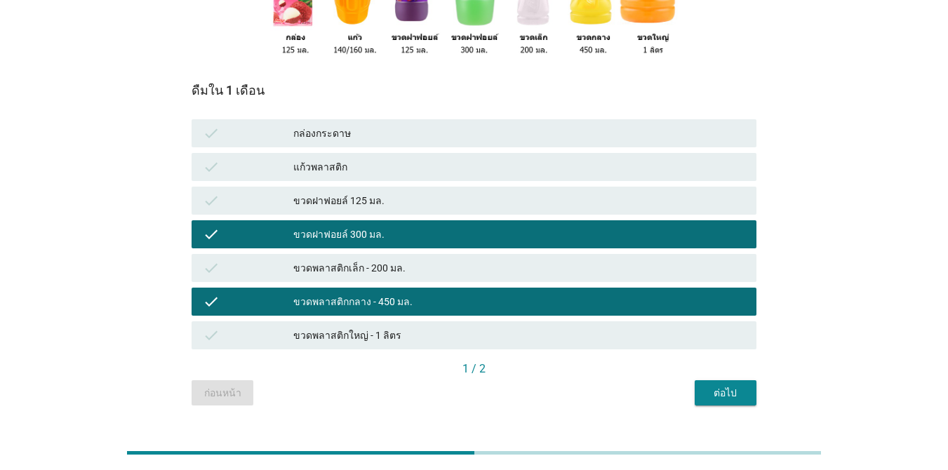
click at [473, 327] on div "ขวดพลาสติกใหญ่ - 1 ลิตร" at bounding box center [519, 335] width 452 height 17
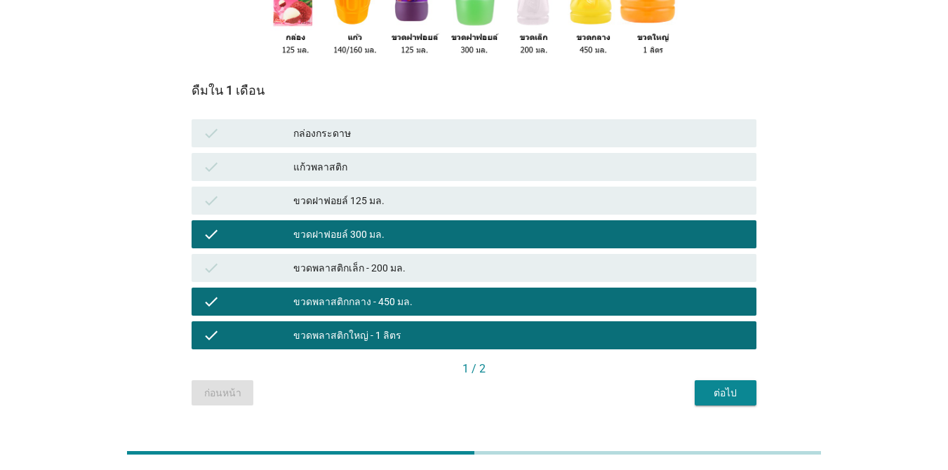
click at [691, 399] on div "ต่อไป" at bounding box center [725, 393] width 39 height 15
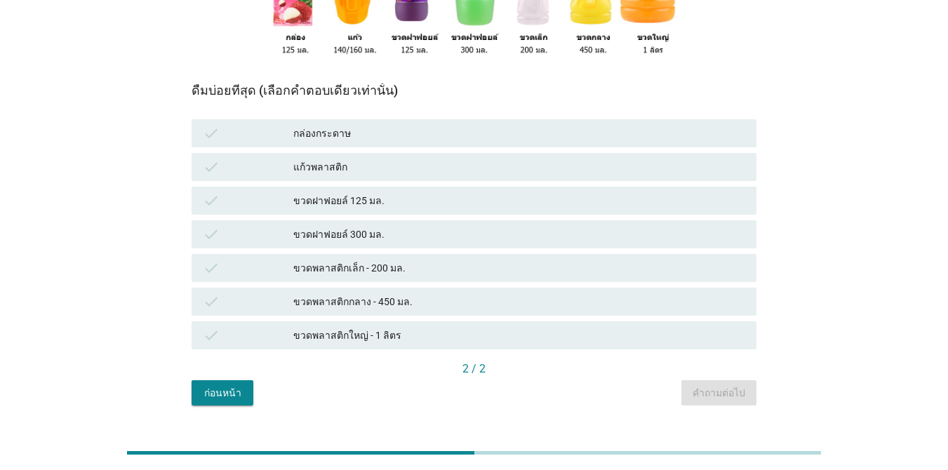
click at [494, 234] on div "ขวดฝาฟอยล์ 300 มล." at bounding box center [519, 234] width 452 height 17
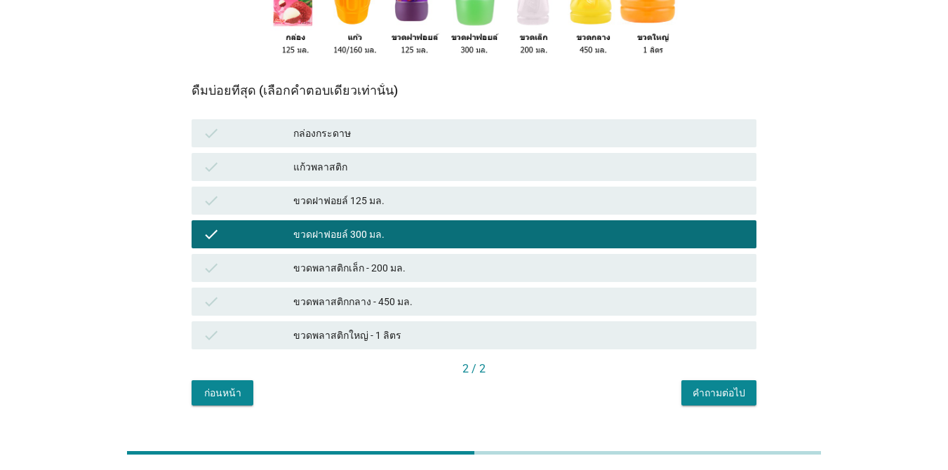
click at [483, 298] on div "ขวดพลาสติกกลาง - 450 มล." at bounding box center [519, 301] width 452 height 17
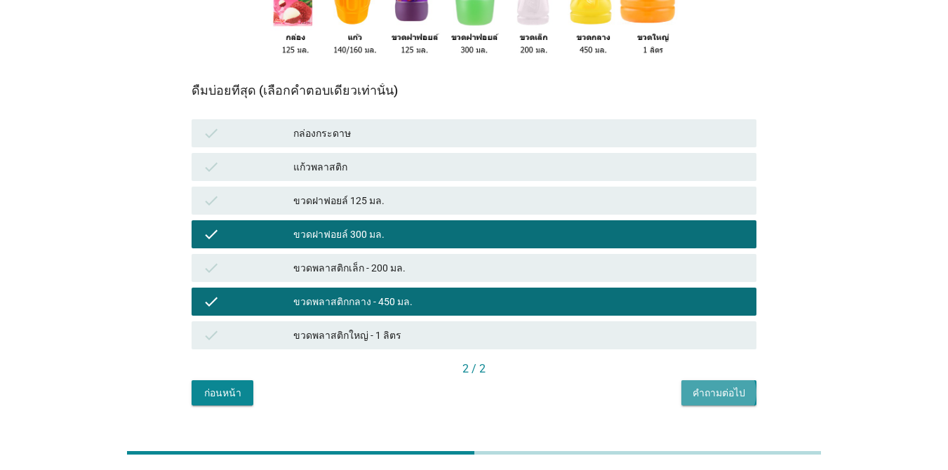
click at [691, 399] on div "คำถามต่อไป" at bounding box center [719, 393] width 53 height 15
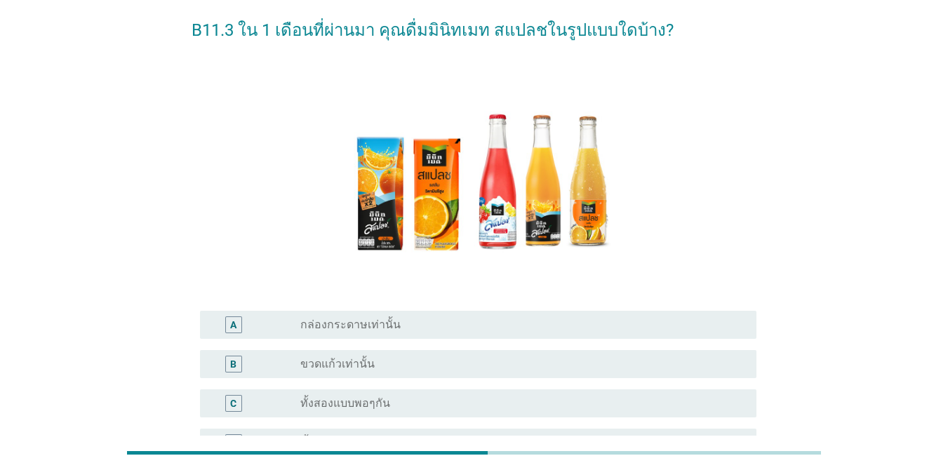
scroll to position [140, 0]
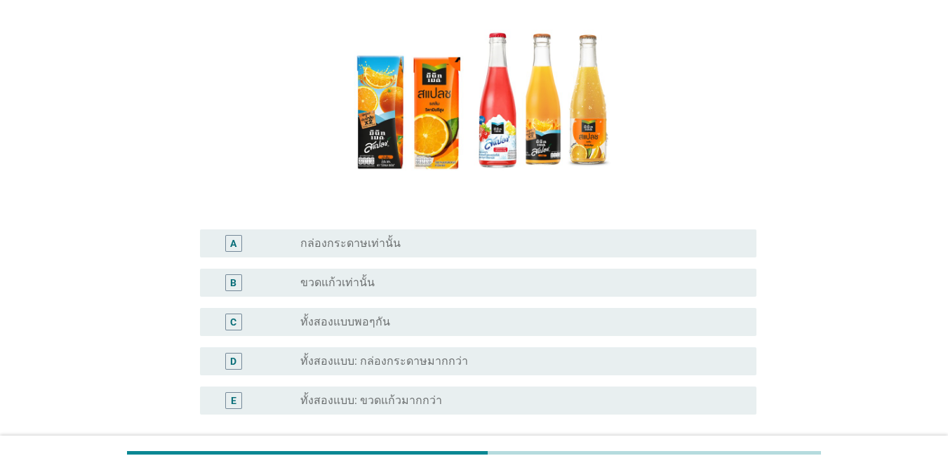
click at [395, 285] on div "radio_button_unchecked ขวดแก้วเท่านั้น" at bounding box center [517, 283] width 434 height 14
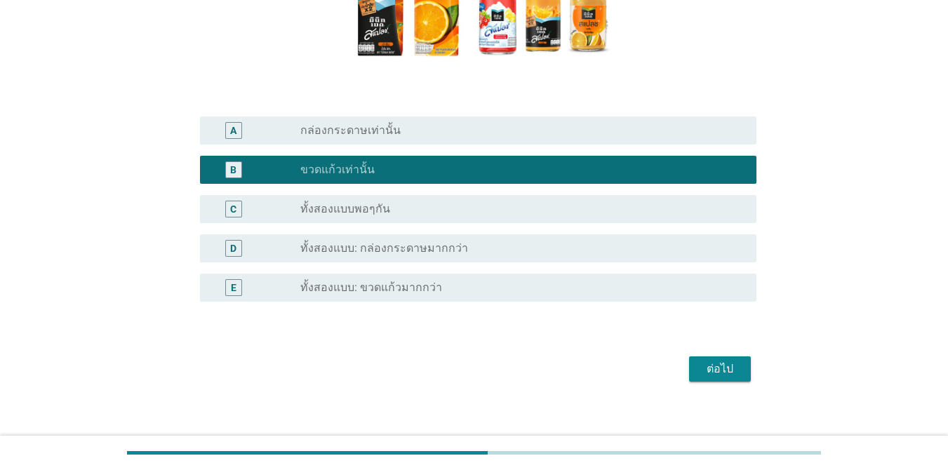
scroll to position [266, 0]
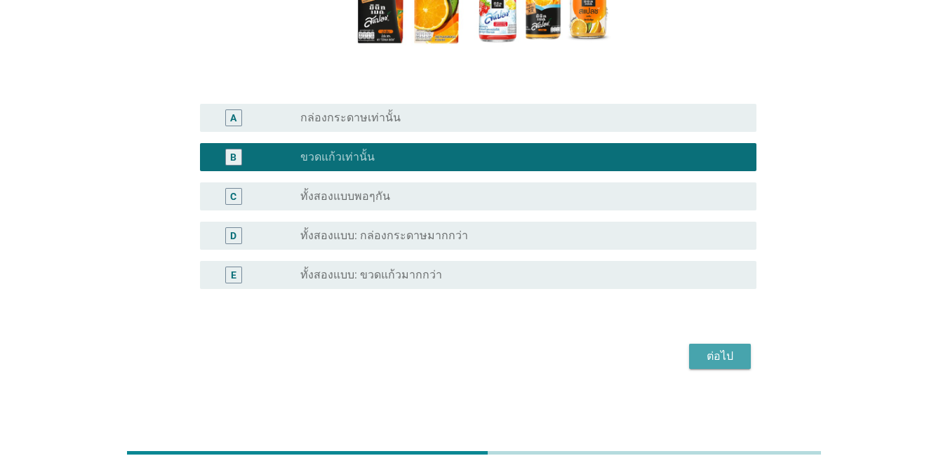
click at [691, 352] on div "ต่อไป" at bounding box center [719, 356] width 39 height 17
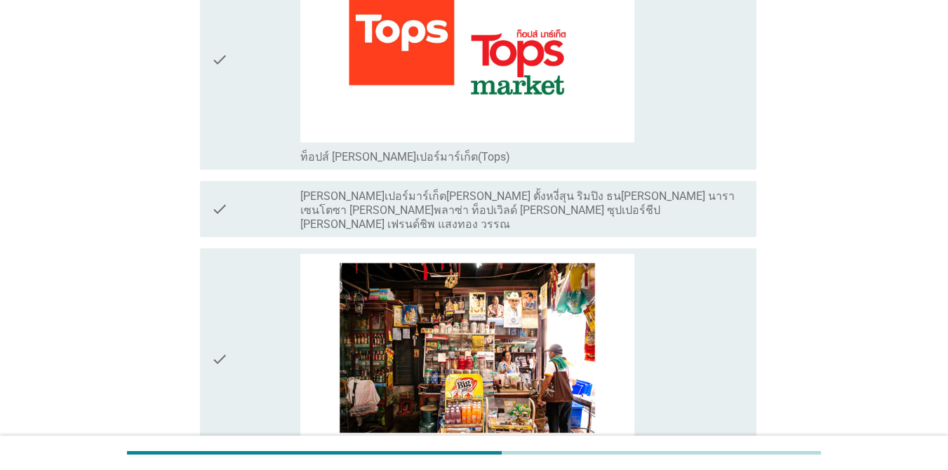
scroll to position [2968, 0]
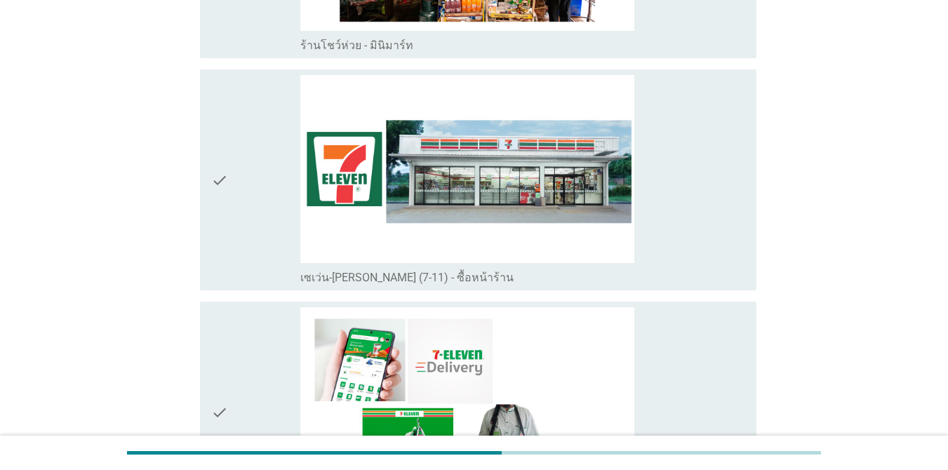
click at [691, 218] on div "check_box_outline_blank เซเว่น-[PERSON_NAME] (7-11) - ซื้อหน้าร้าน" at bounding box center [522, 180] width 445 height 210
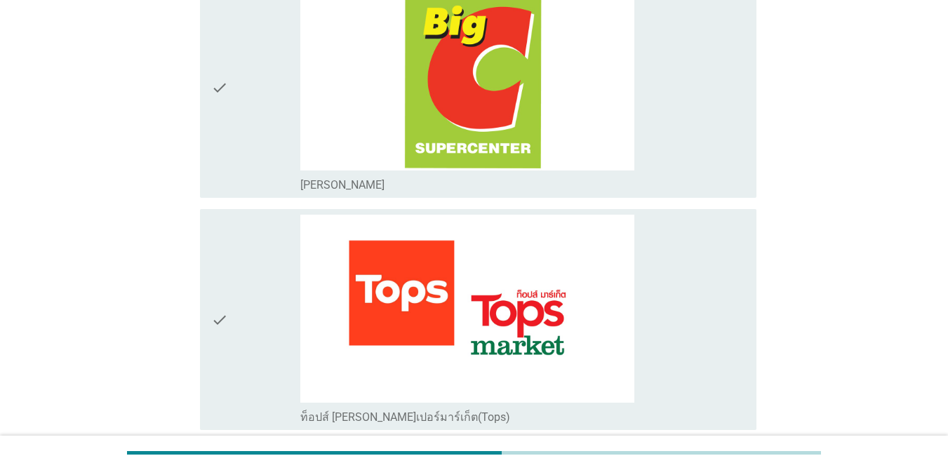
scroll to position [1886, 0]
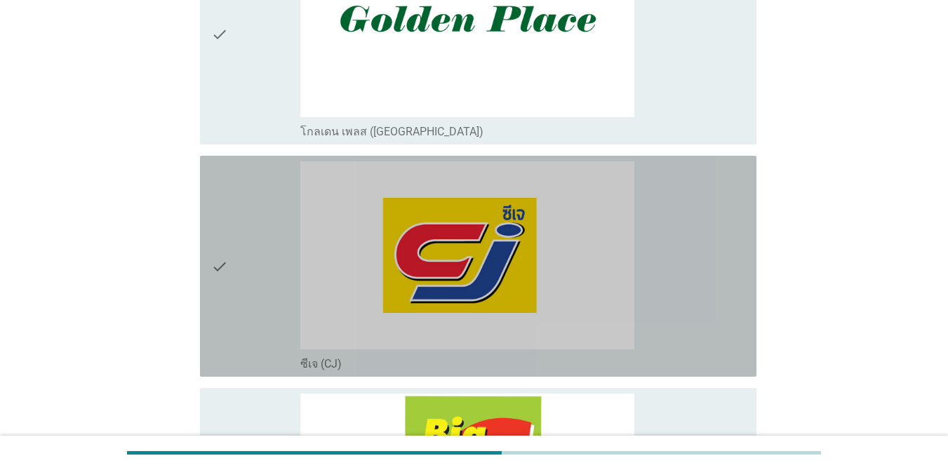
click at [691, 246] on div "check_box_outline_blank ซีเจ (CJ)" at bounding box center [522, 266] width 445 height 210
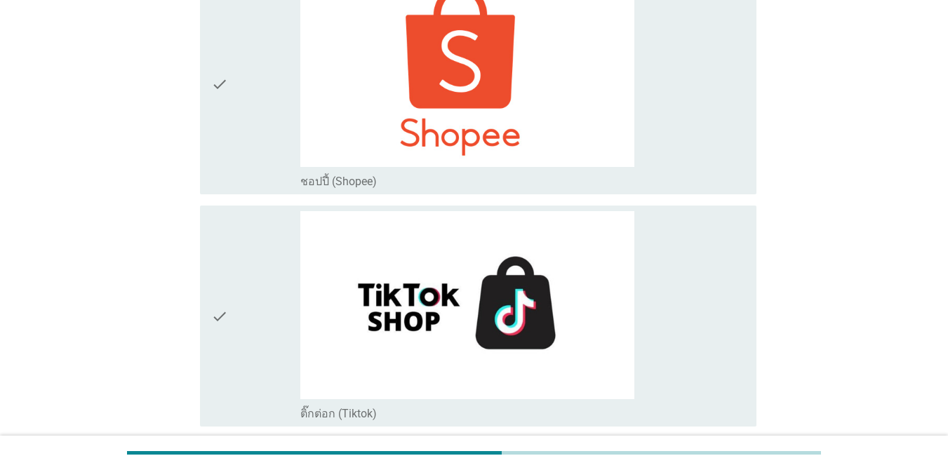
scroll to position [4332, 0]
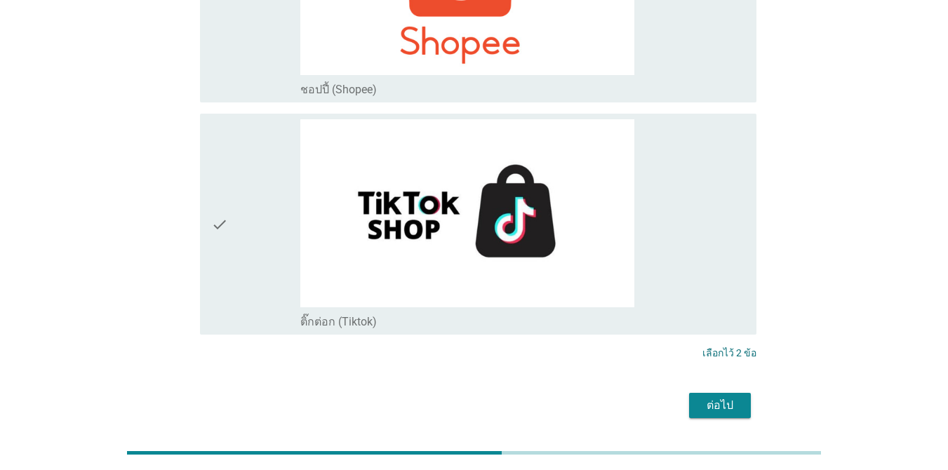
click at [691, 397] on div "ต่อไป" at bounding box center [719, 405] width 39 height 17
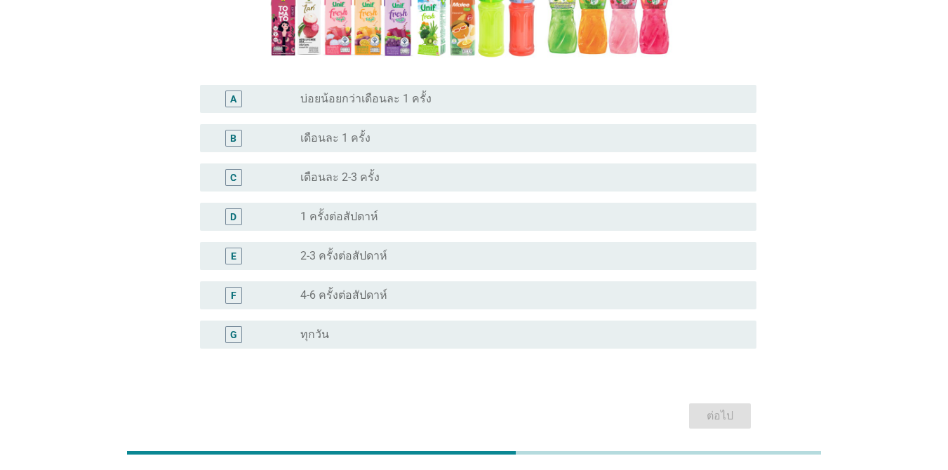
scroll to position [281, 0]
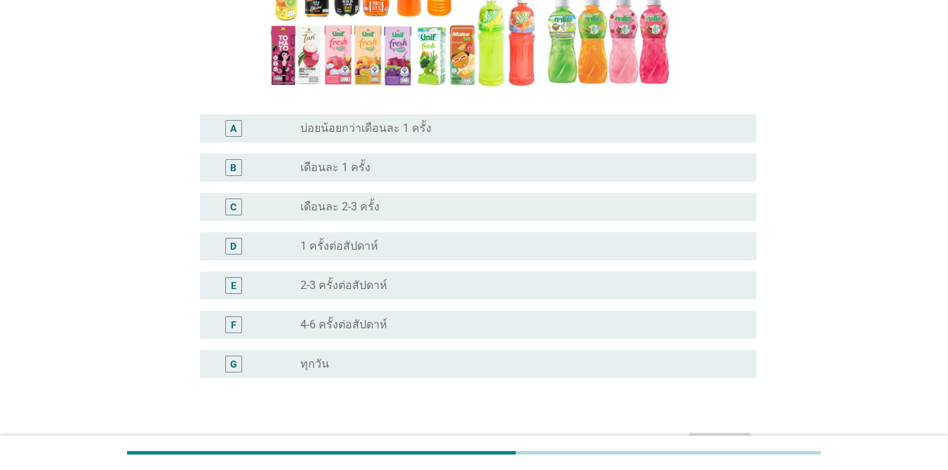
click at [400, 293] on div "radio_button_unchecked 2-3 ครั้งต่อสัปดาห์" at bounding box center [522, 285] width 445 height 17
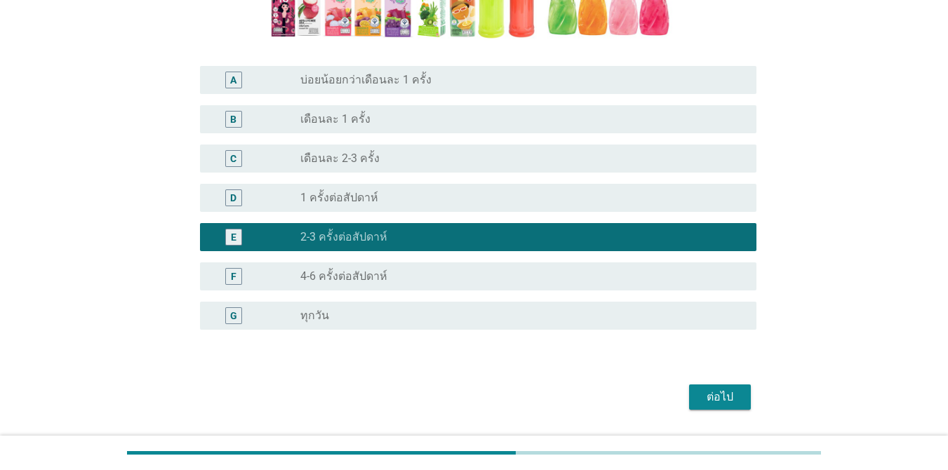
scroll to position [370, 0]
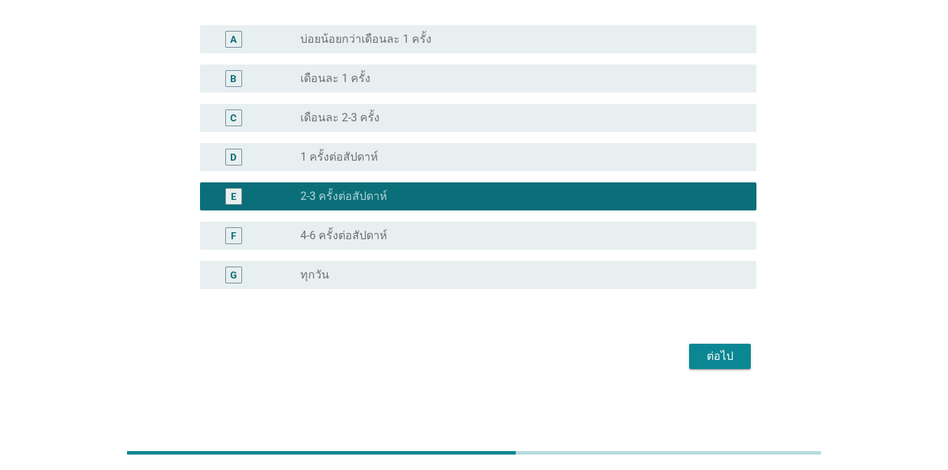
click at [691, 352] on button "ต่อไป" at bounding box center [720, 356] width 62 height 25
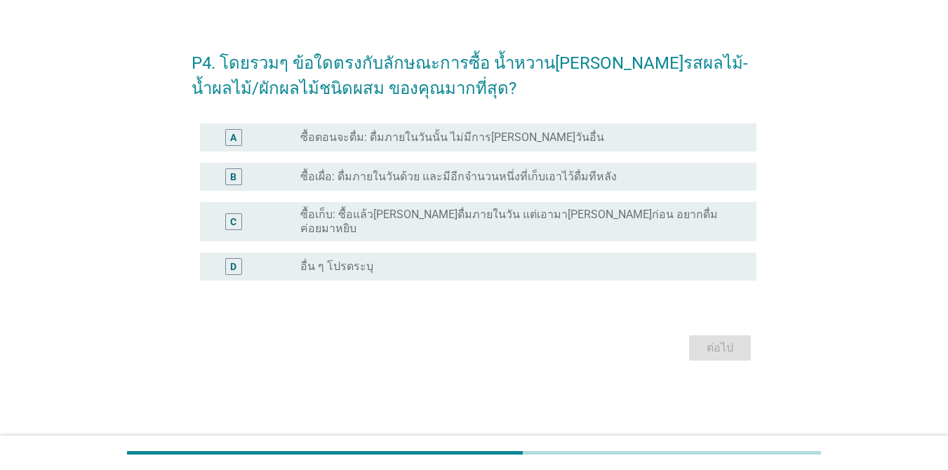
scroll to position [0, 0]
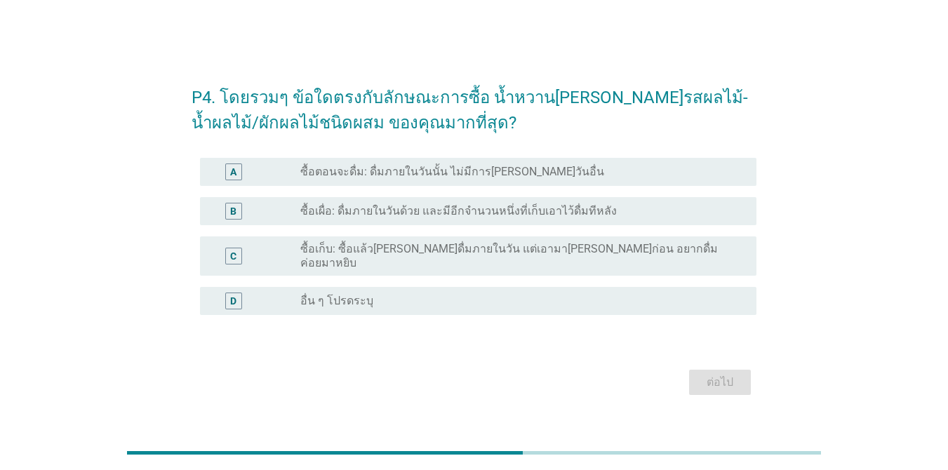
click at [655, 212] on div "radio_button_unchecked ซื้อเผื่อ: ดื่มภายในวันด้วย และมีอีกจำนวนหนึ่งที่เก็บเอา…" at bounding box center [517, 211] width 434 height 14
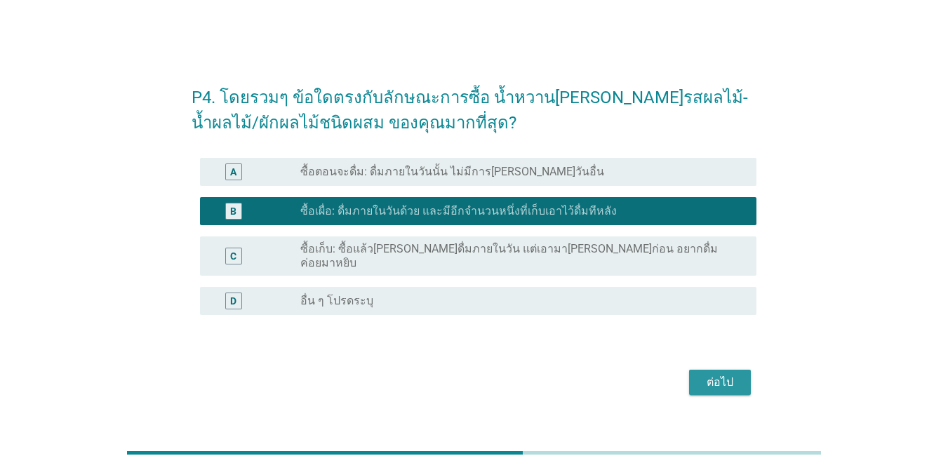
click at [691, 374] on div "ต่อไป" at bounding box center [719, 382] width 39 height 17
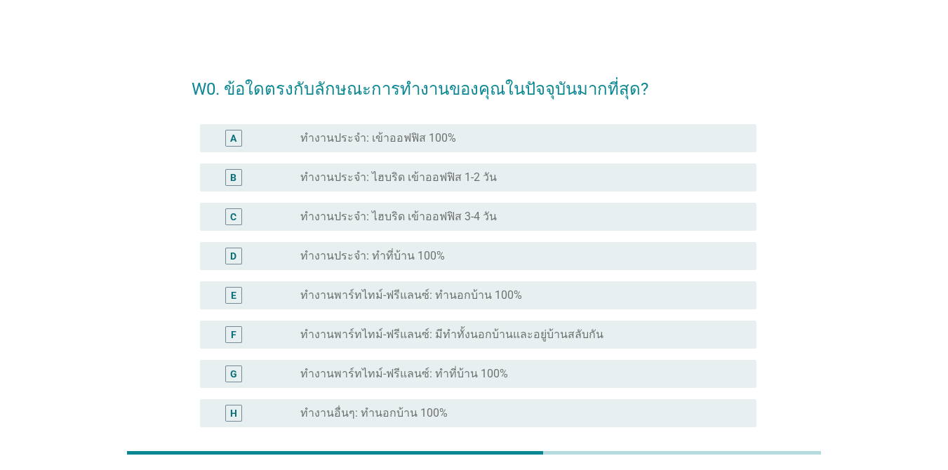
click at [488, 145] on div "radio_button_unchecked ทำงานประจำ: เข้าออฟฟิส 100%" at bounding box center [517, 138] width 434 height 14
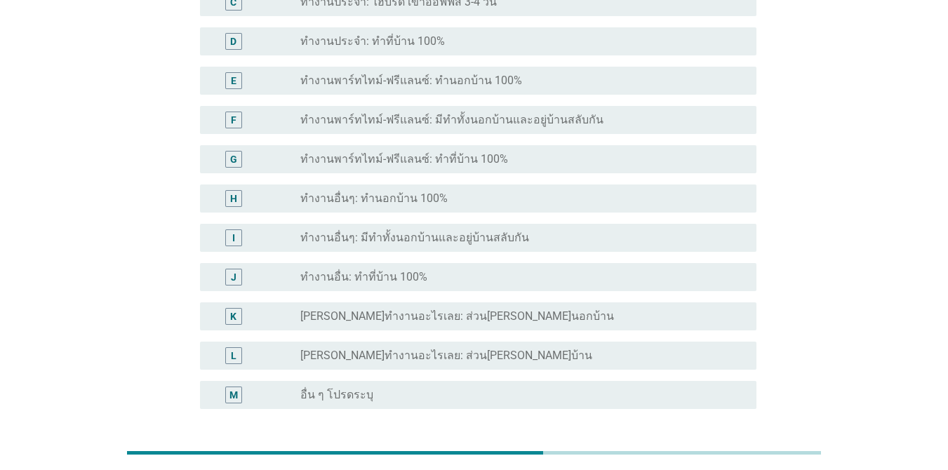
scroll to position [334, 0]
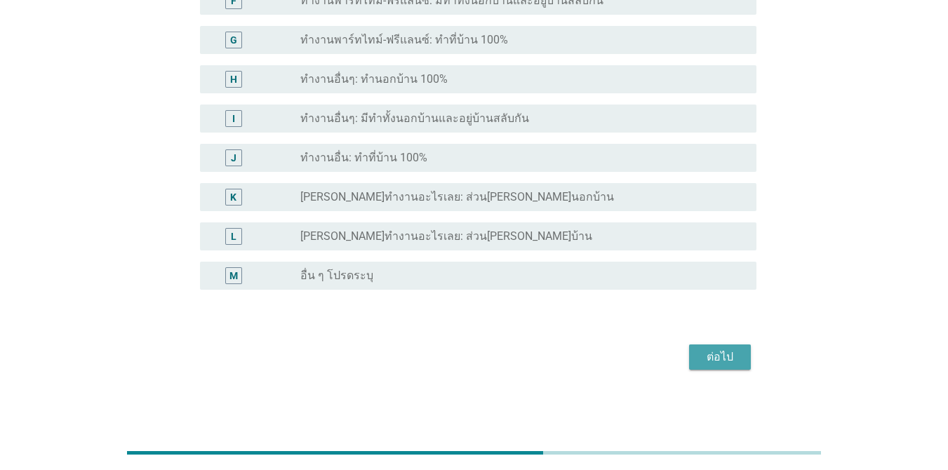
click at [691, 354] on div "ต่อไป" at bounding box center [719, 357] width 39 height 17
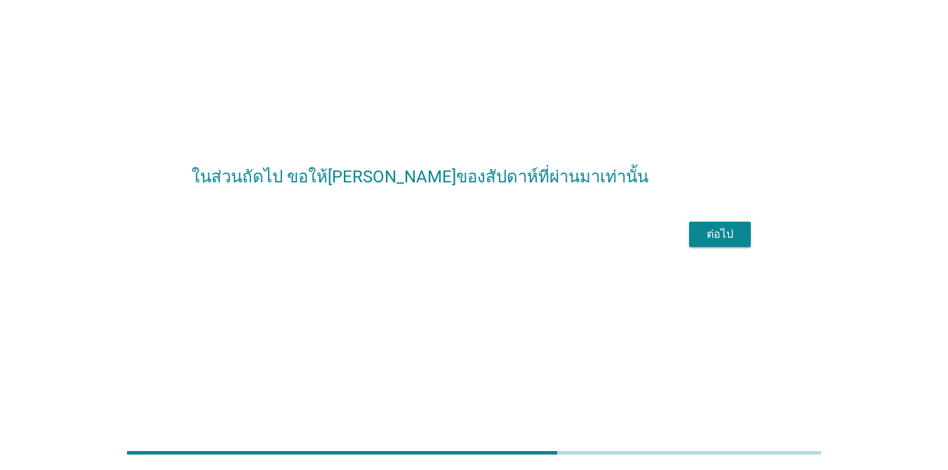
scroll to position [0, 0]
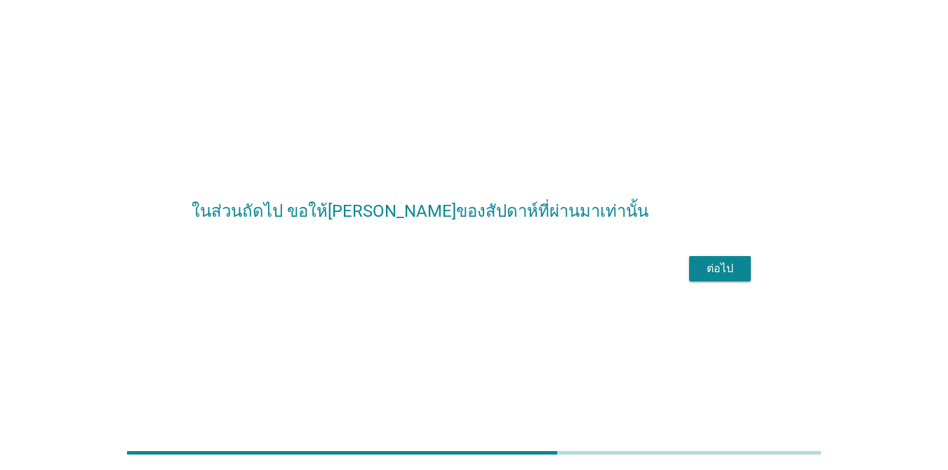
click at [691, 281] on button "ต่อไป" at bounding box center [720, 268] width 62 height 25
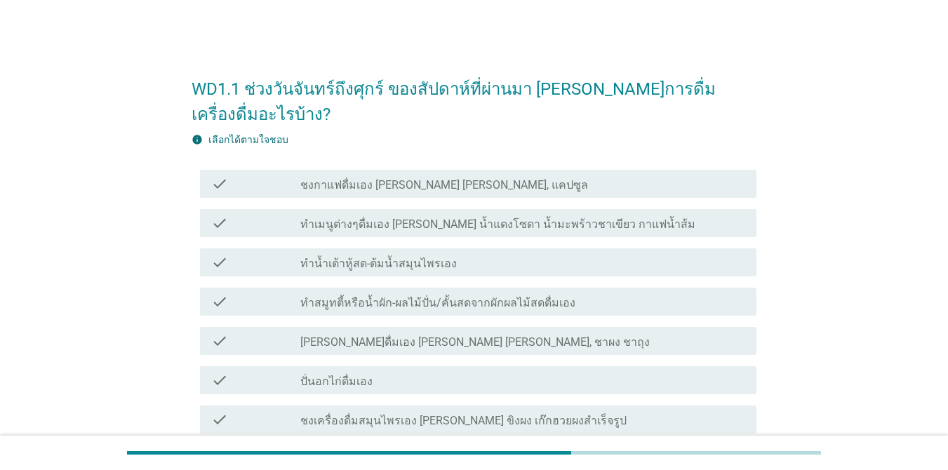
click at [590, 175] on div "check_box_outline_blank ชงกาแฟดื่มเอง [PERSON_NAME] [PERSON_NAME], แคปซูล" at bounding box center [522, 183] width 445 height 17
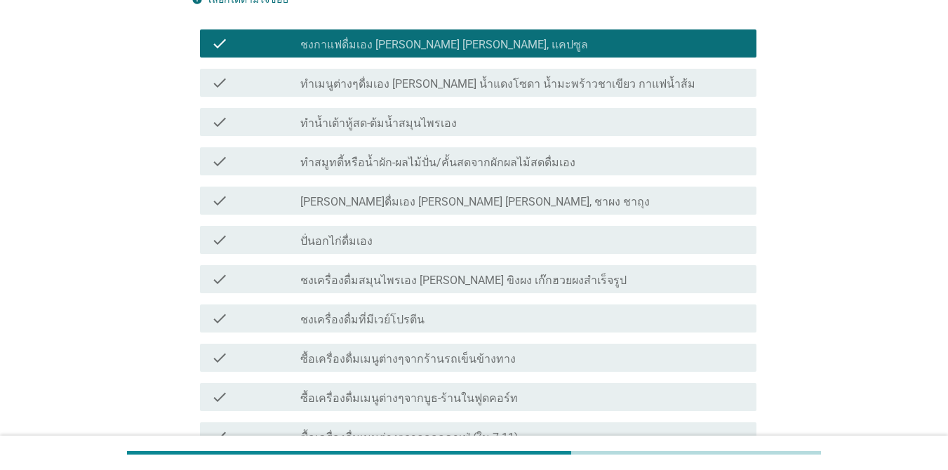
scroll to position [281, 0]
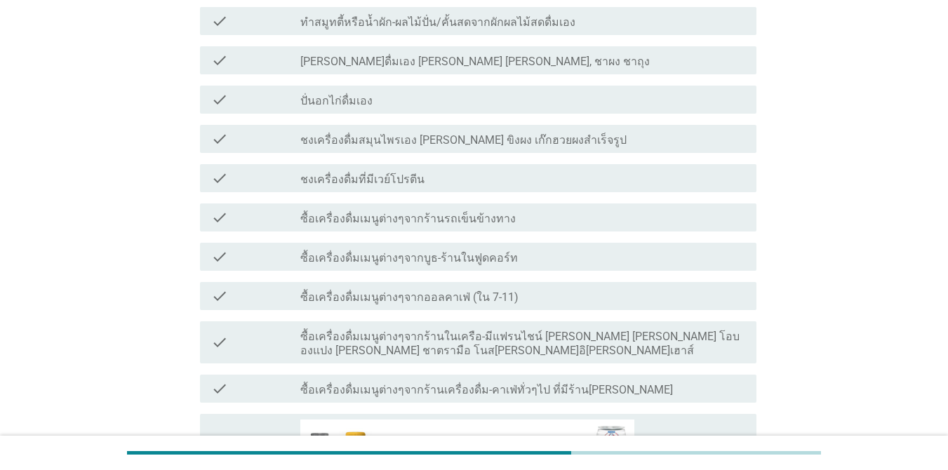
click at [618, 288] on div "check_box_outline_blank ซื้อเครื่องดื่มเมนูต่างๆจากออลคาเฟ่ (ใน 7-11)" at bounding box center [522, 296] width 445 height 17
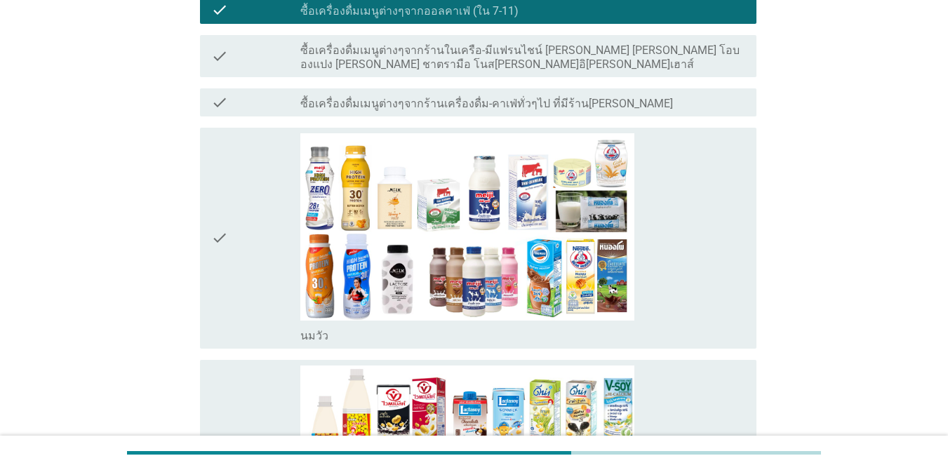
scroll to position [702, 0]
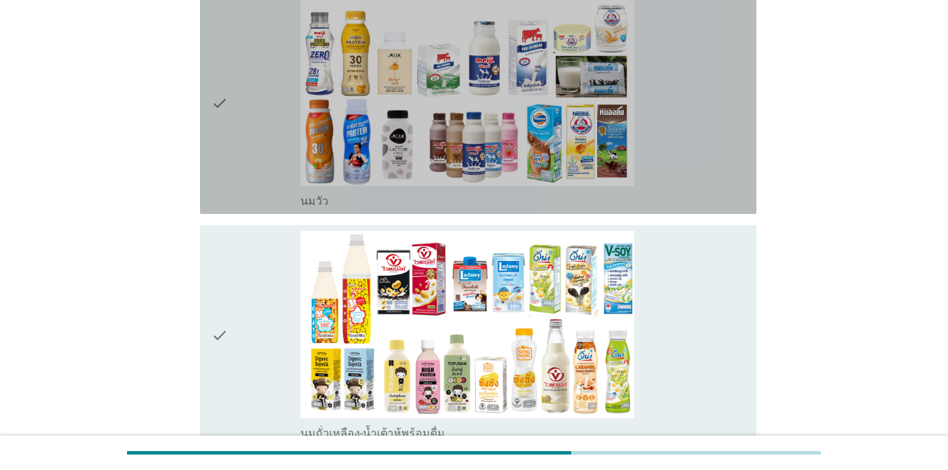
click at [691, 108] on div "check_box_outline_blank [PERSON_NAME]" at bounding box center [522, 104] width 445 height 210
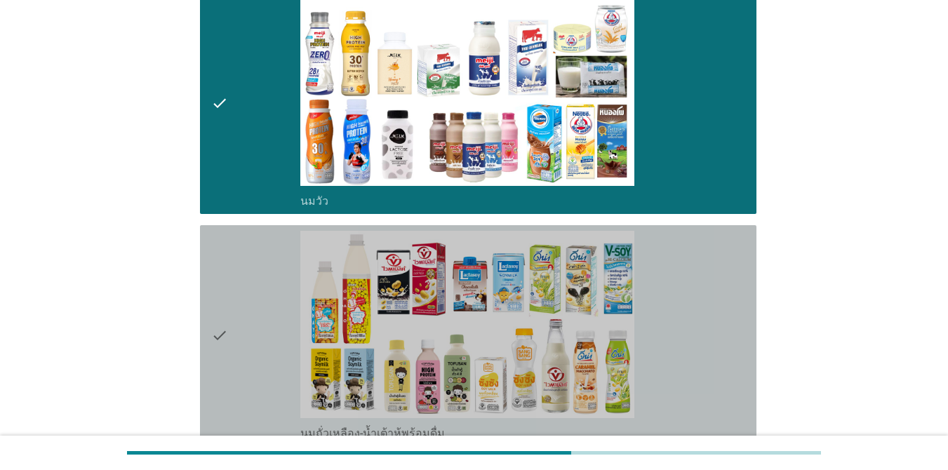
click at [691, 249] on div "check_box_outline_blank นมถั่วเหลือง-น้ำเต้าหู้พร้อมดื่ม" at bounding box center [522, 336] width 445 height 210
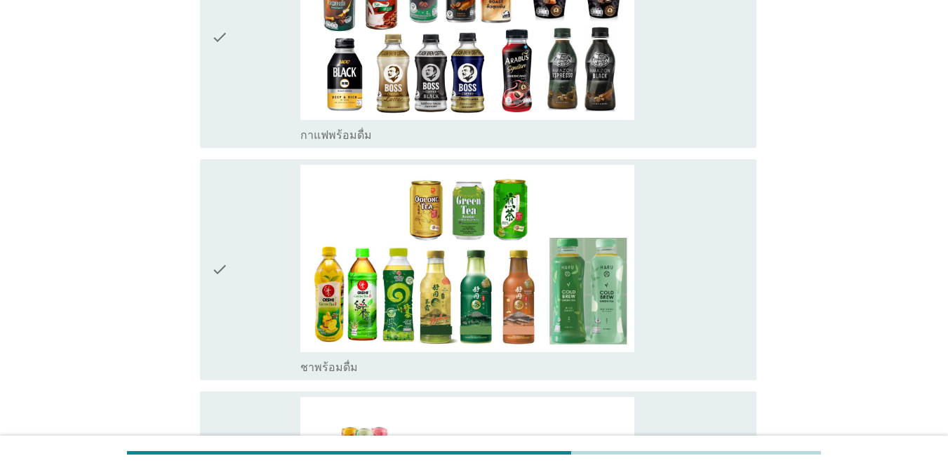
scroll to position [1825, 0]
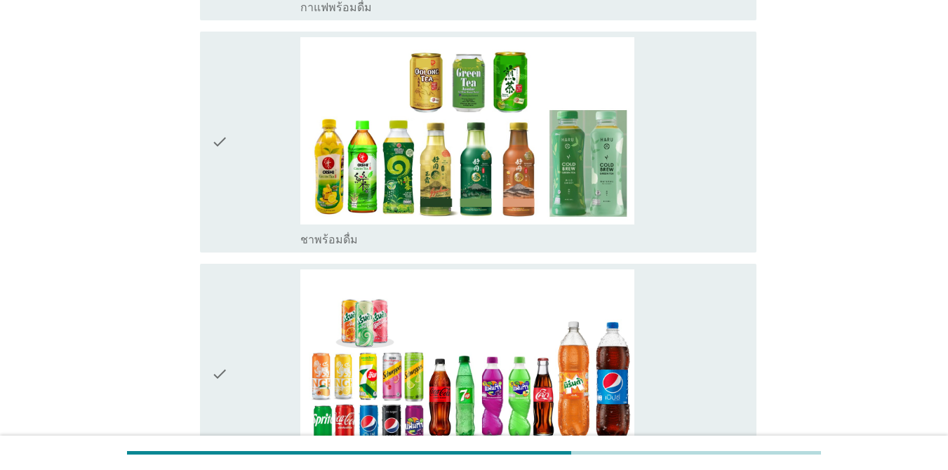
click at [691, 173] on div "check_box_outline_blank ชาพร้อมดื่ม" at bounding box center [522, 142] width 445 height 210
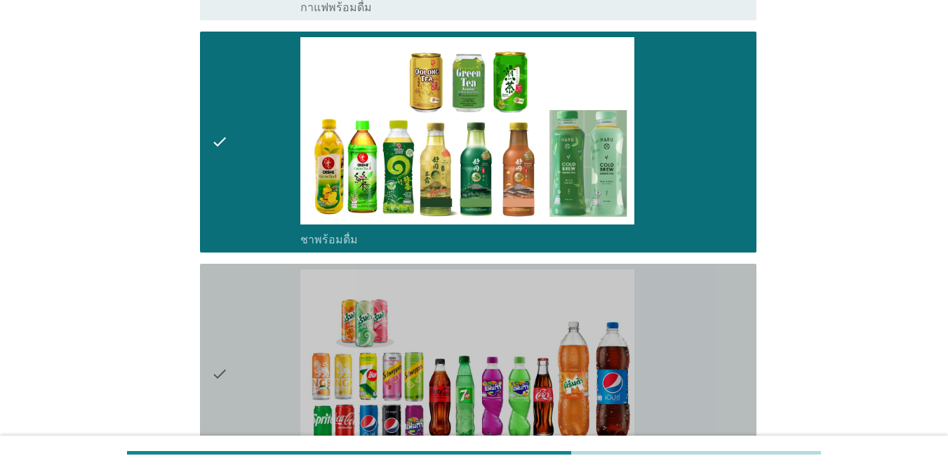
click at [691, 269] on div "check_box_outline_blank น้ำอัดลม" at bounding box center [522, 374] width 445 height 210
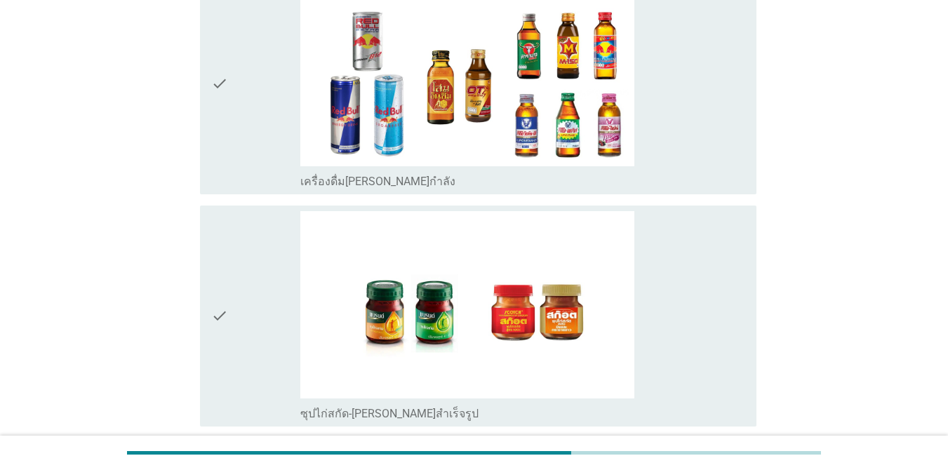
click at [691, 116] on div "check_box_outline_blank เครื่องดื่ม[PERSON_NAME]กำลัง" at bounding box center [522, 84] width 445 height 210
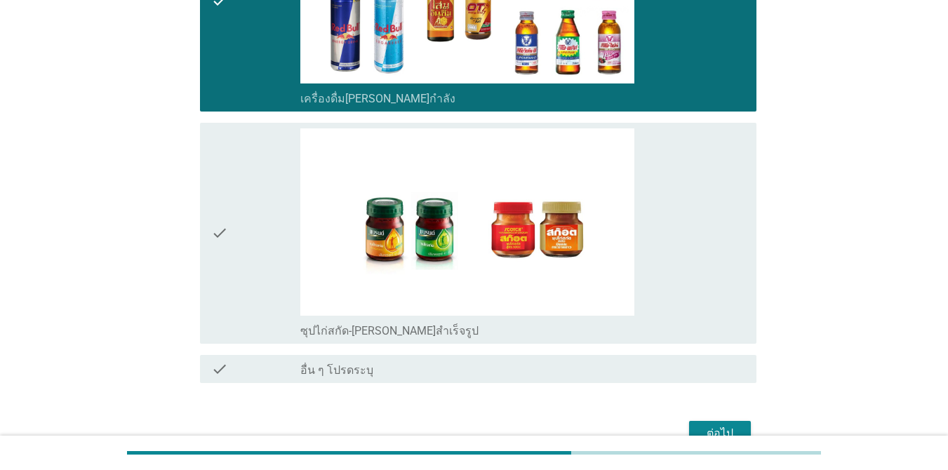
scroll to position [3643, 0]
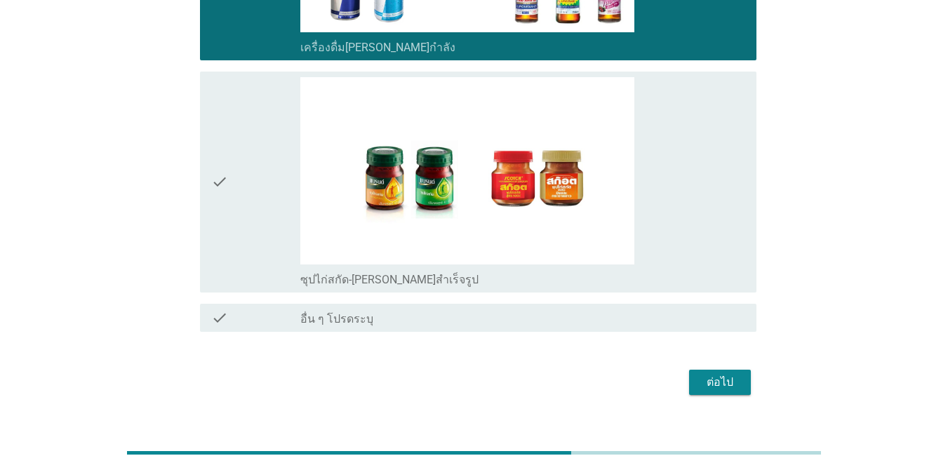
click at [691, 374] on div "ต่อไป" at bounding box center [719, 382] width 39 height 17
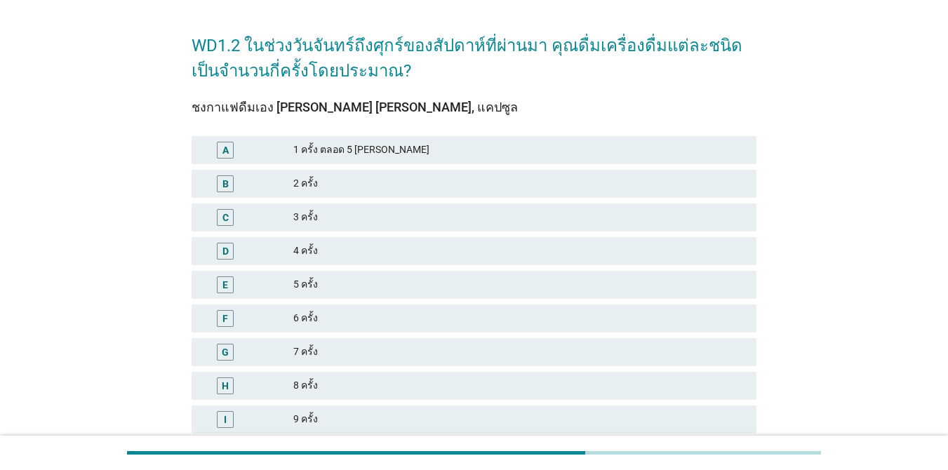
scroll to position [70, 0]
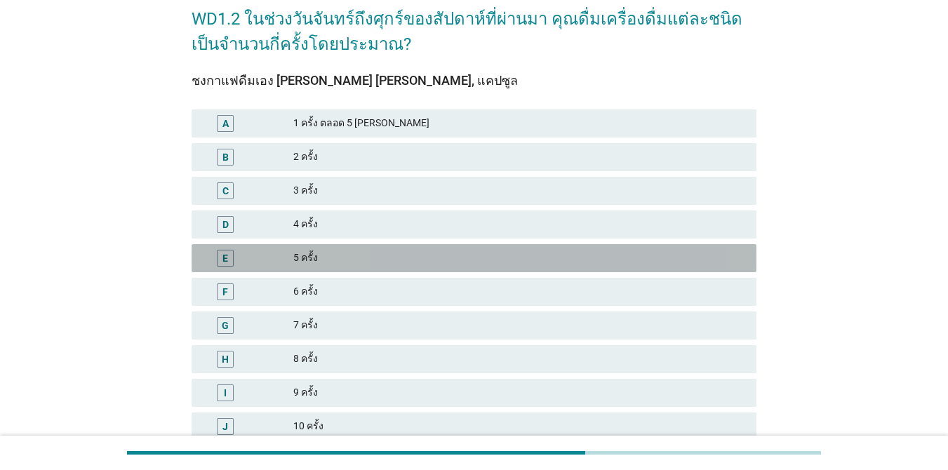
click at [369, 256] on div "5 ครั้ง" at bounding box center [519, 258] width 452 height 17
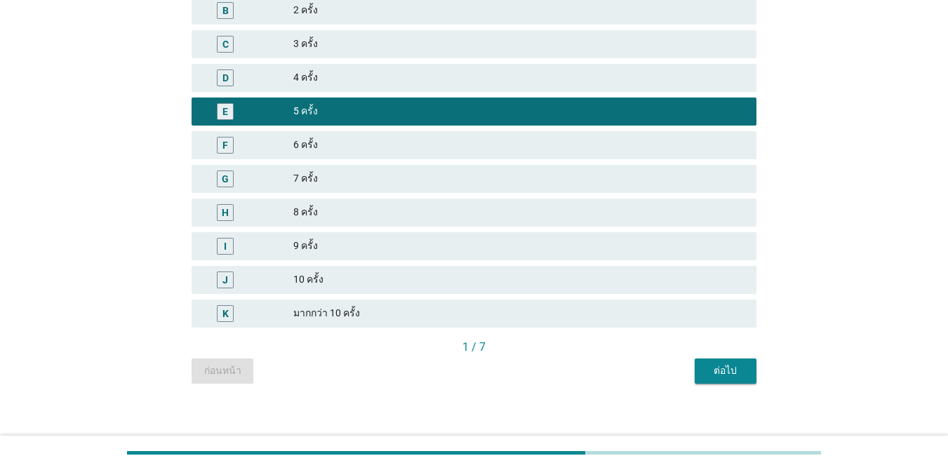
scroll to position [227, 0]
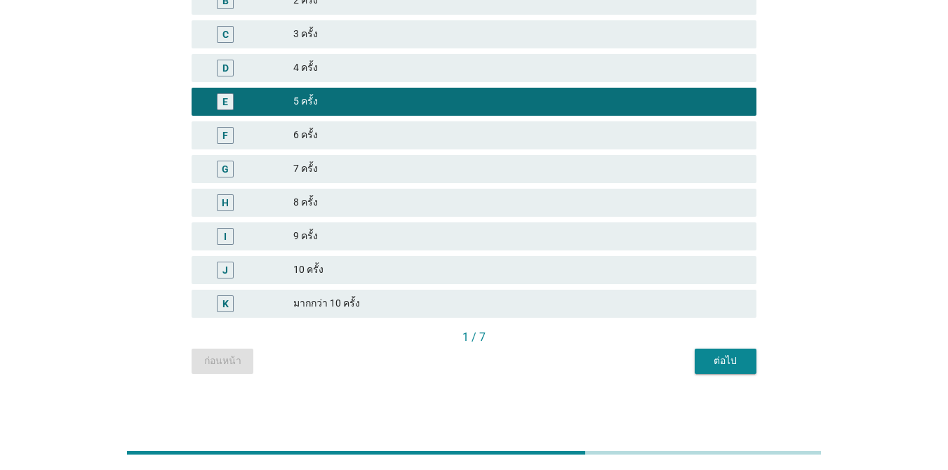
click at [691, 354] on div "ต่อไป" at bounding box center [725, 361] width 39 height 15
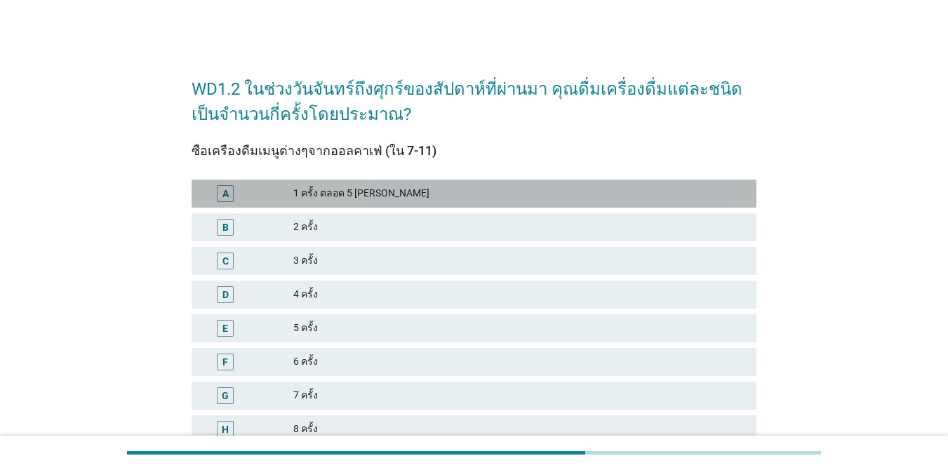
click at [373, 197] on div "1 ครั้ง ตลอด 5 [PERSON_NAME]" at bounding box center [519, 193] width 452 height 17
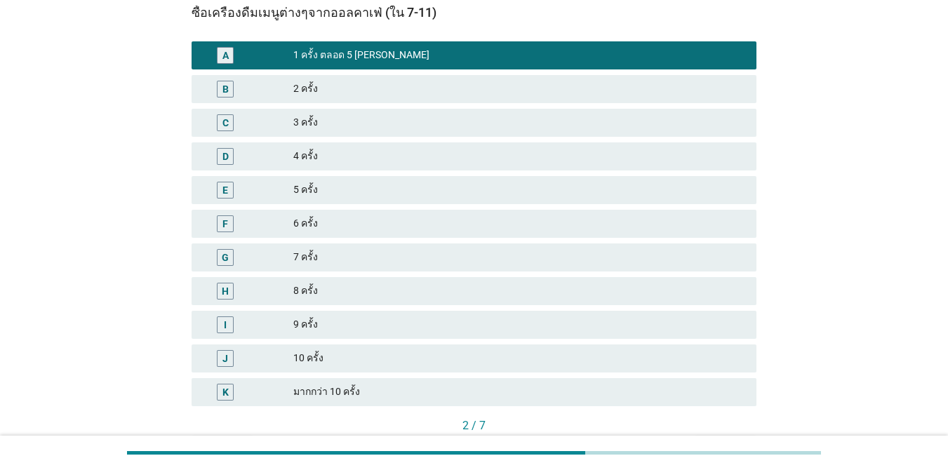
scroll to position [227, 0]
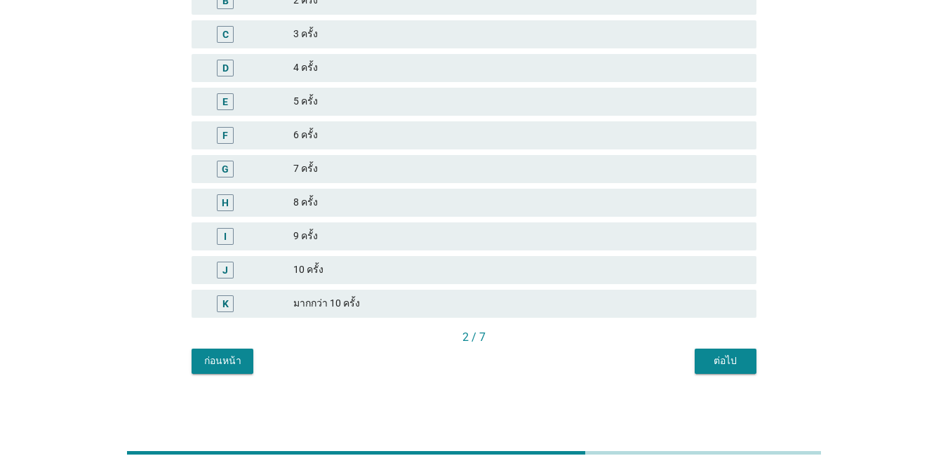
click at [691, 352] on button "ต่อไป" at bounding box center [726, 361] width 62 height 25
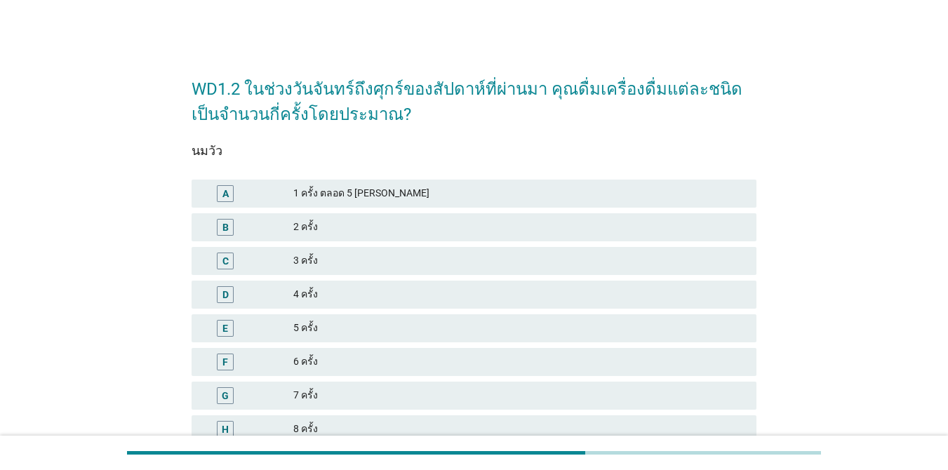
click at [355, 255] on div "3 ครั้ง" at bounding box center [519, 261] width 452 height 17
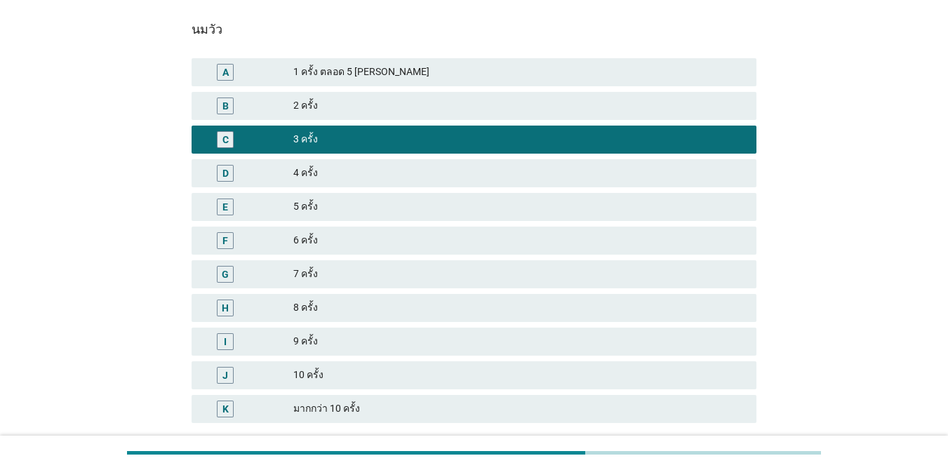
scroll to position [227, 0]
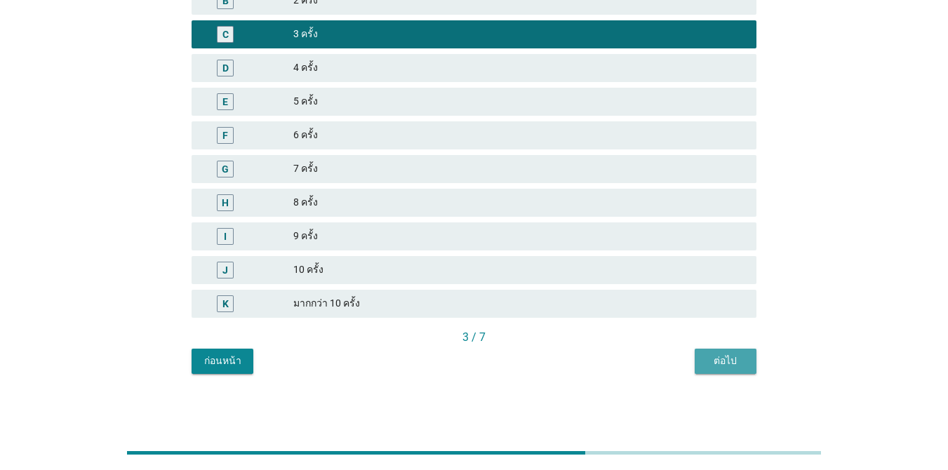
click at [691, 371] on button "ต่อไป" at bounding box center [726, 361] width 62 height 25
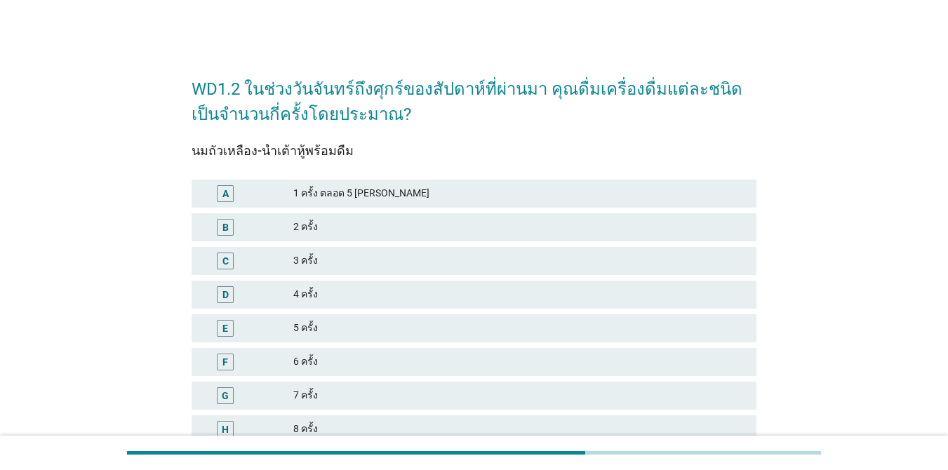
click at [361, 227] on div "2 ครั้ง" at bounding box center [519, 227] width 452 height 17
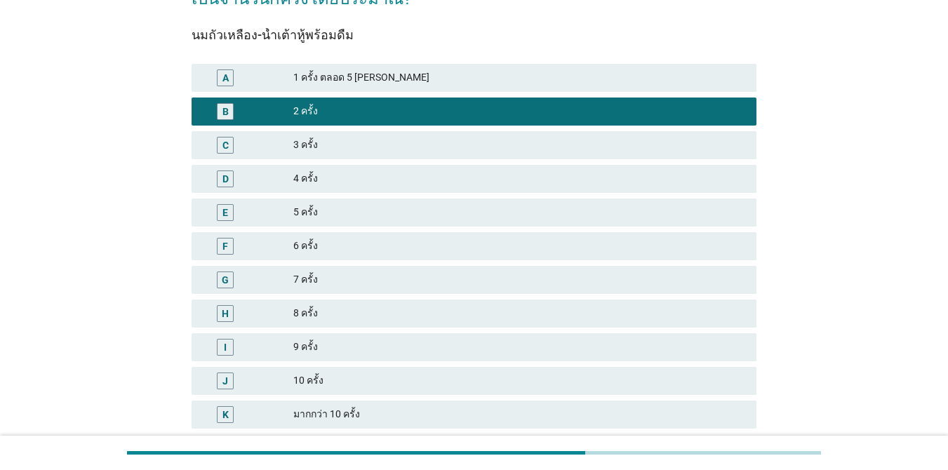
scroll to position [227, 0]
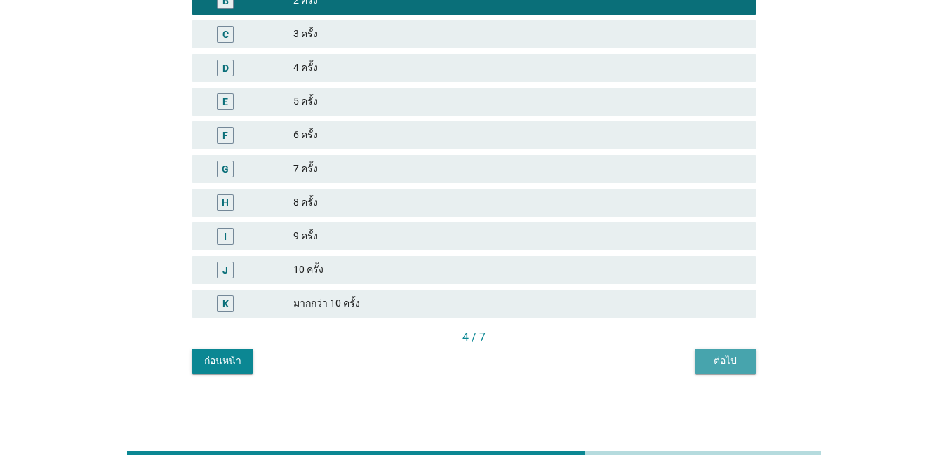
click at [691, 359] on div "ต่อไป" at bounding box center [725, 361] width 39 height 15
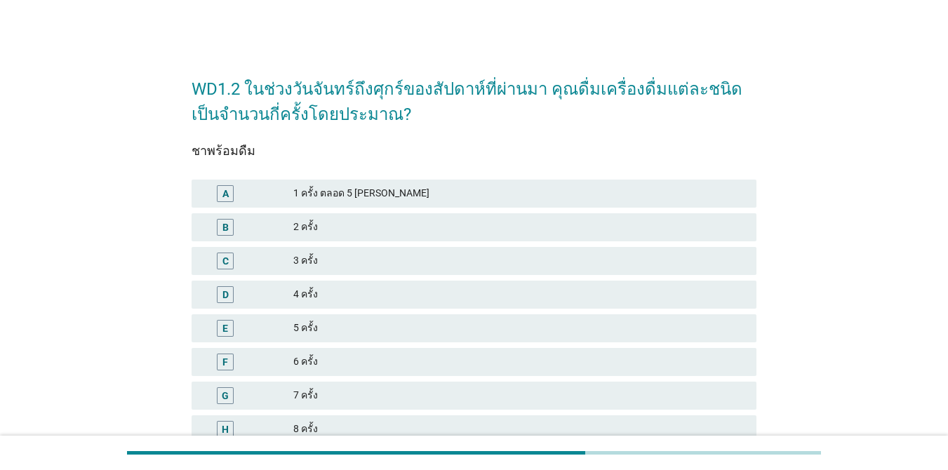
click at [383, 220] on div "2 ครั้ง" at bounding box center [519, 227] width 452 height 17
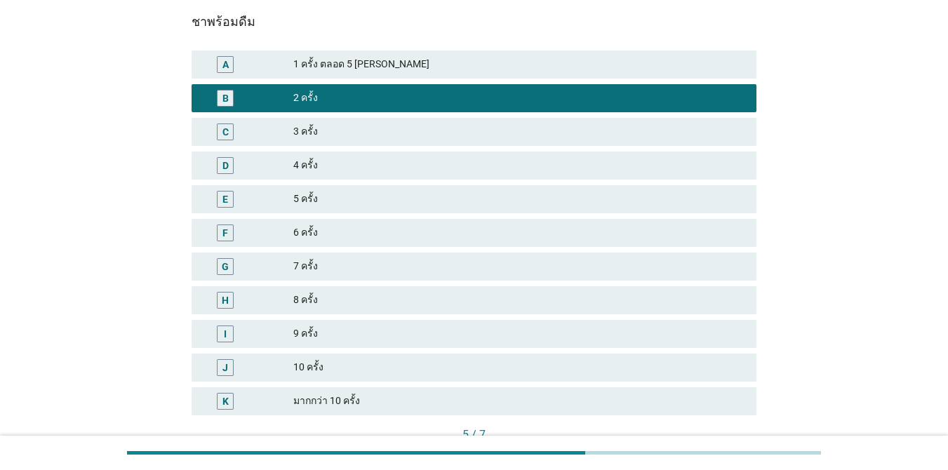
scroll to position [227, 0]
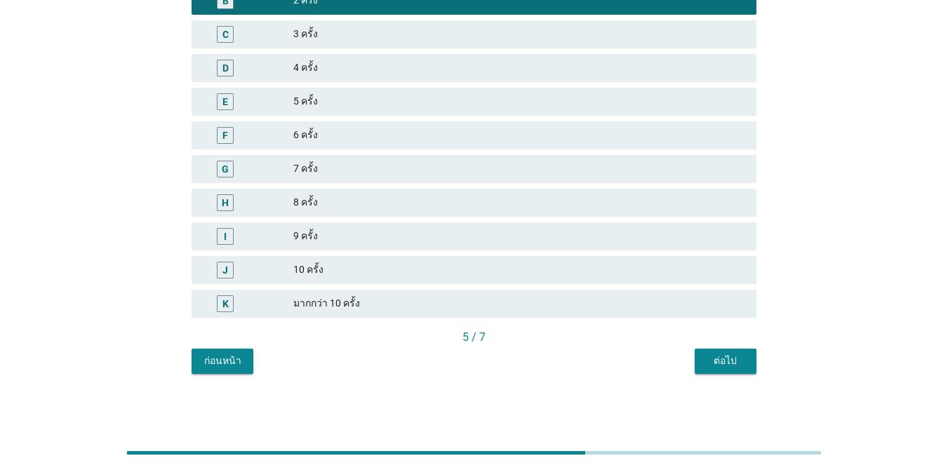
click at [691, 360] on div "ต่อไป" at bounding box center [725, 361] width 39 height 15
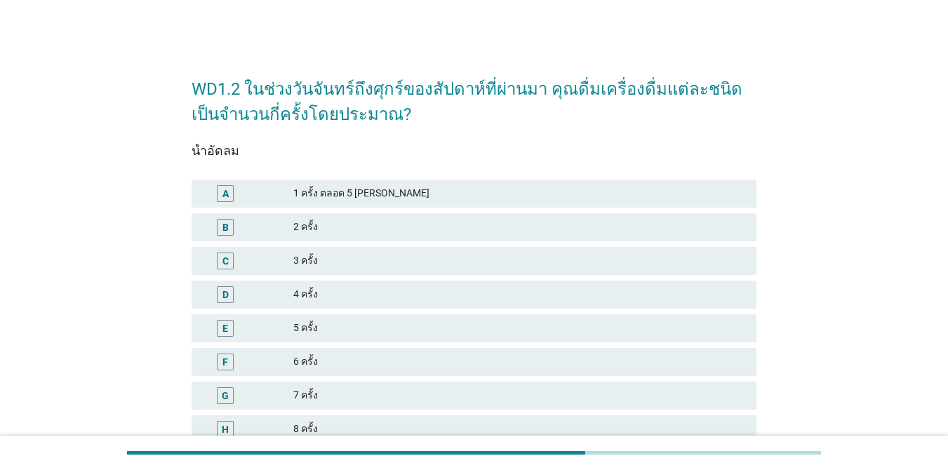
click at [322, 299] on div "4 ครั้ง" at bounding box center [519, 294] width 452 height 17
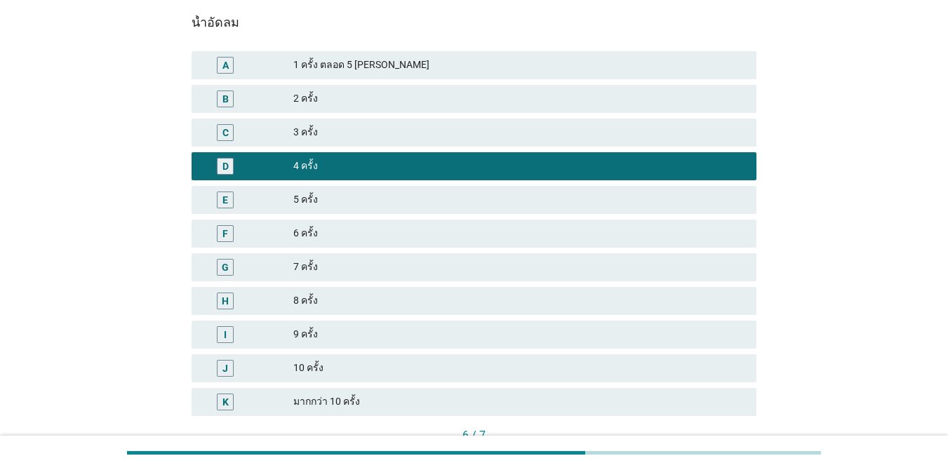
scroll to position [227, 0]
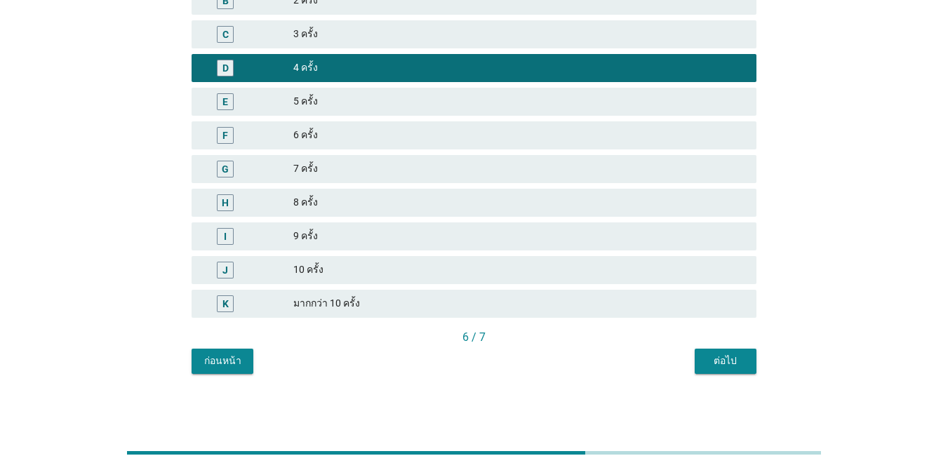
click at [691, 361] on div "ต่อไป" at bounding box center [725, 361] width 39 height 15
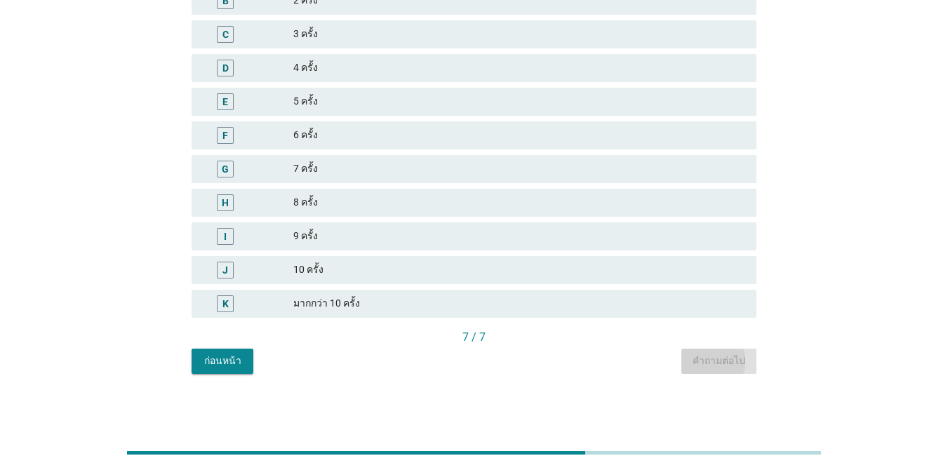
scroll to position [0, 0]
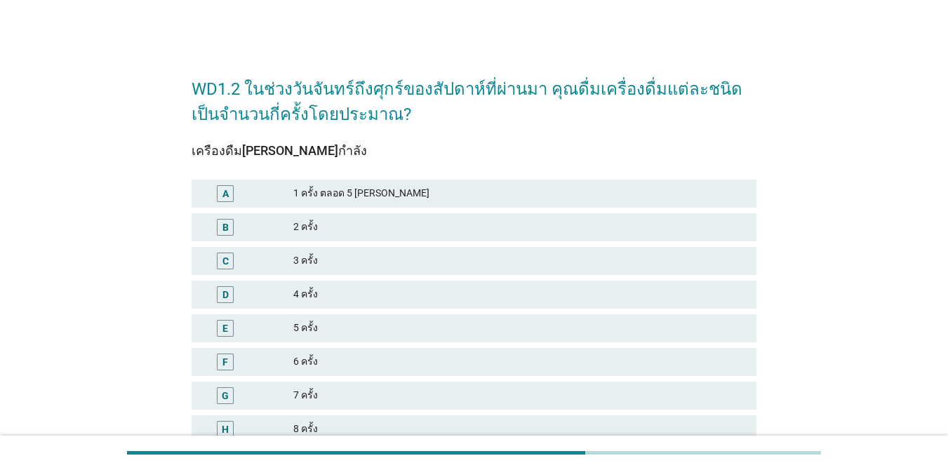
click at [351, 253] on div "3 ครั้ง" at bounding box center [519, 261] width 452 height 17
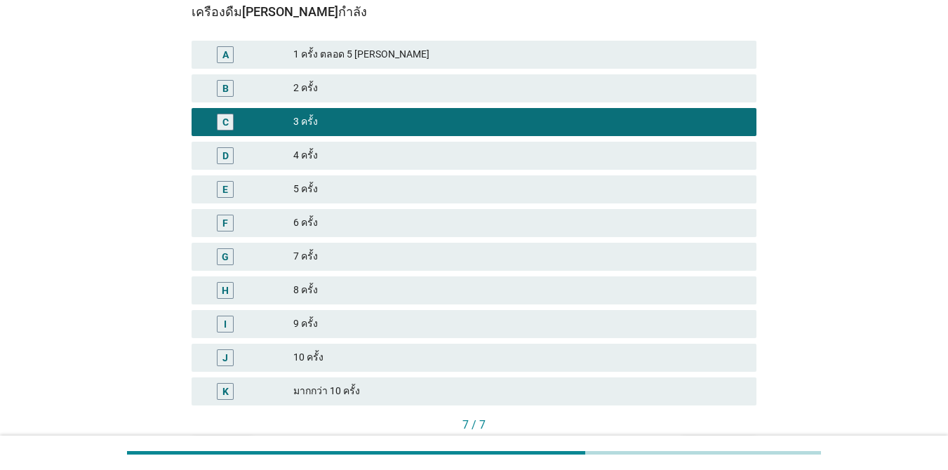
scroll to position [227, 0]
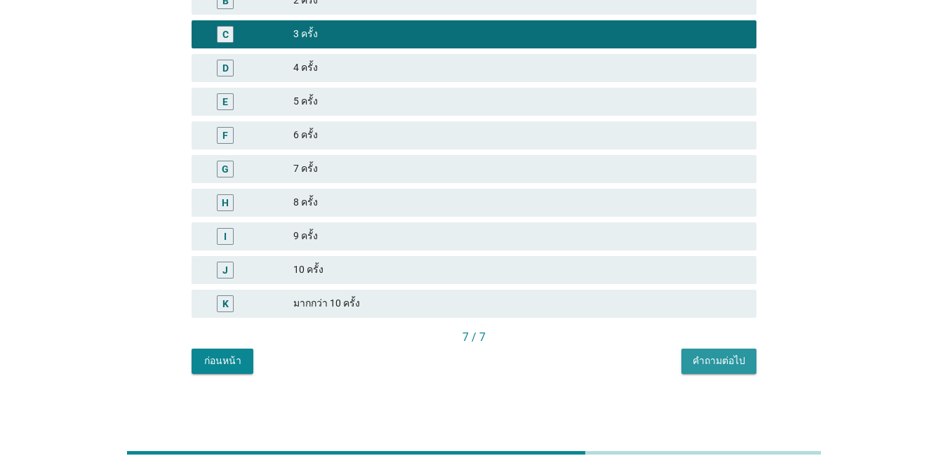
click at [691, 367] on div "คำถามต่อไป" at bounding box center [719, 361] width 53 height 15
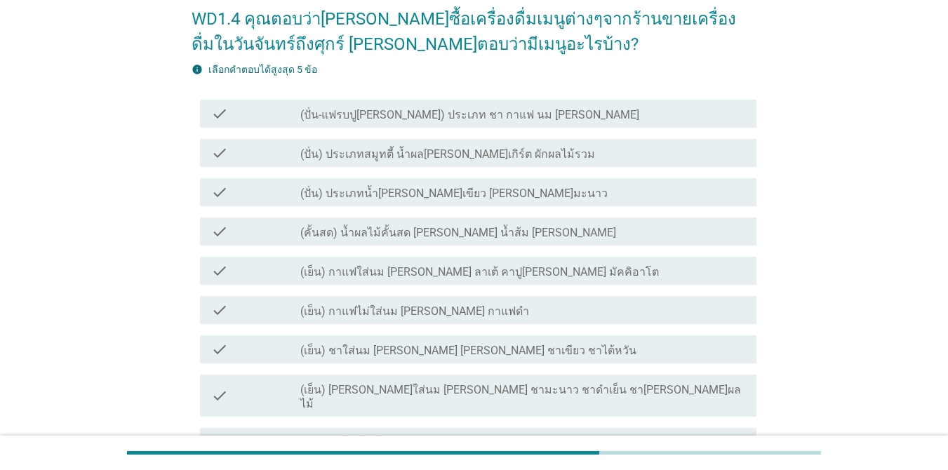
scroll to position [140, 0]
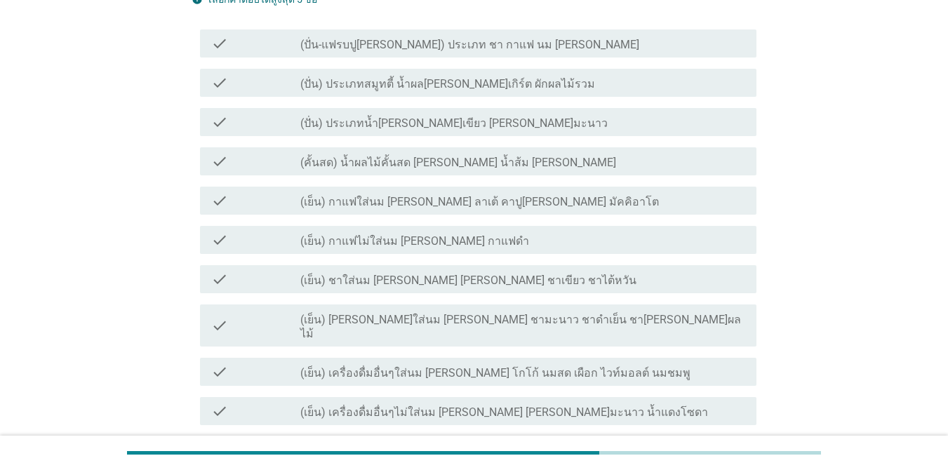
click at [491, 203] on label "(เย็น) กาแฟใส่นม [PERSON_NAME] ลาเต้ คาปู[PERSON_NAME] มัคคิอาโต" at bounding box center [479, 202] width 359 height 14
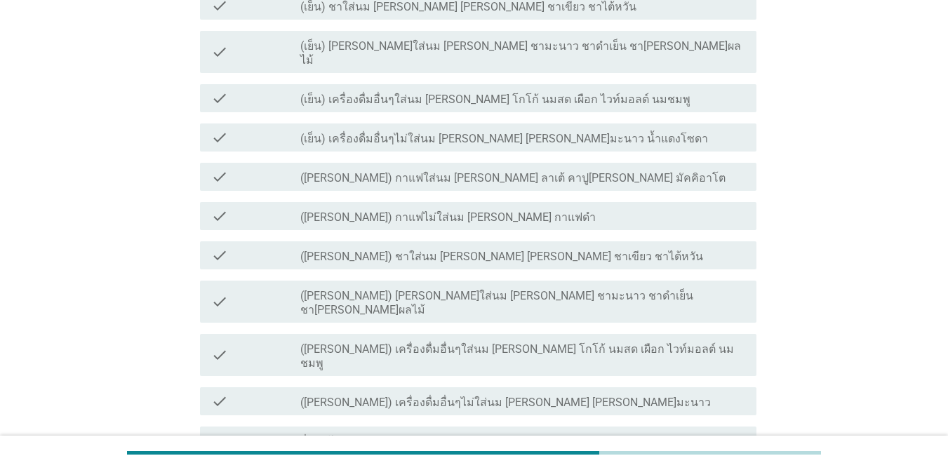
scroll to position [540, 0]
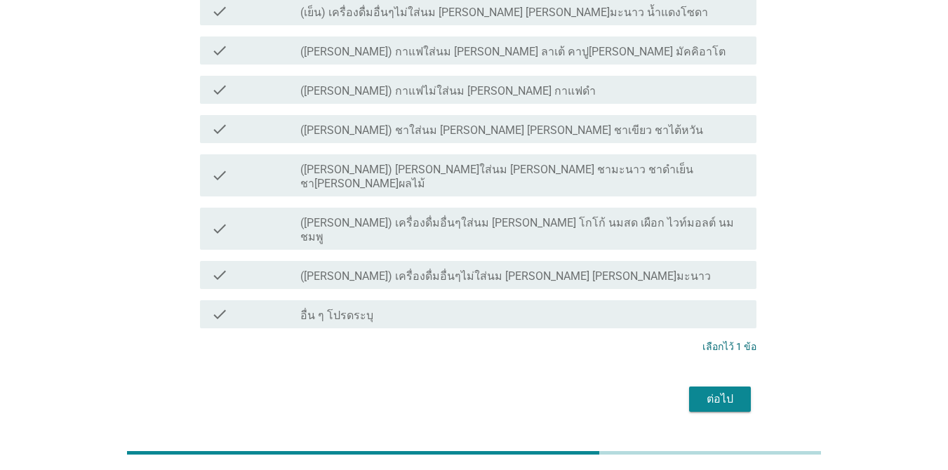
click at [691, 391] on div "ต่อไป" at bounding box center [719, 399] width 39 height 17
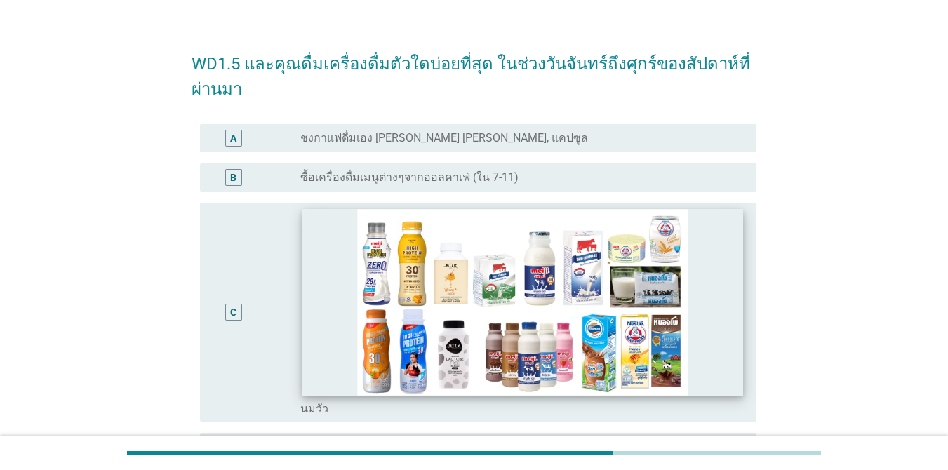
scroll to position [0, 0]
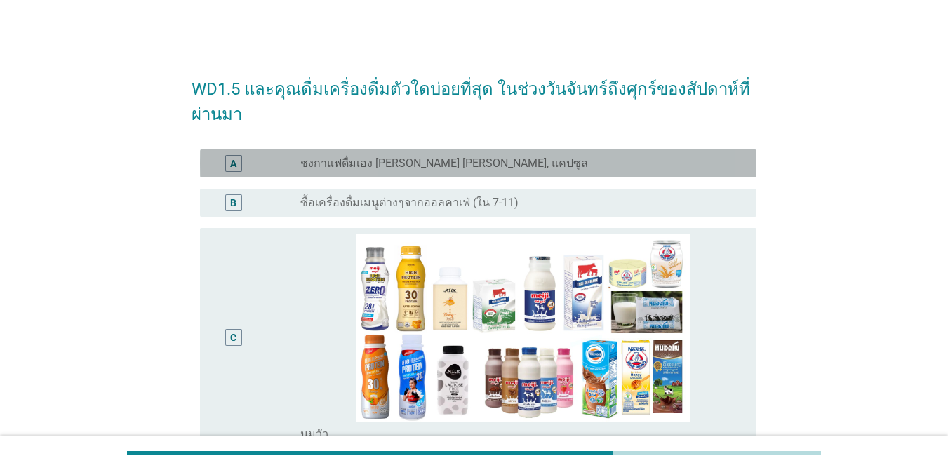
click at [469, 161] on label "ชงกาแฟดื่มเอง [PERSON_NAME] [PERSON_NAME], แคปซูล" at bounding box center [444, 163] width 288 height 14
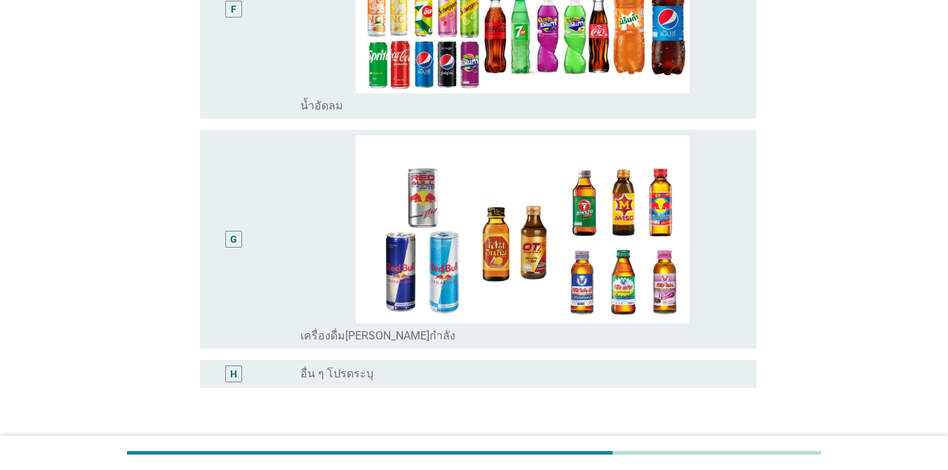
scroll to position [1117, 0]
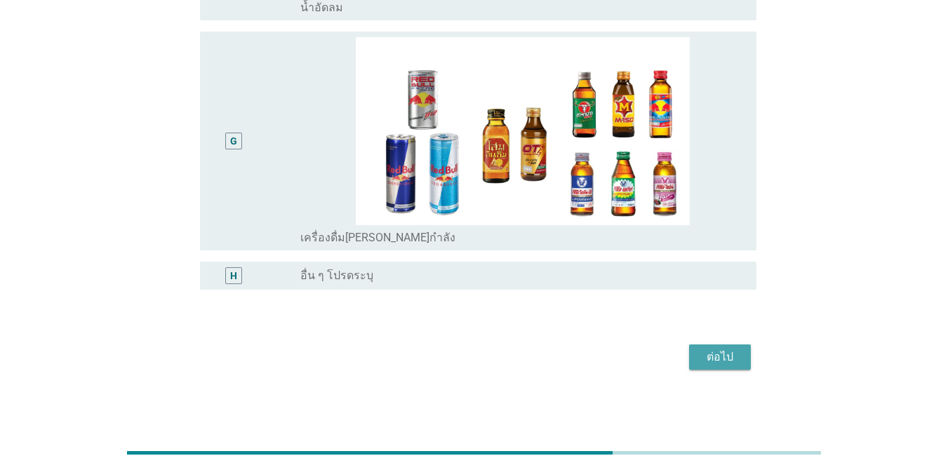
click at [691, 355] on div "ต่อไป" at bounding box center [719, 357] width 39 height 17
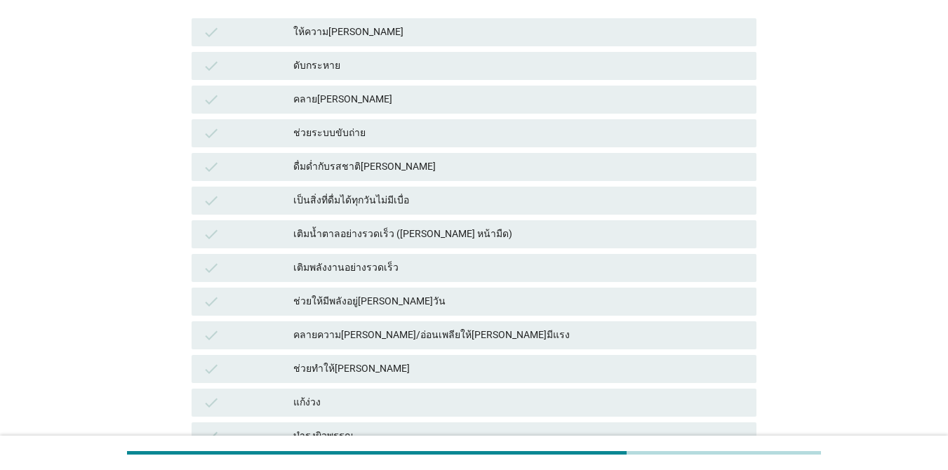
scroll to position [211, 0]
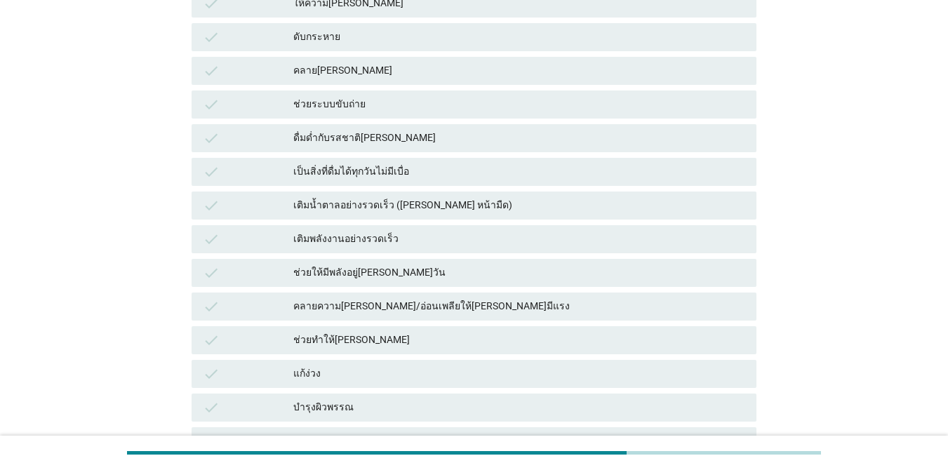
click at [432, 363] on div "check แก้ง่วง" at bounding box center [474, 374] width 565 height 28
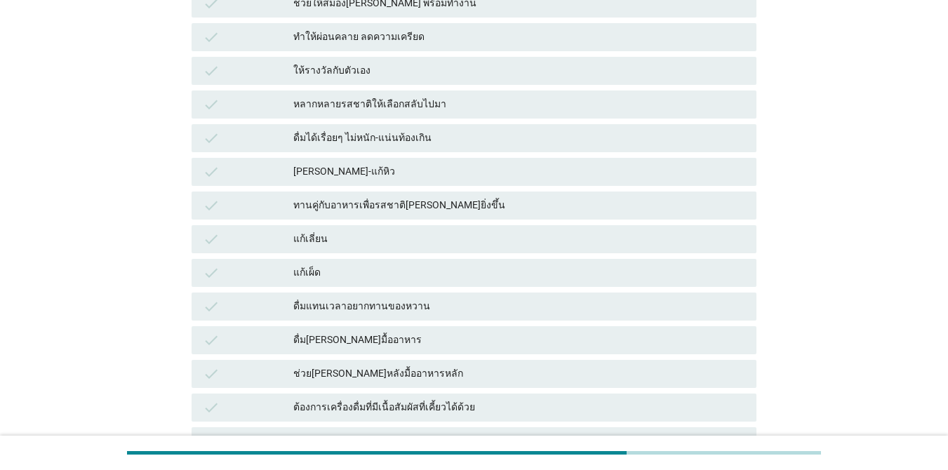
scroll to position [632, 0]
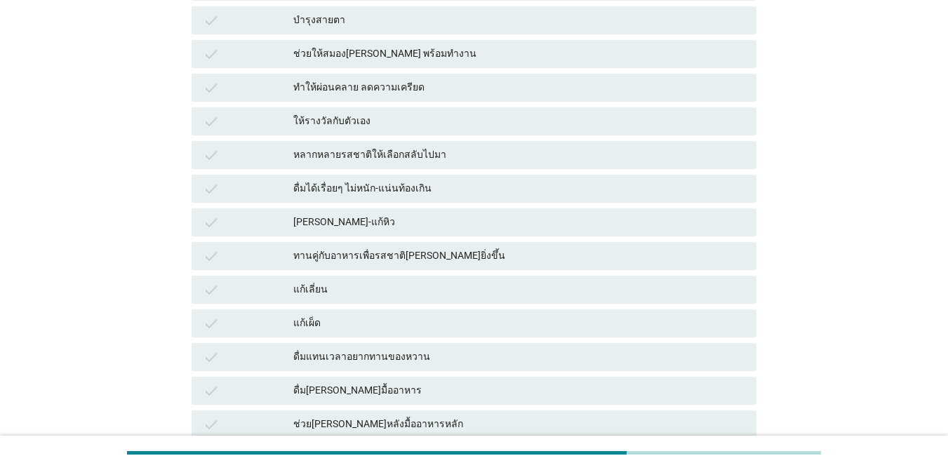
click at [388, 86] on div "ทำให้ผ่อนคลาย ลดความเครียด" at bounding box center [519, 87] width 452 height 17
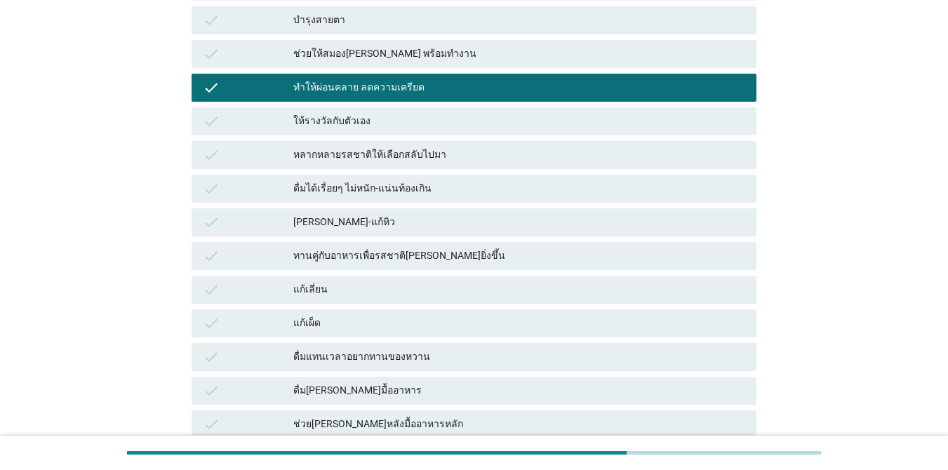
click at [387, 48] on div "ช่วยให้สมอง[PERSON_NAME] พร้อมทำงาน" at bounding box center [519, 54] width 452 height 17
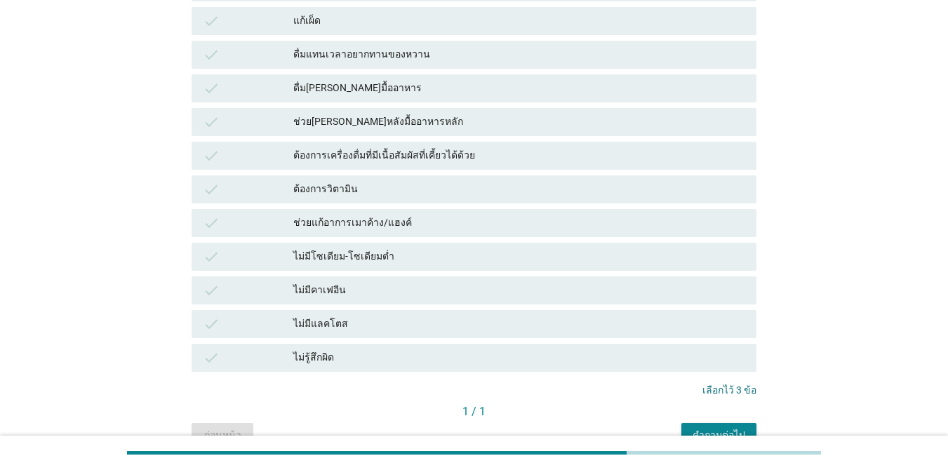
scroll to position [1008, 0]
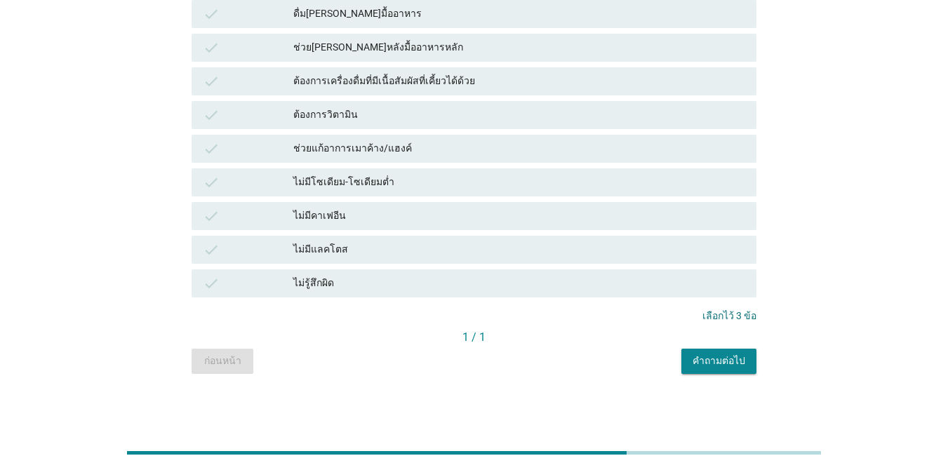
click at [691, 364] on div "คำถามต่อไป" at bounding box center [719, 361] width 53 height 15
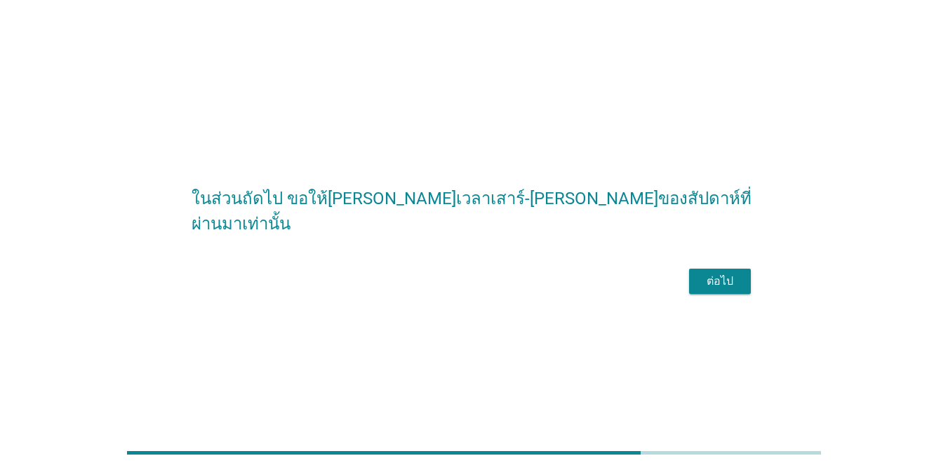
click at [691, 279] on div "ต่อไป" at bounding box center [474, 282] width 565 height 34
click at [691, 288] on div "ต่อไป" at bounding box center [719, 281] width 39 height 17
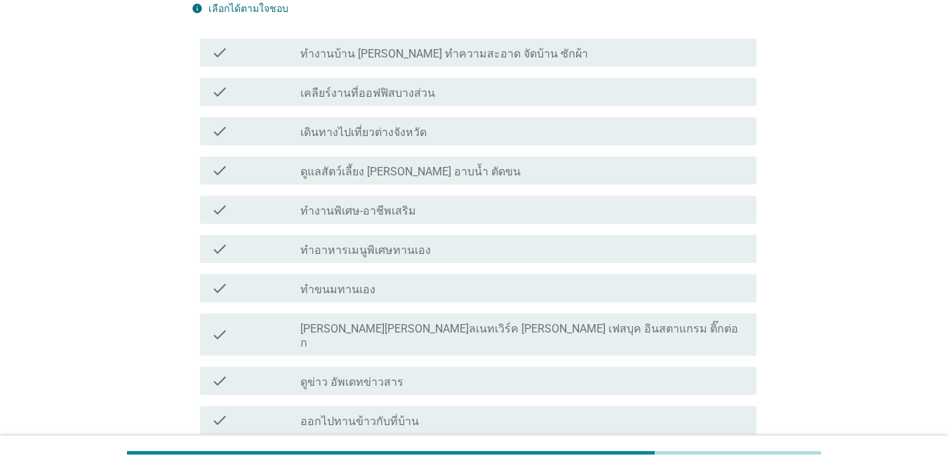
scroll to position [70, 0]
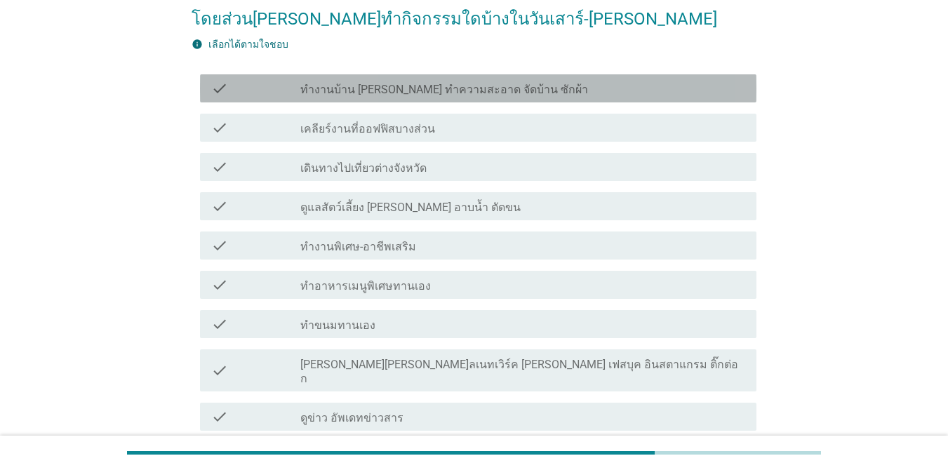
click at [377, 97] on div "check check_box_outline_blank ทำงานบ้าน [PERSON_NAME] ทำความสะอาด จัดบ้าน ซักผ้า" at bounding box center [478, 88] width 557 height 28
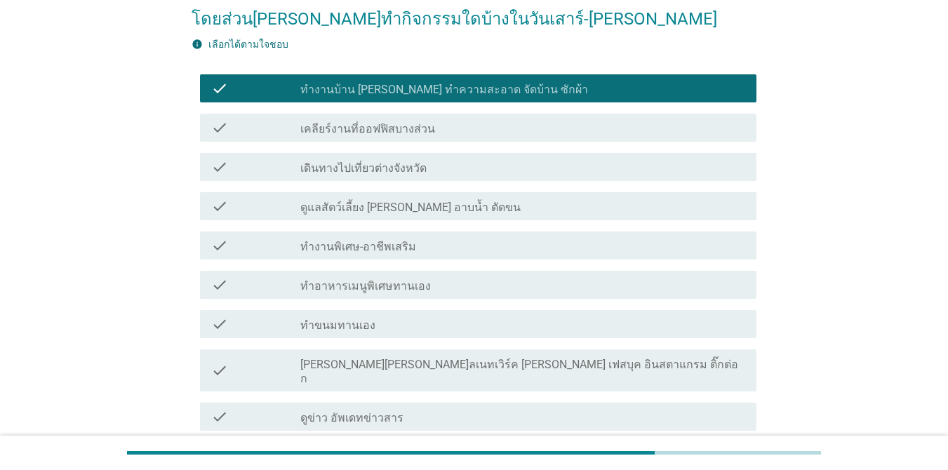
click at [375, 126] on label "เคลียร์งานที่ออฟฟิสบางส่วน" at bounding box center [367, 129] width 135 height 14
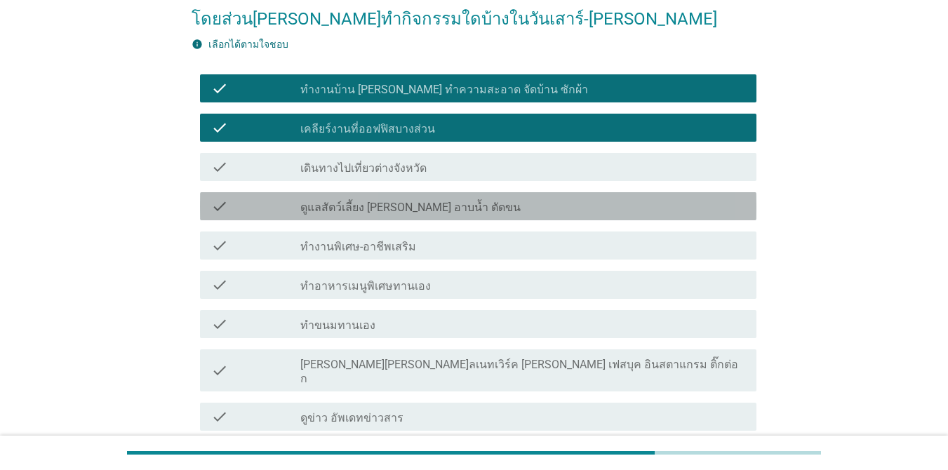
click at [392, 206] on label "ดูแลสัตว์เลี้ยง [PERSON_NAME] อาบน้ำ ตัดขน" at bounding box center [410, 208] width 220 height 14
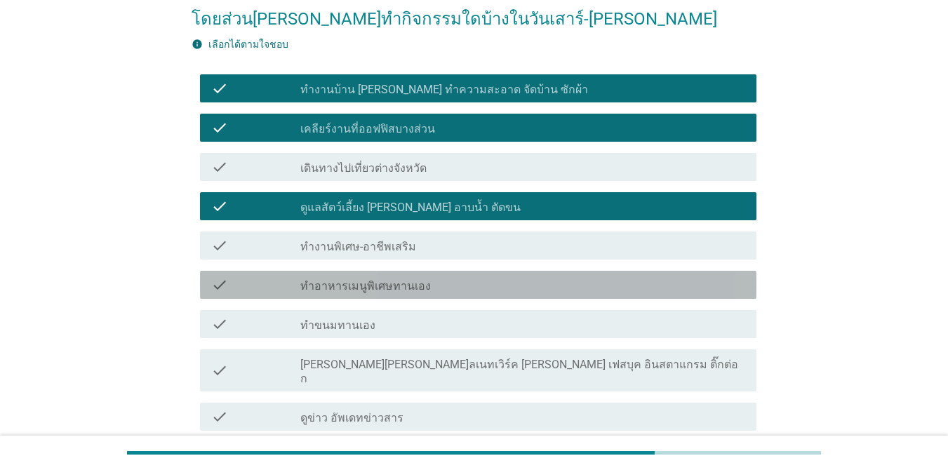
click at [392, 290] on label "ทำอาหารเมนูพิเศษทานเอง" at bounding box center [365, 286] width 131 height 14
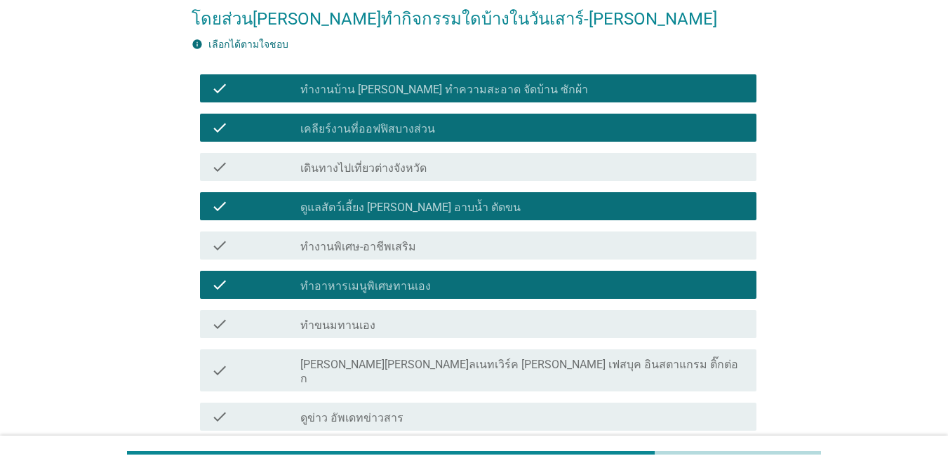
click at [389, 359] on label "[PERSON_NAME][PERSON_NAME]ลเนทเวิร์ค [PERSON_NAME] เฟสบุค อินสตาแกรม ติ๊กต่อก" at bounding box center [522, 372] width 445 height 28
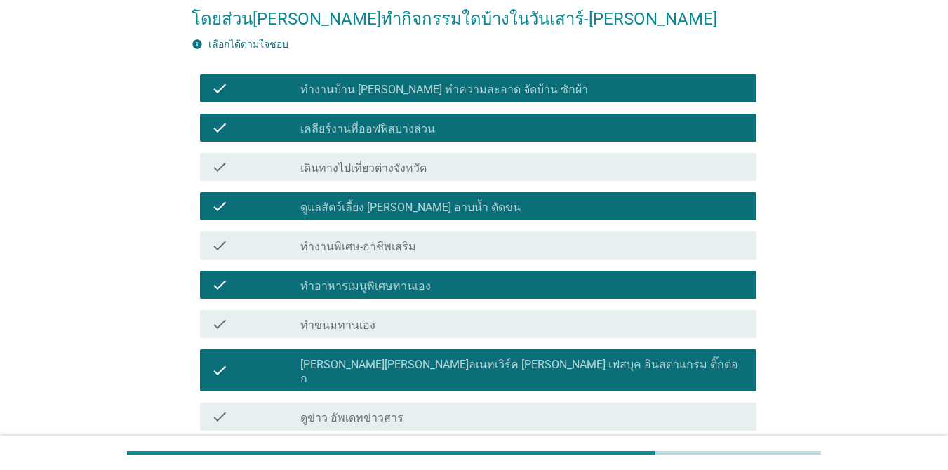
click at [389, 408] on div "check_box_outline_blank ดูข่าว อัพเดทข่าวสาร" at bounding box center [522, 416] width 445 height 17
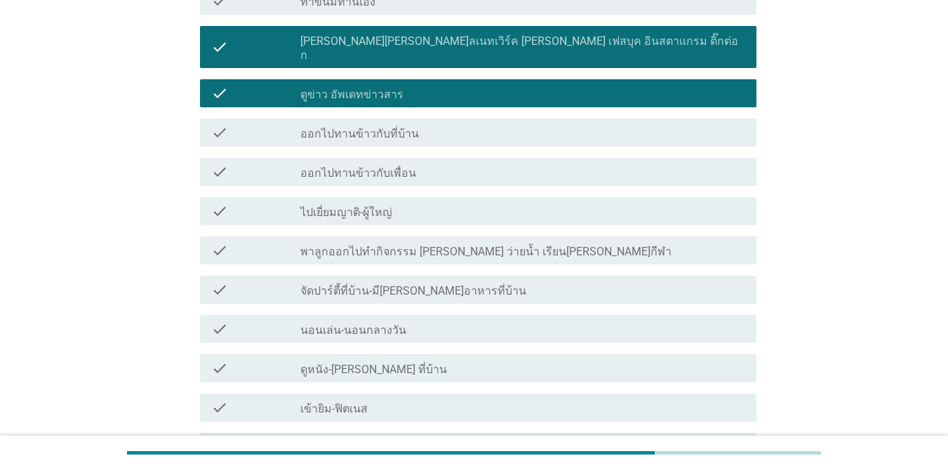
scroll to position [421, 0]
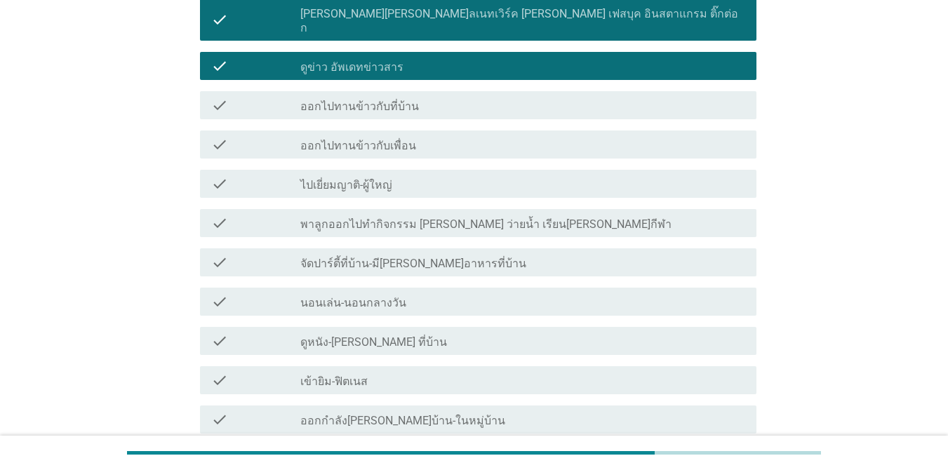
click at [419, 99] on div "check_box_outline_blank ออกไปทานข้าวกับที่บ้าน" at bounding box center [522, 105] width 445 height 17
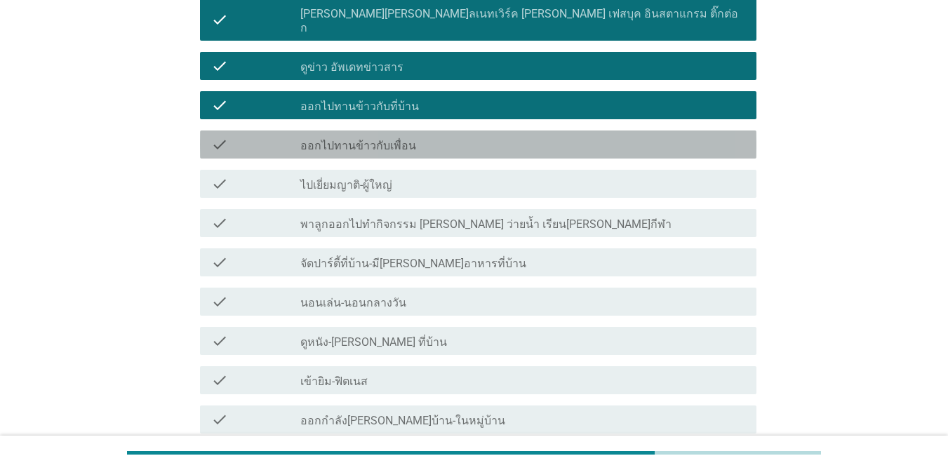
click at [419, 136] on div "check_box_outline_blank ออกไปทานข้าวกับเพื่อน" at bounding box center [522, 144] width 445 height 17
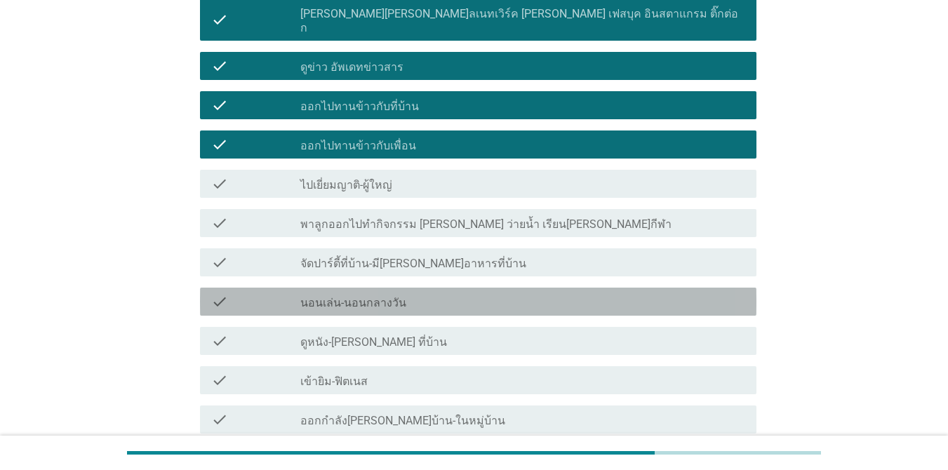
click at [422, 296] on div "check check_box_outline_blank นอนเล่น-นอนกลางวัน" at bounding box center [478, 302] width 557 height 28
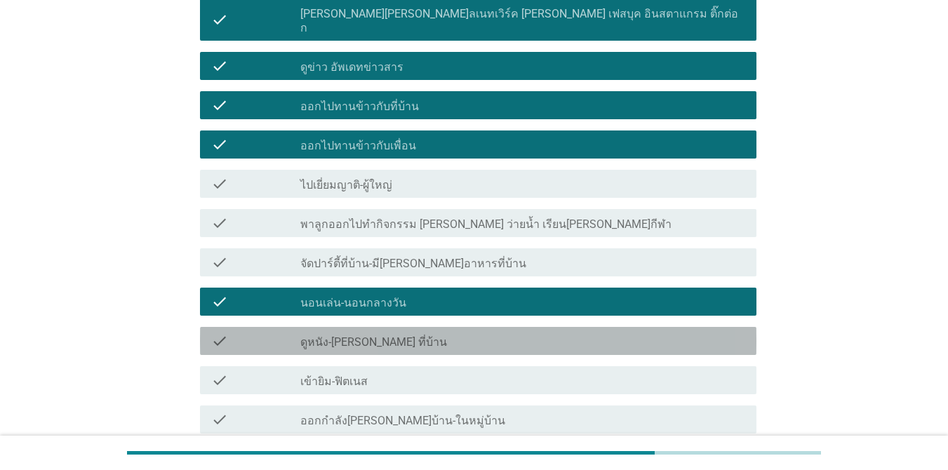
click at [423, 333] on div "check_box_outline_blank ดูหนัง-[PERSON_NAME] ที่บ้าน" at bounding box center [522, 341] width 445 height 17
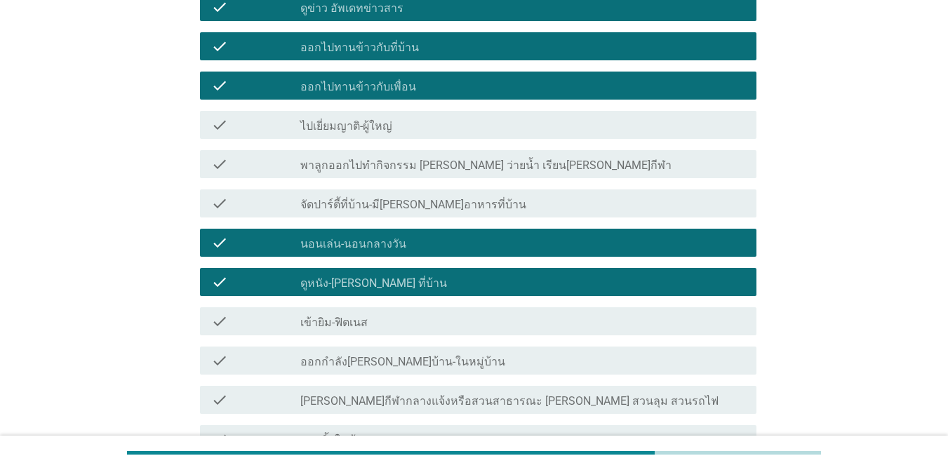
scroll to position [561, 0]
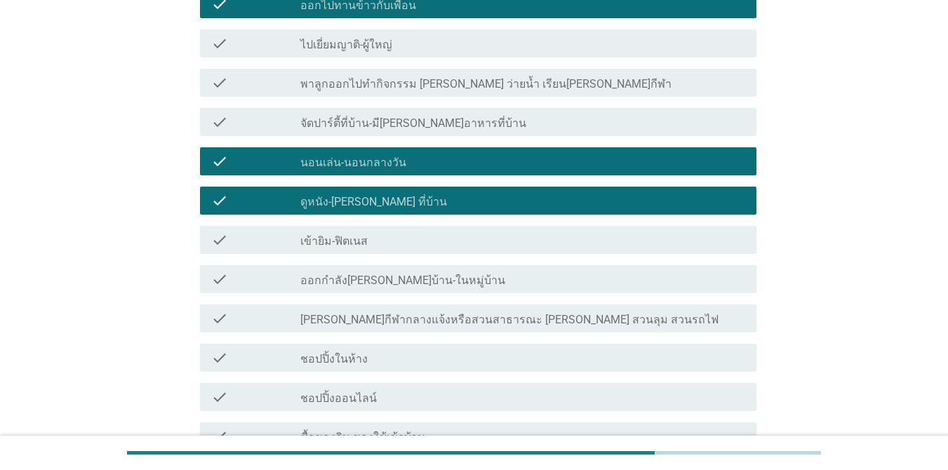
click at [429, 274] on label "ออกกำลัง[PERSON_NAME]บ้าน-ในหมู่บ้าน" at bounding box center [402, 281] width 205 height 14
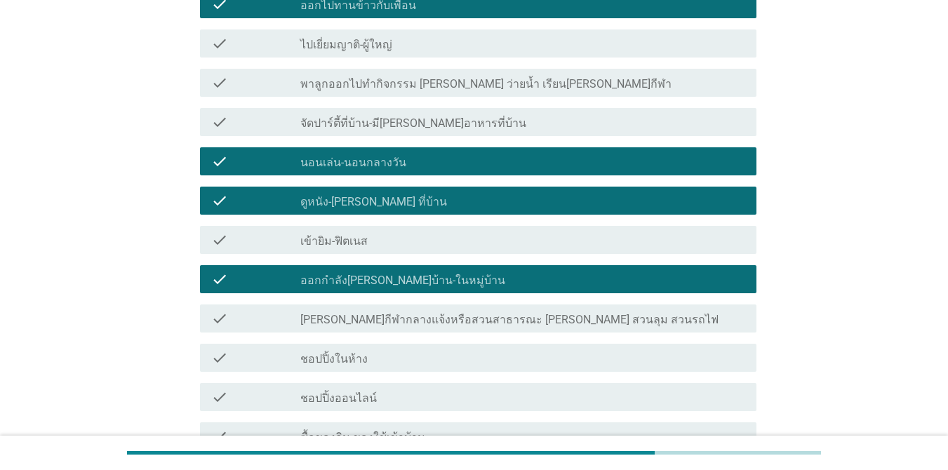
click at [429, 349] on div "check_box_outline_blank ชอปปิ้งในห้าง" at bounding box center [522, 357] width 445 height 17
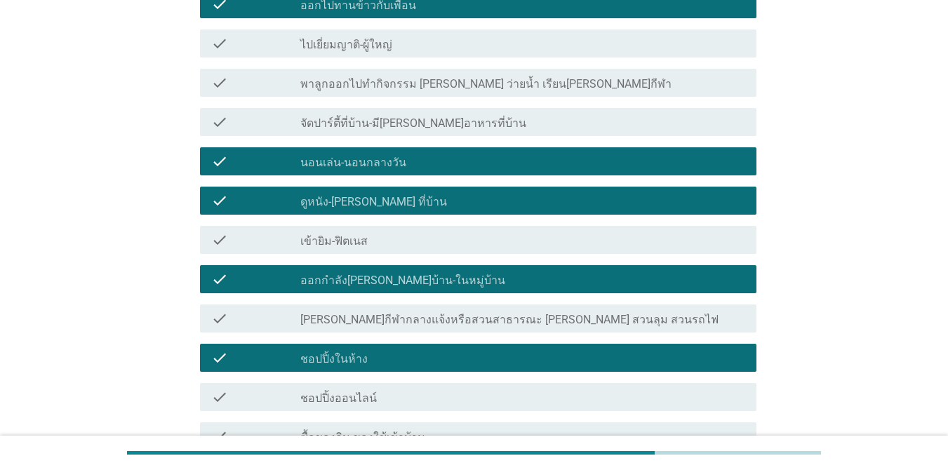
click at [426, 389] on div "check_box_outline_blank ชอปปิ้งออนไลน์" at bounding box center [522, 397] width 445 height 17
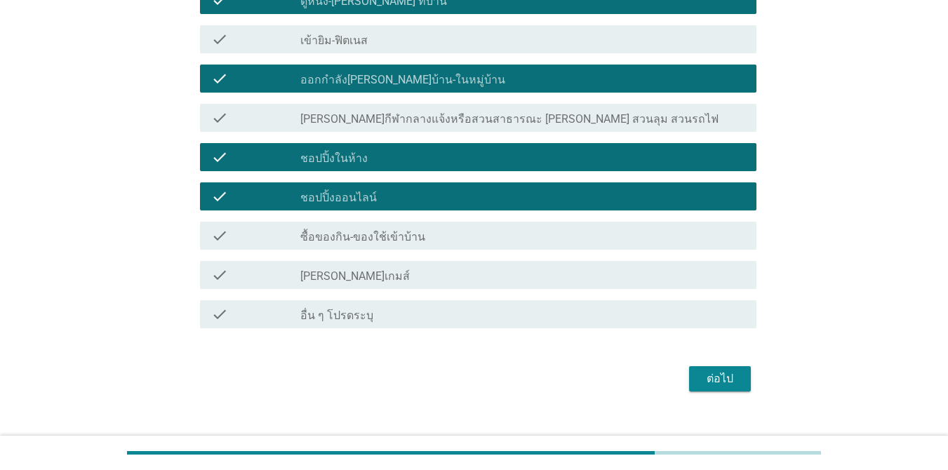
scroll to position [770, 0]
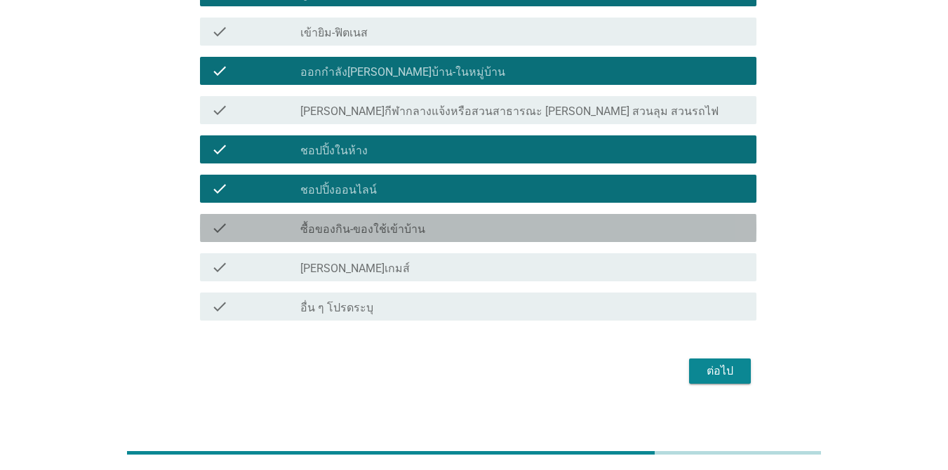
click at [426, 225] on div "check check_box_outline_blank ซื้อของกิน-ของใช้เข้าบ้าน" at bounding box center [478, 228] width 557 height 28
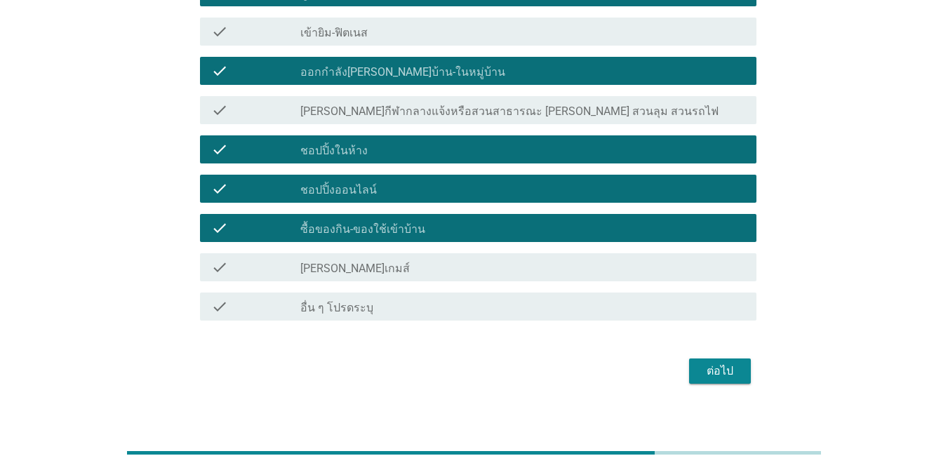
click at [425, 259] on div "check_box_outline_blank [PERSON_NAME]เกมส์" at bounding box center [522, 267] width 445 height 17
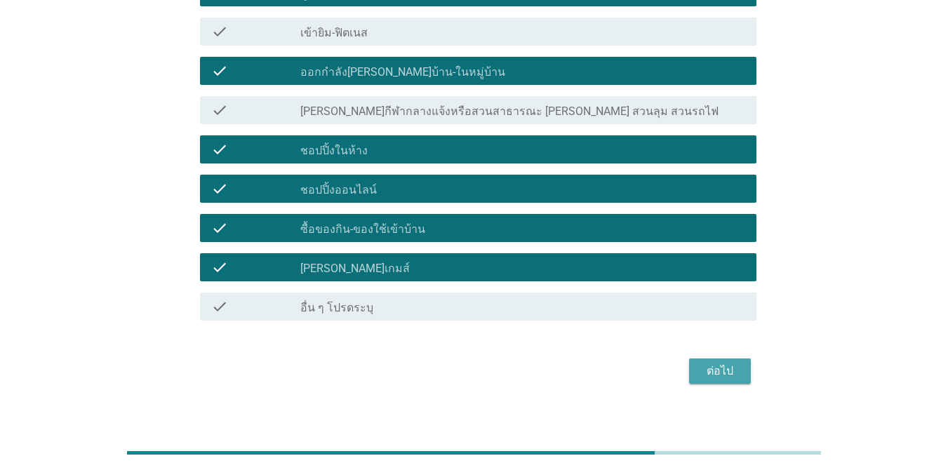
click at [691, 365] on div "ต่อไป" at bounding box center [719, 371] width 39 height 17
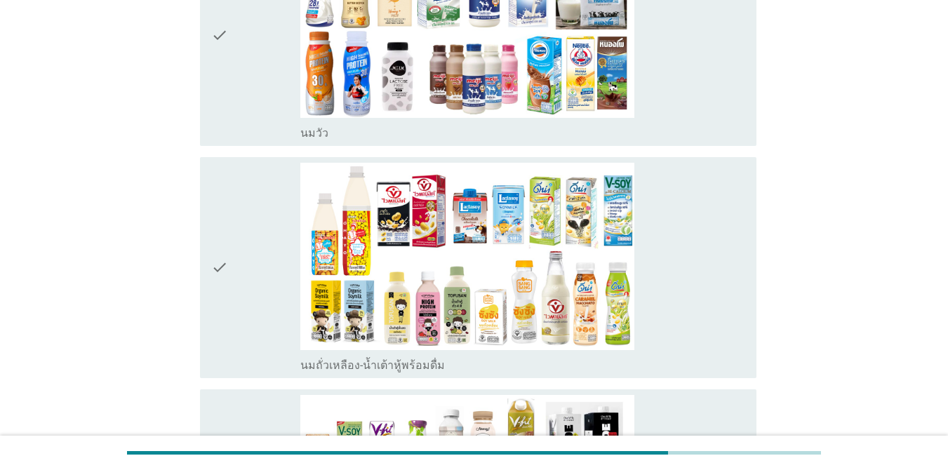
scroll to position [0, 0]
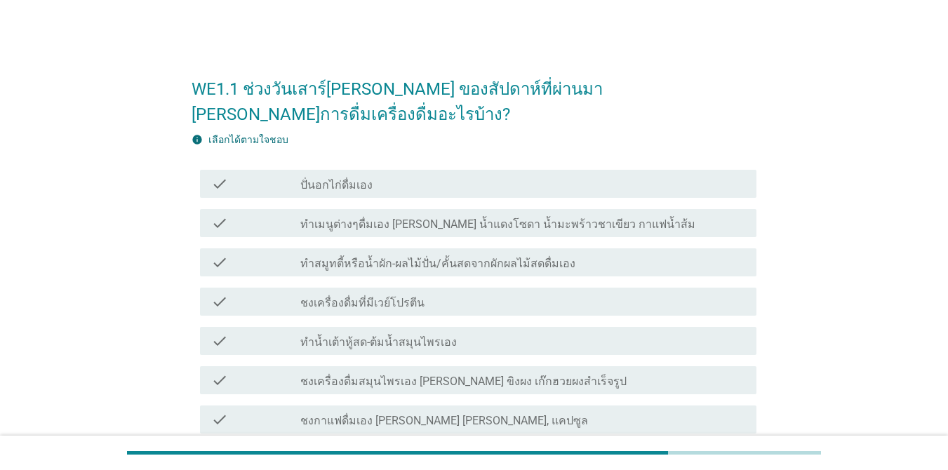
click at [644, 215] on div "check_box_outline_blank ทำเมนูต่างๆดื่มเอง [PERSON_NAME] น้ำแดงโซดา น้ำมะพร้าวช…" at bounding box center [522, 223] width 445 height 17
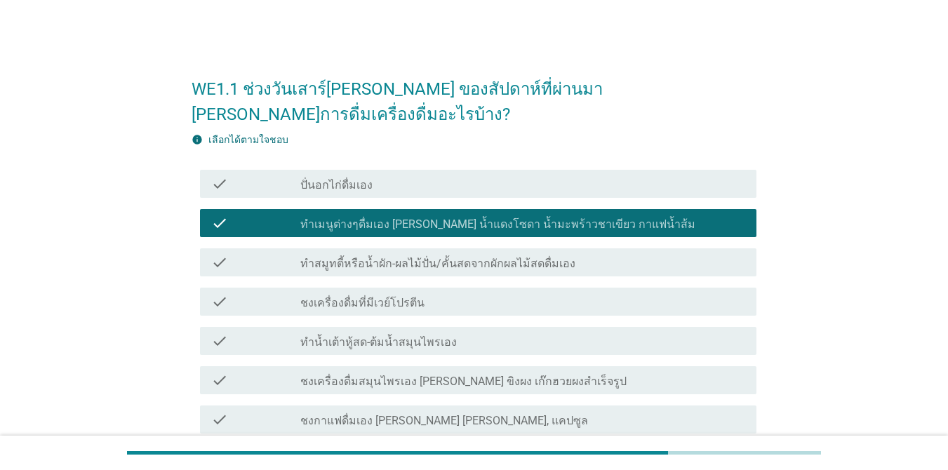
click at [638, 411] on div "check_box_outline_blank ชงกาแฟดื่มเอง [PERSON_NAME] [PERSON_NAME], แคปซูล" at bounding box center [522, 419] width 445 height 17
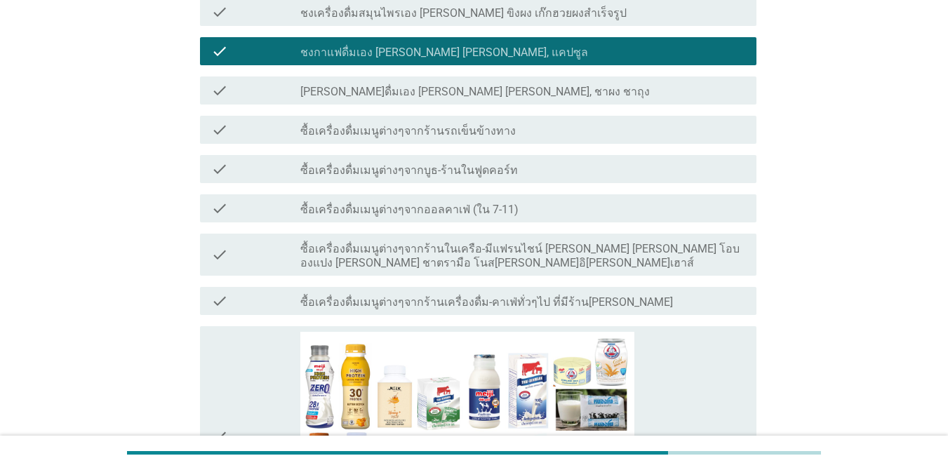
scroll to position [341, 0]
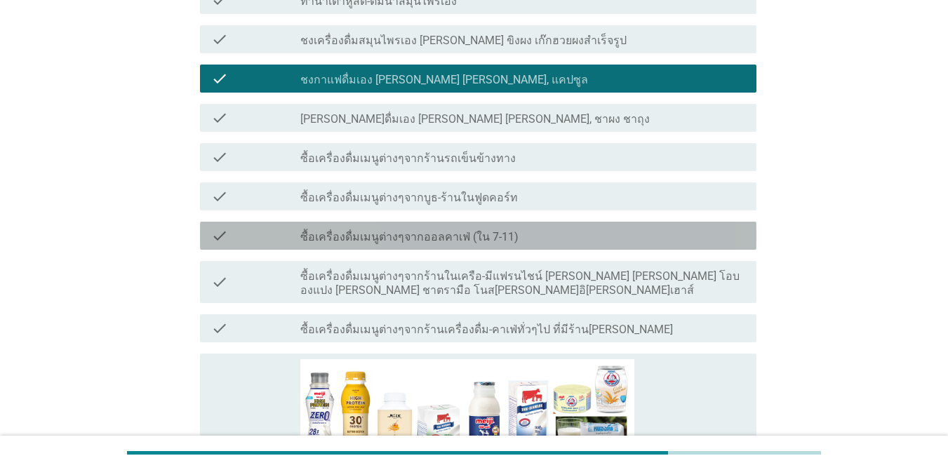
click at [691, 222] on div "check check_box_outline_blank ซื้อเครื่องดื่มเมนูต่างๆจากออลคาเฟ่ (ใน 7-11)" at bounding box center [478, 236] width 557 height 28
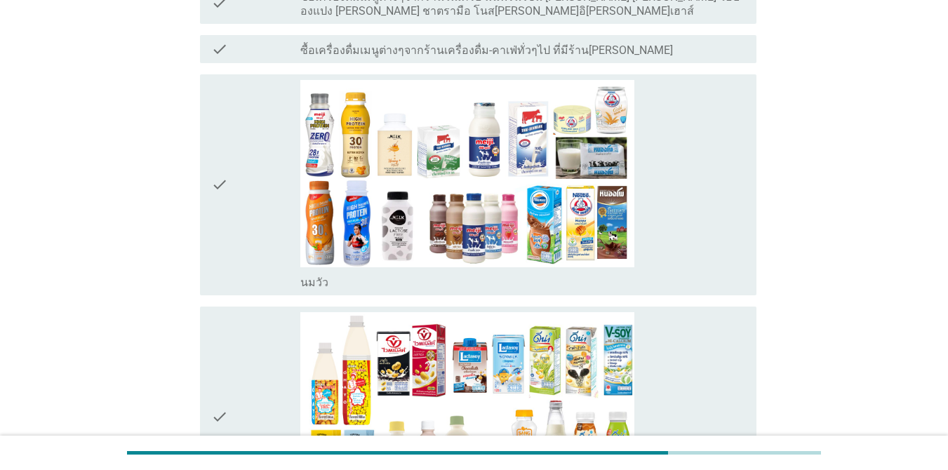
scroll to position [622, 0]
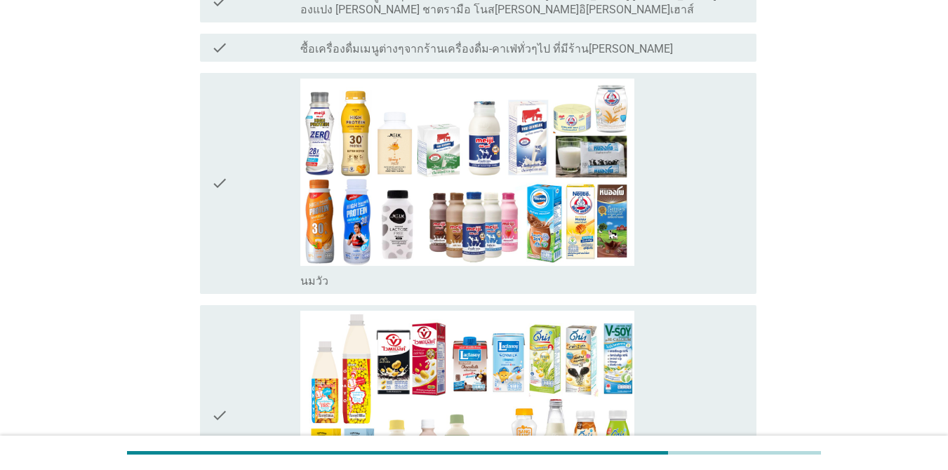
click at [691, 219] on div "check_box_outline_blank [PERSON_NAME]" at bounding box center [522, 184] width 445 height 210
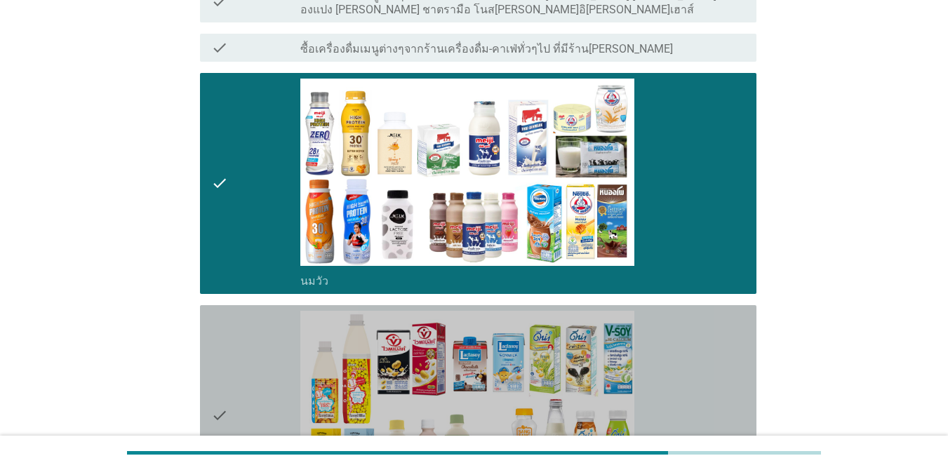
click at [691, 347] on div "check_box_outline_blank นมถั่วเหลือง-น้ำเต้าหู้พร้อมดื่ม" at bounding box center [522, 416] width 445 height 210
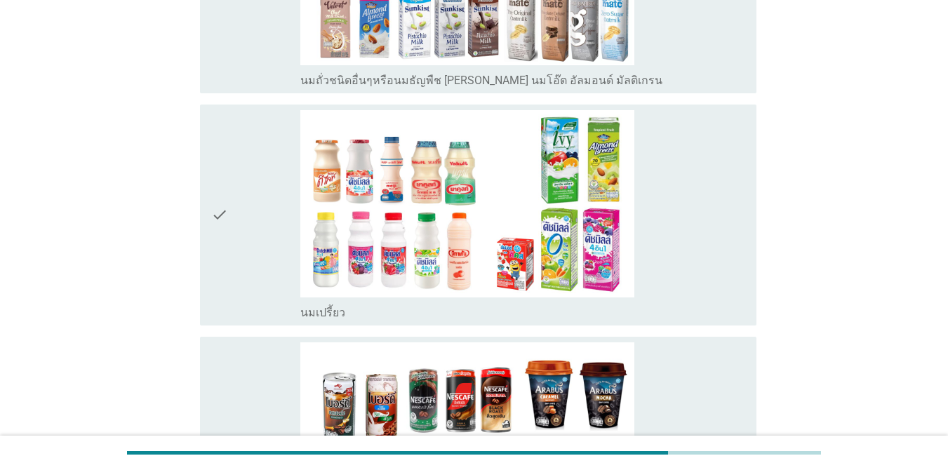
scroll to position [1324, 0]
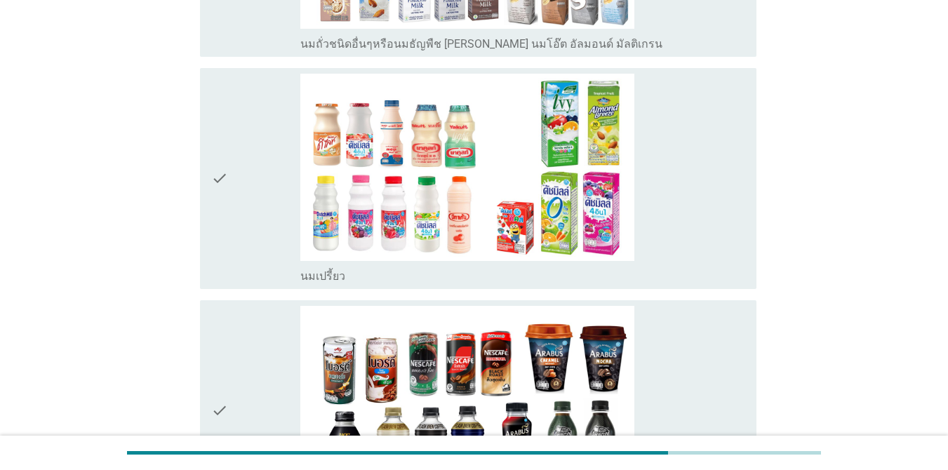
click at [691, 192] on div "check_box_outline_blank นมเปรี้ยว" at bounding box center [522, 179] width 445 height 210
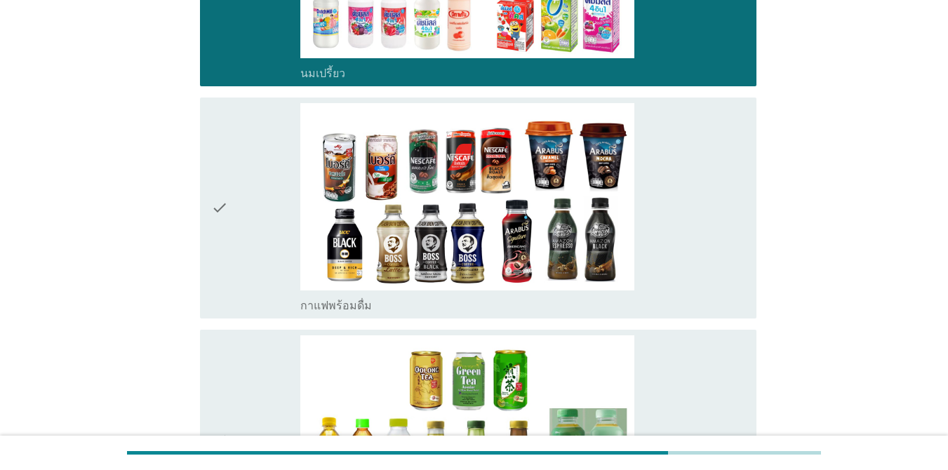
scroll to position [1604, 0]
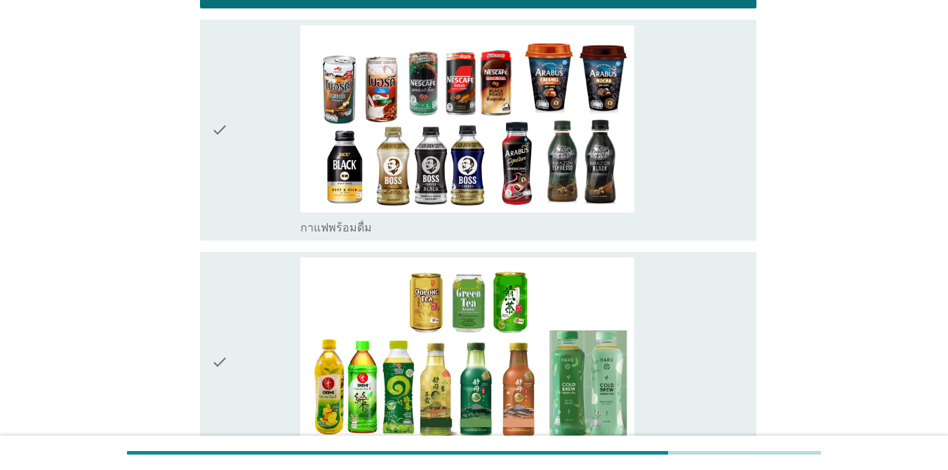
click at [691, 269] on div "check_box_outline_blank ชาพร้อมดื่ม" at bounding box center [522, 363] width 445 height 210
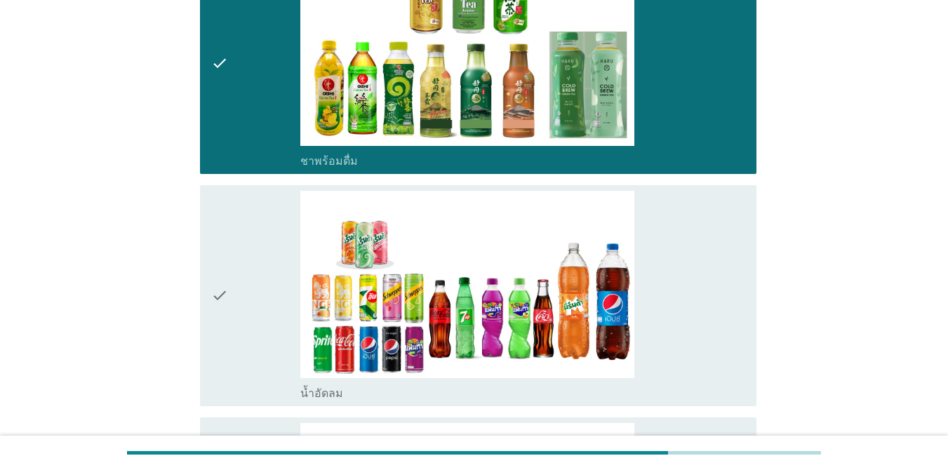
scroll to position [2025, 0]
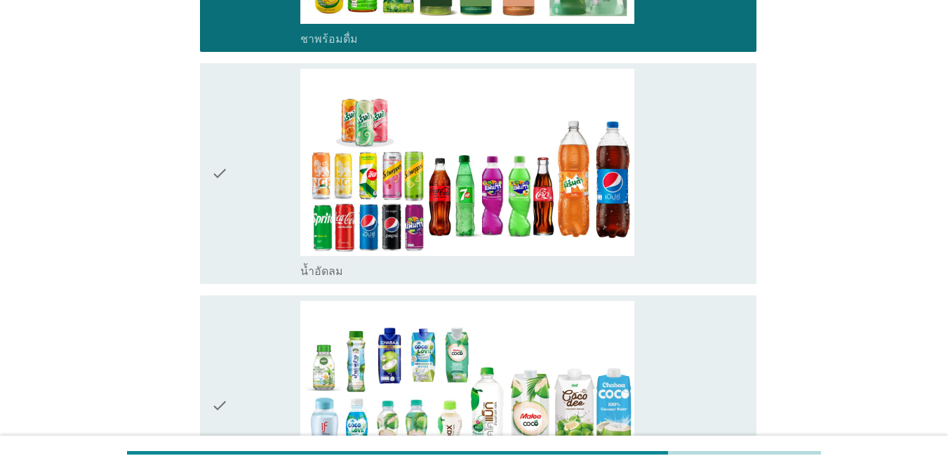
click at [691, 148] on div "check_box_outline_blank น้ำอัดลม" at bounding box center [522, 174] width 445 height 210
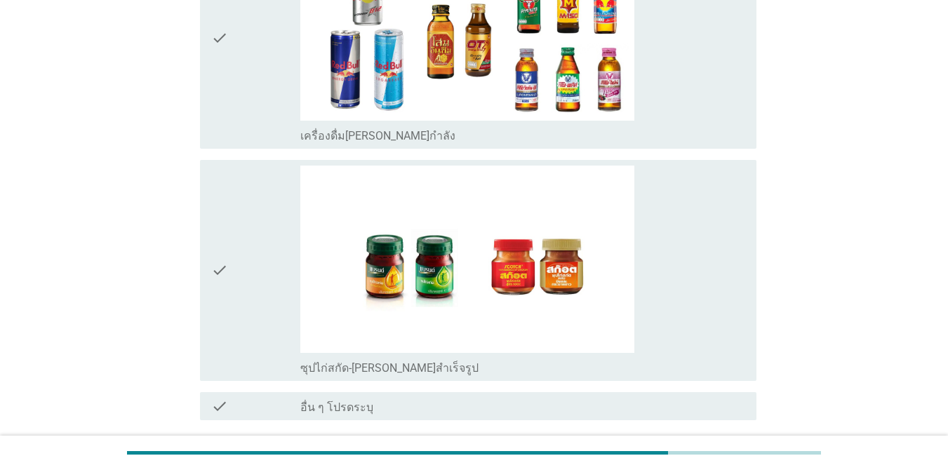
scroll to position [3643, 0]
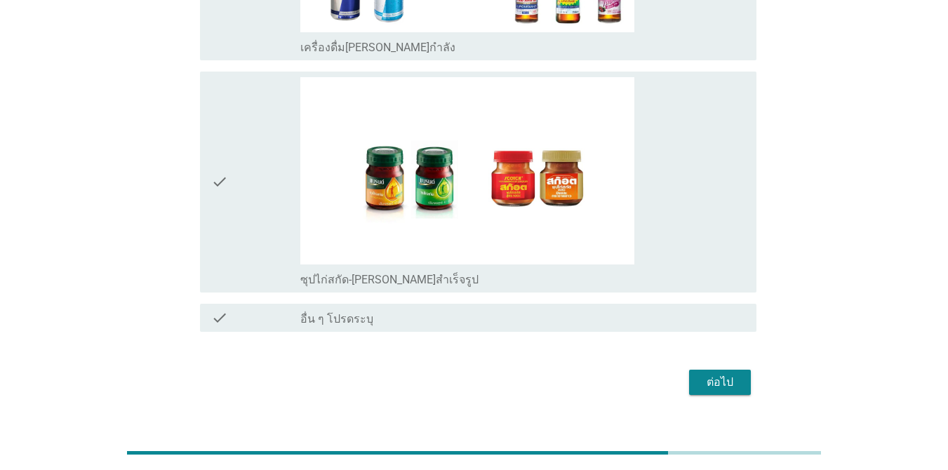
click at [691, 142] on div "check_box_outline_blank ซุปไก่สกัด-[PERSON_NAME]สำเร็จรูป" at bounding box center [522, 182] width 445 height 210
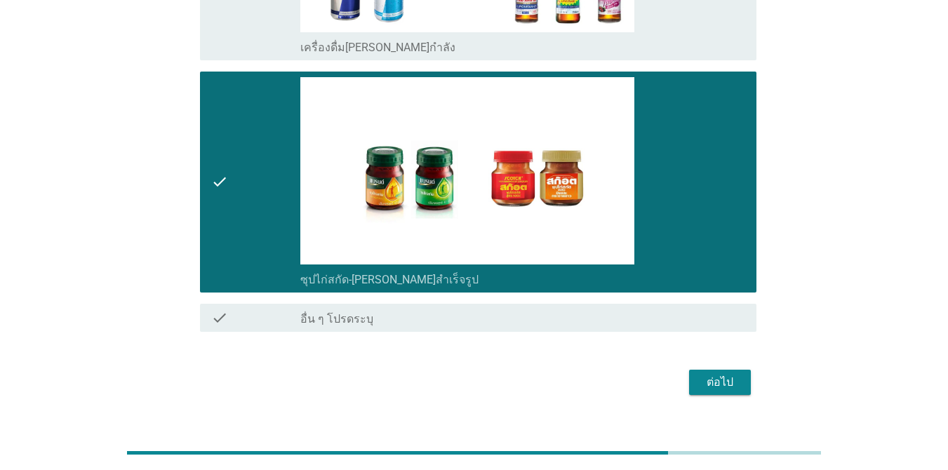
click at [691, 374] on div "ต่อไป" at bounding box center [719, 382] width 39 height 17
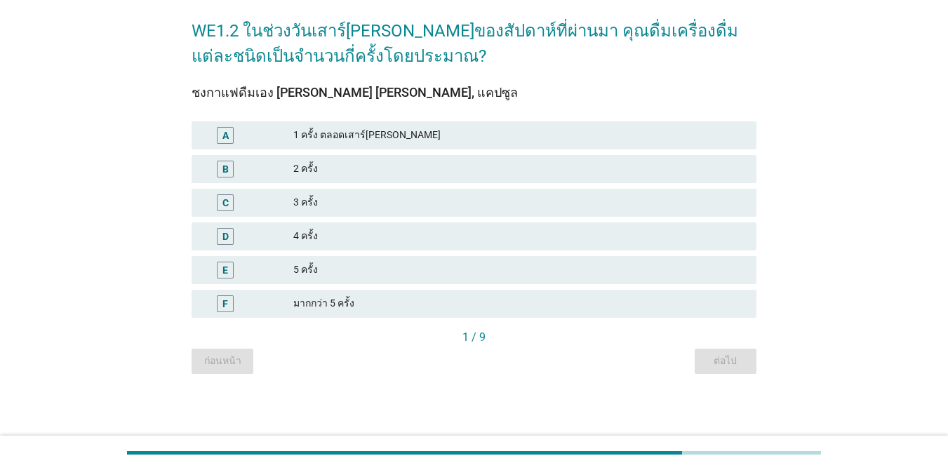
scroll to position [0, 0]
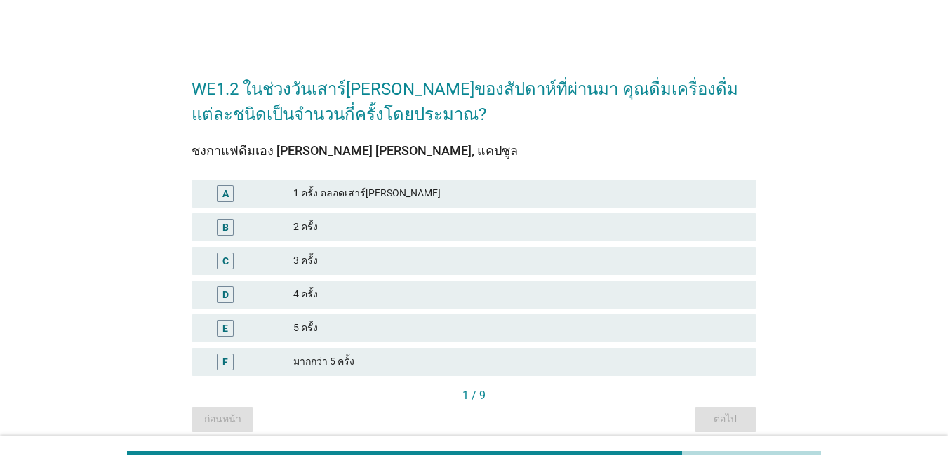
click at [408, 196] on div "1 ครั้ง ตลอดเสาร์[PERSON_NAME]" at bounding box center [519, 193] width 452 height 17
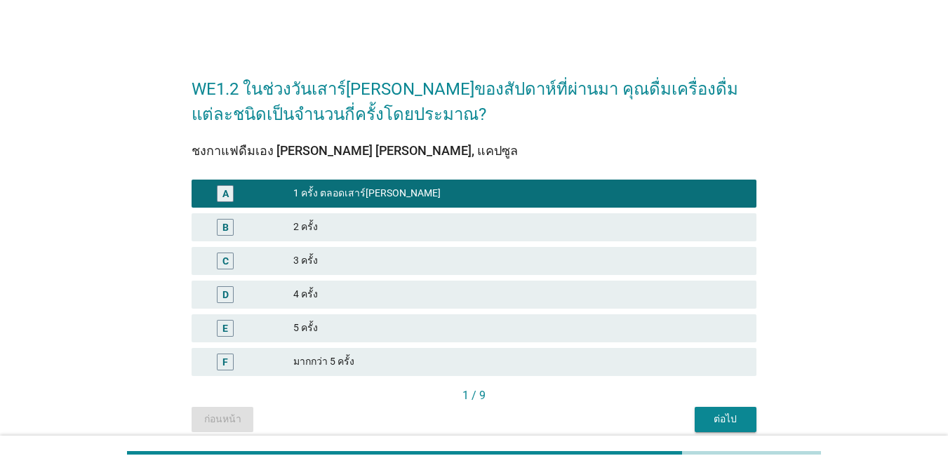
click at [691, 419] on div "ต่อไป" at bounding box center [725, 419] width 39 height 15
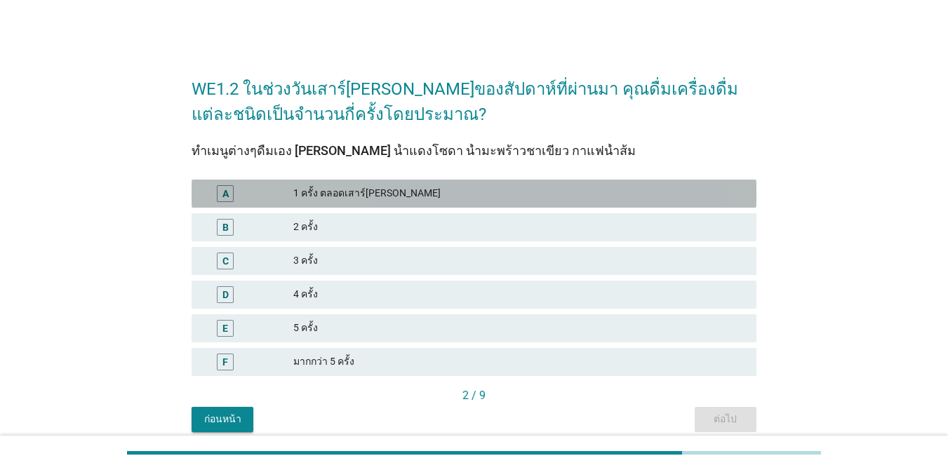
click at [397, 190] on div "1 ครั้ง ตลอดเสาร์[PERSON_NAME]" at bounding box center [519, 193] width 452 height 17
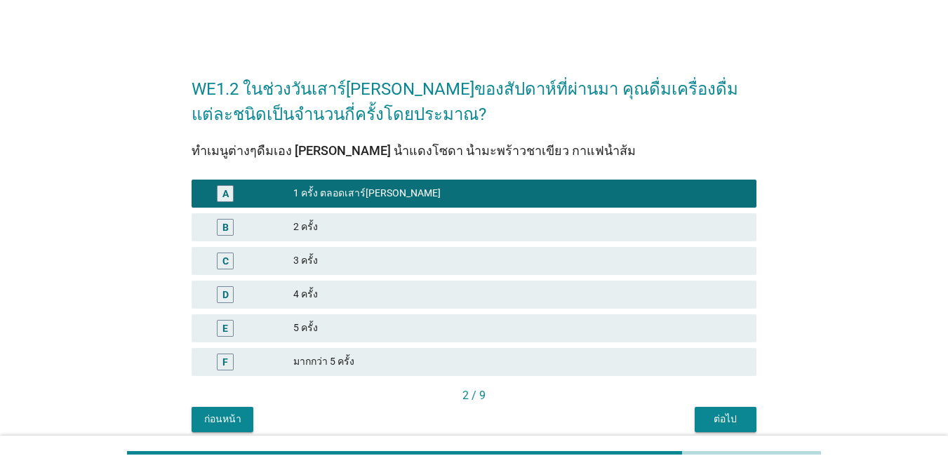
click at [691, 411] on button "ต่อไป" at bounding box center [726, 419] width 62 height 25
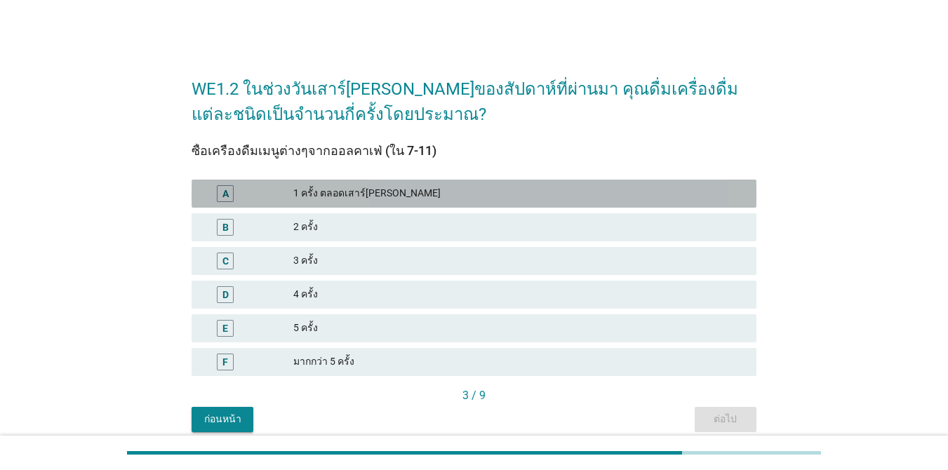
click at [580, 198] on div "1 ครั้ง ตลอดเสาร์[PERSON_NAME]" at bounding box center [519, 193] width 452 height 17
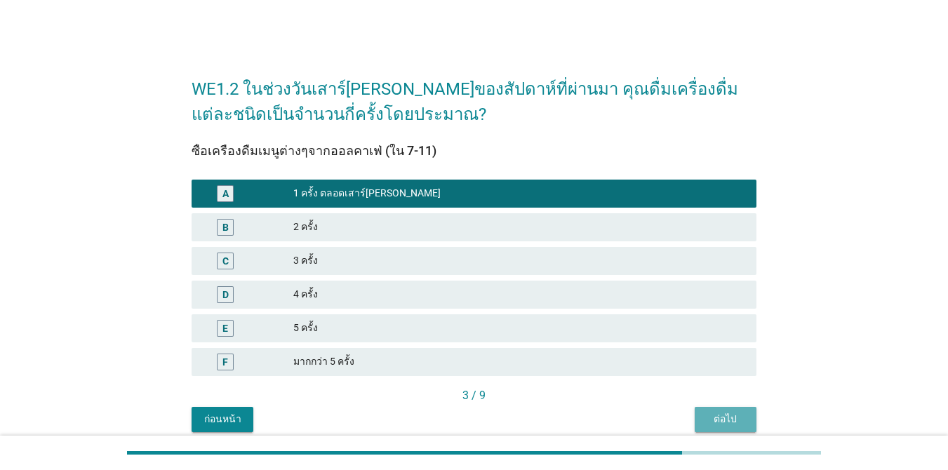
click at [691, 413] on div "ต่อไป" at bounding box center [725, 419] width 39 height 15
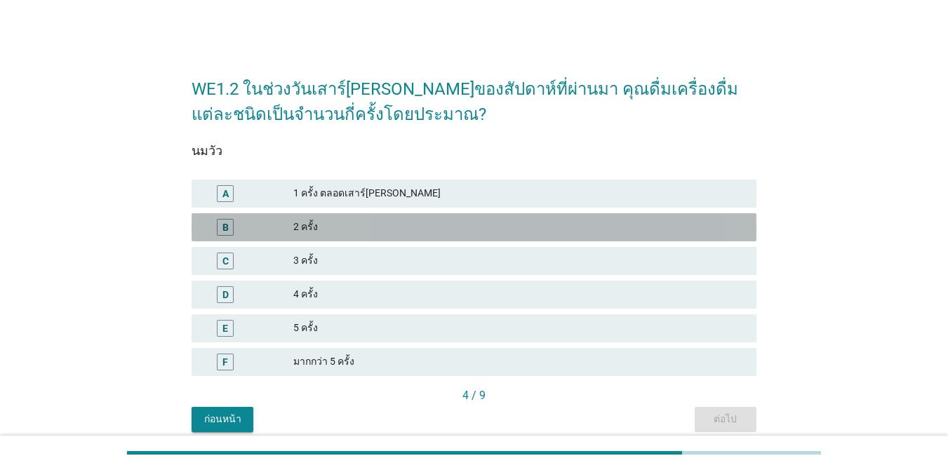
click at [400, 230] on div "2 ครั้ง" at bounding box center [519, 227] width 452 height 17
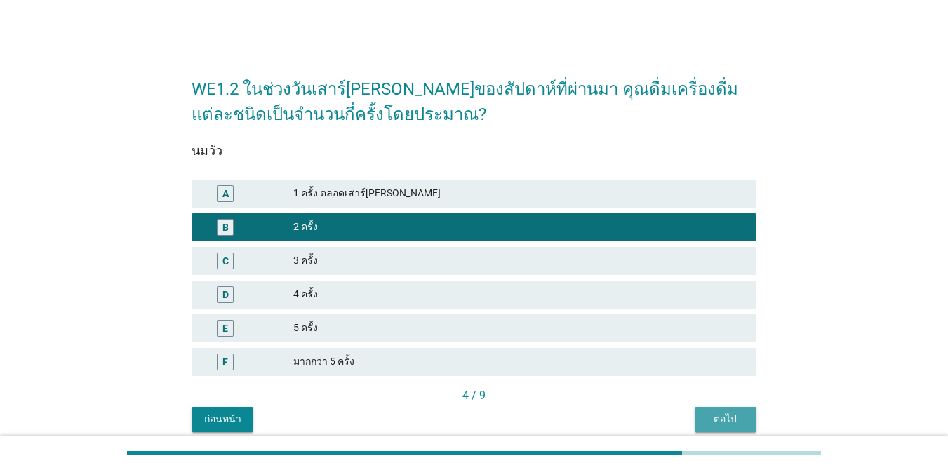
click at [691, 429] on button "ต่อไป" at bounding box center [726, 419] width 62 height 25
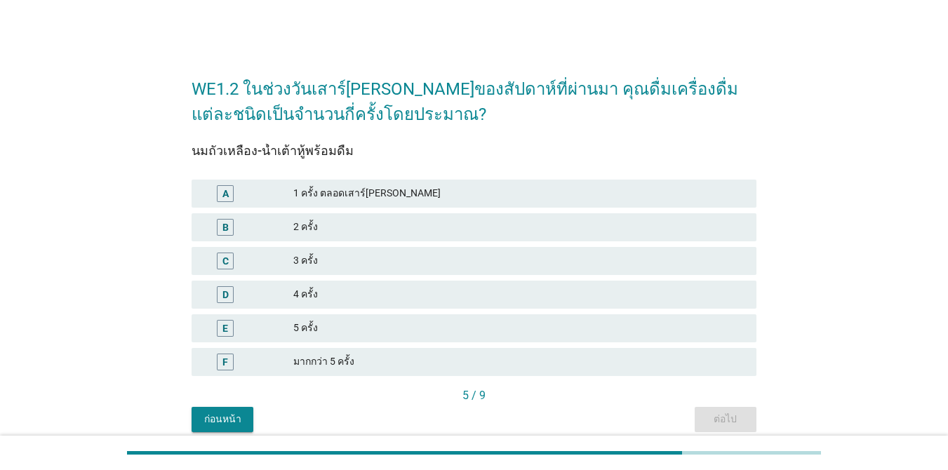
click at [385, 215] on div "B 2 ครั้ง" at bounding box center [474, 227] width 565 height 28
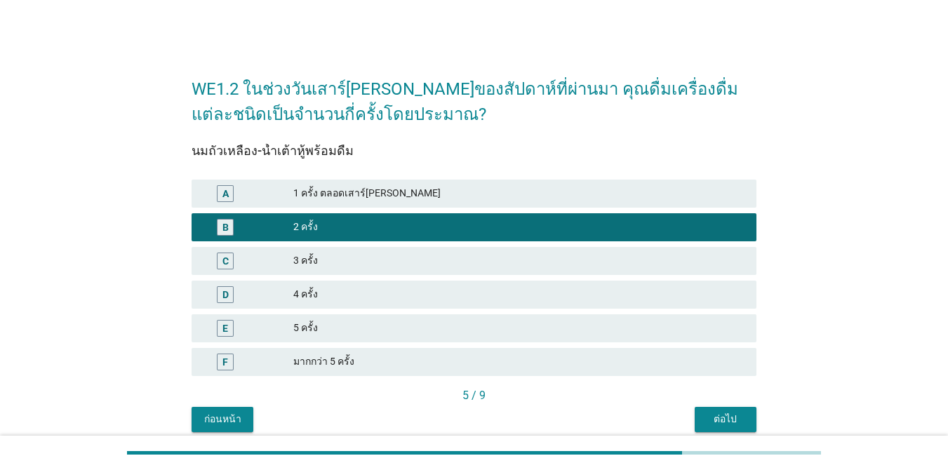
click at [691, 424] on div "ต่อไป" at bounding box center [725, 419] width 39 height 15
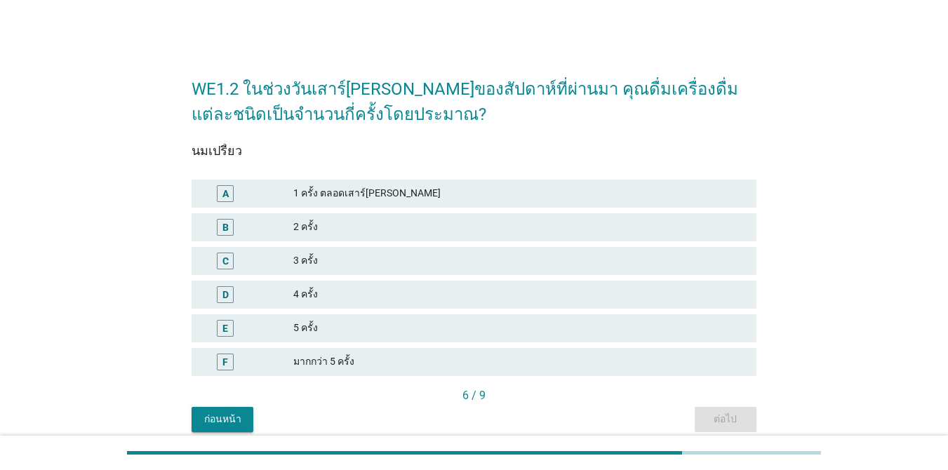
click at [461, 201] on div "1 ครั้ง ตลอดเสาร์[PERSON_NAME]" at bounding box center [519, 193] width 452 height 17
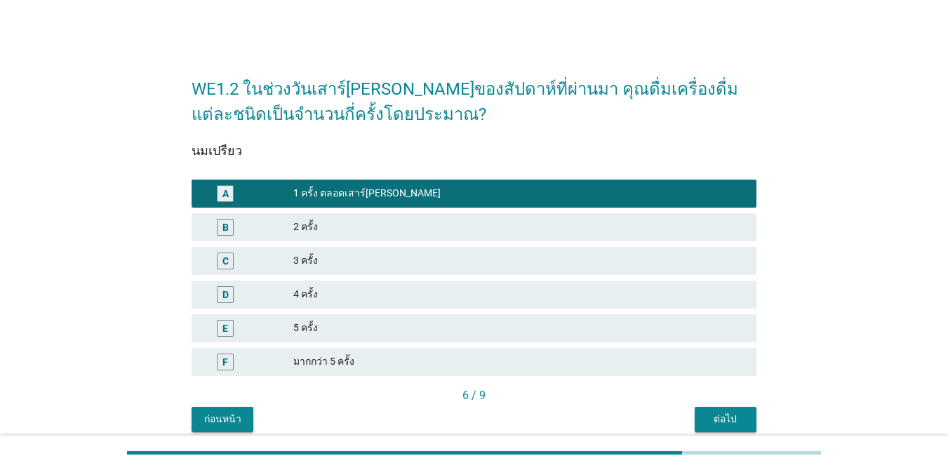
click at [691, 418] on div "ต่อไป" at bounding box center [725, 419] width 39 height 15
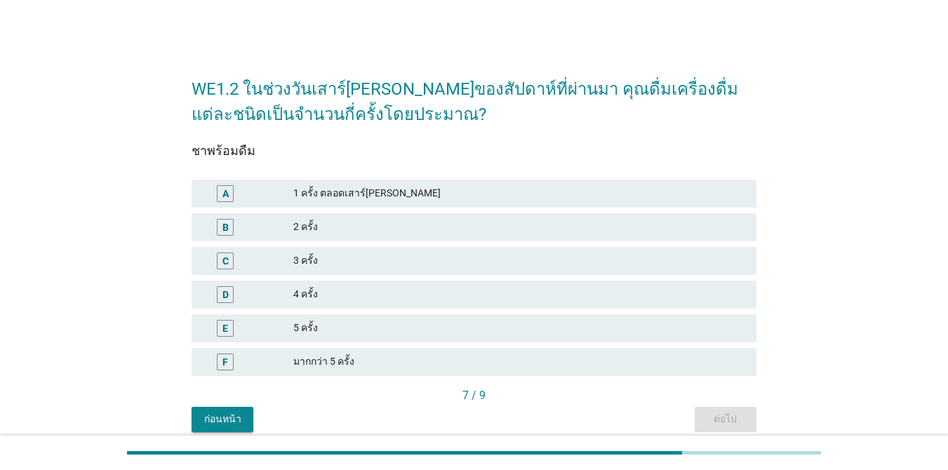
click at [439, 191] on div "1 ครั้ง ตลอดเสาร์[PERSON_NAME]" at bounding box center [519, 193] width 452 height 17
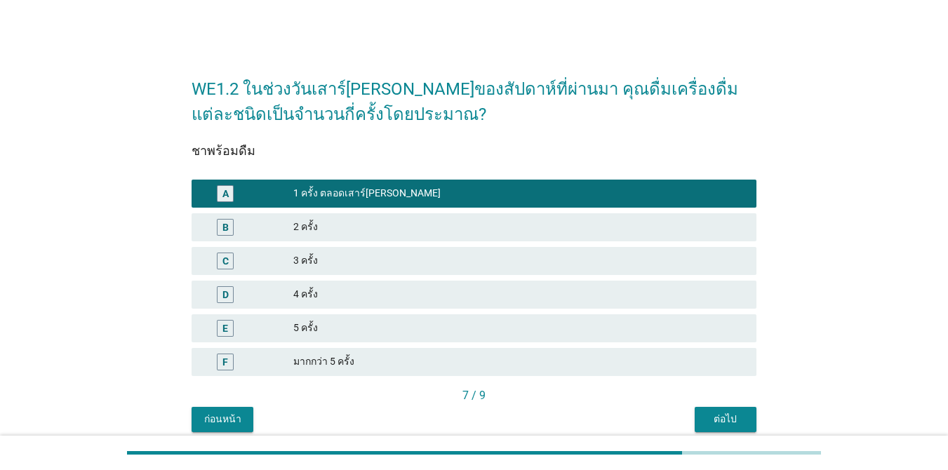
click at [691, 418] on div "ต่อไป" at bounding box center [725, 419] width 39 height 15
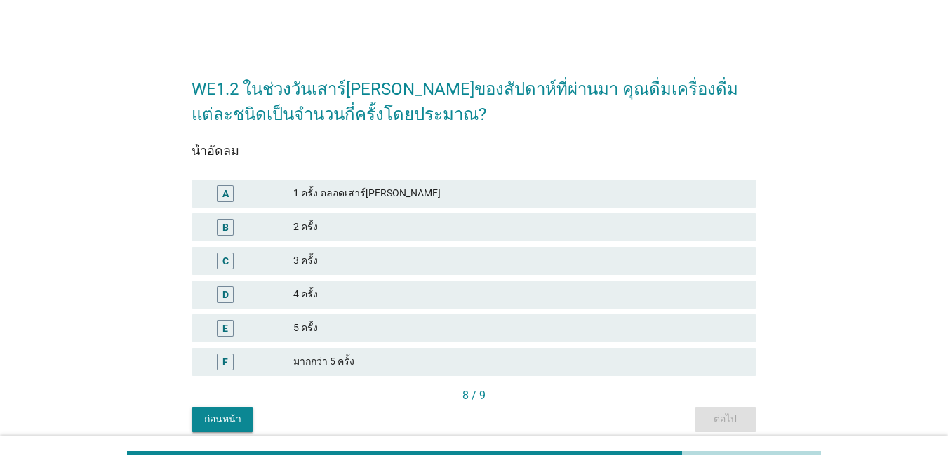
click at [397, 230] on div "2 ครั้ง" at bounding box center [519, 227] width 452 height 17
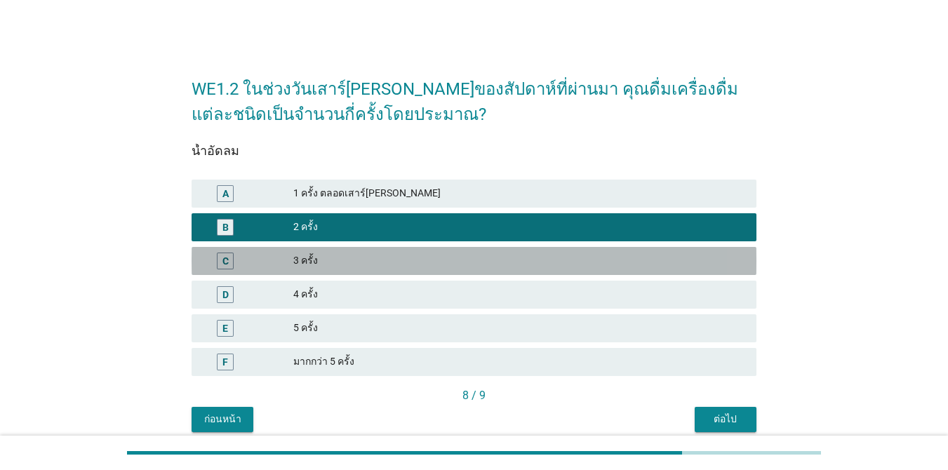
click at [387, 260] on div "3 ครั้ง" at bounding box center [519, 261] width 452 height 17
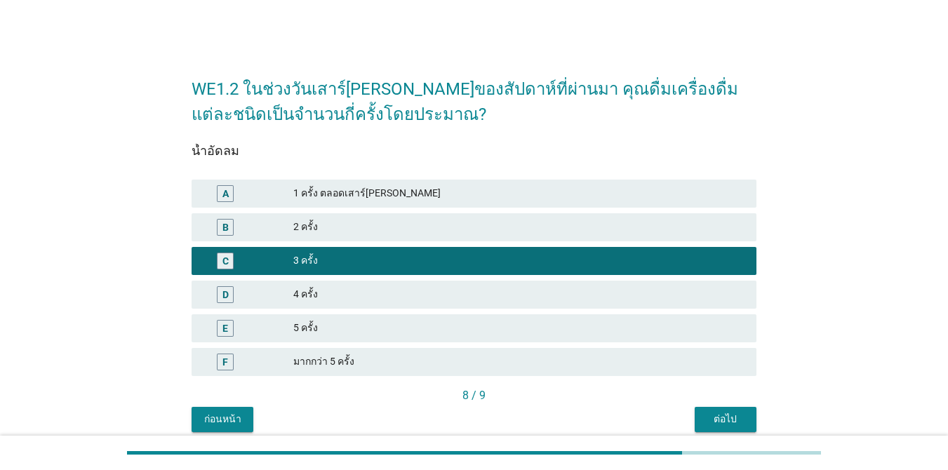
click at [691, 411] on button "ต่อไป" at bounding box center [726, 419] width 62 height 25
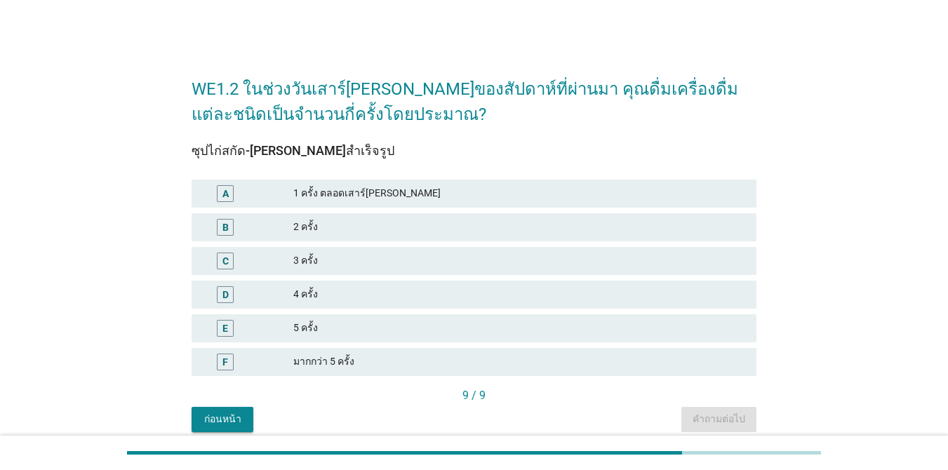
click at [369, 197] on div "1 ครั้ง ตลอดเสาร์[PERSON_NAME]" at bounding box center [519, 193] width 452 height 17
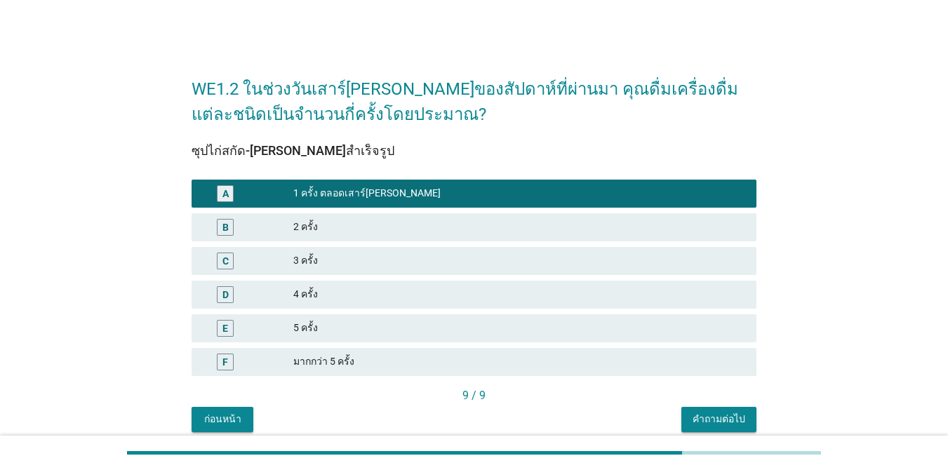
click at [691, 416] on button "คำถามต่อไป" at bounding box center [718, 419] width 75 height 25
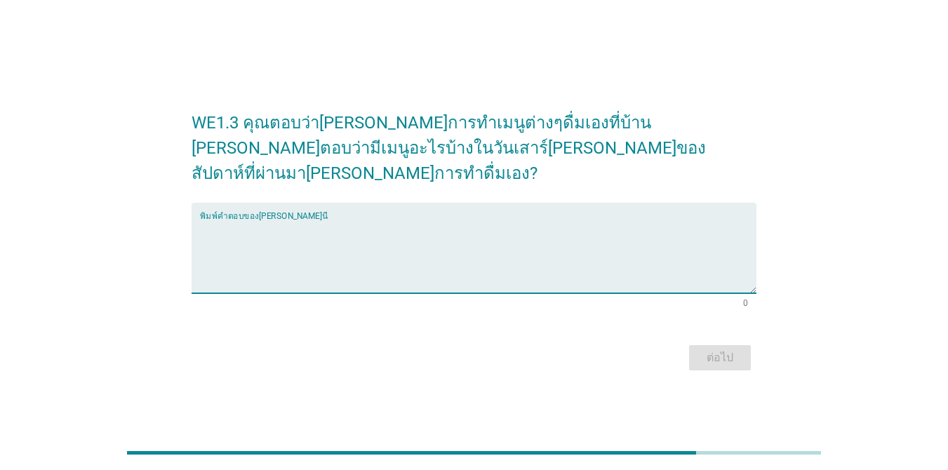
click at [307, 220] on textarea "พิมพ์คำตอบของคุณ ที่นี่" at bounding box center [478, 257] width 557 height 74
type textarea "[PERSON_NAME]ใส่นม"
click at [691, 349] on div "ต่อไป" at bounding box center [719, 357] width 39 height 17
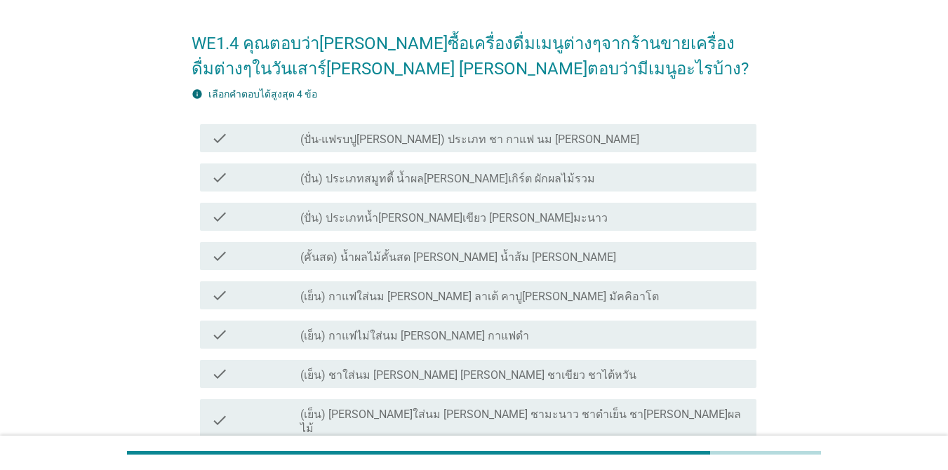
scroll to position [70, 0]
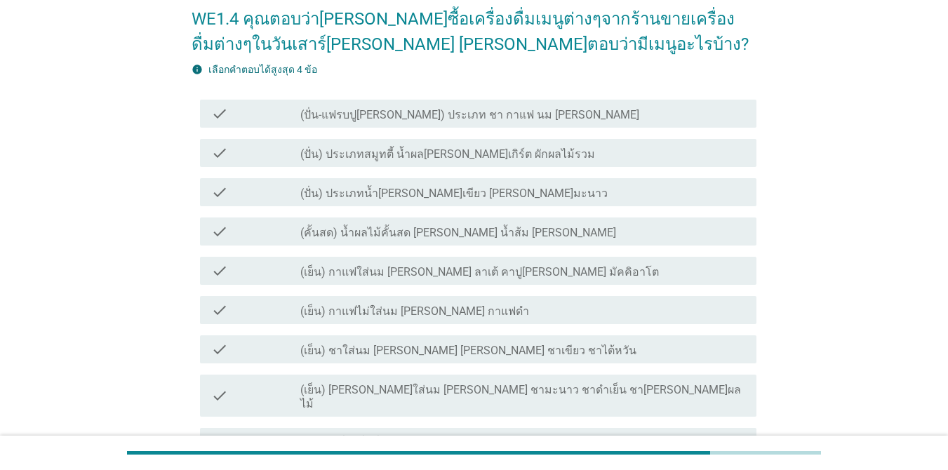
click at [437, 275] on label "(เย็น) กาแฟใส่นม [PERSON_NAME] ลาเต้ คาปู[PERSON_NAME] มัคคิอาโต" at bounding box center [479, 272] width 359 height 14
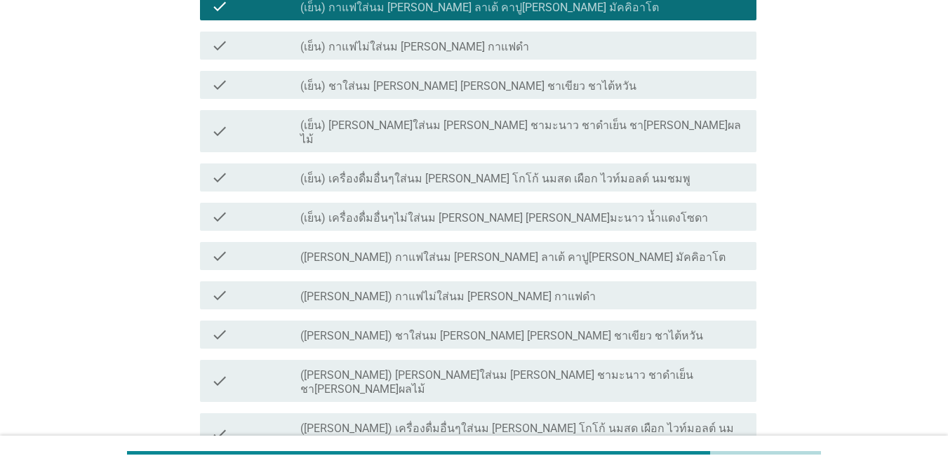
scroll to position [491, 0]
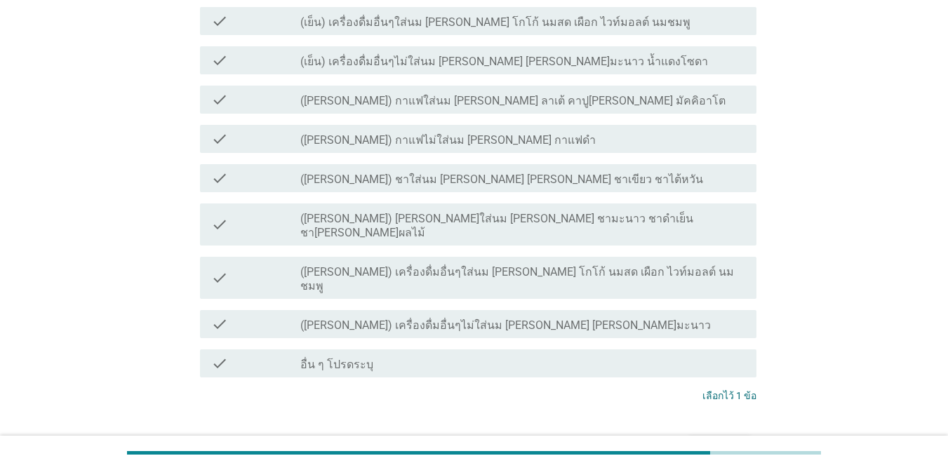
click at [691, 440] on div "ต่อไป" at bounding box center [719, 448] width 39 height 17
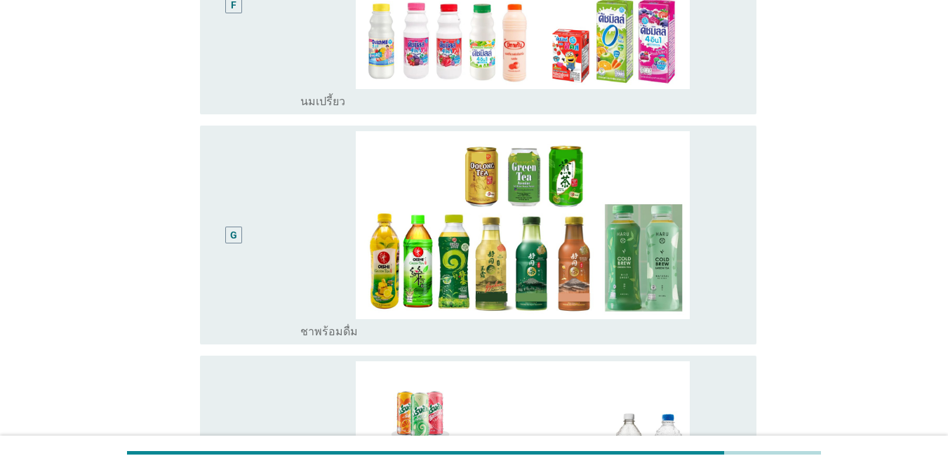
scroll to position [1244, 0]
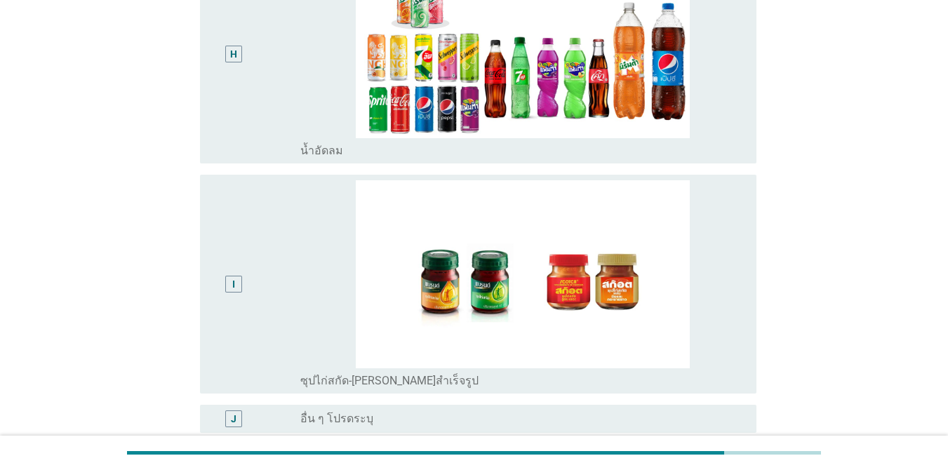
click at [265, 106] on div "H" at bounding box center [255, 54] width 89 height 208
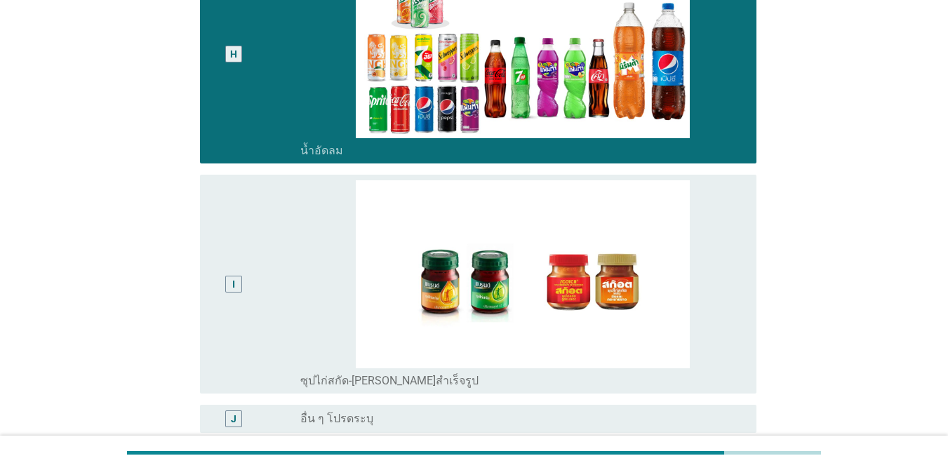
scroll to position [1387, 0]
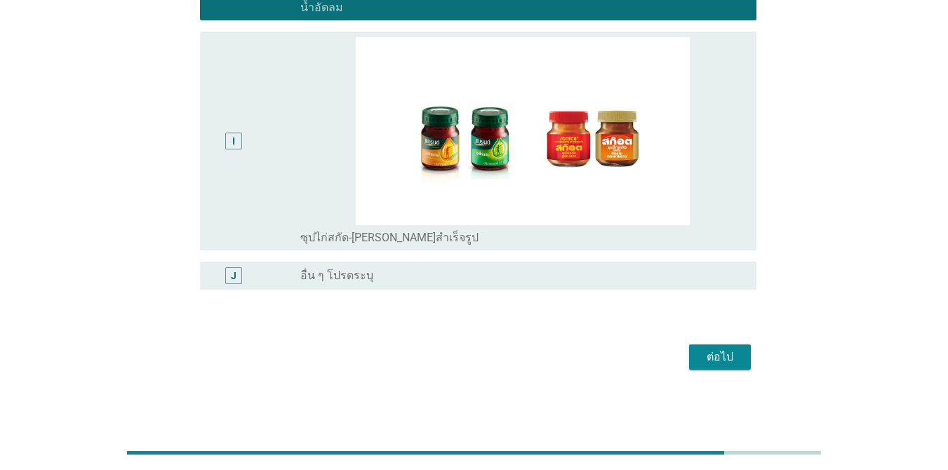
click at [691, 359] on div "ต่อไป" at bounding box center [719, 357] width 39 height 17
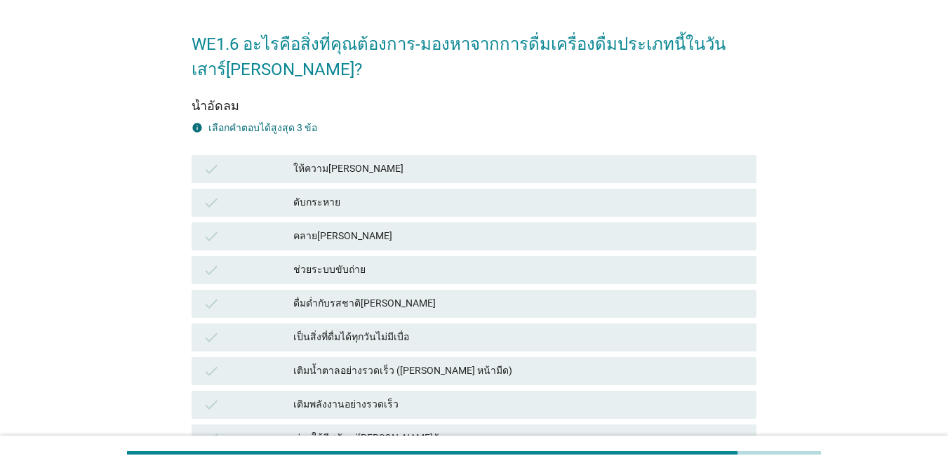
scroll to position [70, 0]
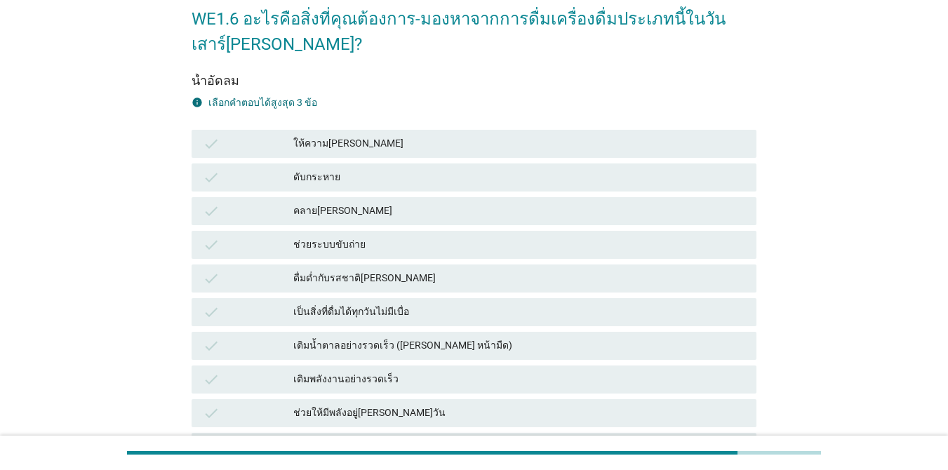
click at [419, 206] on div "คลาย[PERSON_NAME]" at bounding box center [519, 211] width 452 height 17
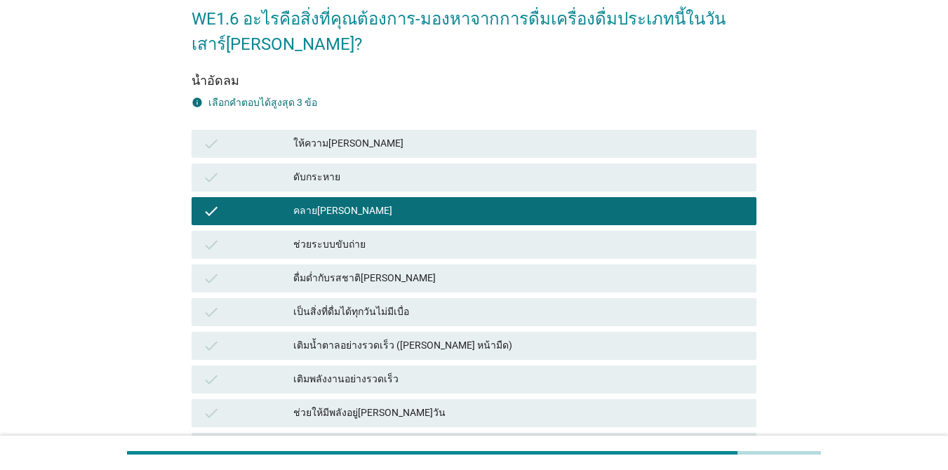
click at [677, 133] on div "check ให้ความ[PERSON_NAME]" at bounding box center [474, 144] width 565 height 28
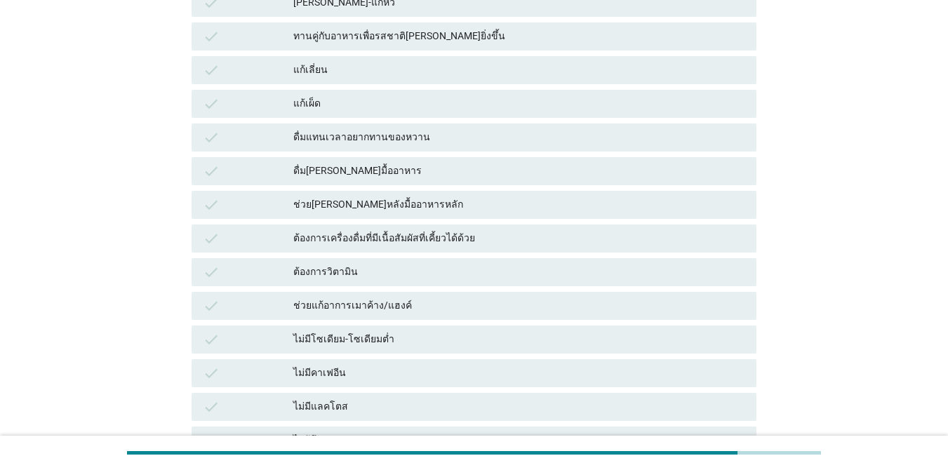
scroll to position [822, 0]
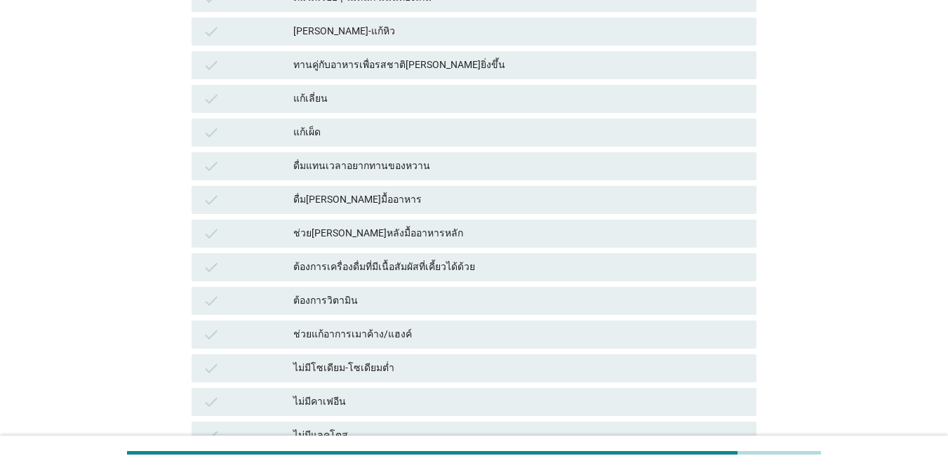
click at [490, 70] on div "ทานคู่กับอาหารเพื่อรสชาติ[PERSON_NAME]ยิ่งขึ้น" at bounding box center [519, 65] width 452 height 17
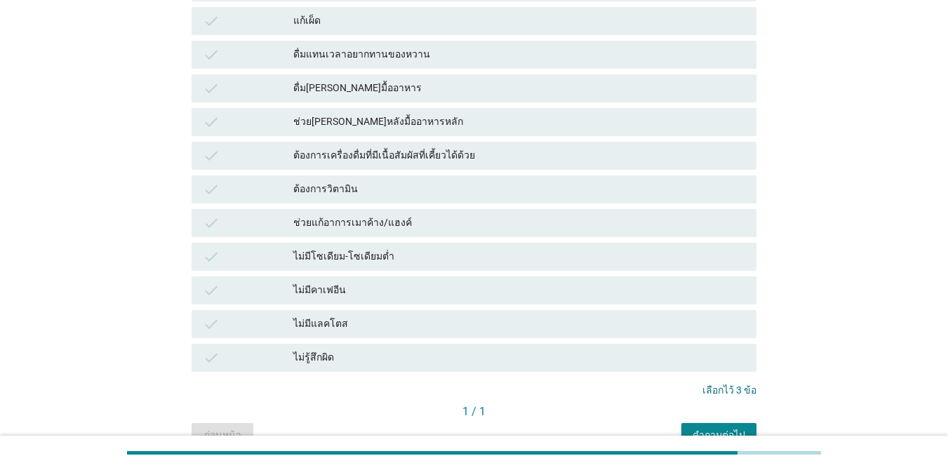
scroll to position [1008, 0]
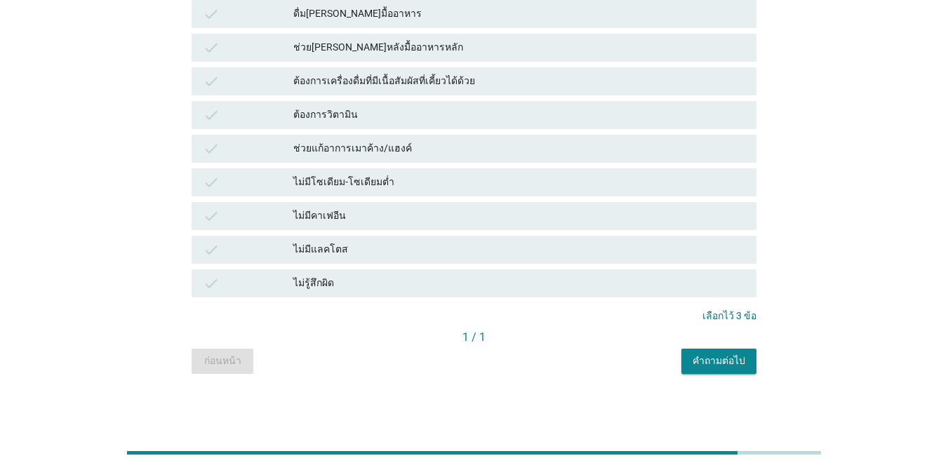
click at [691, 360] on div "คำถามต่อไป" at bounding box center [719, 361] width 53 height 15
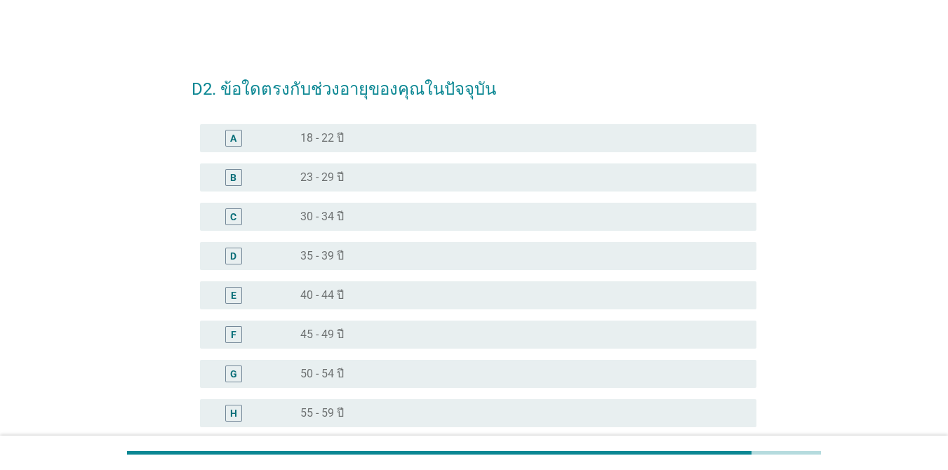
click at [347, 366] on div "radio_button_unchecked 50 - 54 ปี" at bounding box center [522, 374] width 445 height 17
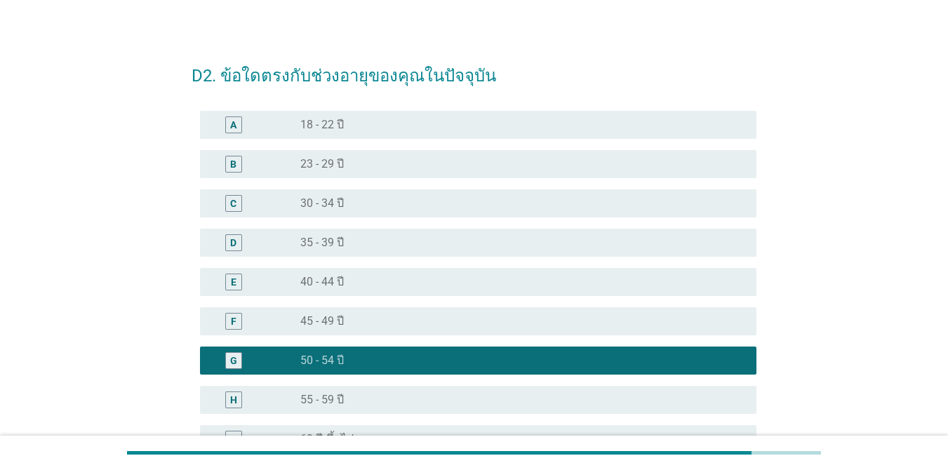
scroll to position [177, 0]
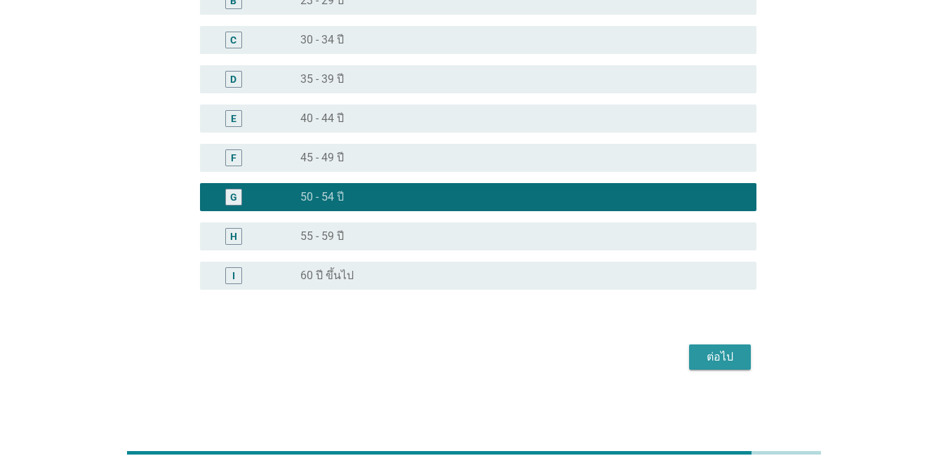
click at [691, 358] on div "ต่อไป" at bounding box center [719, 357] width 39 height 17
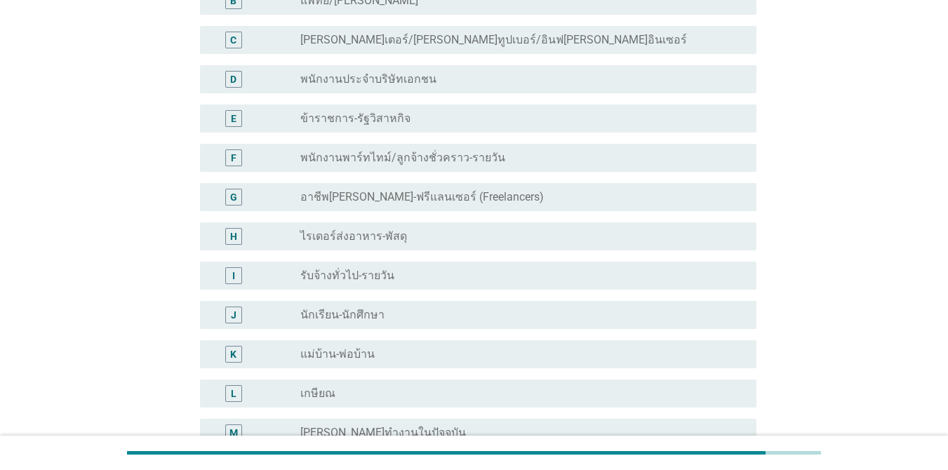
scroll to position [0, 0]
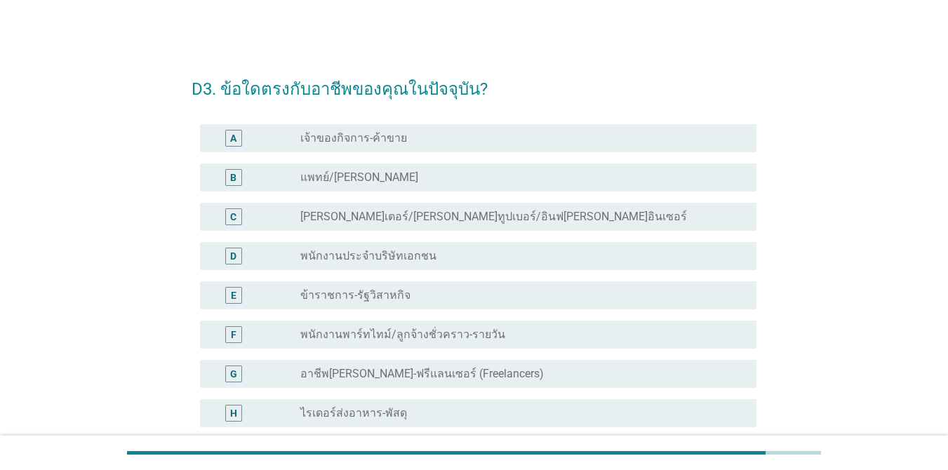
click at [509, 253] on div "radio_button_unchecked พนักงานประจำบริษัทเอกชน" at bounding box center [517, 256] width 434 height 14
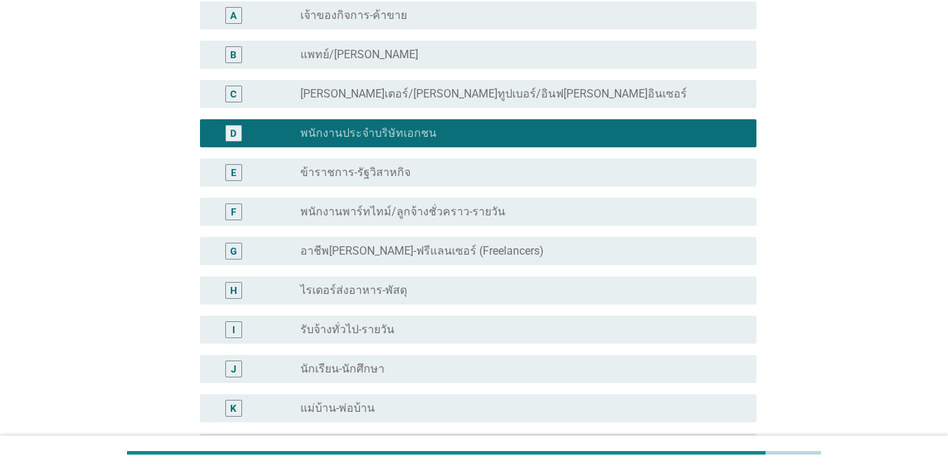
scroll to position [373, 0]
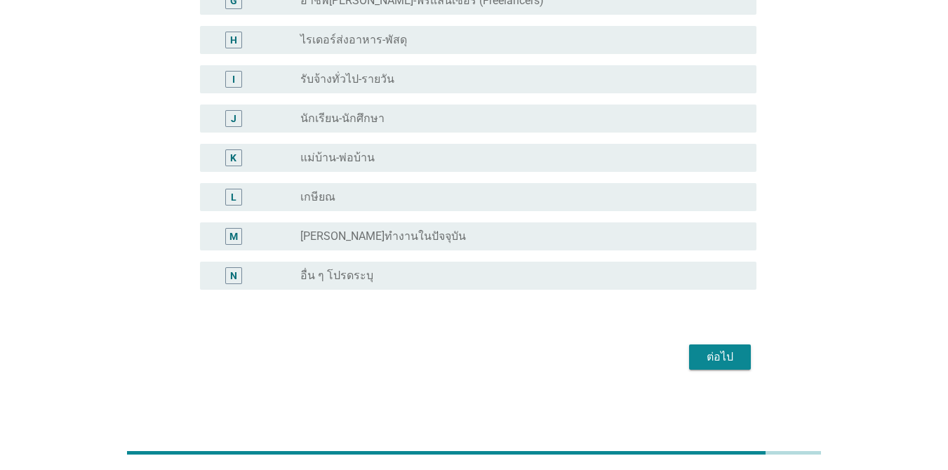
click at [691, 360] on div "ต่อไป" at bounding box center [719, 357] width 39 height 17
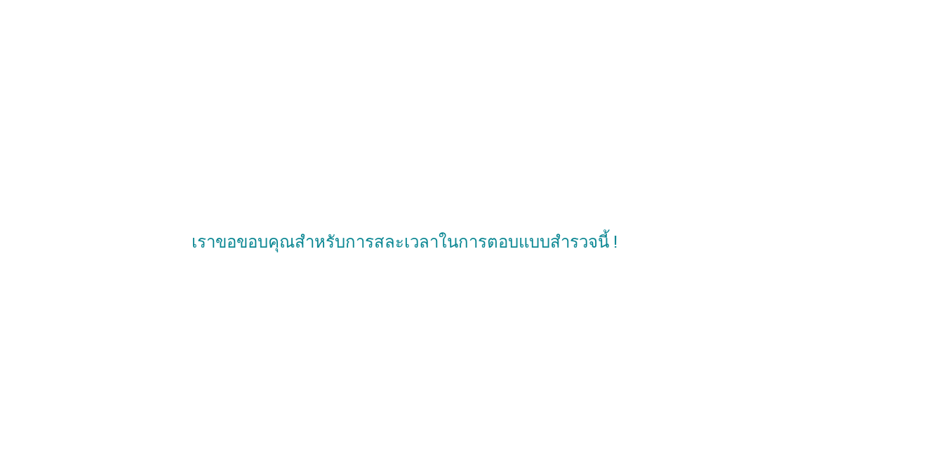
scroll to position [0, 0]
